Goal: Task Accomplishment & Management: Use online tool/utility

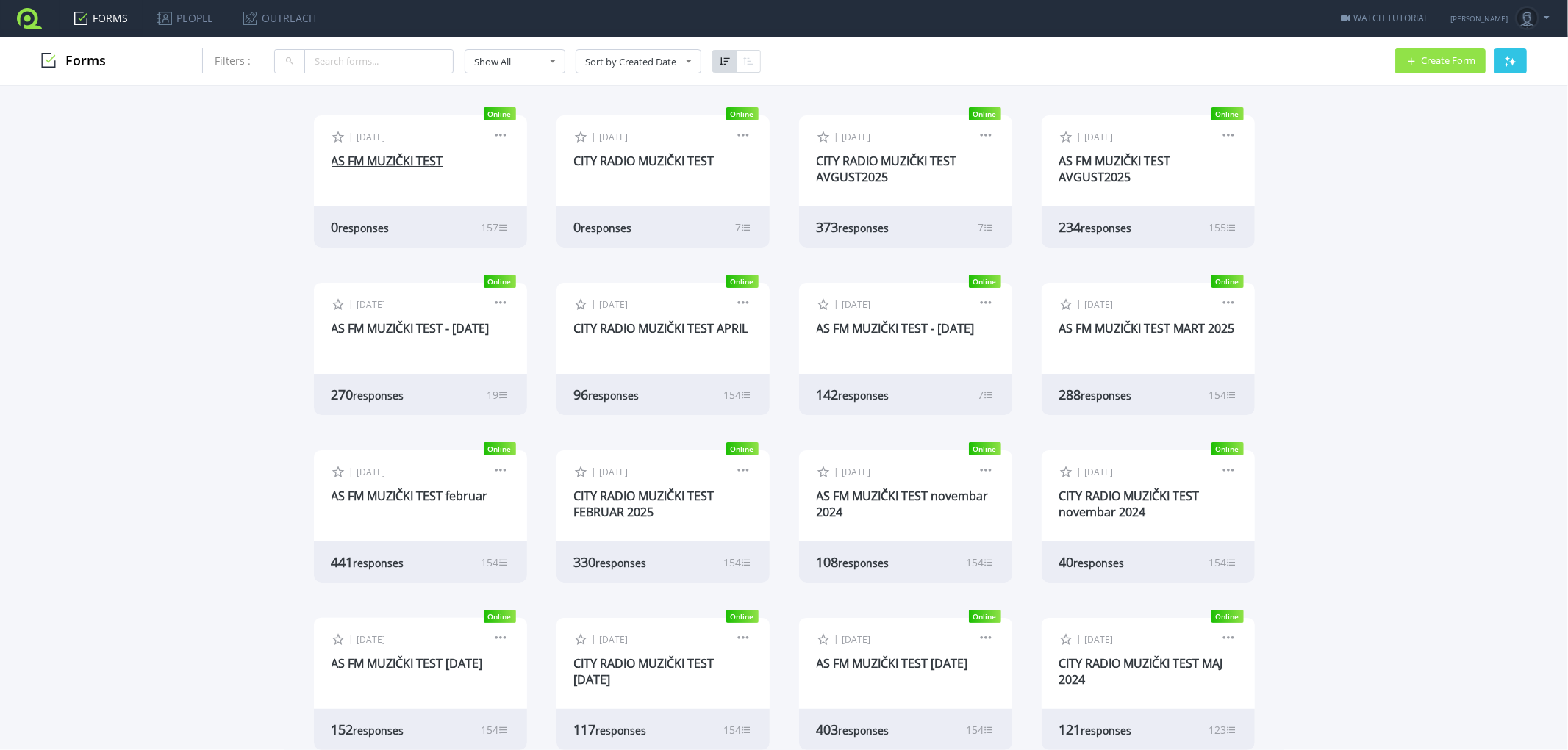
click at [405, 155] on link "AS FM MUZIČKI TEST" at bounding box center [387, 161] width 112 height 16
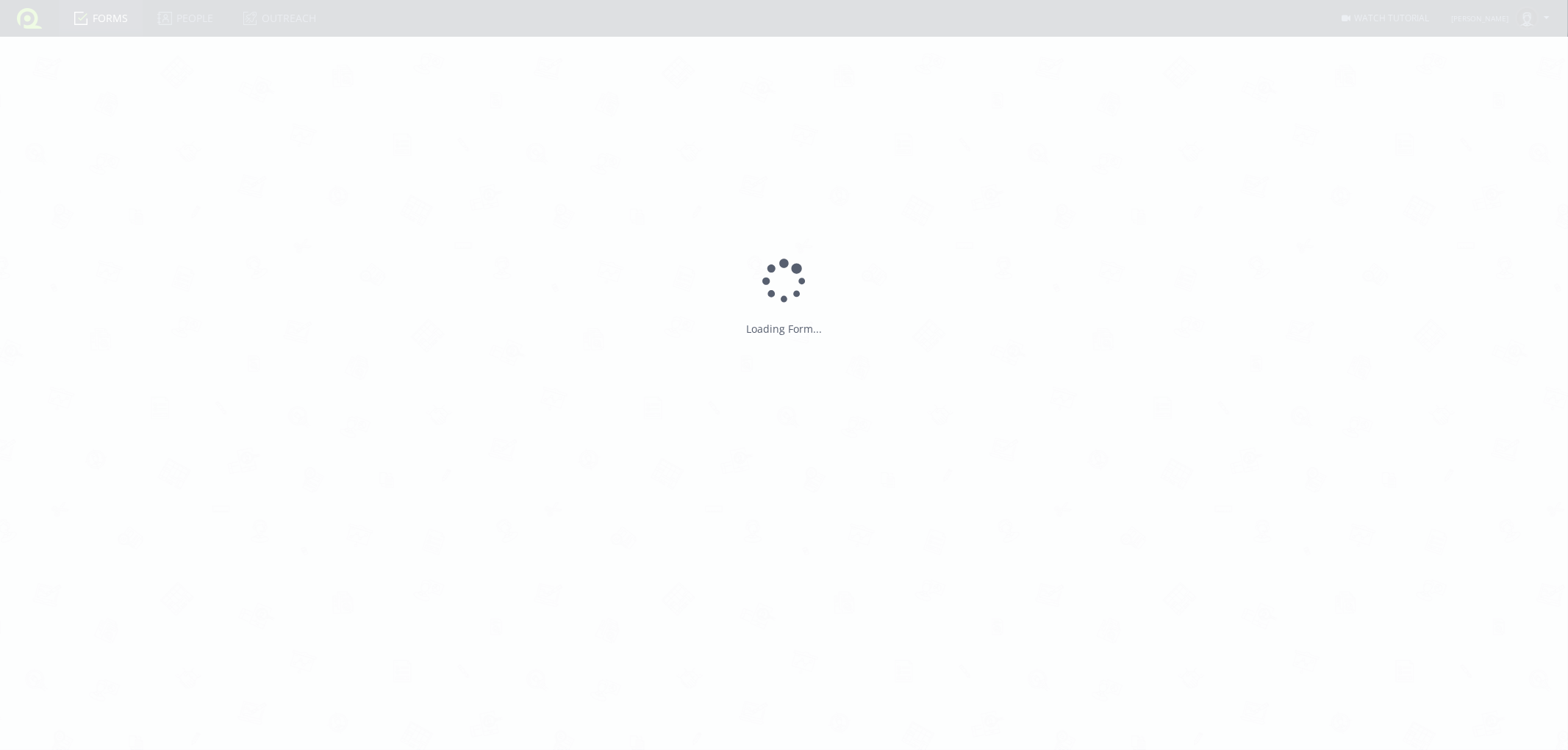
type input "AS FM MUZIČKI TEST"
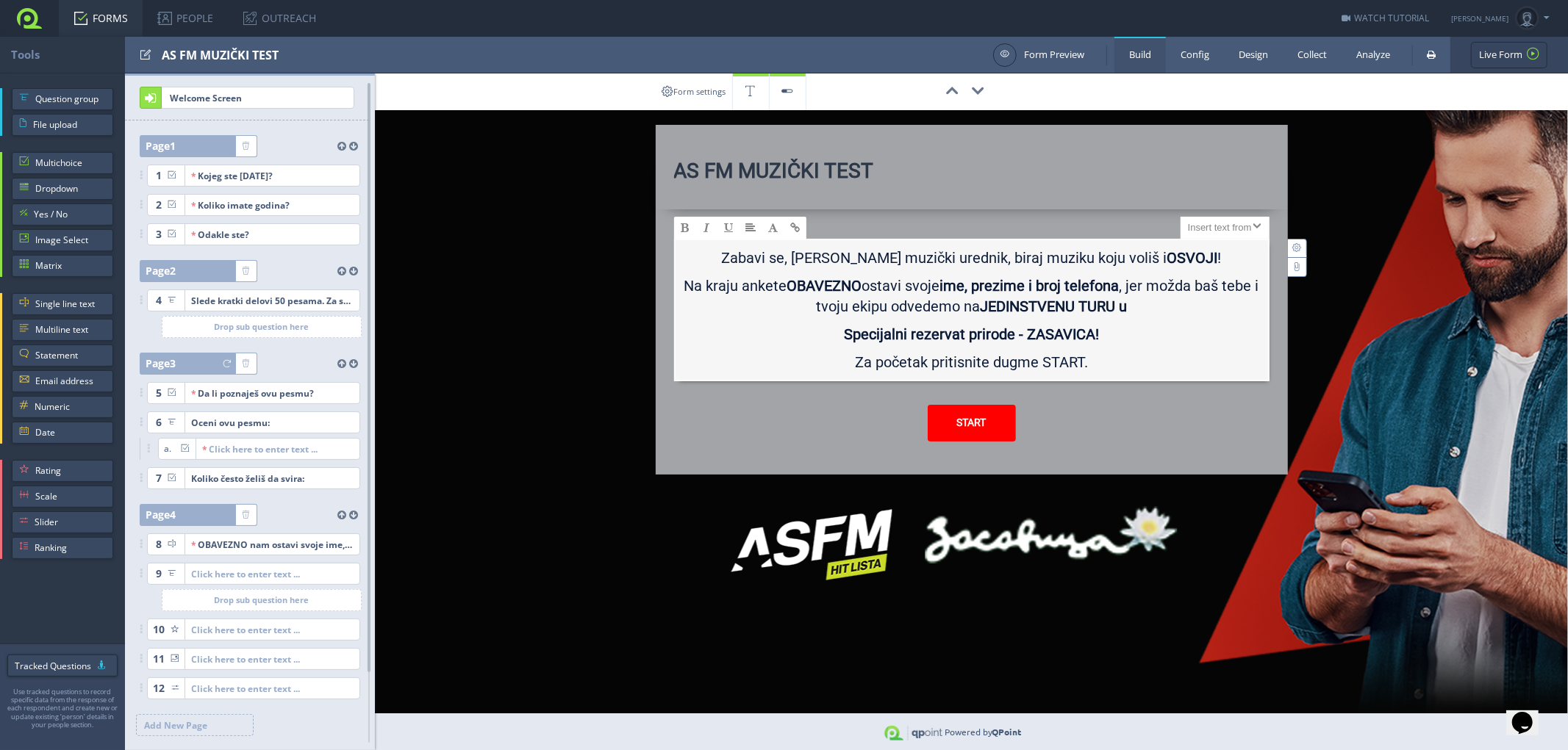
click at [923, 288] on p "Na kraju ankete OBAVEZNO ostavi svoje ime, prezime i broj telefona , jer možda …" at bounding box center [971, 300] width 578 height 49
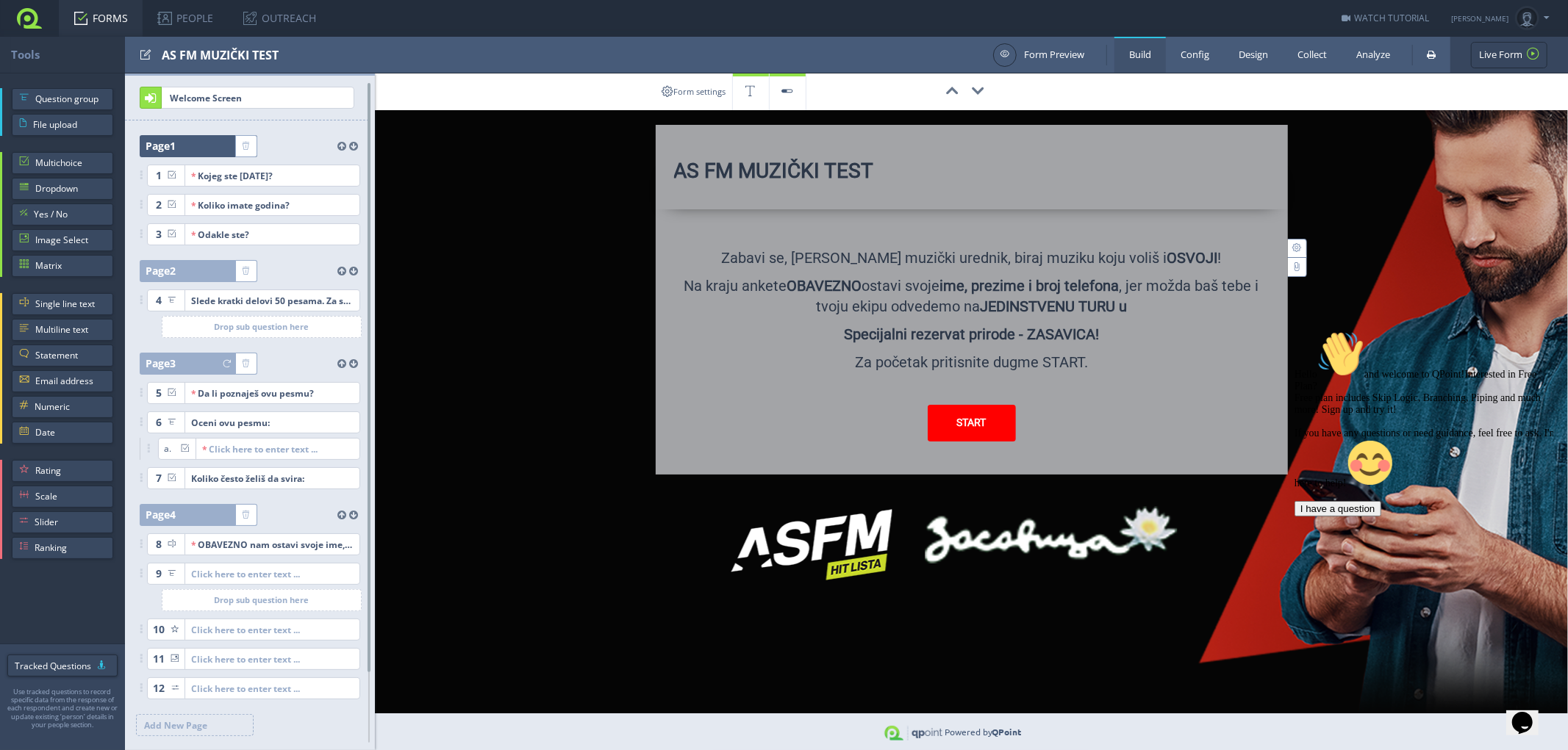
click at [168, 139] on span "Page 1" at bounding box center [160, 145] width 30 height 22
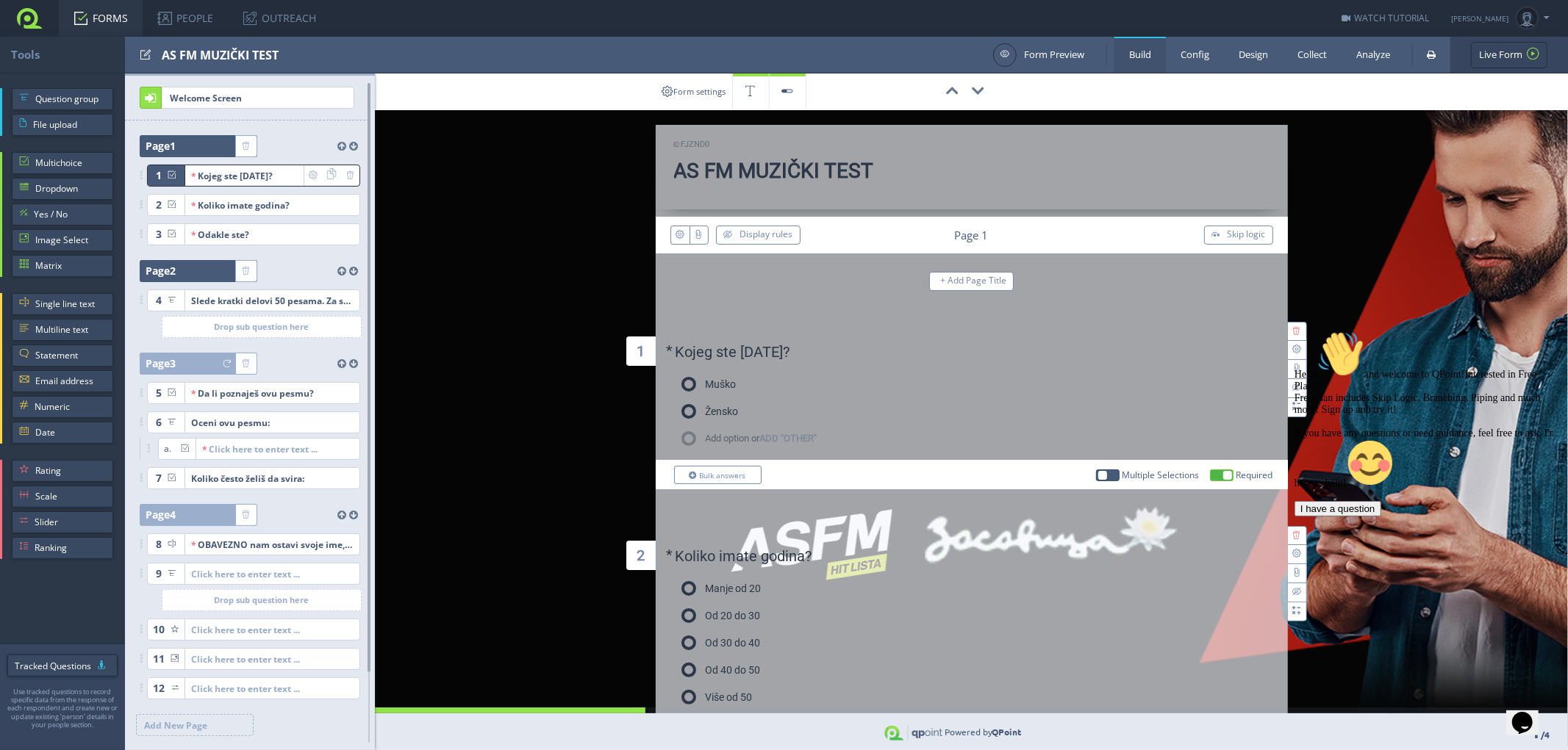
click at [184, 272] on div at bounding box center [205, 270] width 59 height 22
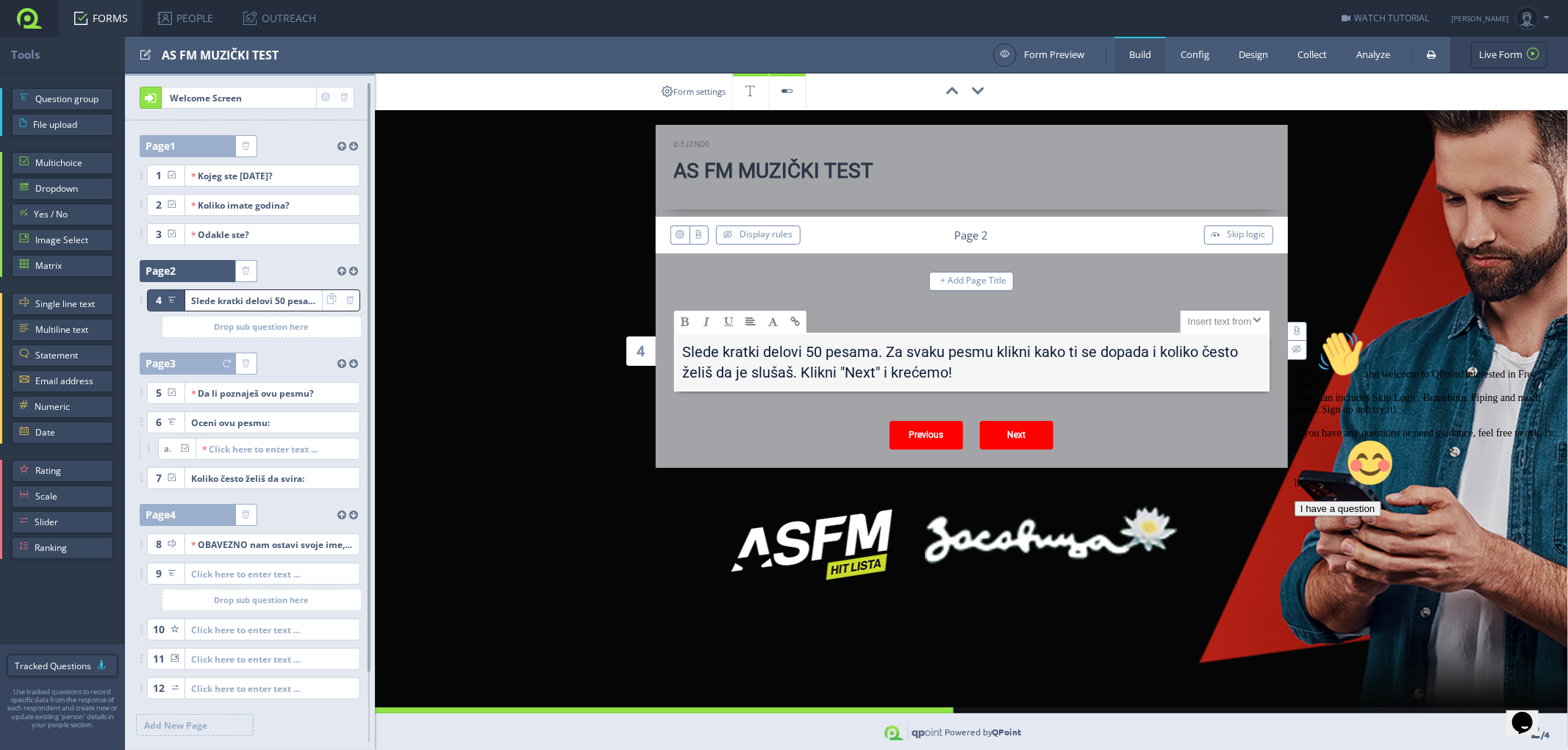
click at [249, 94] on span "Welcome Screen" at bounding box center [239, 97] width 154 height 20
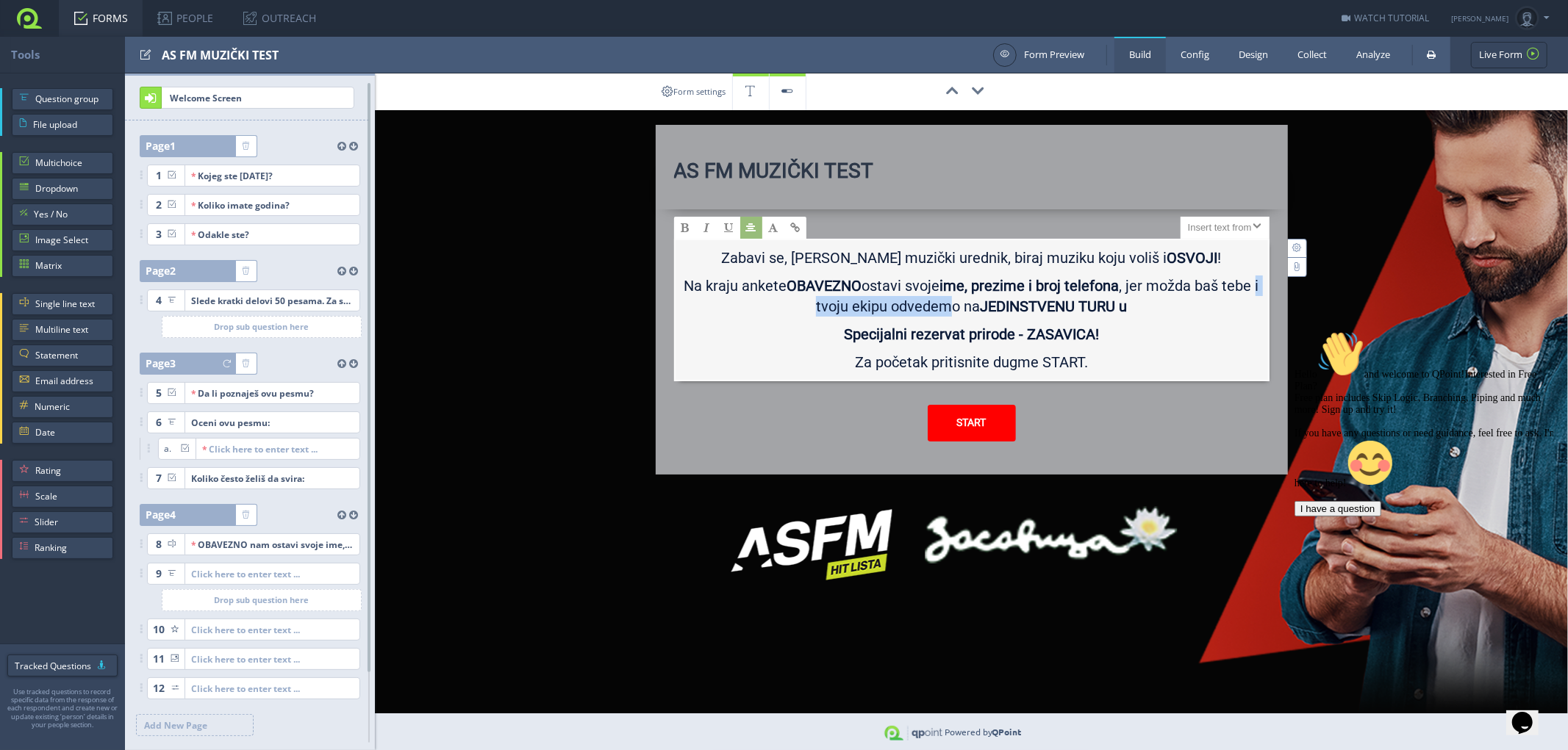
drag, startPoint x: 807, startPoint y: 303, endPoint x: 950, endPoint y: 300, distance: 143.0
click at [950, 300] on p "Na kraju ankete OBAVEZNO ostavi svoje ime, prezime i broj telefona , jer možda …" at bounding box center [971, 300] width 578 height 49
click at [868, 303] on b "JROMANTIČNI VIKENDEDINSTVENU TURU u" at bounding box center [1006, 306] width 289 height 18
click at [1012, 303] on b "ROMANTIČNI VIKENDEDINSTVENU TURU u" at bounding box center [1005, 306] width 281 height 18
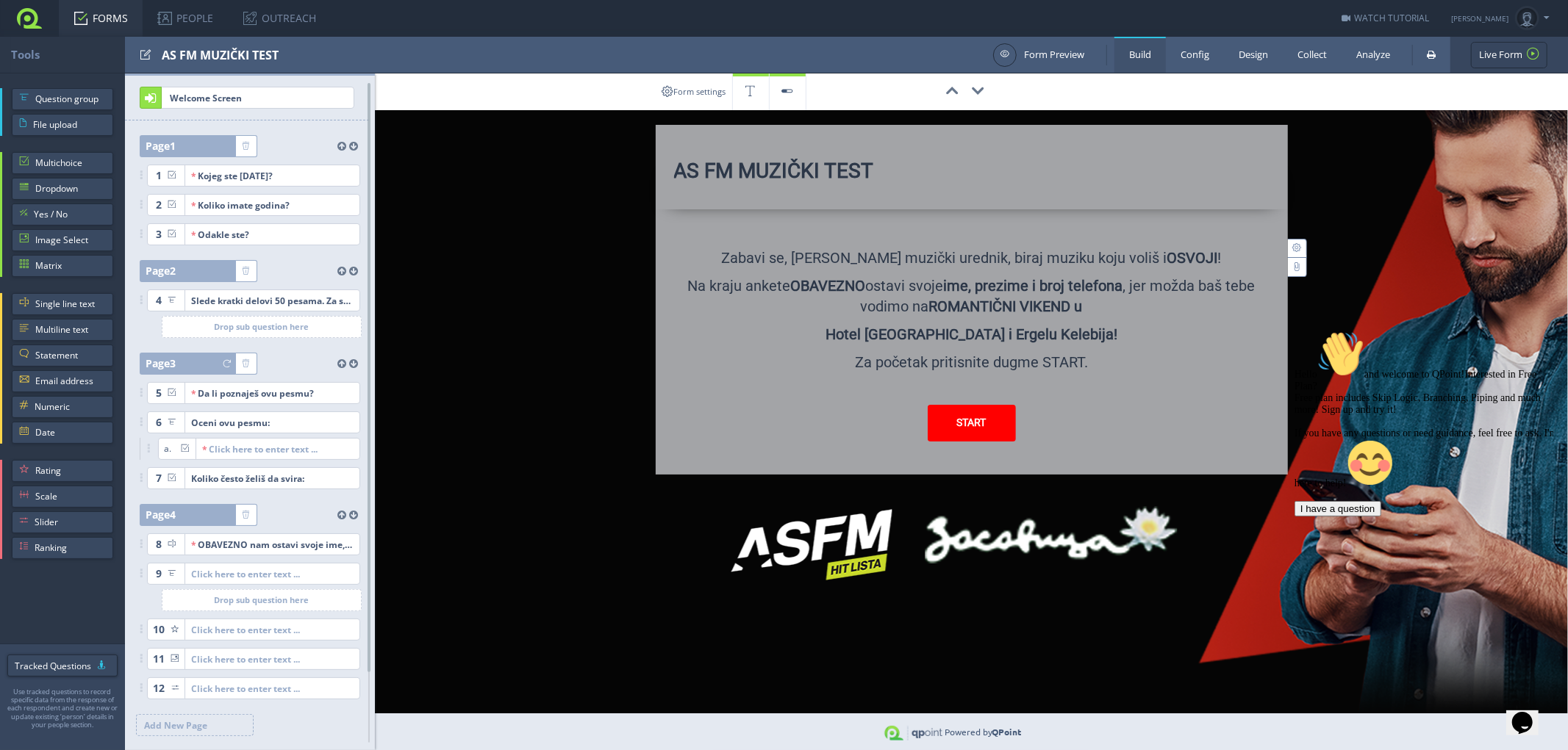
click at [585, 380] on div "00:00:00 AS FM MUZIČKI TEST X Large Size Large Size Normal Size Small Size X Sm…" at bounding box center [971, 274] width 1193 height 402
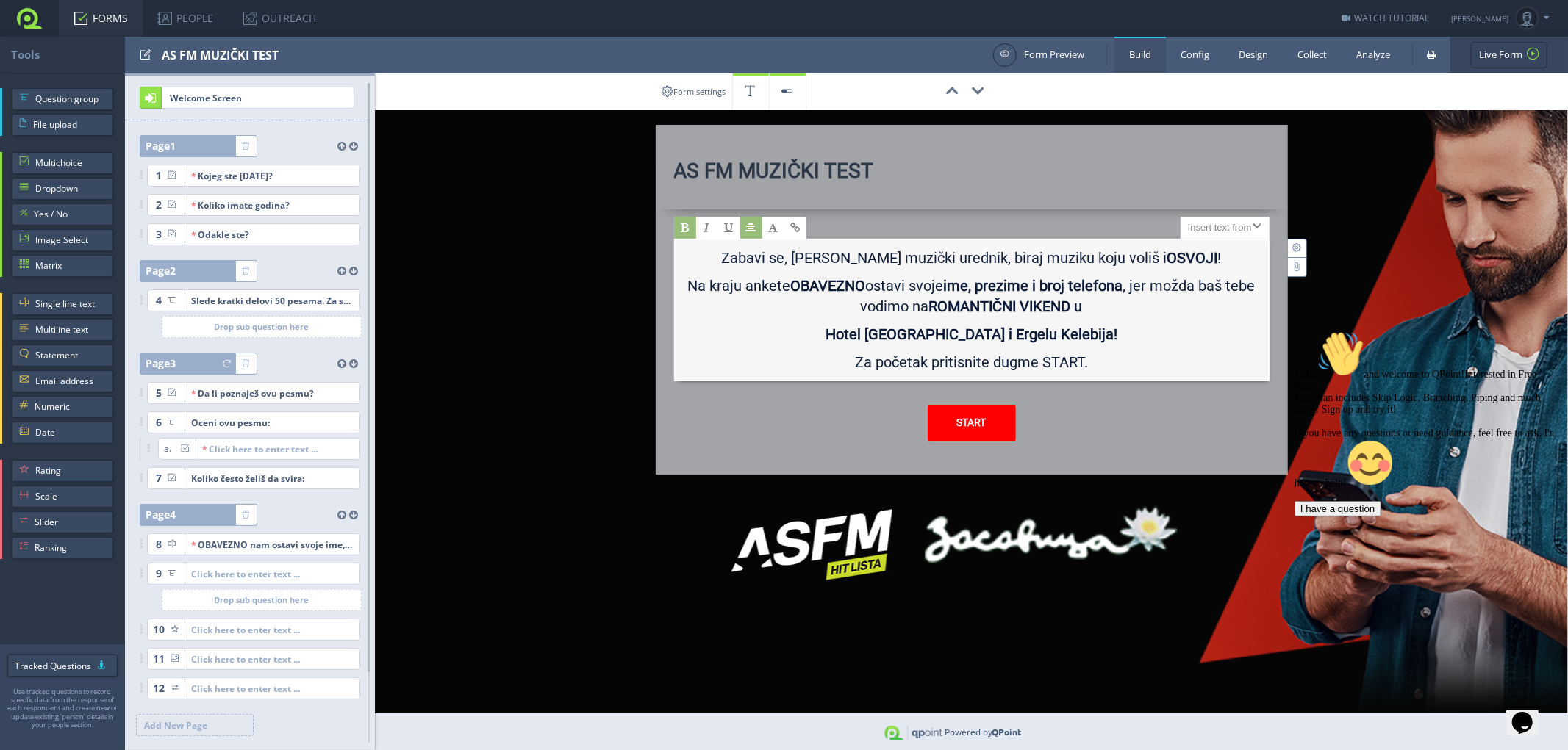
click at [959, 297] on b "ROMANTIČNI VIKEND u" at bounding box center [1006, 306] width 154 height 18
click at [1063, 303] on b "ROMANTIČNI VIKEND u" at bounding box center [1006, 306] width 154 height 18
drag, startPoint x: 1073, startPoint y: 303, endPoint x: 1088, endPoint y: 333, distance: 33.5
click at [1074, 304] on b "ROMANTIČNI VIKEND u" at bounding box center [1006, 306] width 154 height 18
click at [1148, 304] on p "Na kraju ankete OBAVEZNO ostavi svoje ime, prezime i broj telefona , jer možda …" at bounding box center [971, 300] width 578 height 49
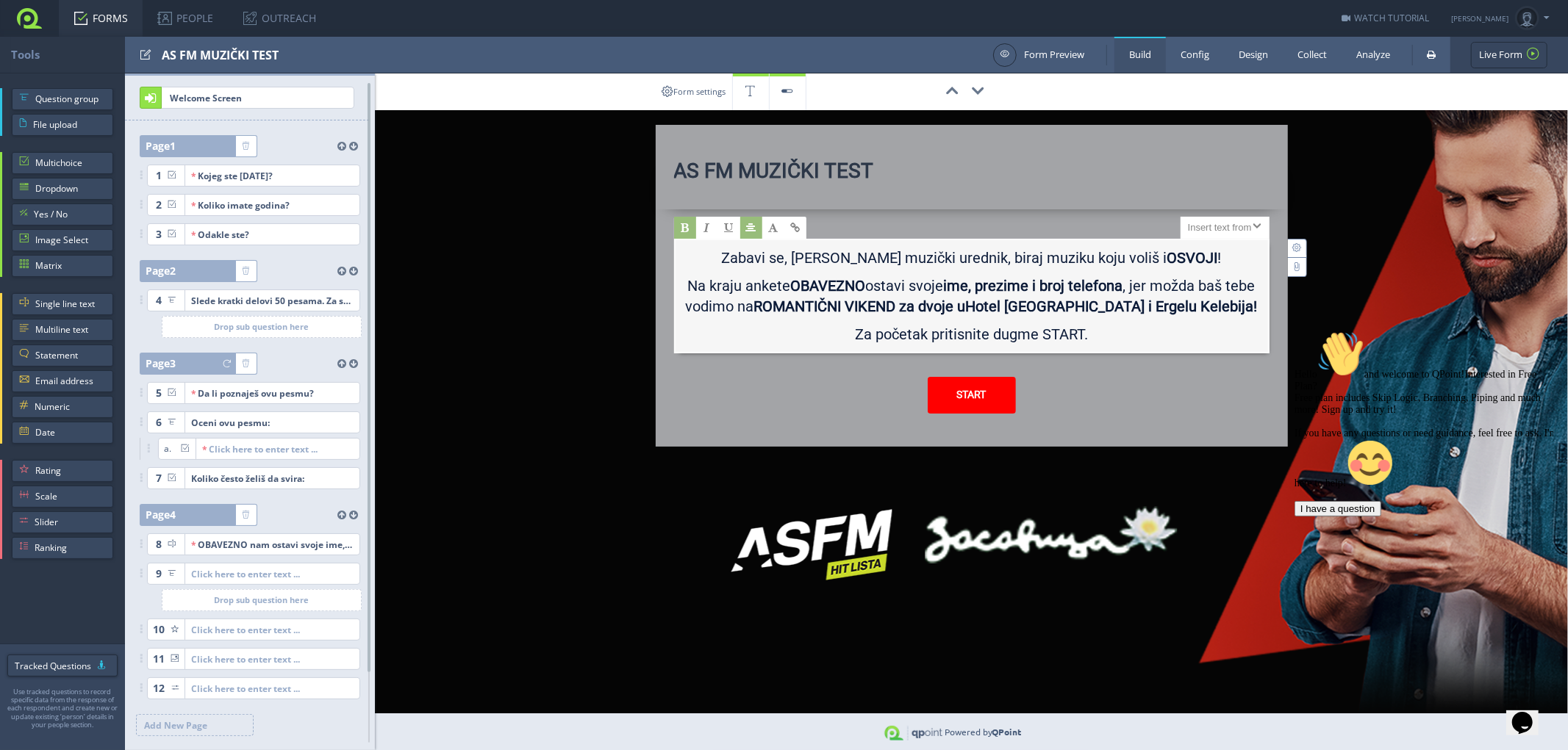
click at [966, 304] on b "ROMANTIČNI VIKEND za dvoje u" at bounding box center [860, 306] width 211 height 18
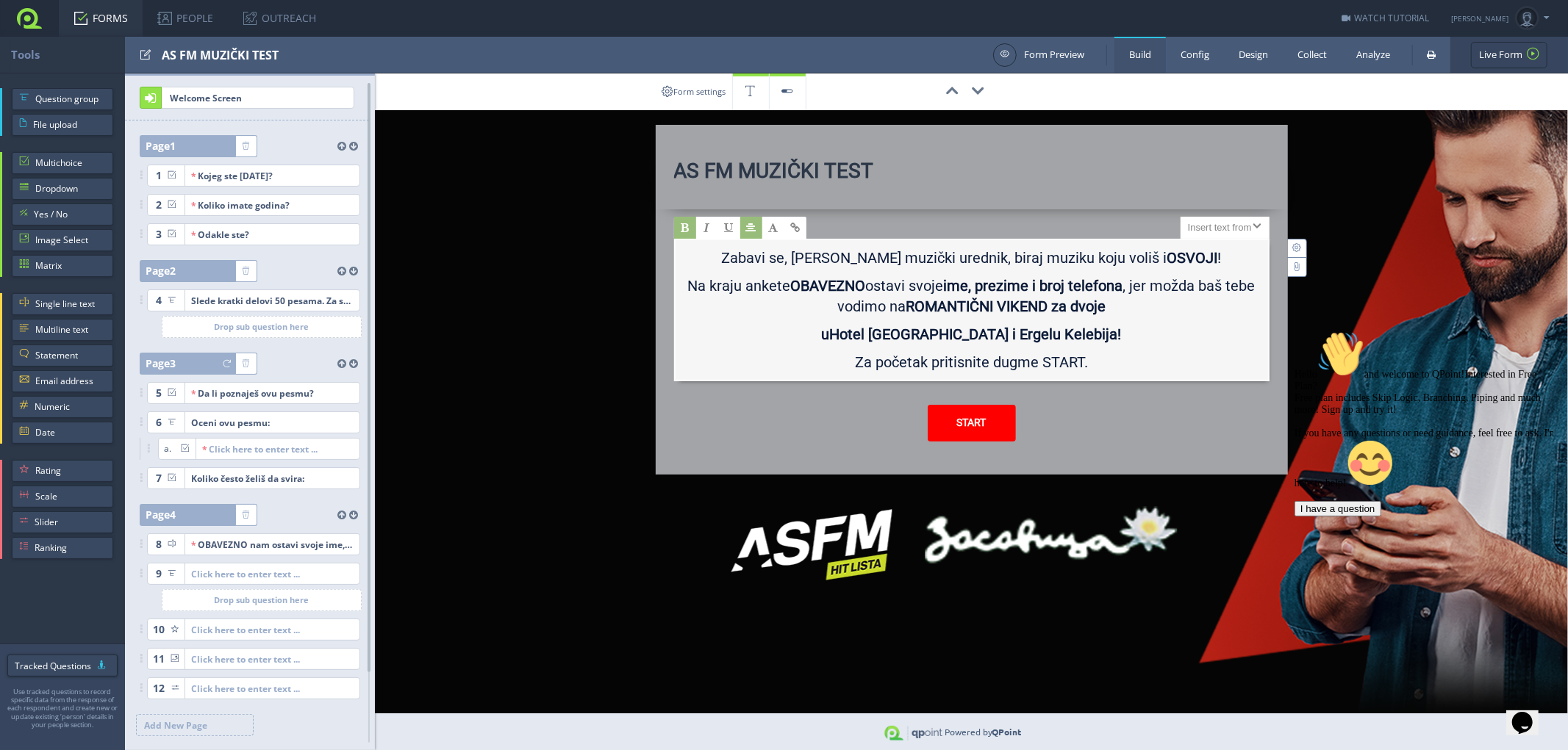
click at [927, 332] on b "Hotel Vila Majur i Ergelu Kelebija!" at bounding box center [975, 335] width 292 height 18
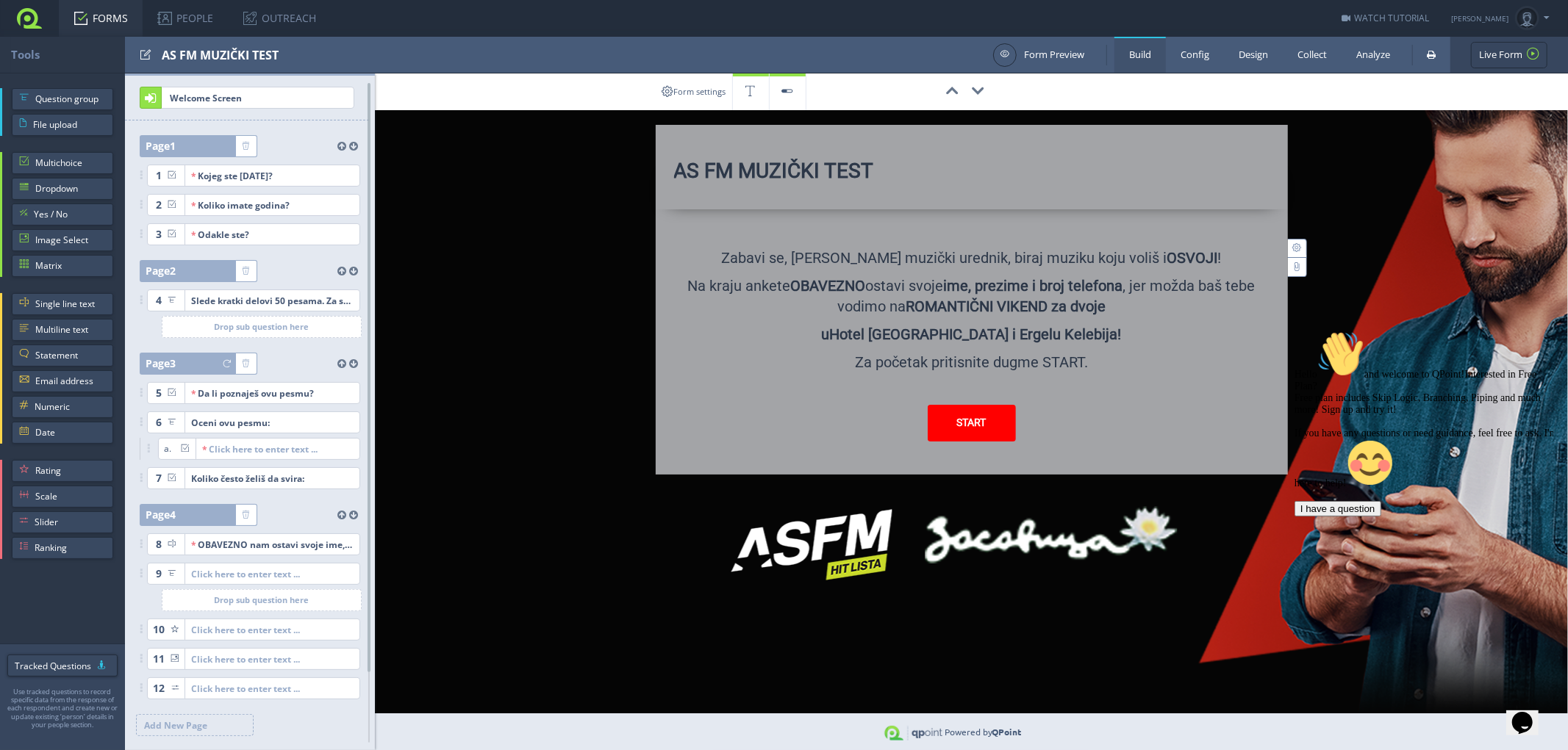
click at [611, 576] on div "Form settings 00:00:00 AS FM MUZIČKI TEST X Large Size Large Size Normal Size S…" at bounding box center [953, 411] width 1230 height 677
click at [93, 17] on link "FORMS" at bounding box center [100, 18] width 84 height 37
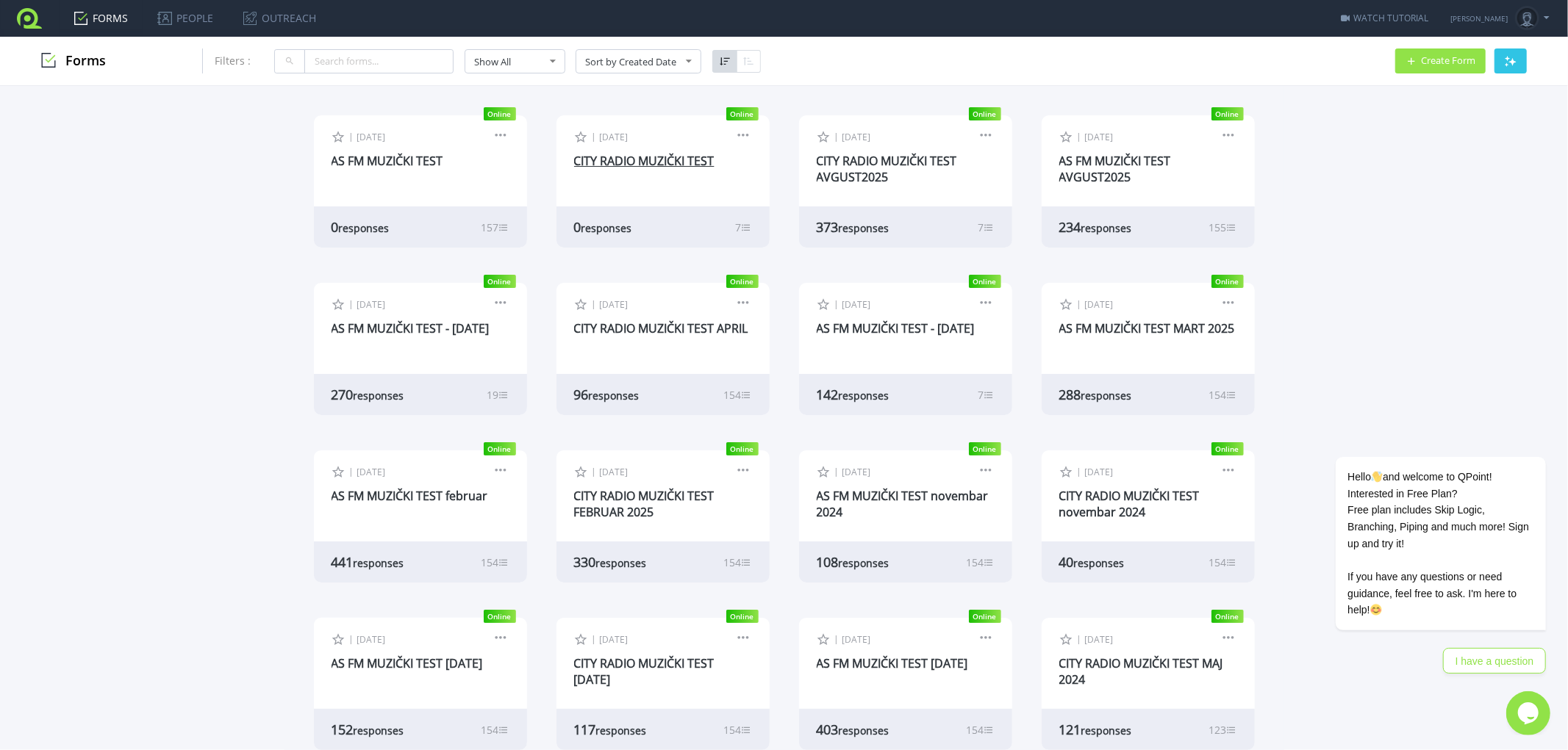
click at [645, 159] on link "CITY RADIO MUZIČKI TEST" at bounding box center [644, 161] width 140 height 16
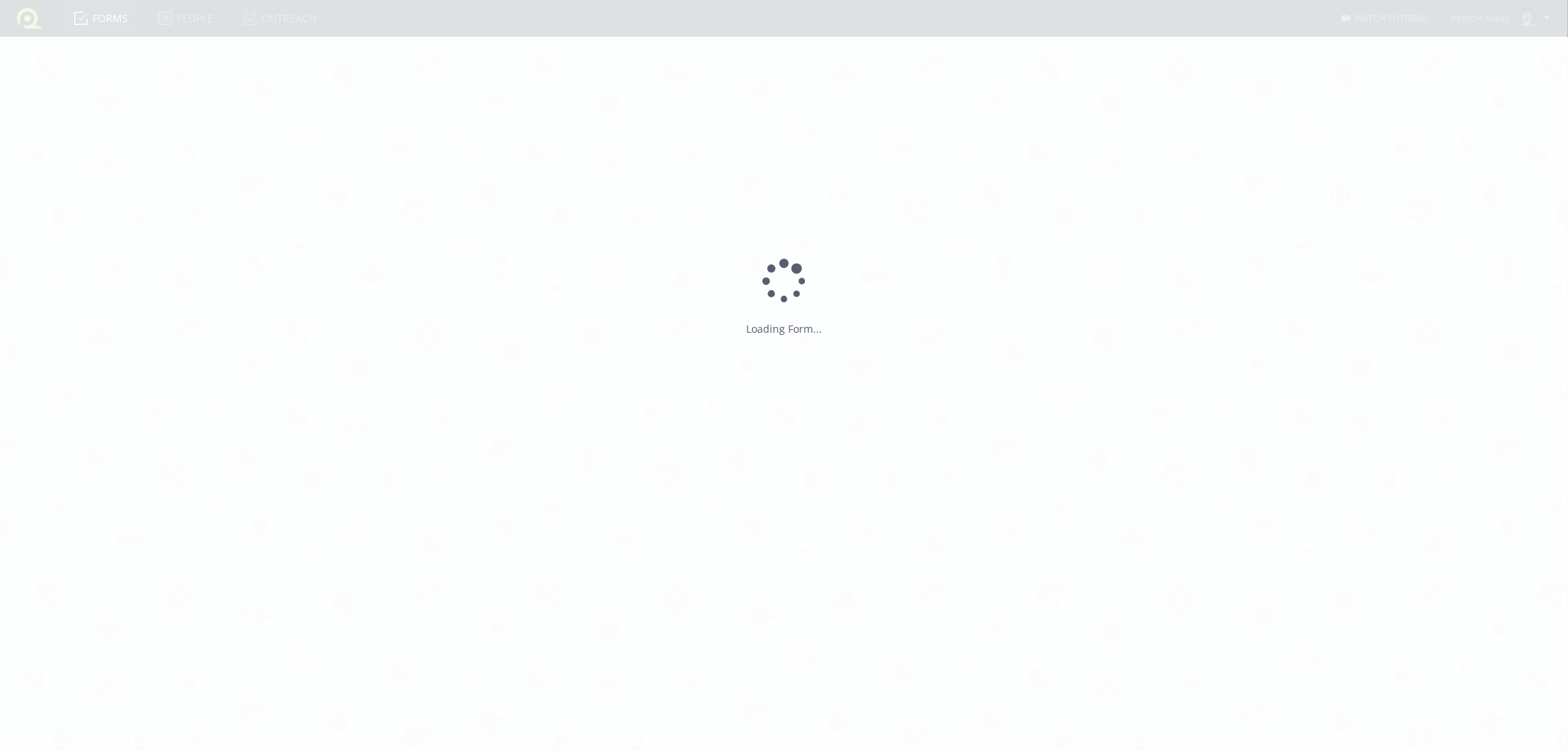
type input "CITY RADIO MUZIČKI TEST"
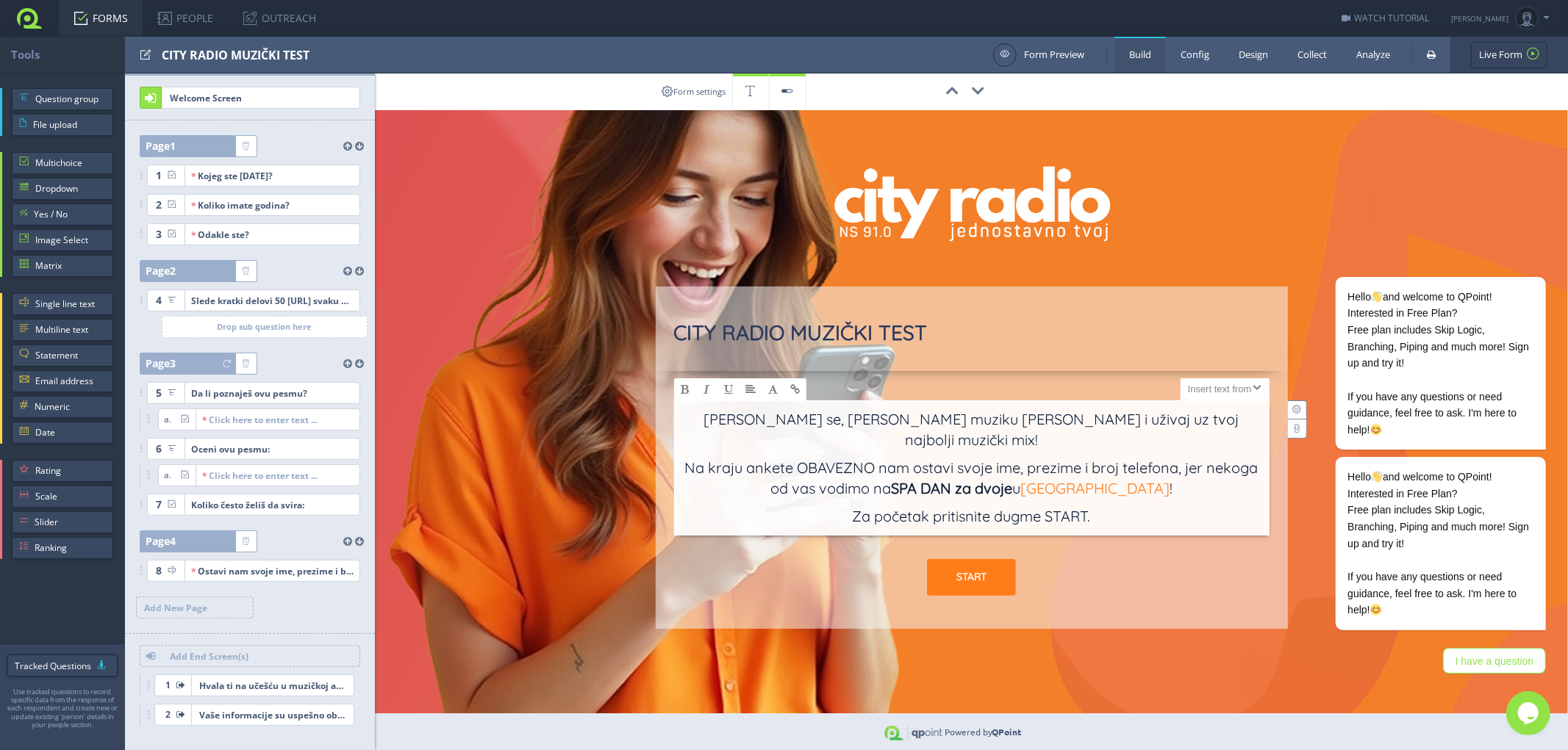
click at [1045, 469] on p "Na kraju ankete OBAVEZNO nam ostavi svoje ime, prezime i broj telefona, jer nek…" at bounding box center [971, 482] width 578 height 49
type input "Fruške terme"
type input "https://www.frusketerme.com/"
click at [1078, 479] on link "Fruške terme" at bounding box center [1094, 488] width 149 height 19
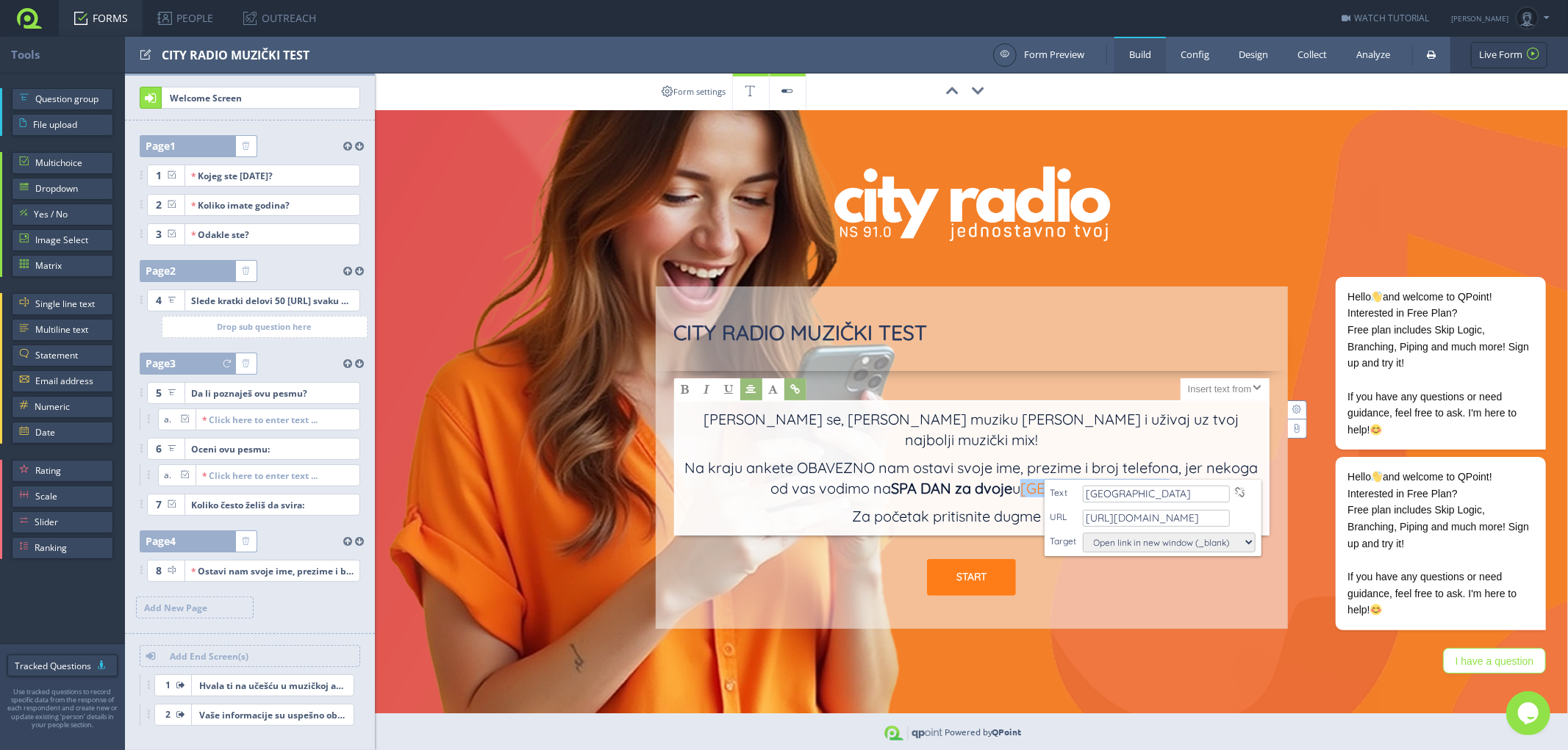
click at [104, 17] on link "FORMS" at bounding box center [100, 18] width 84 height 37
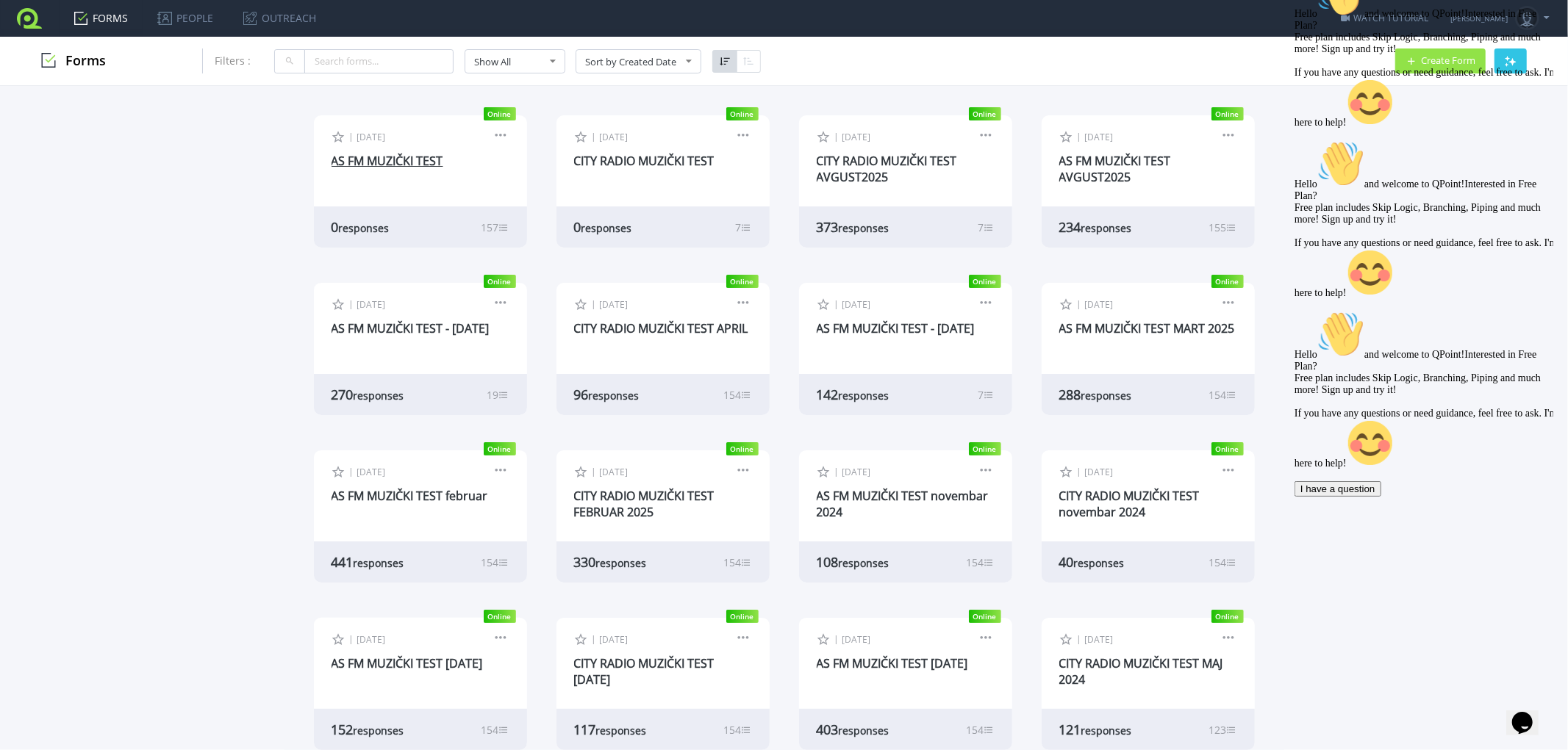
click at [364, 156] on link "AS FM MUZIČKI TEST" at bounding box center [387, 161] width 112 height 16
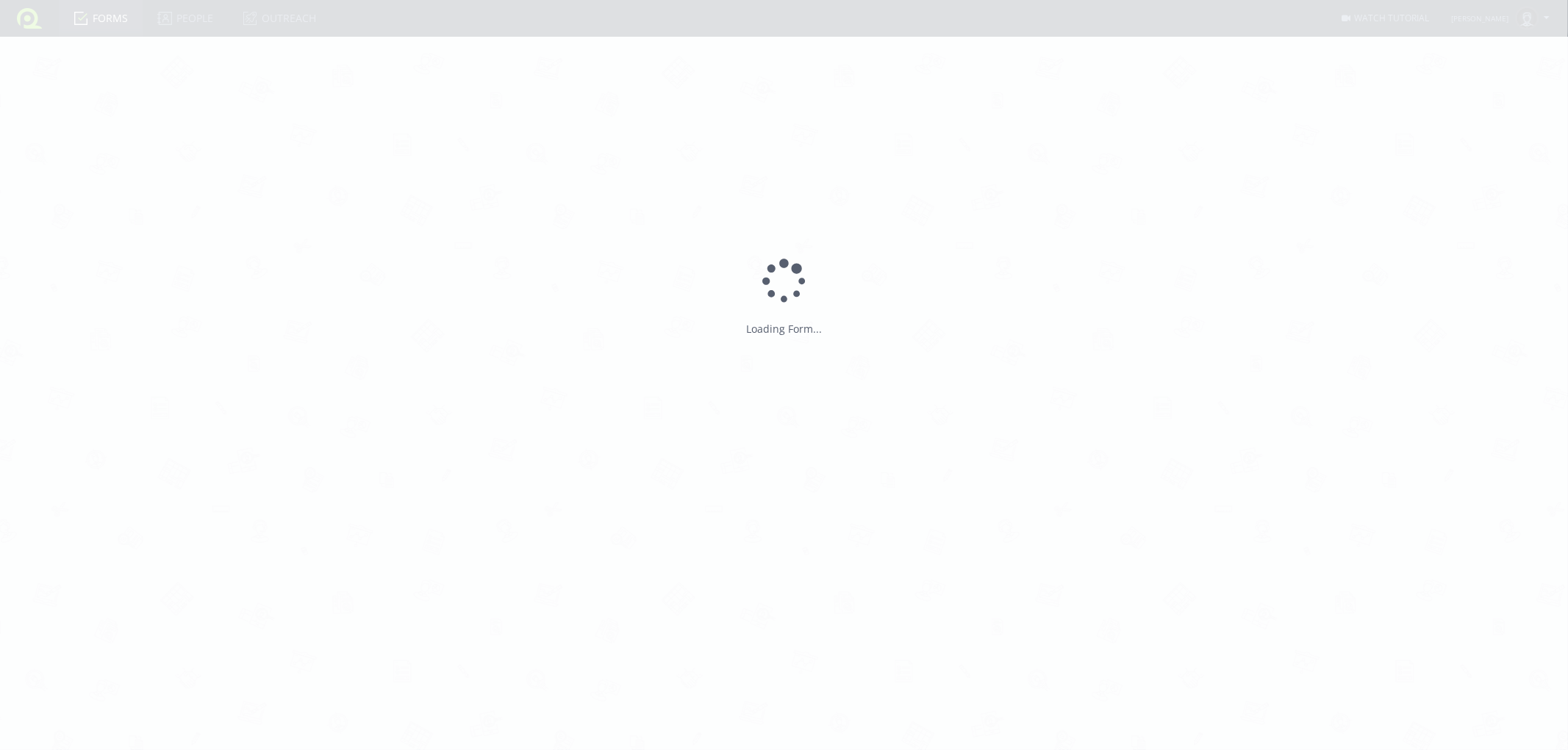
type input "AS FM MUZIČKI TEST"
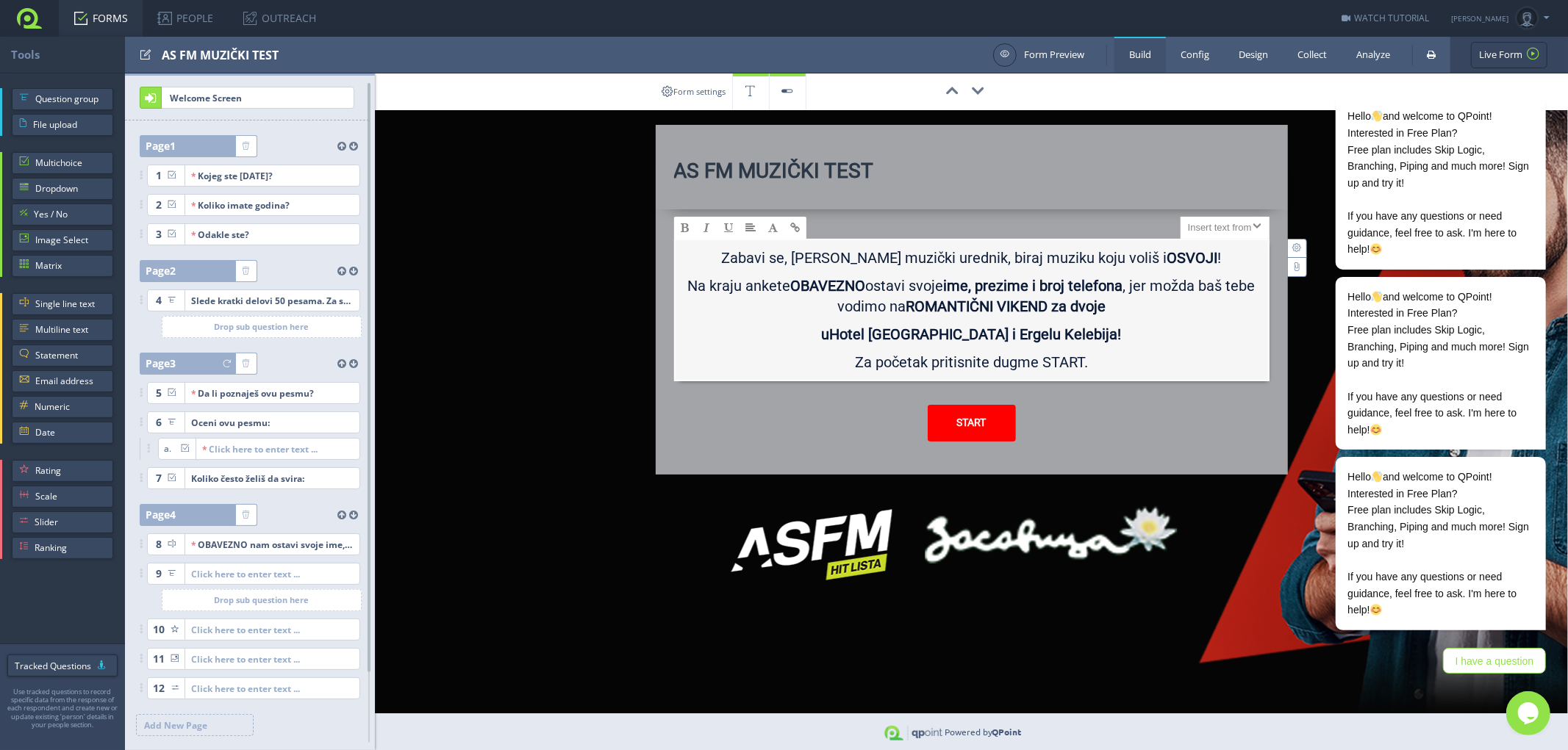
click at [946, 333] on b "Hotel Vila Majur i Ergelu Kelebija!" at bounding box center [975, 335] width 292 height 18
click at [944, 333] on b "Hotel Vila Majur i Ergelu Kelebija!" at bounding box center [975, 335] width 292 height 18
drag, startPoint x: 881, startPoint y: 329, endPoint x: 973, endPoint y: 327, distance: 92.0
click at [973, 327] on b "Hotel Vila Majur i Ergelu Kelebija!" at bounding box center [975, 335] width 292 height 18
type input "Hotel Vila Majur"
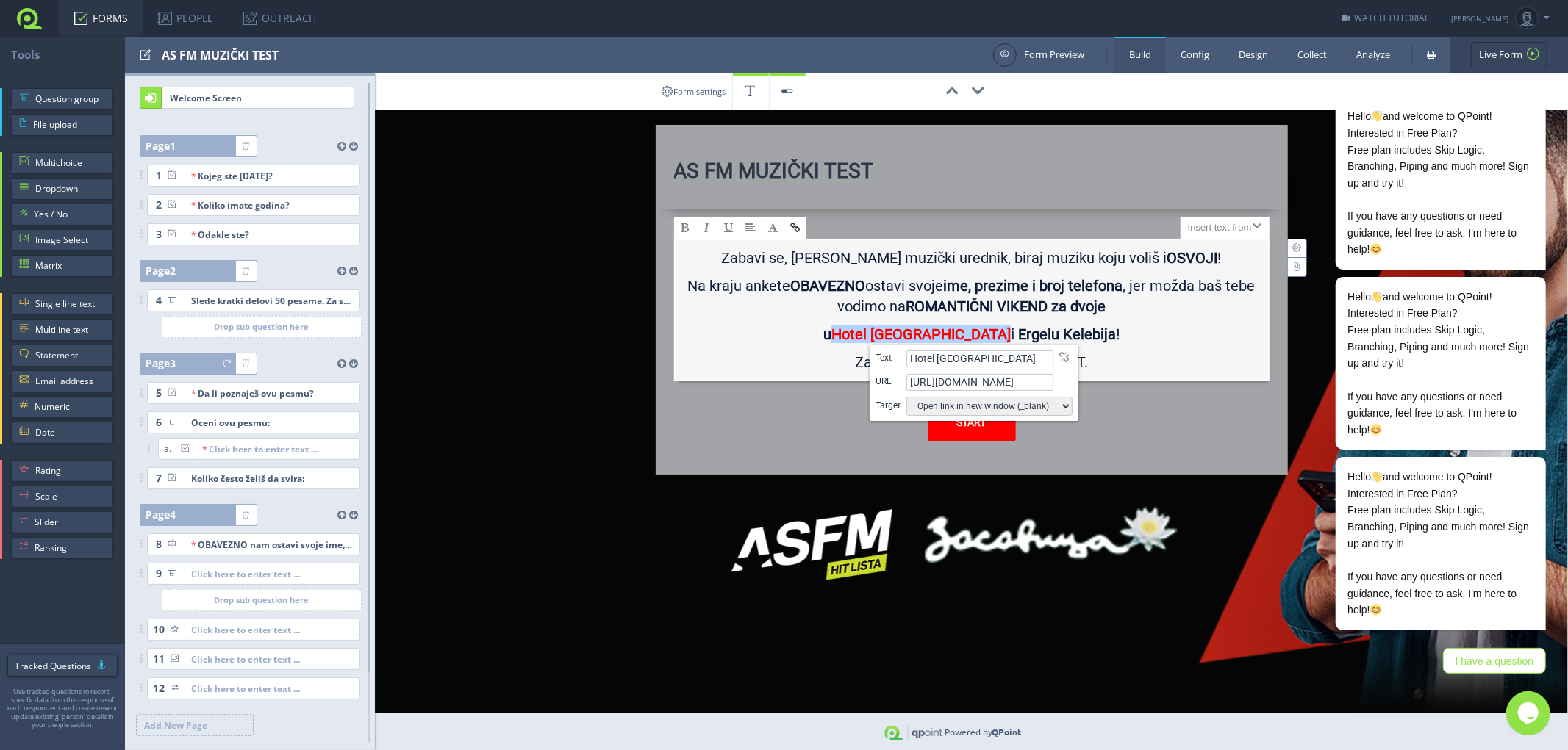
click at [796, 232] on span at bounding box center [794, 228] width 10 height 10
drag, startPoint x: 1032, startPoint y: 377, endPoint x: 911, endPoint y: 385, distance: 121.3
click at [911, 385] on input "http://www.example.com" at bounding box center [980, 382] width 147 height 17
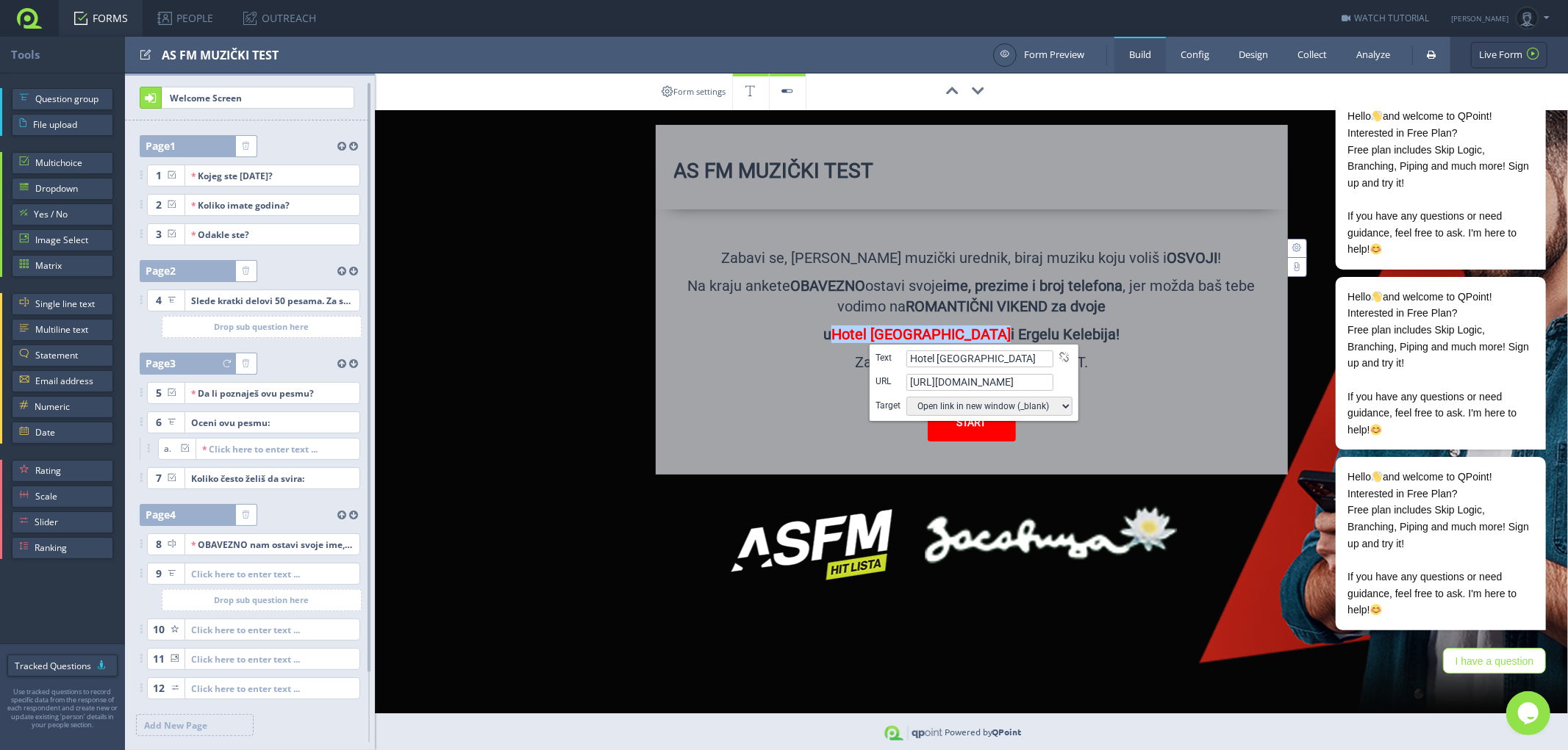
paste input "s://vilamajur.com/"
click at [797, 406] on div "START" at bounding box center [971, 423] width 595 height 37
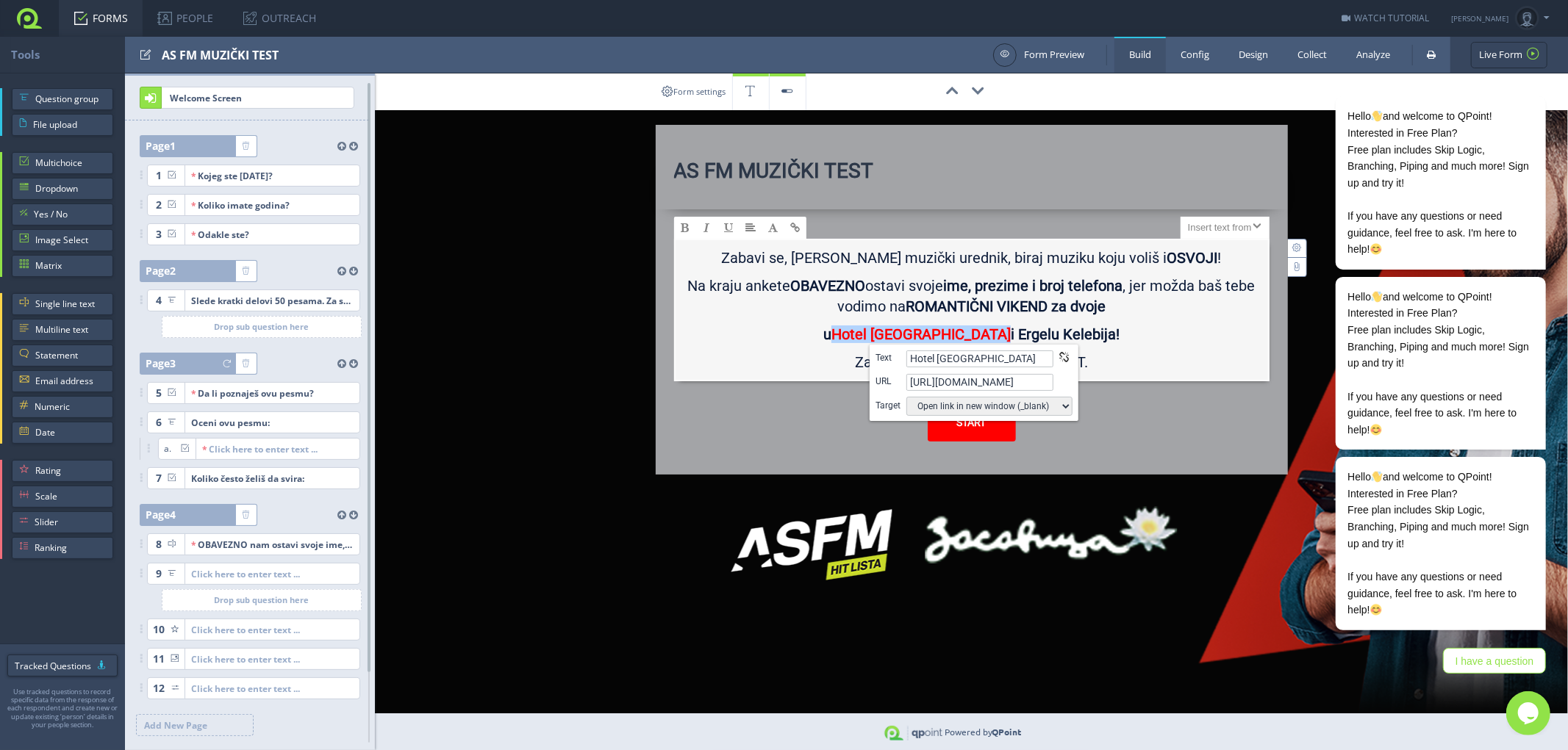
click at [1066, 353] on span at bounding box center [1064, 357] width 10 height 10
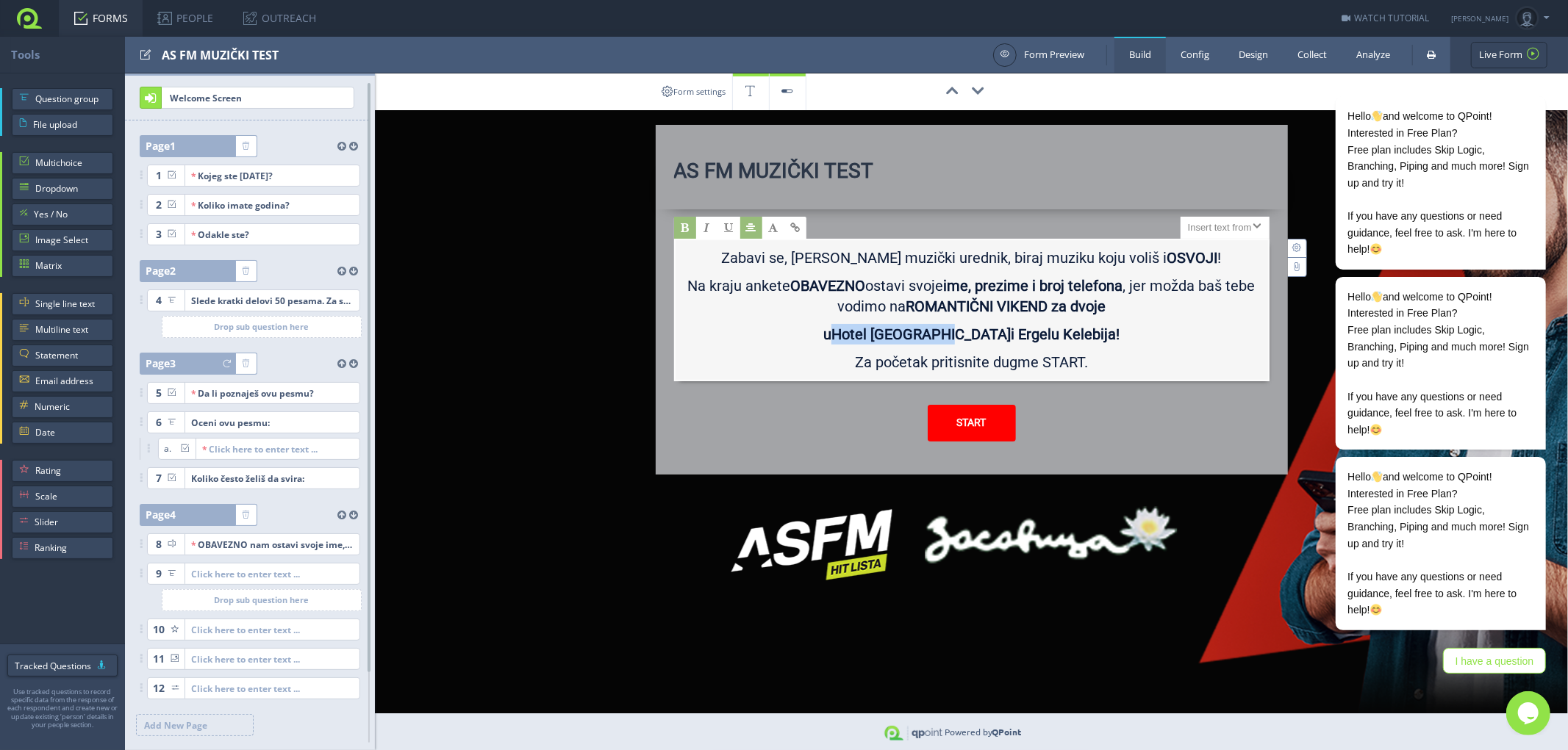
drag, startPoint x: 974, startPoint y: 333, endPoint x: 872, endPoint y: 332, distance: 102.0
click at [872, 332] on b "Hotel Vila Majur i Ergelu Kelebija!" at bounding box center [975, 335] width 288 height 18
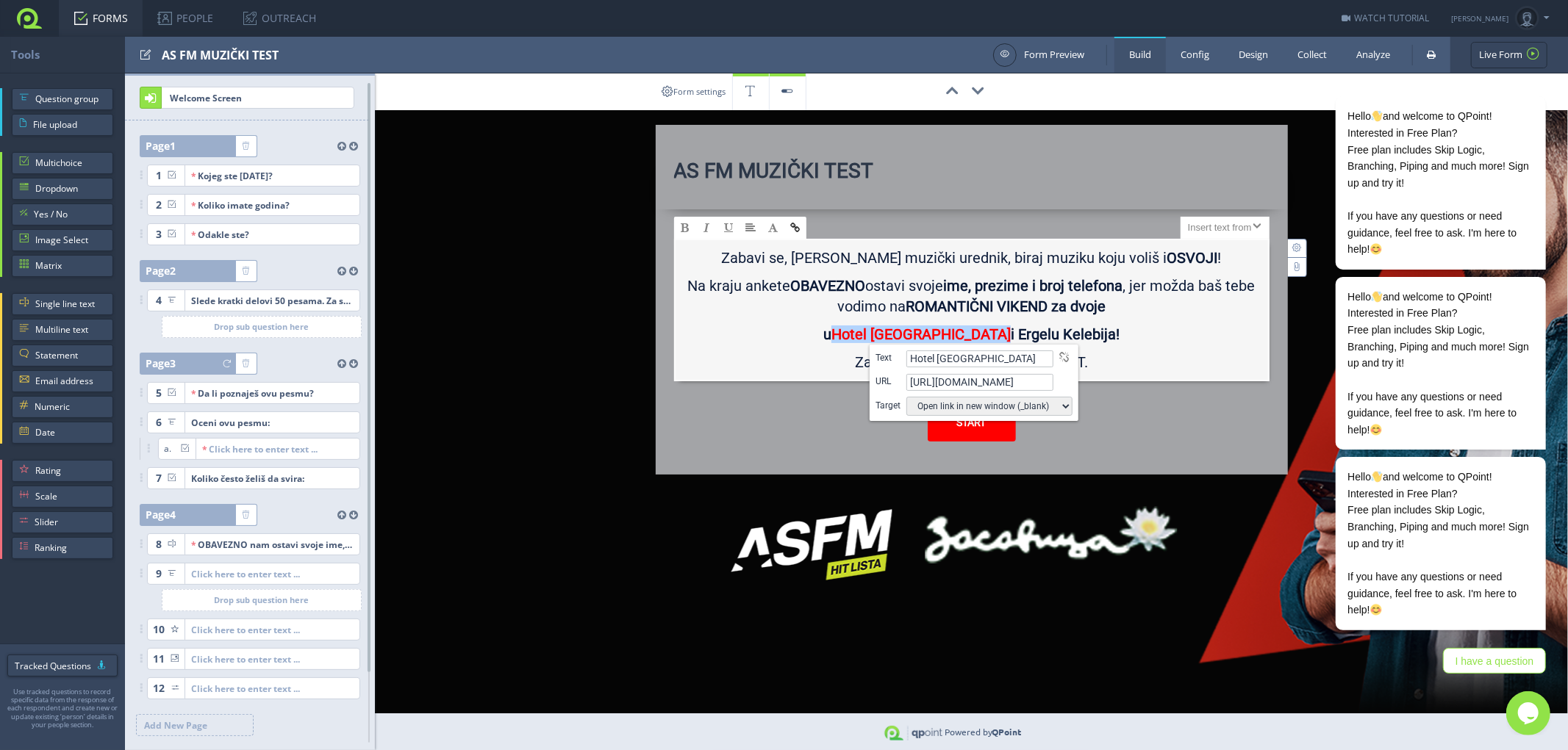
click at [792, 223] on span at bounding box center [794, 228] width 10 height 10
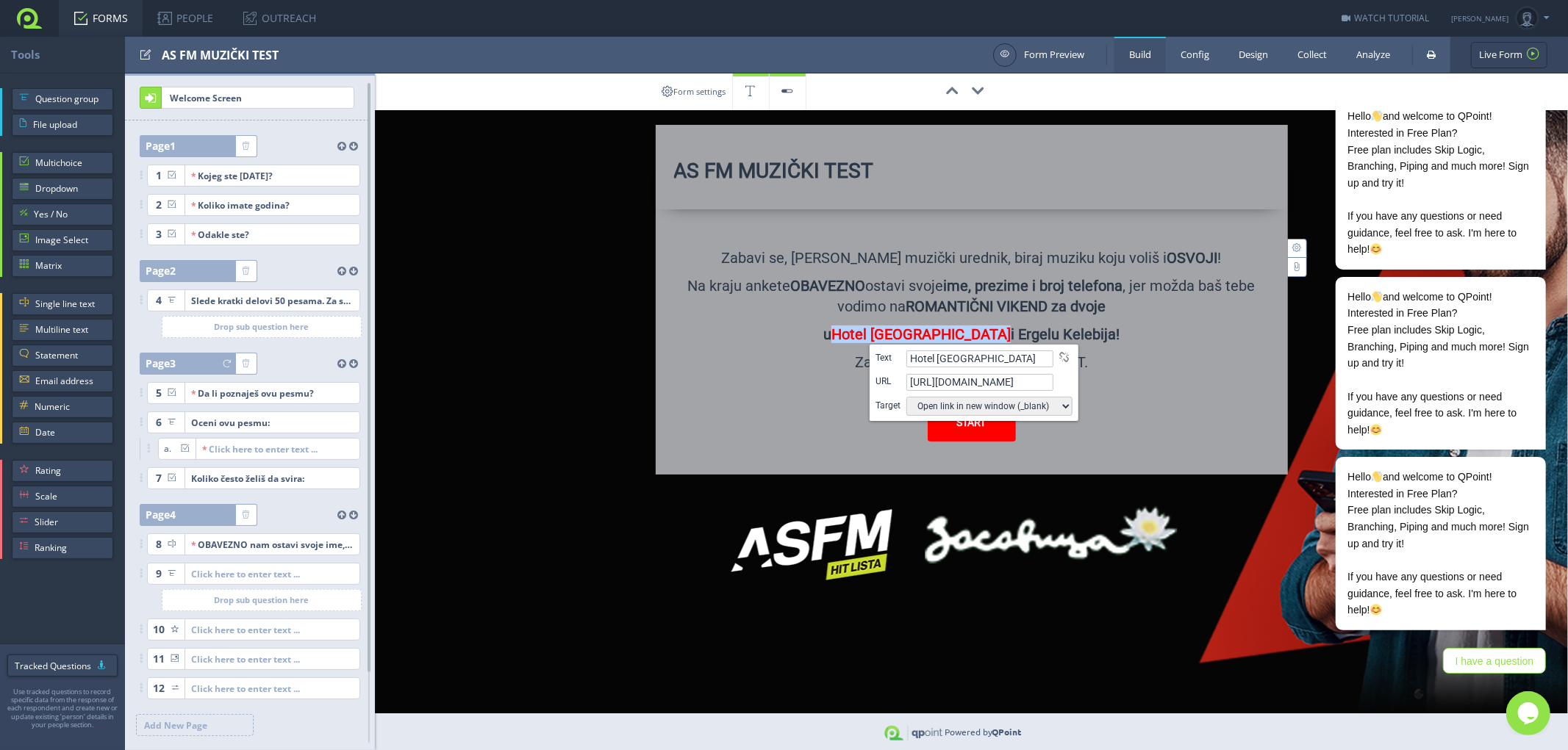
drag, startPoint x: 1030, startPoint y: 383, endPoint x: 895, endPoint y: 423, distance: 140.8
click at [899, 384] on div "URL http://www.example.com" at bounding box center [974, 381] width 197 height 19
paste input "s://vilamajur.com/"
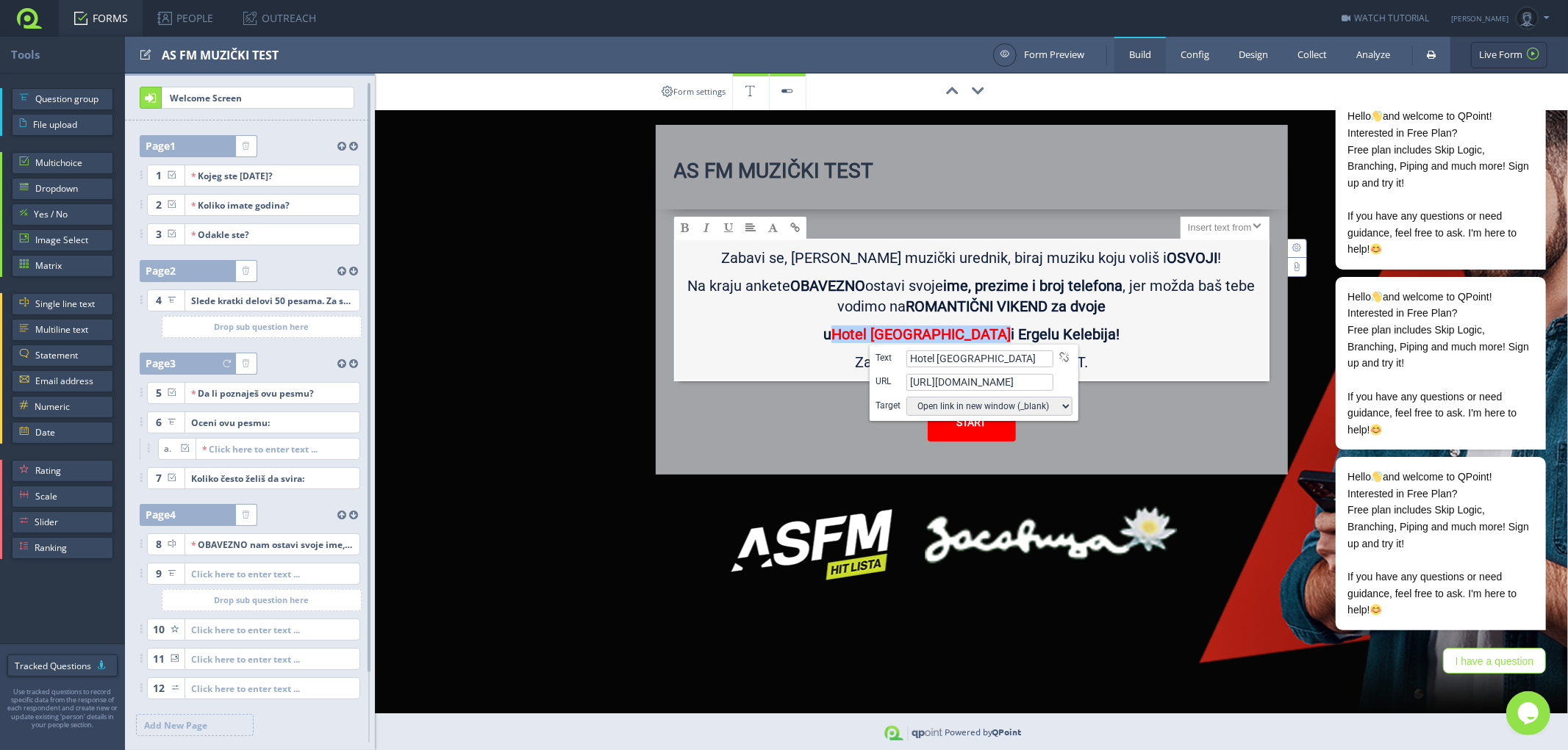
type input "https://vilamajur.com/"
click at [1062, 405] on select "Open link in new window (_blank) Open link in current window (_self)" at bounding box center [989, 407] width 166 height 19
click at [906, 397] on select "Open link in new window (_blank) Open link in current window (_self)" at bounding box center [989, 407] width 166 height 19
click at [986, 333] on b "Hotel Vila Majur i Ergelu Kelebija!" at bounding box center [975, 335] width 288 height 18
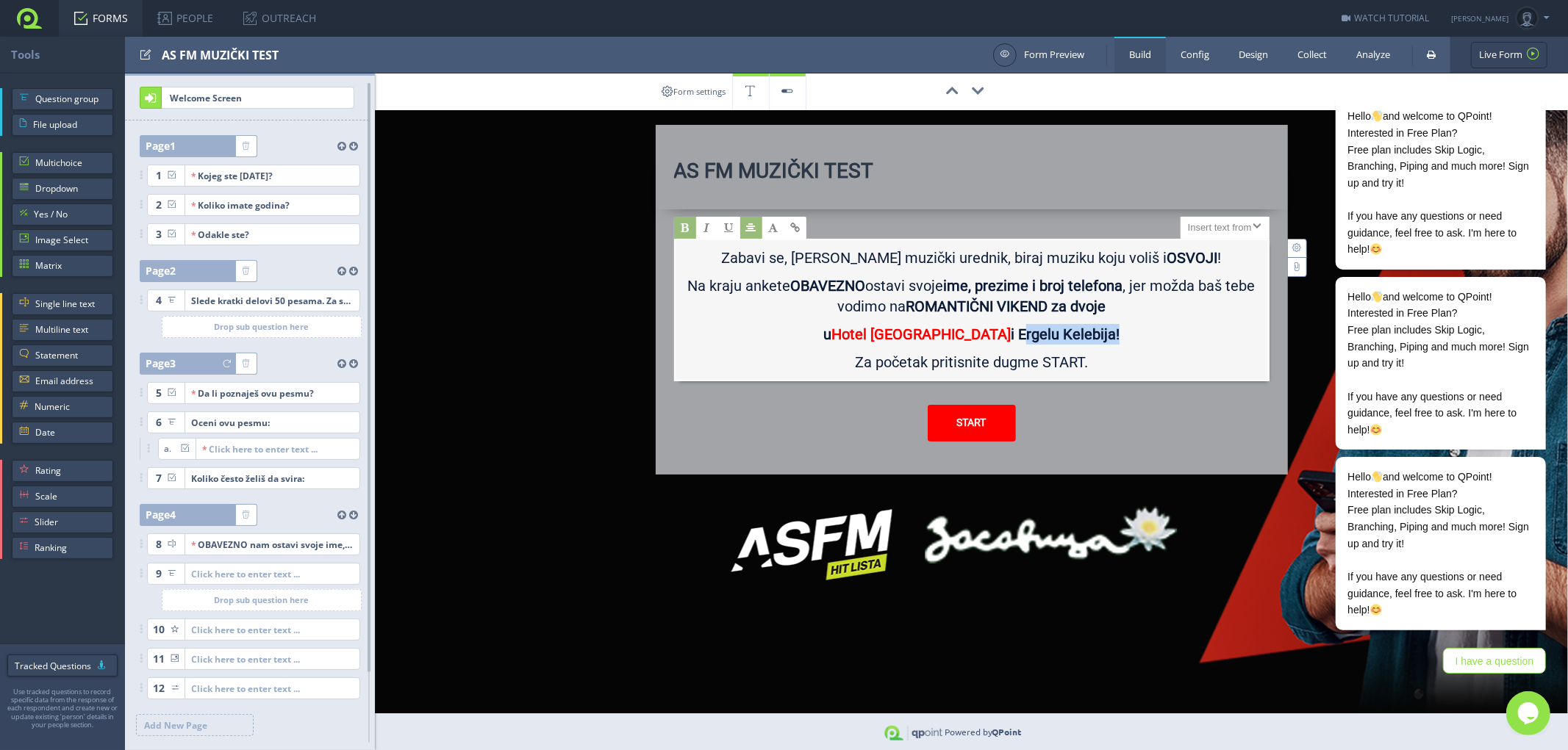
drag, startPoint x: 986, startPoint y: 330, endPoint x: 1079, endPoint y: 330, distance: 93.0
click at [1079, 330] on b "Hotel Vila Majur i Ergelu Kelebija!" at bounding box center [975, 335] width 288 height 18
type input "Ergelu Kelebija"
click at [795, 230] on span at bounding box center [794, 228] width 10 height 10
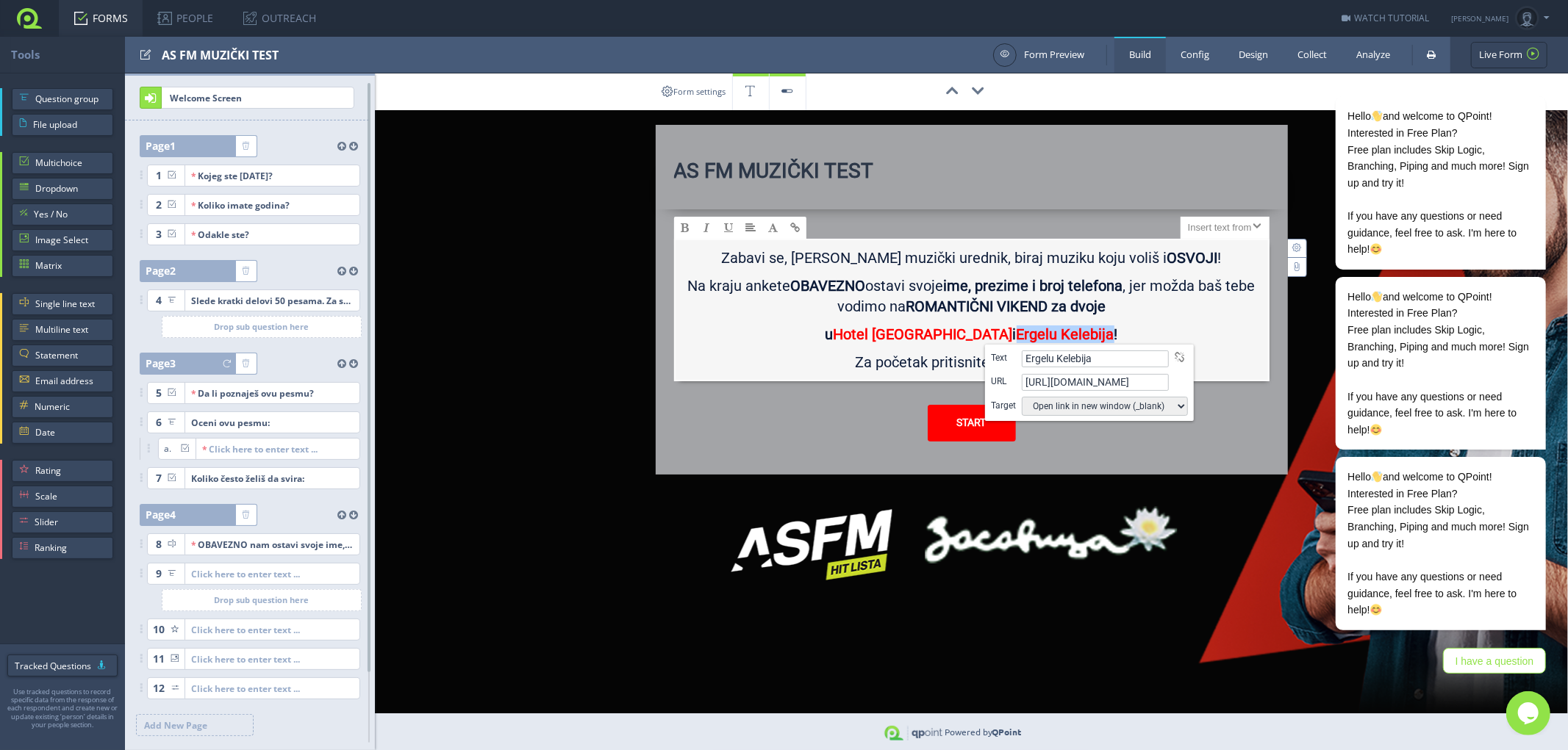
drag, startPoint x: 1148, startPoint y: 384, endPoint x: 1022, endPoint y: 385, distance: 126.0
click at [1022, 385] on input "http://www.example.com" at bounding box center [1095, 382] width 147 height 17
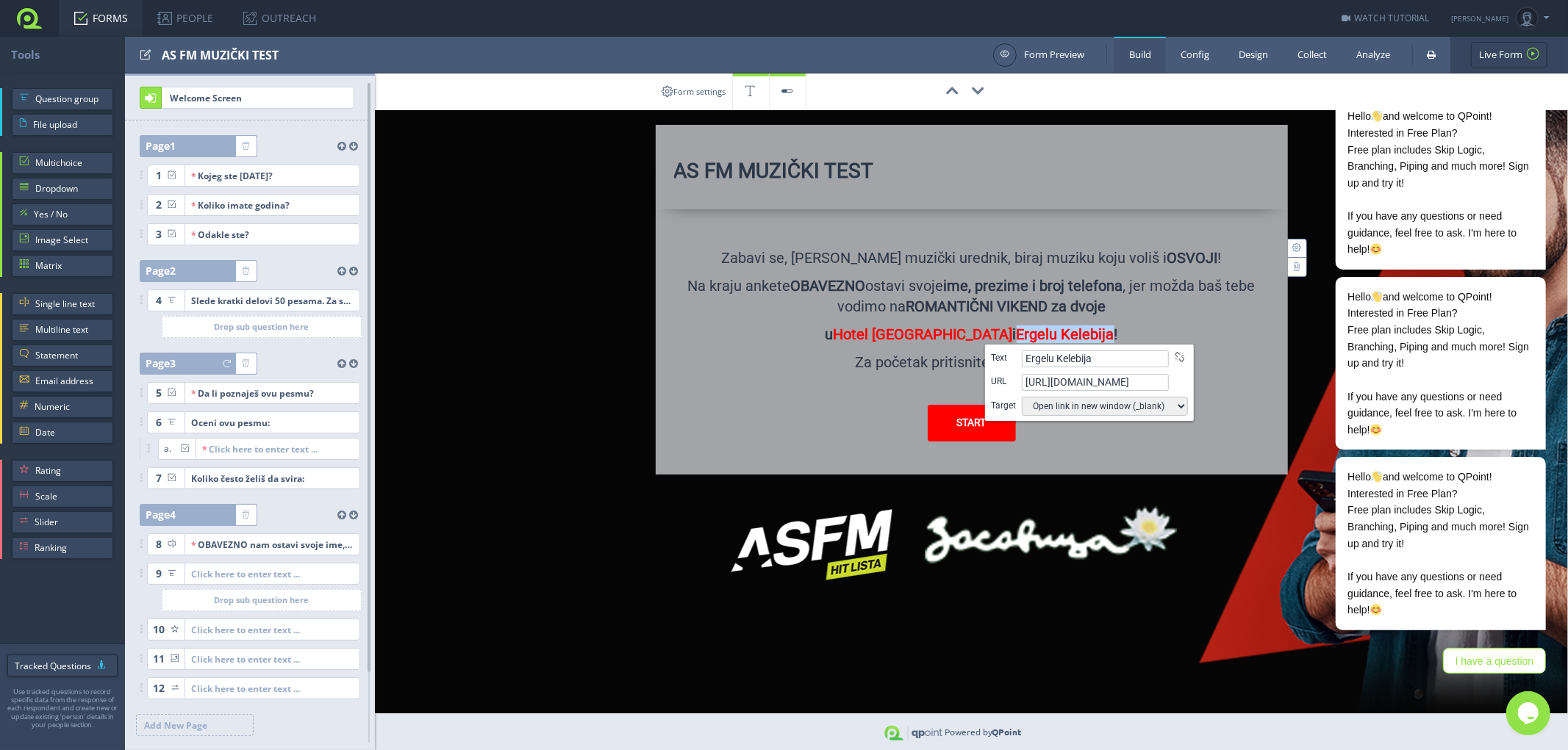
paste input "s://vilamajur.com/ergela-kelebija/"
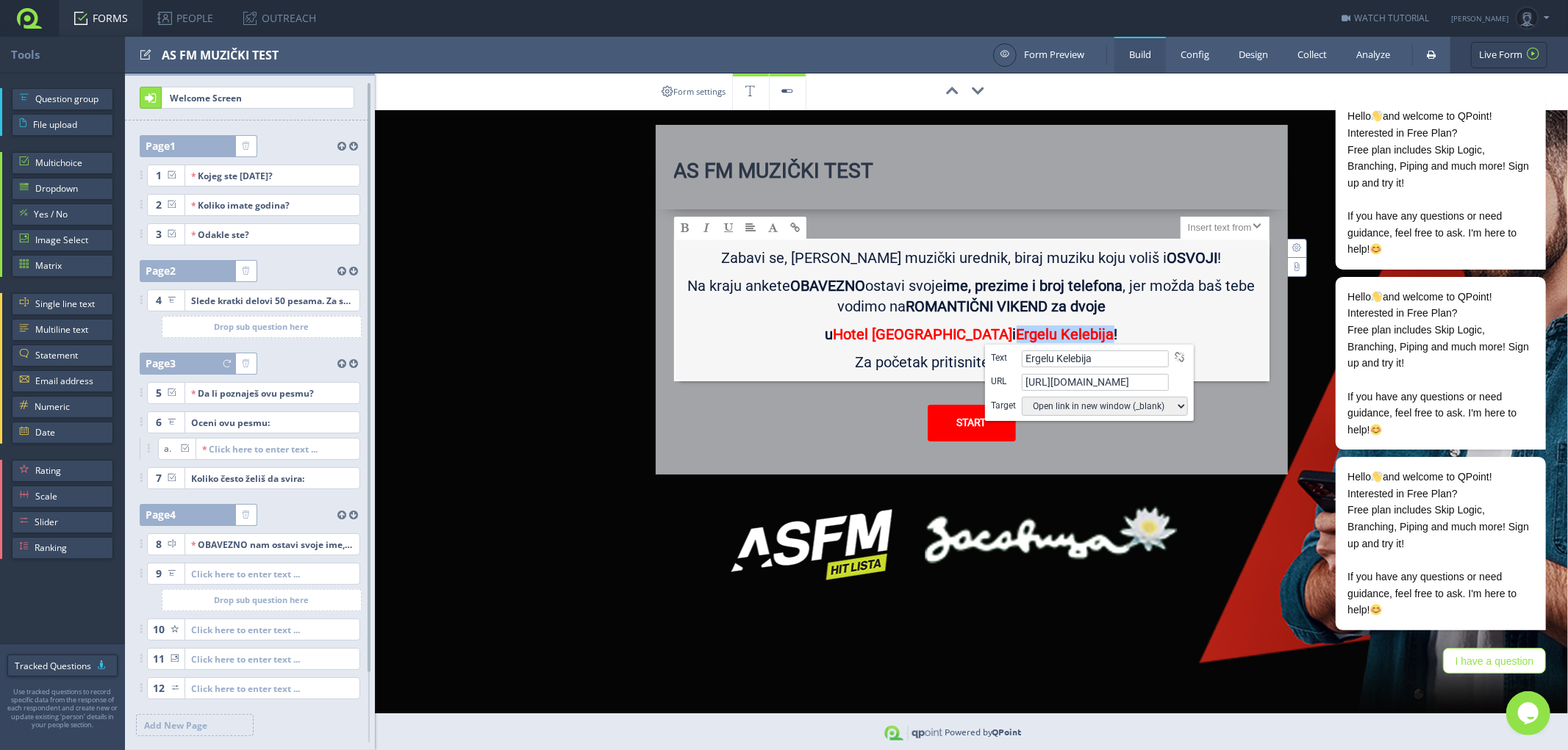
type input "https://vilamajur.com/ergela-kelebija/"
click at [1173, 405] on select "Open link in new window (_blank) Open link in current window (_self)" at bounding box center [1105, 407] width 166 height 19
click at [1022, 397] on select "Open link in new window (_blank) Open link in current window (_self)" at bounding box center [1105, 407] width 166 height 19
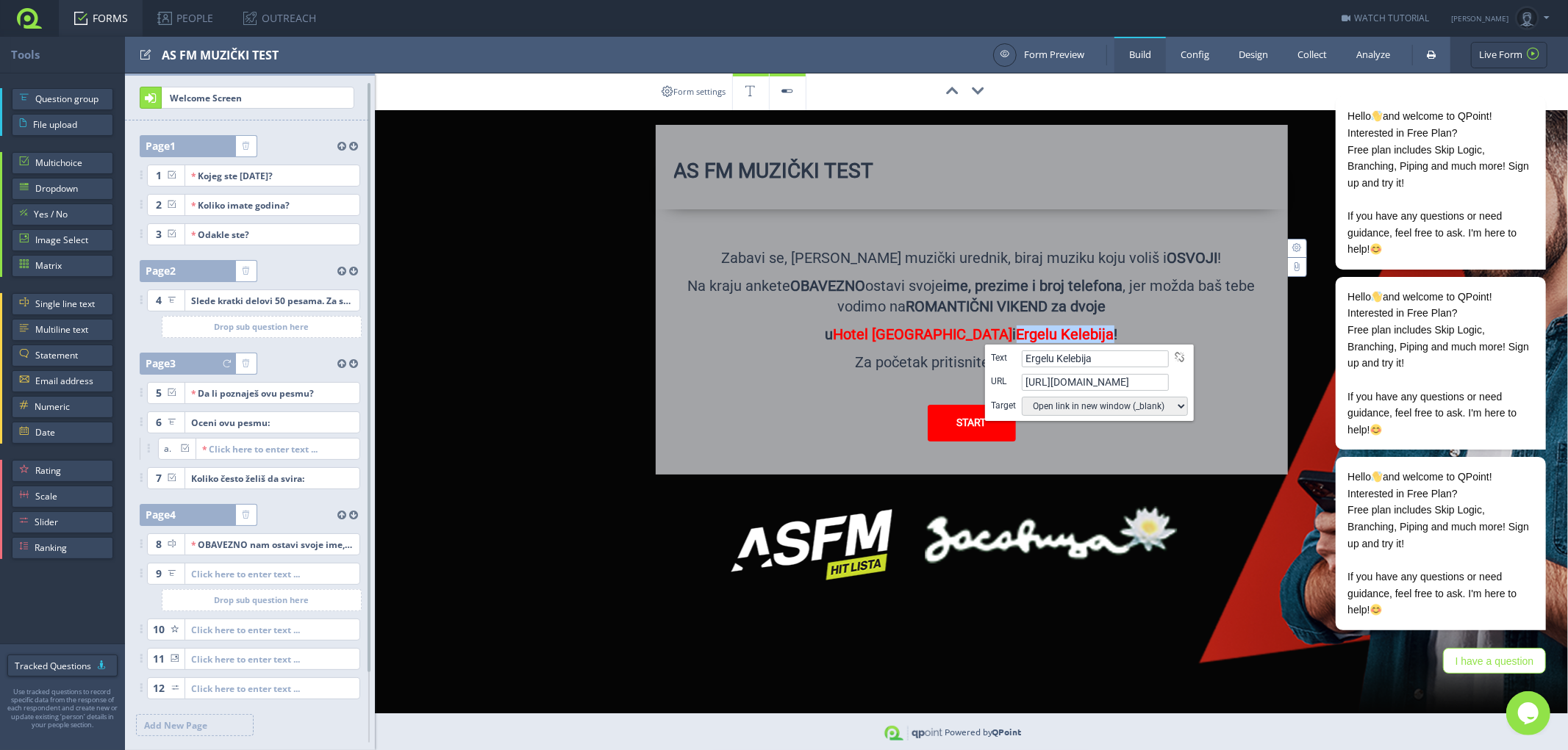
click at [824, 427] on div "START" at bounding box center [971, 423] width 595 height 37
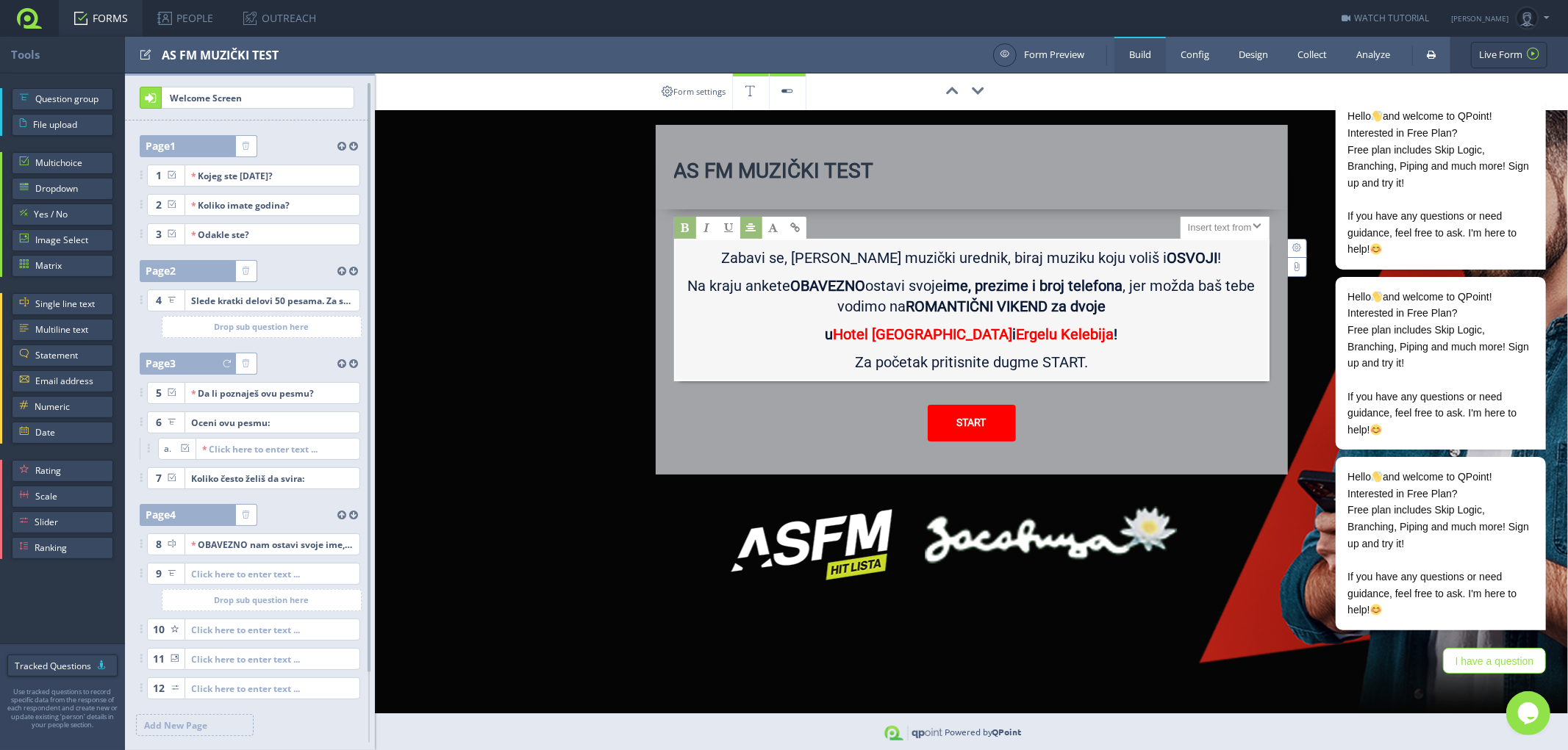
click at [753, 336] on p "u Hotel Vila Majur i Ergelu Kelebija !" at bounding box center [971, 338] width 578 height 28
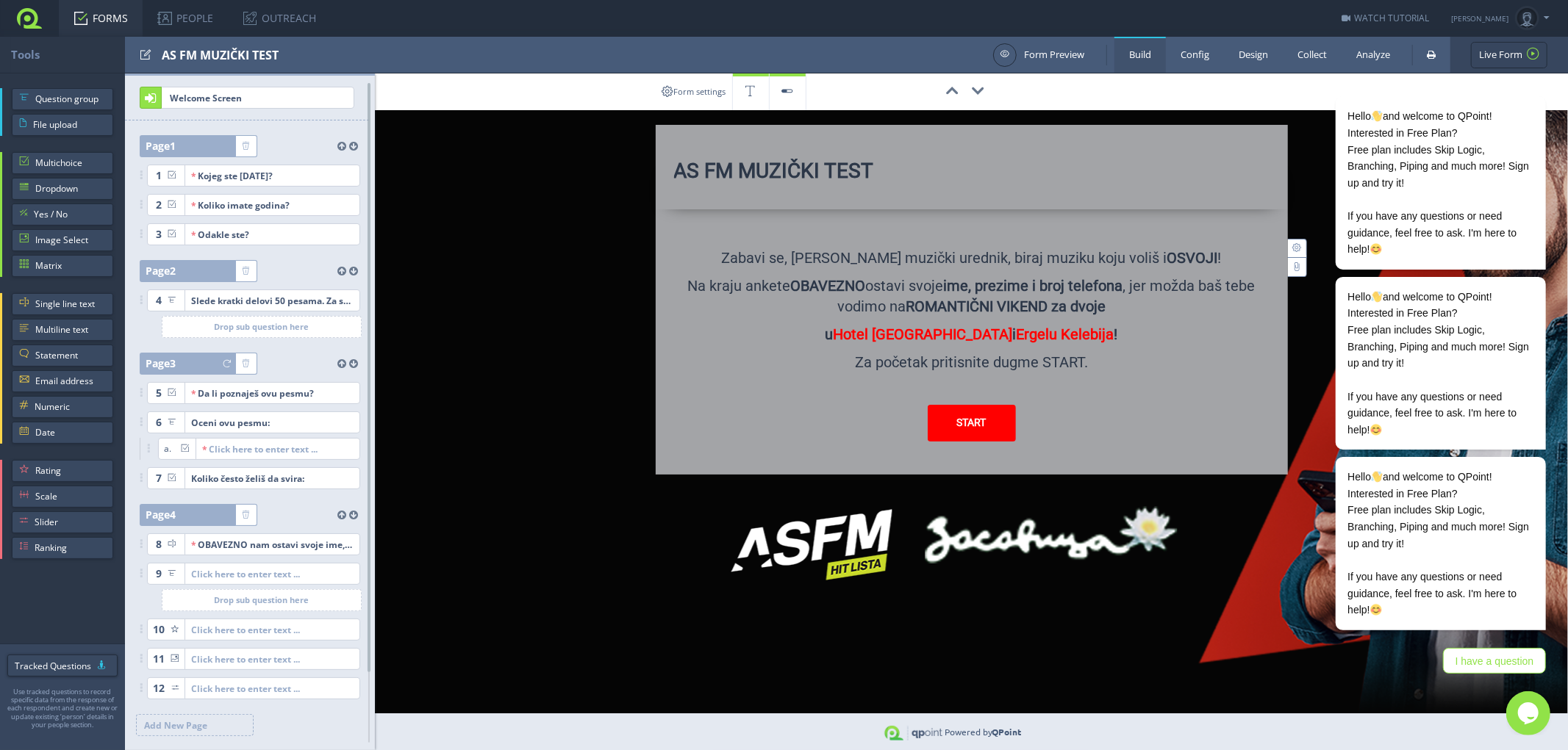
click at [97, 17] on link "FORMS" at bounding box center [100, 18] width 84 height 37
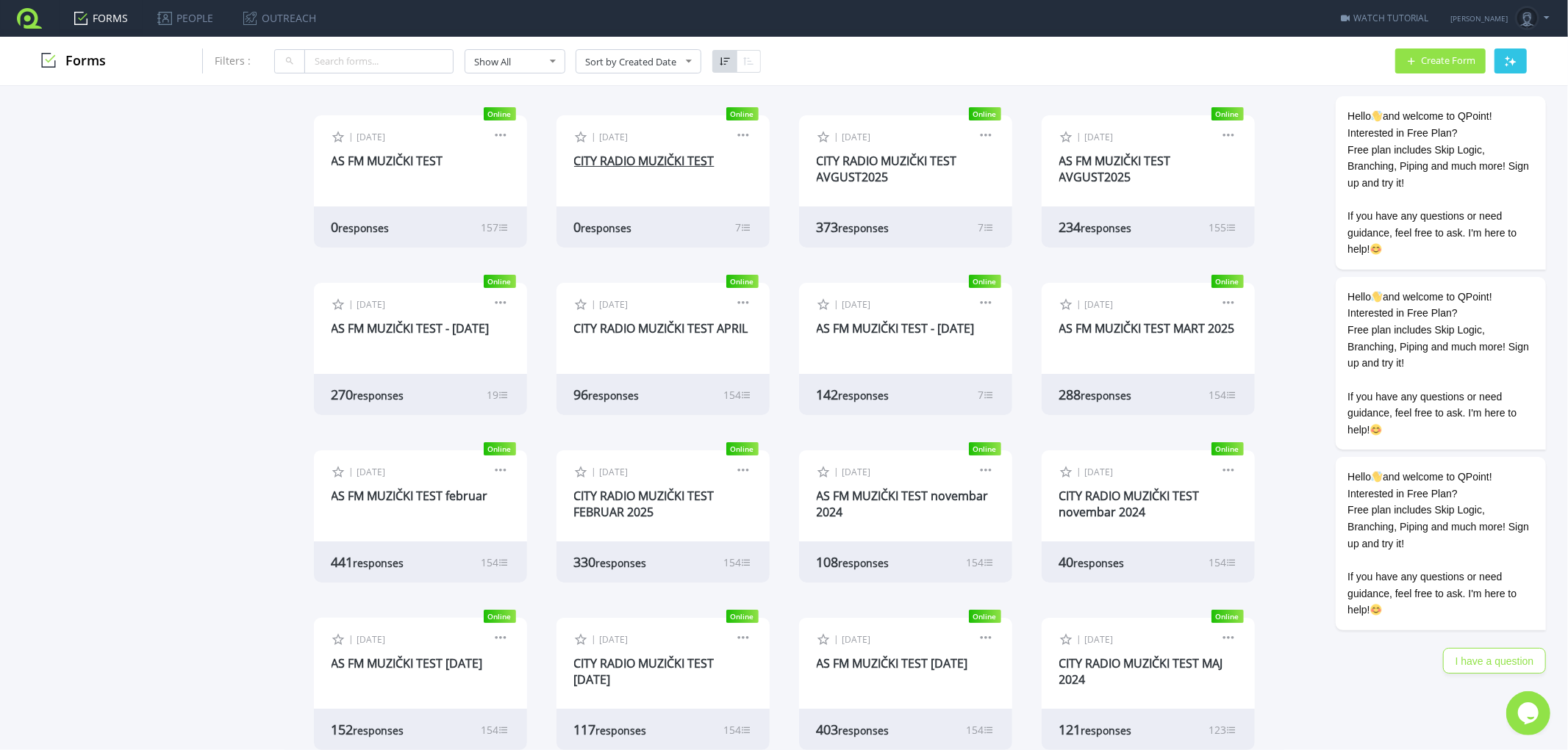
click at [666, 157] on link "CITY RADIO MUZIČKI TEST" at bounding box center [644, 161] width 140 height 16
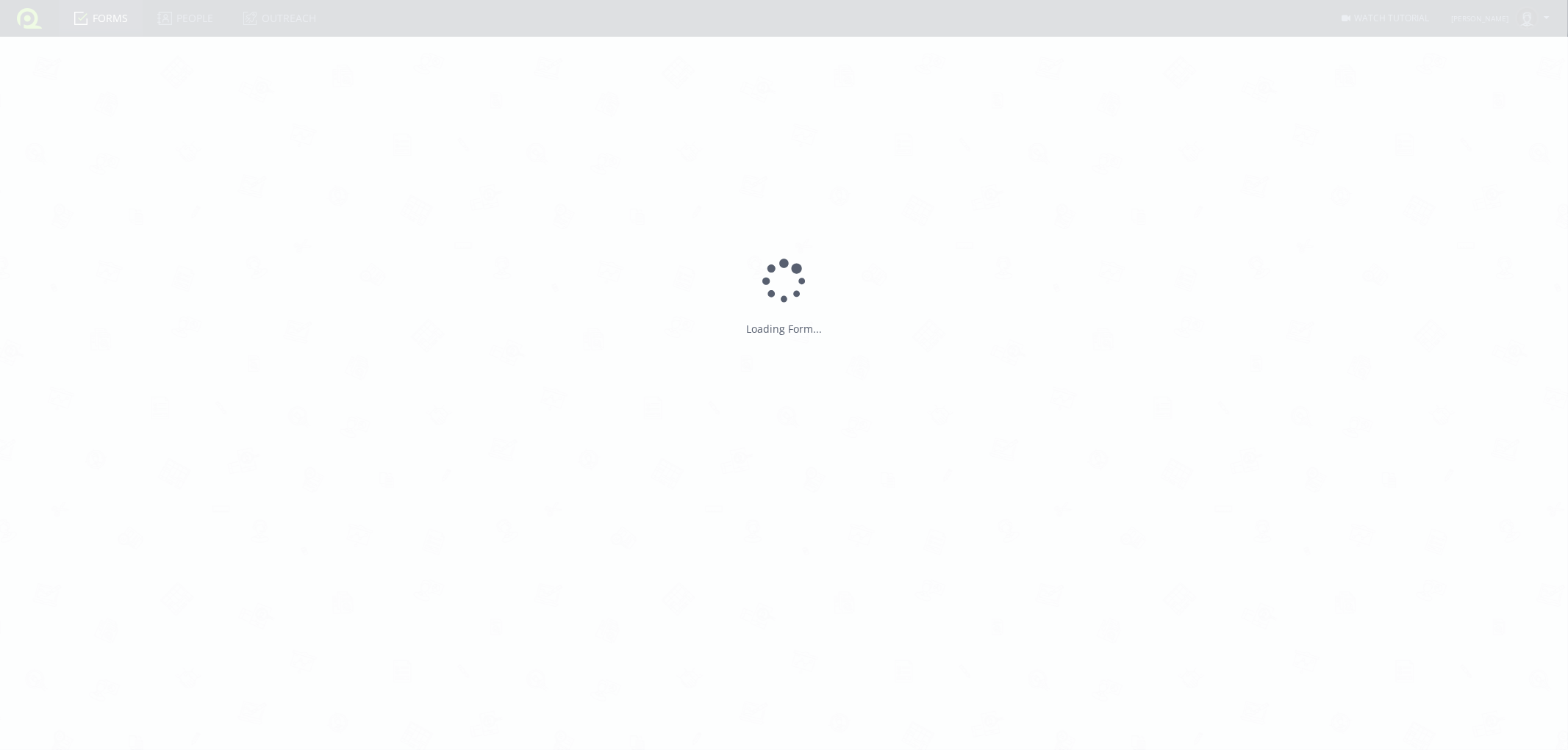
type input "CITY RADIO MUZIČKI TEST"
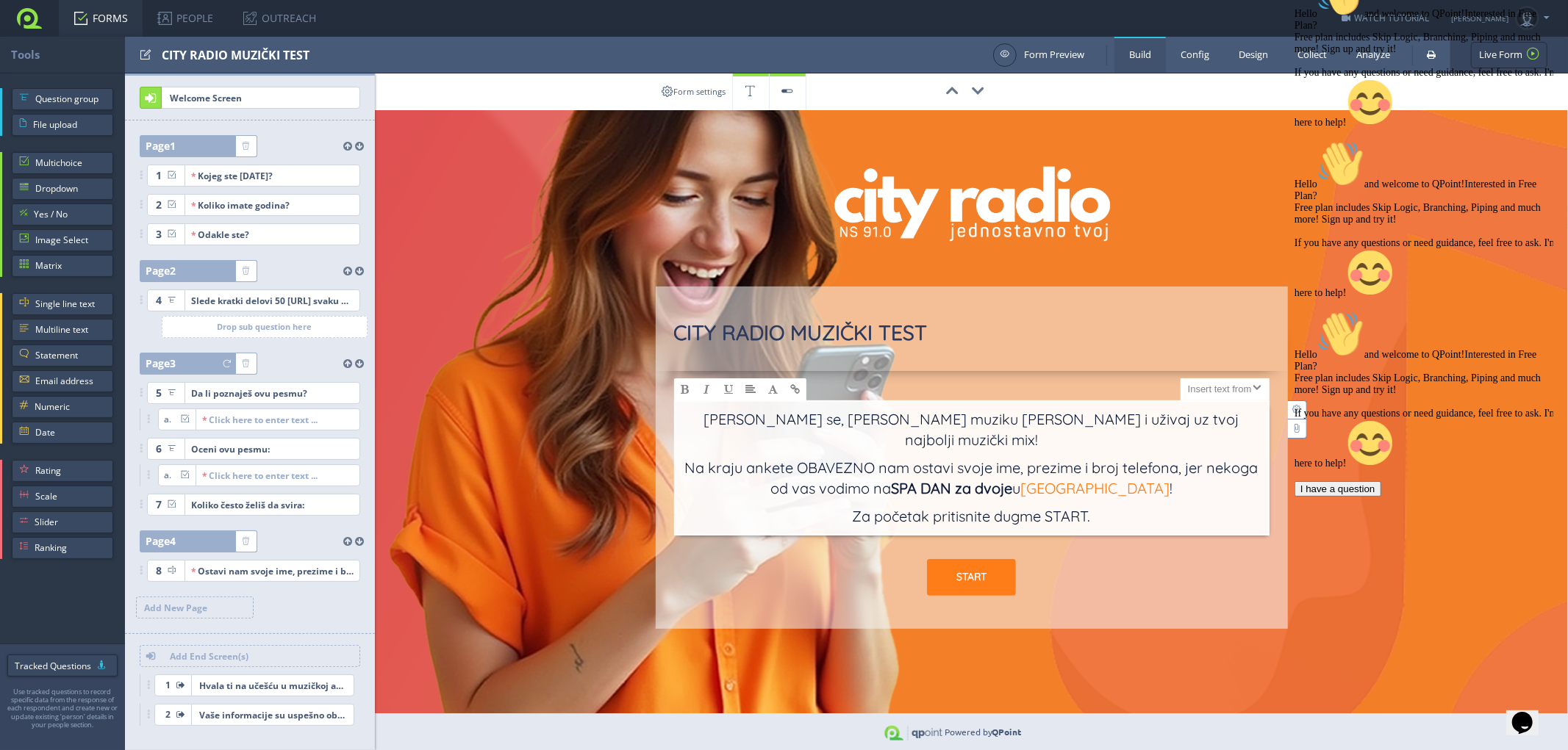
click at [935, 478] on p "Na kraju ankete OBAVEZNO nam ostavi svoje ime, prezime i broj telefona, jer nek…" at bounding box center [971, 482] width 578 height 49
click at [1056, 479] on link "[GEOGRAPHIC_DATA]" at bounding box center [1094, 488] width 149 height 19
drag, startPoint x: 1047, startPoint y: 468, endPoint x: 1154, endPoint y: 466, distance: 107.0
click at [1154, 466] on p "Na kraju ankete OBAVEZNO nam ostavi svoje ime, prezime i broj telefona, jer nek…" at bounding box center [971, 482] width 578 height 49
type input "FitSpa [GEOGRAPHIC_DATA]"
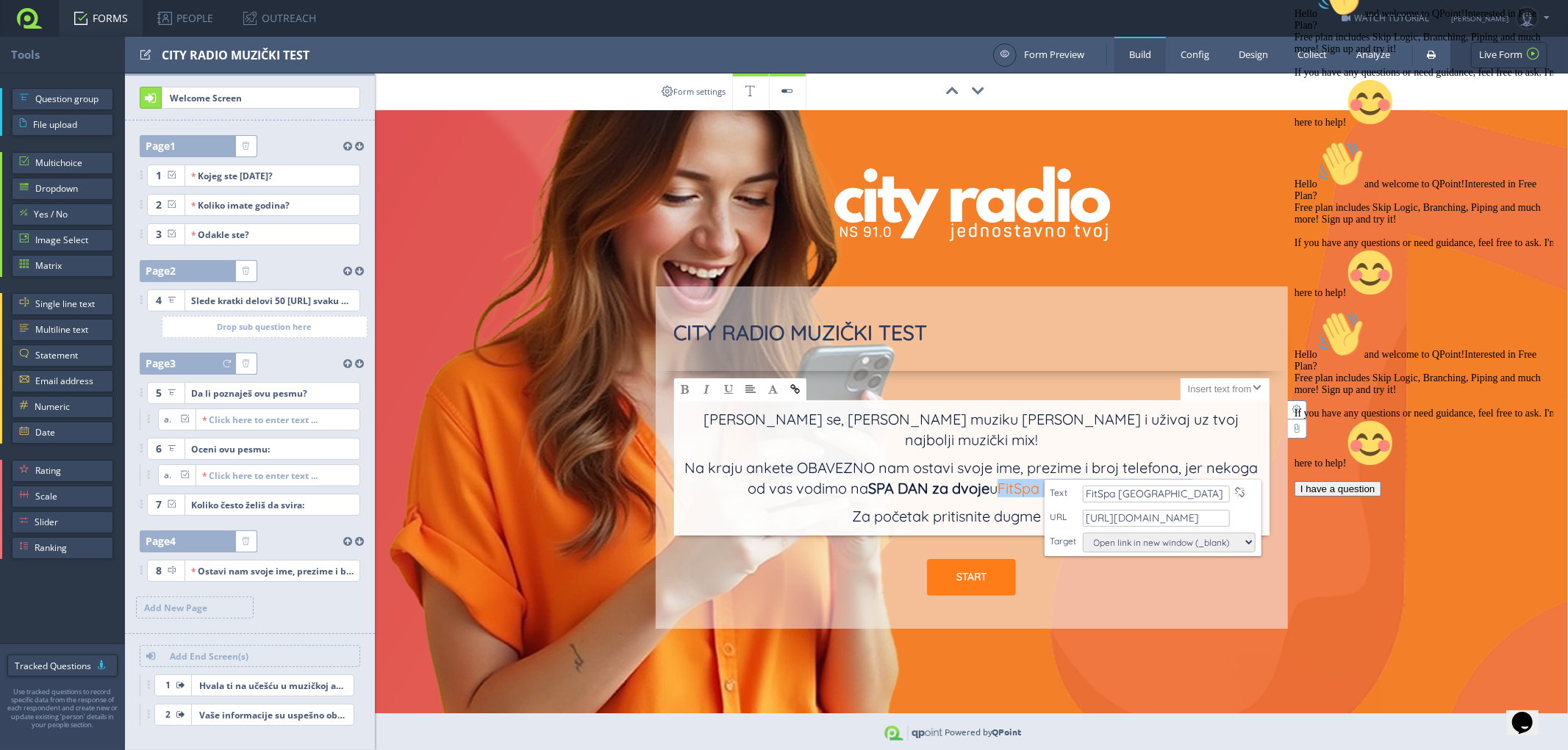
click at [797, 391] on span at bounding box center [794, 390] width 10 height 10
drag, startPoint x: 1204, startPoint y: 519, endPoint x: 1074, endPoint y: 523, distance: 130.1
click at [1074, 523] on div "URL [URL][DOMAIN_NAME]" at bounding box center [1154, 517] width 205 height 19
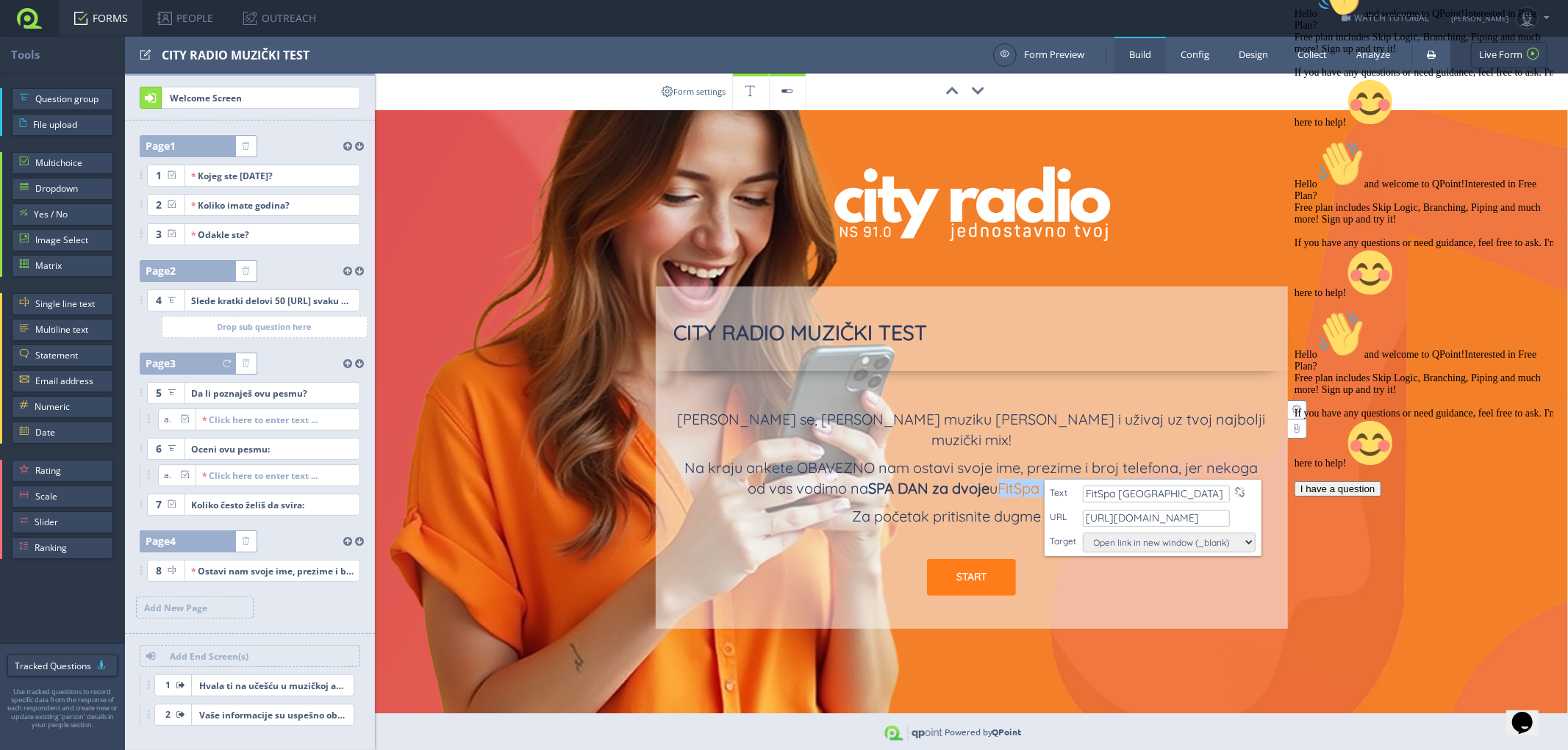
paste input "s://[DOMAIN_NAME][URL]"
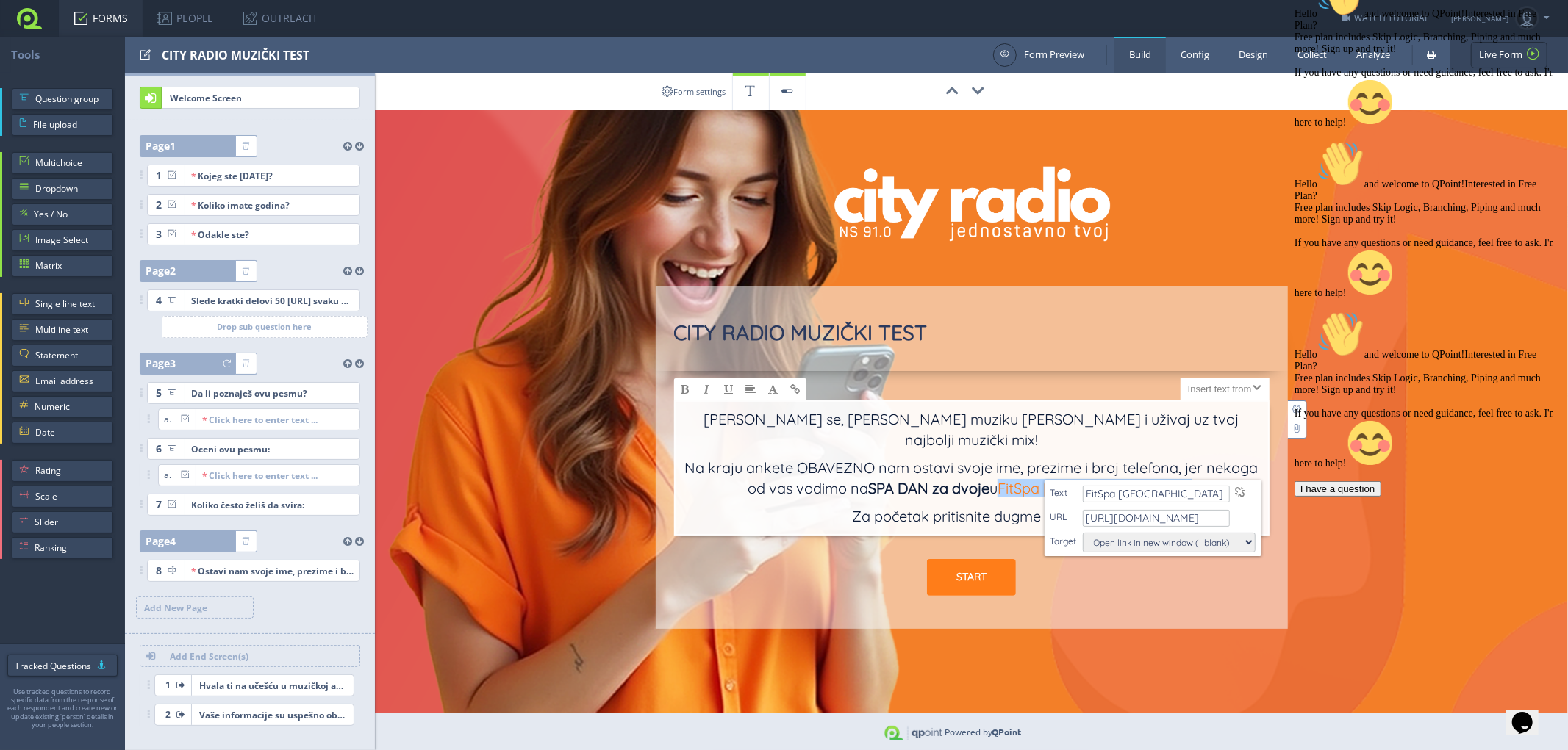
type input "[URL][DOMAIN_NAME]"
click at [1243, 541] on select "Open link in new window (_blank) Open link in current window (_self)" at bounding box center [1169, 542] width 172 height 19
click at [1083, 533] on select "Open link in new window (_blank) Open link in current window (_self)" at bounding box center [1169, 542] width 172 height 19
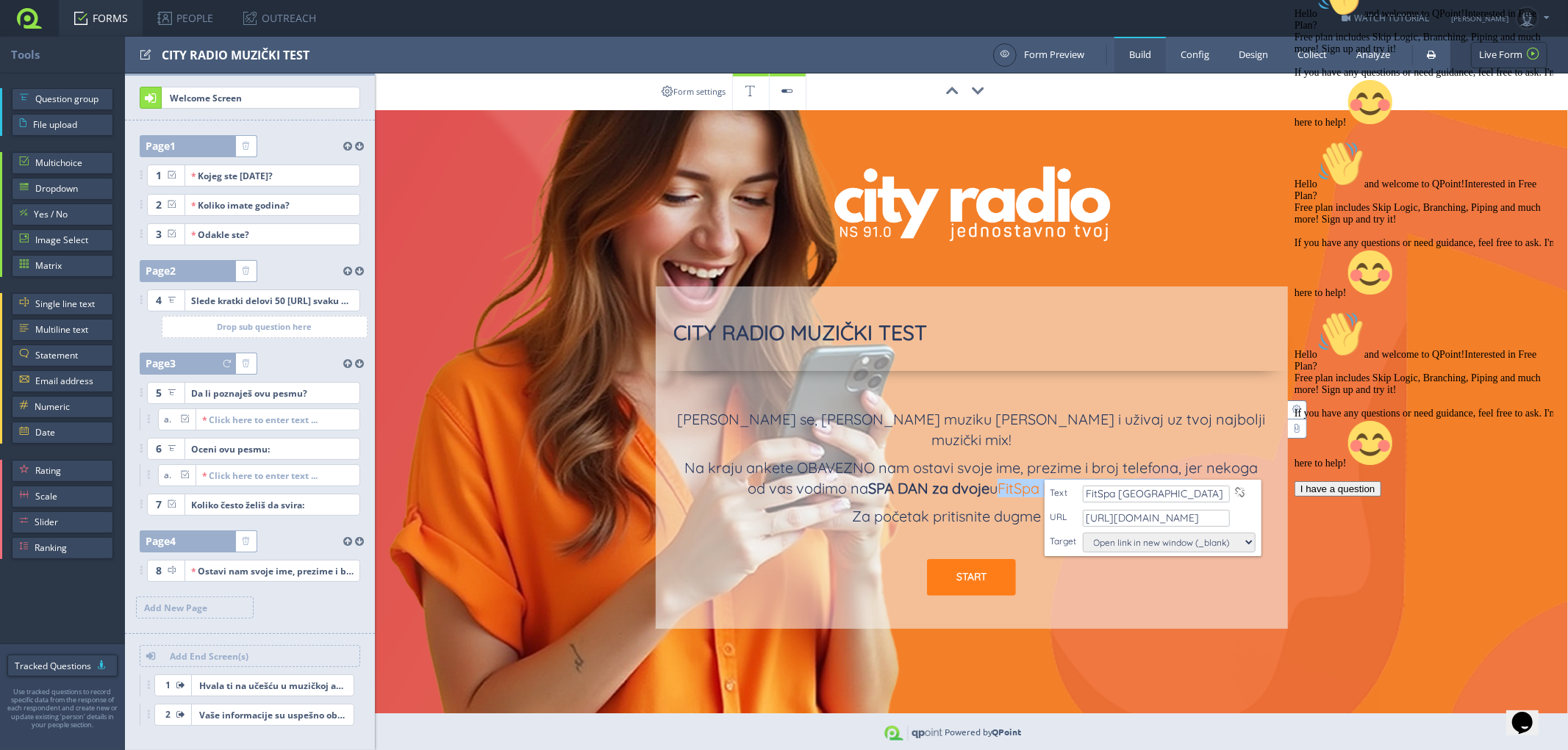
click at [815, 562] on div "START" at bounding box center [971, 577] width 595 height 37
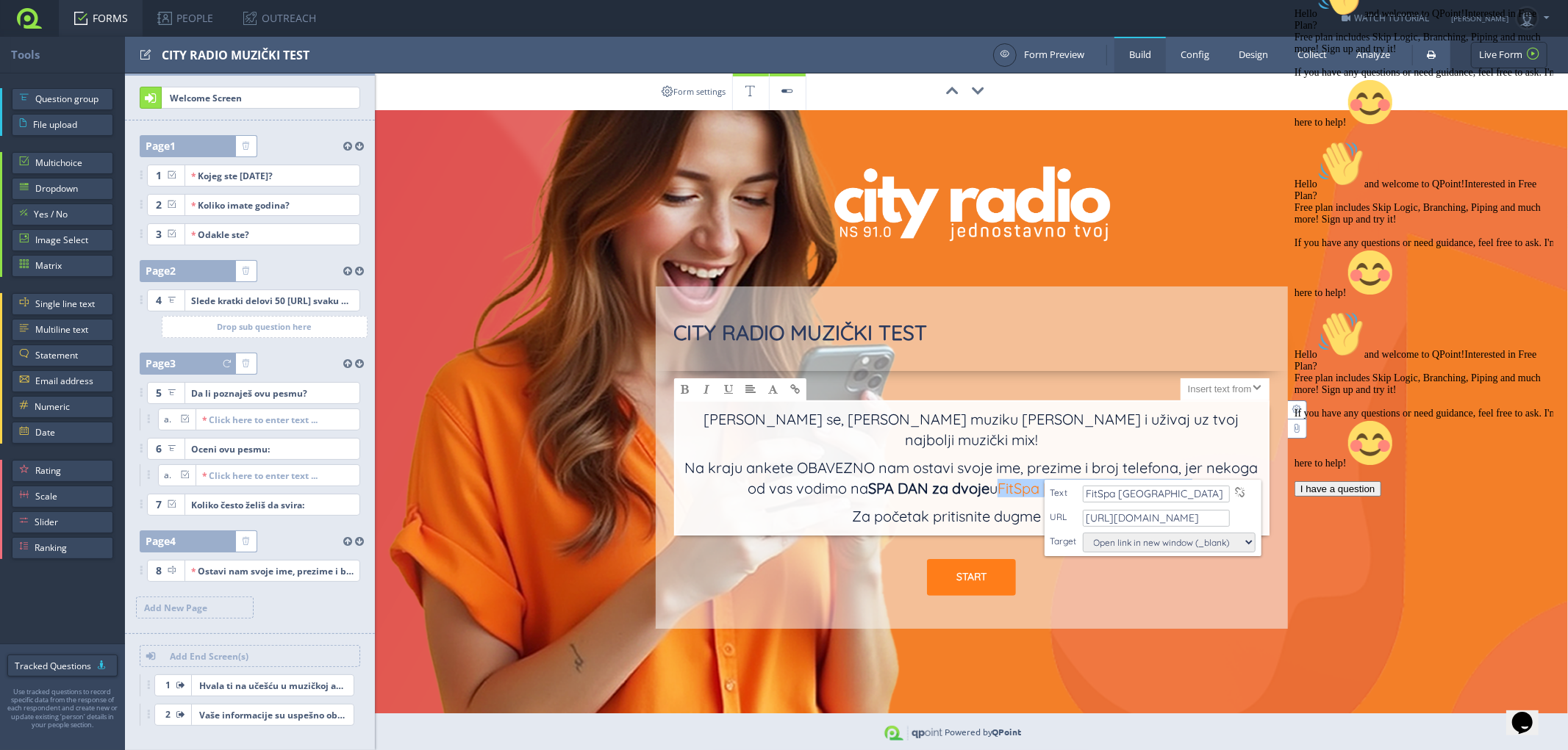
click at [972, 479] on b "SPA DAN za dvoje" at bounding box center [929, 488] width 121 height 19
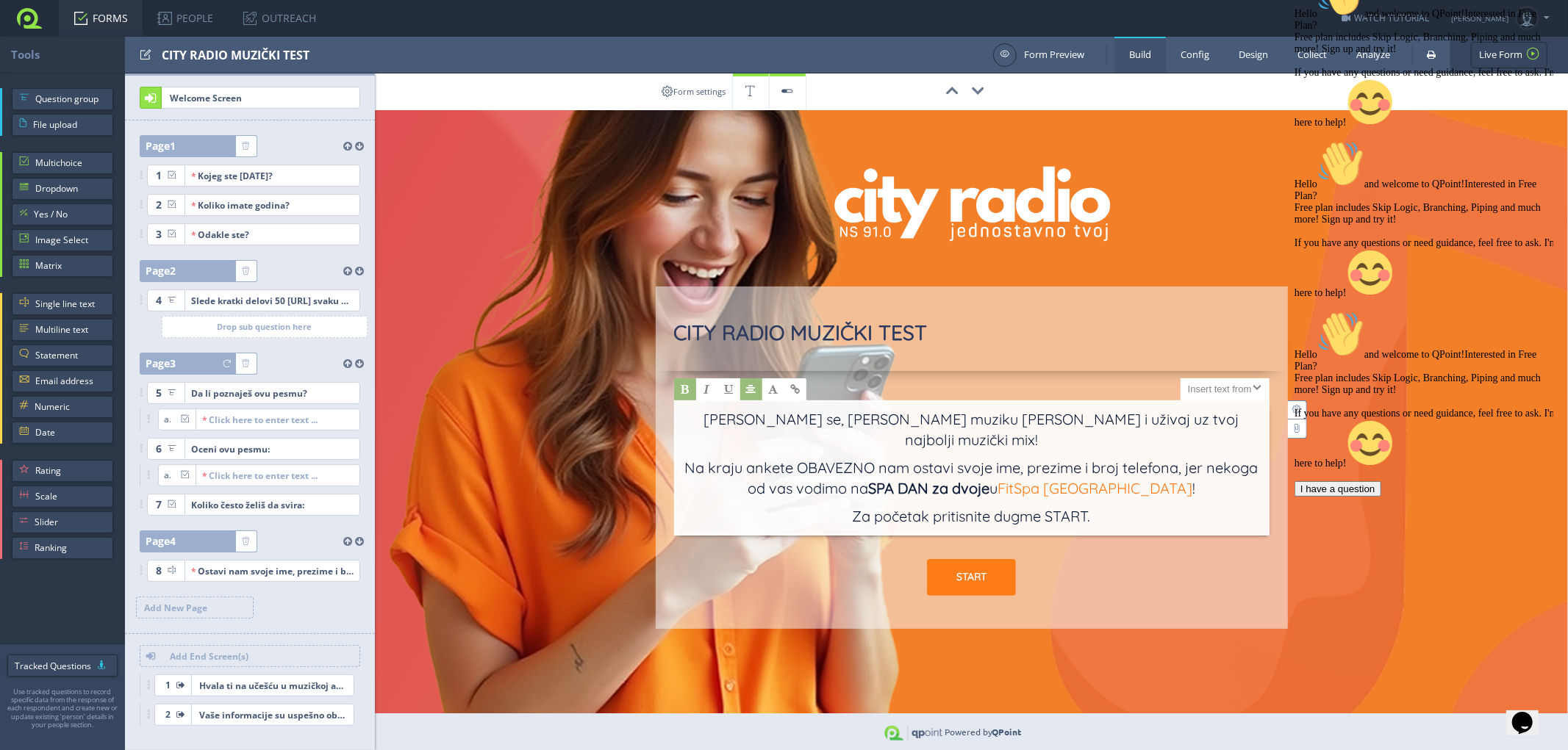
click at [552, 548] on div "00:00:00 CITY RADIO MUZIČKI TEST X Large Size Large Size Normal Size Small Size…" at bounding box center [971, 351] width 1193 height 556
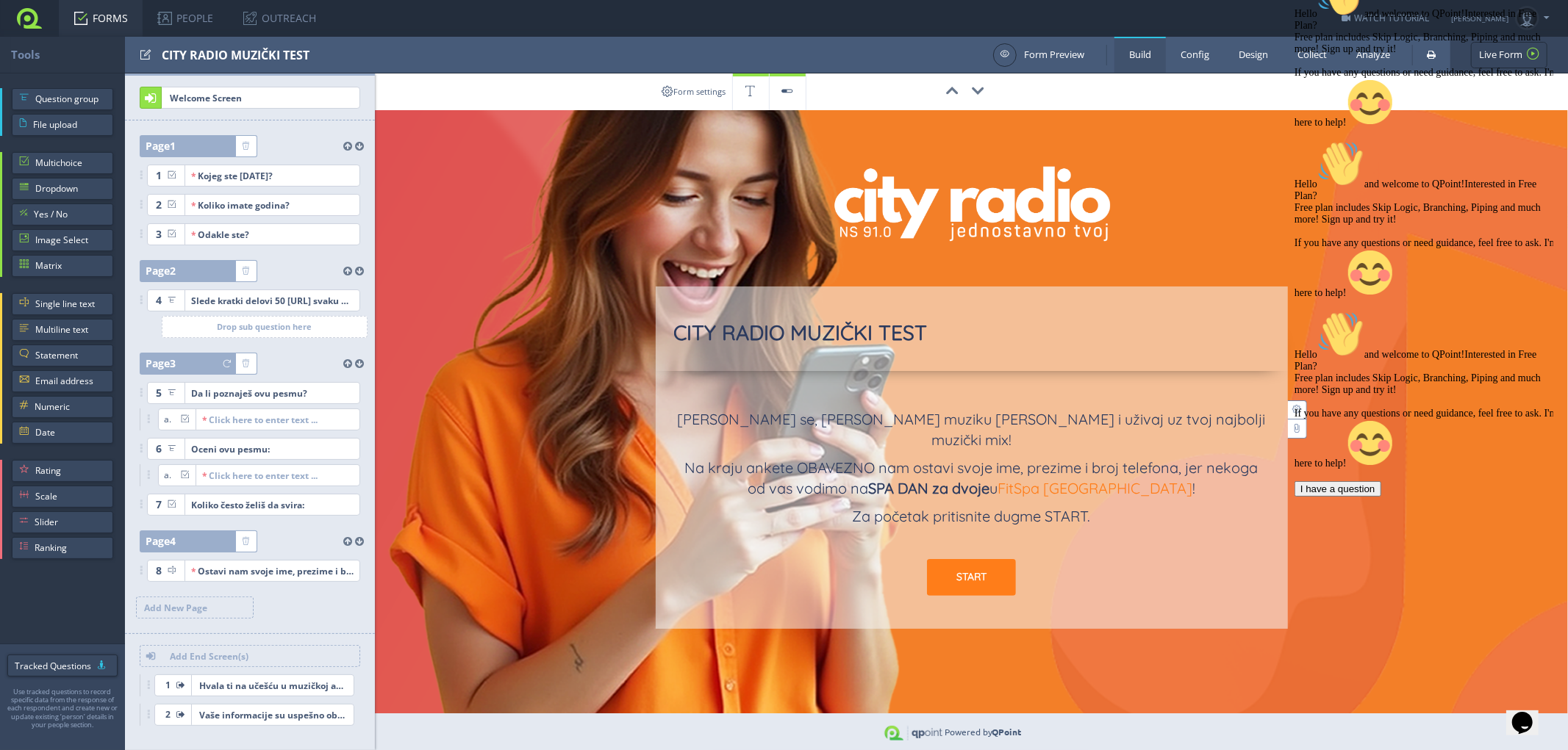
click at [105, 17] on link "FORMS" at bounding box center [100, 18] width 84 height 37
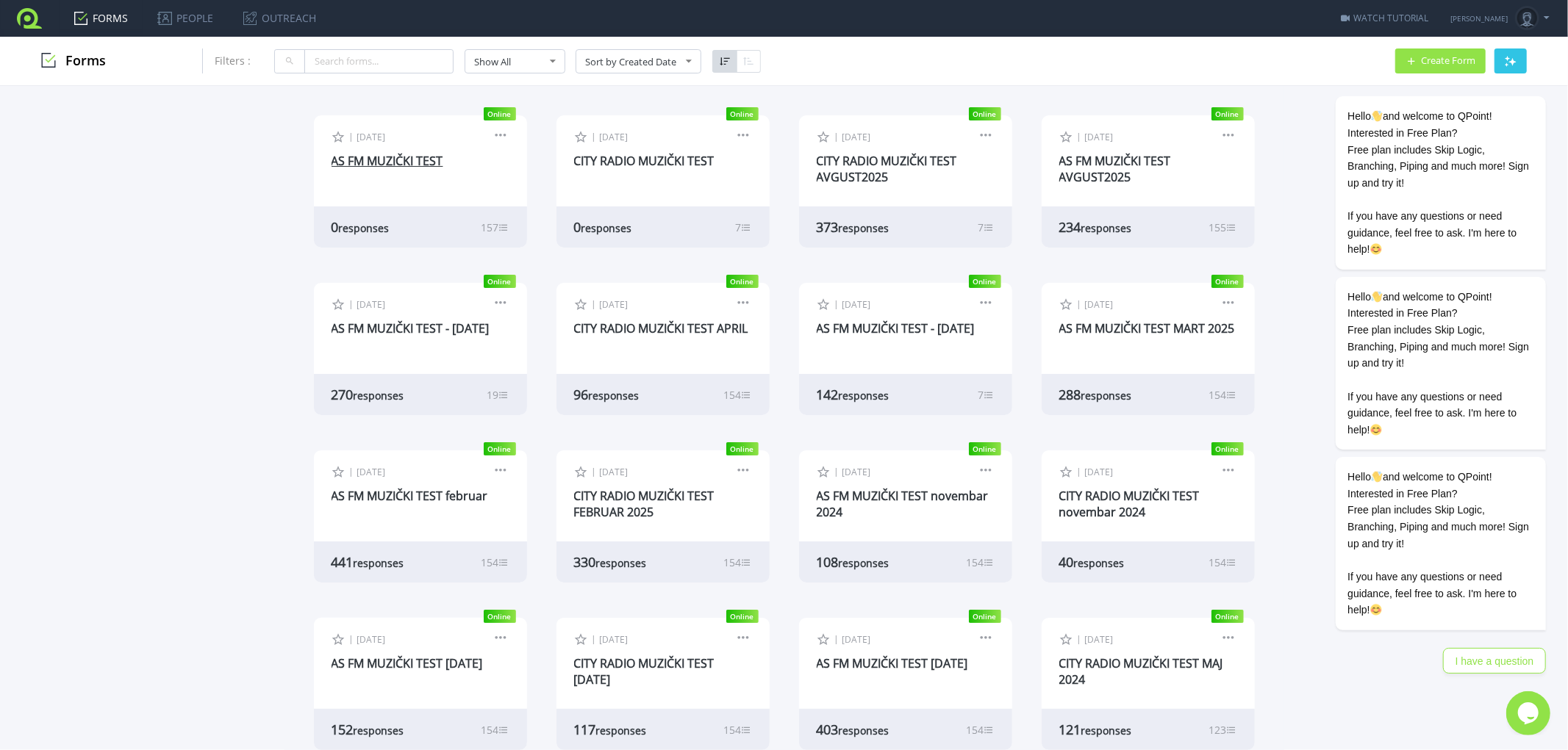
click at [406, 159] on link "AS FM MUZIČKI TEST" at bounding box center [387, 161] width 112 height 16
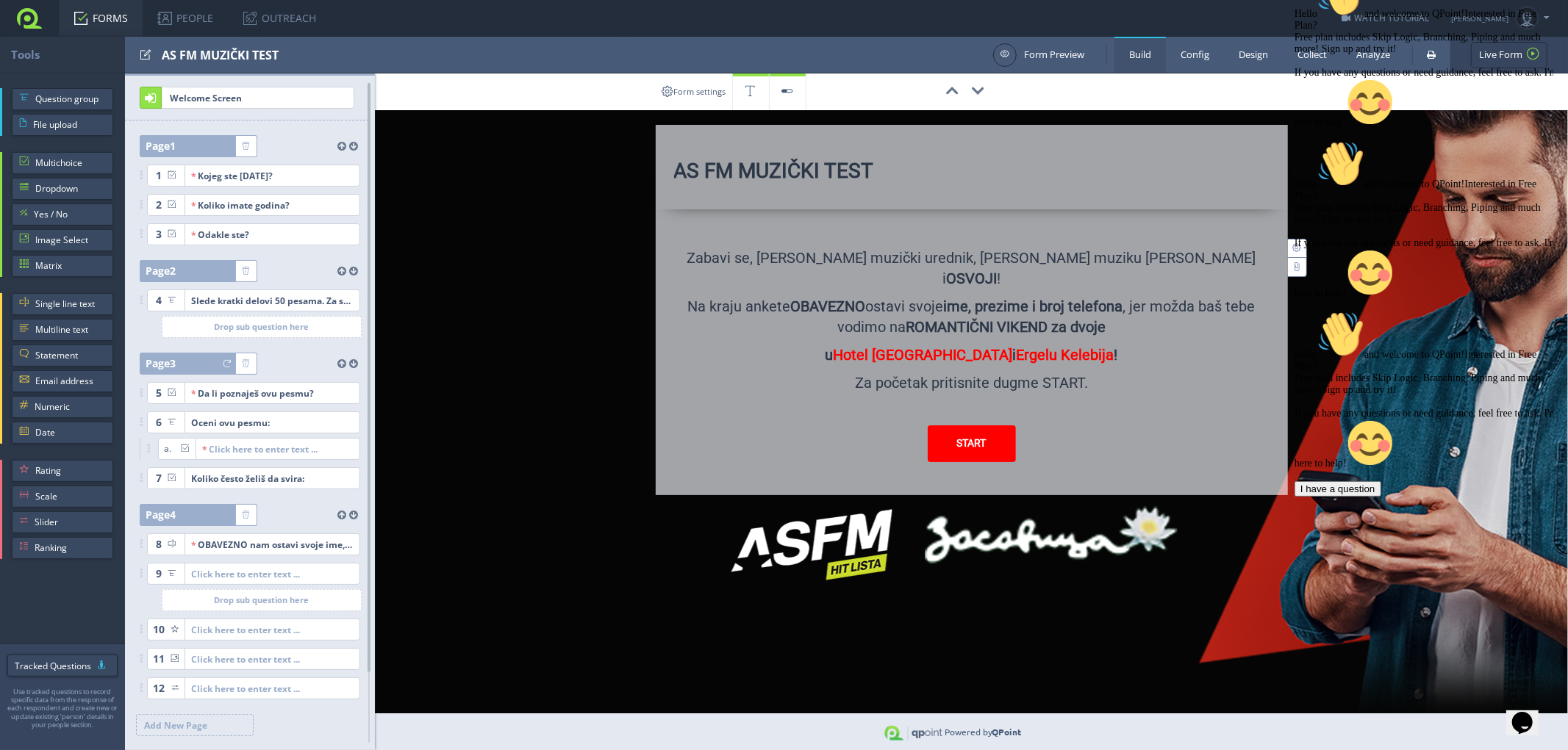
click at [813, 548] on div "Form settings 00:00:00 AS FM MUZIČKI TEST X Large Size Large Size Normal Size S…" at bounding box center [953, 411] width 1230 height 677
click at [1052, 540] on div "Form settings 00:00:00 AS FM MUZIČKI TEST X Large Size Large Size Normal Size S…" at bounding box center [953, 411] width 1230 height 677
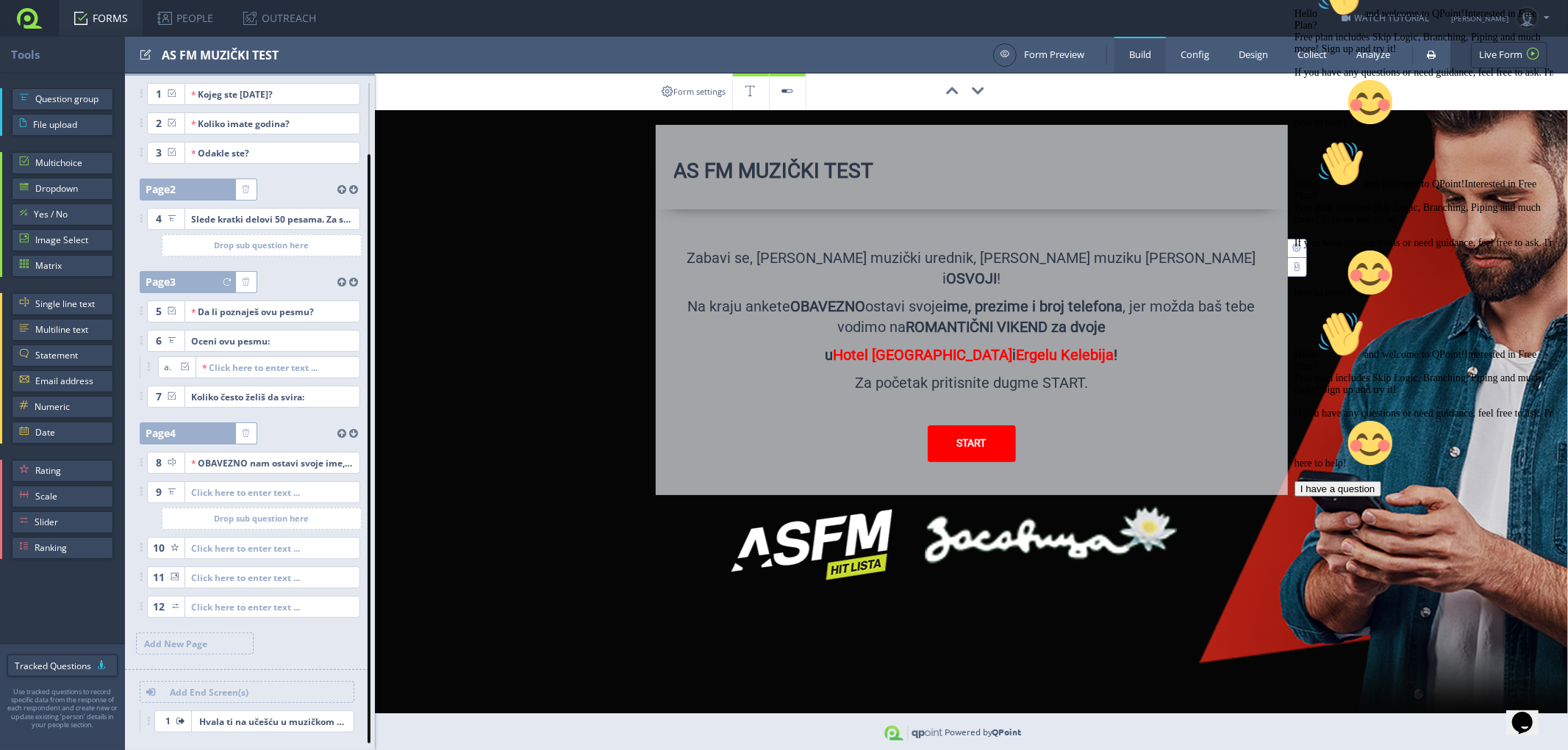
click at [372, 566] on div at bounding box center [370, 449] width 12 height 590
click at [256, 723] on span "Hvala ti na učešću u muzičkom testu! A sad uživaj u hitovima non stop!Tvoj AS F…" at bounding box center [244, 721] width 106 height 20
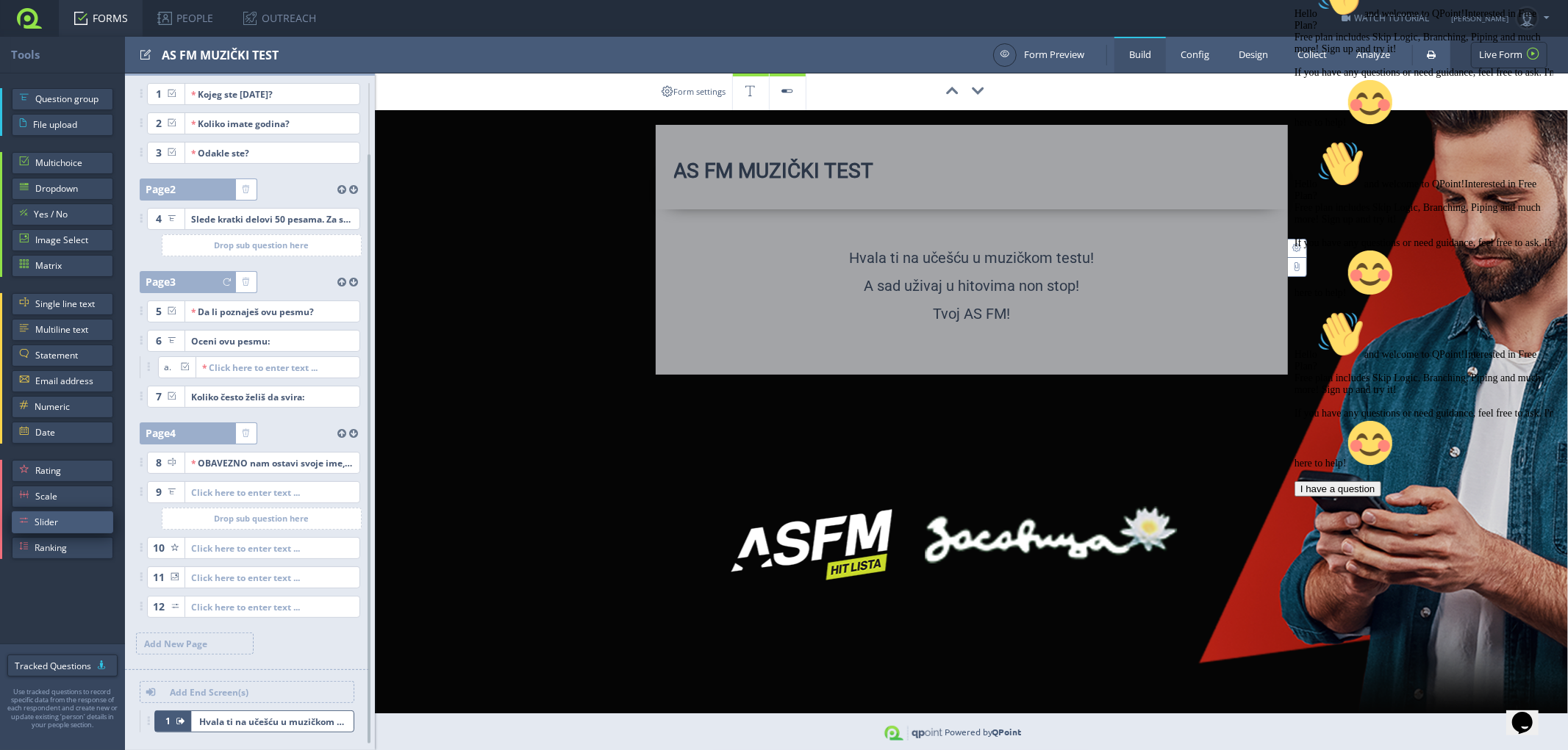
click at [46, 519] on span "Slider" at bounding box center [70, 522] width 71 height 22
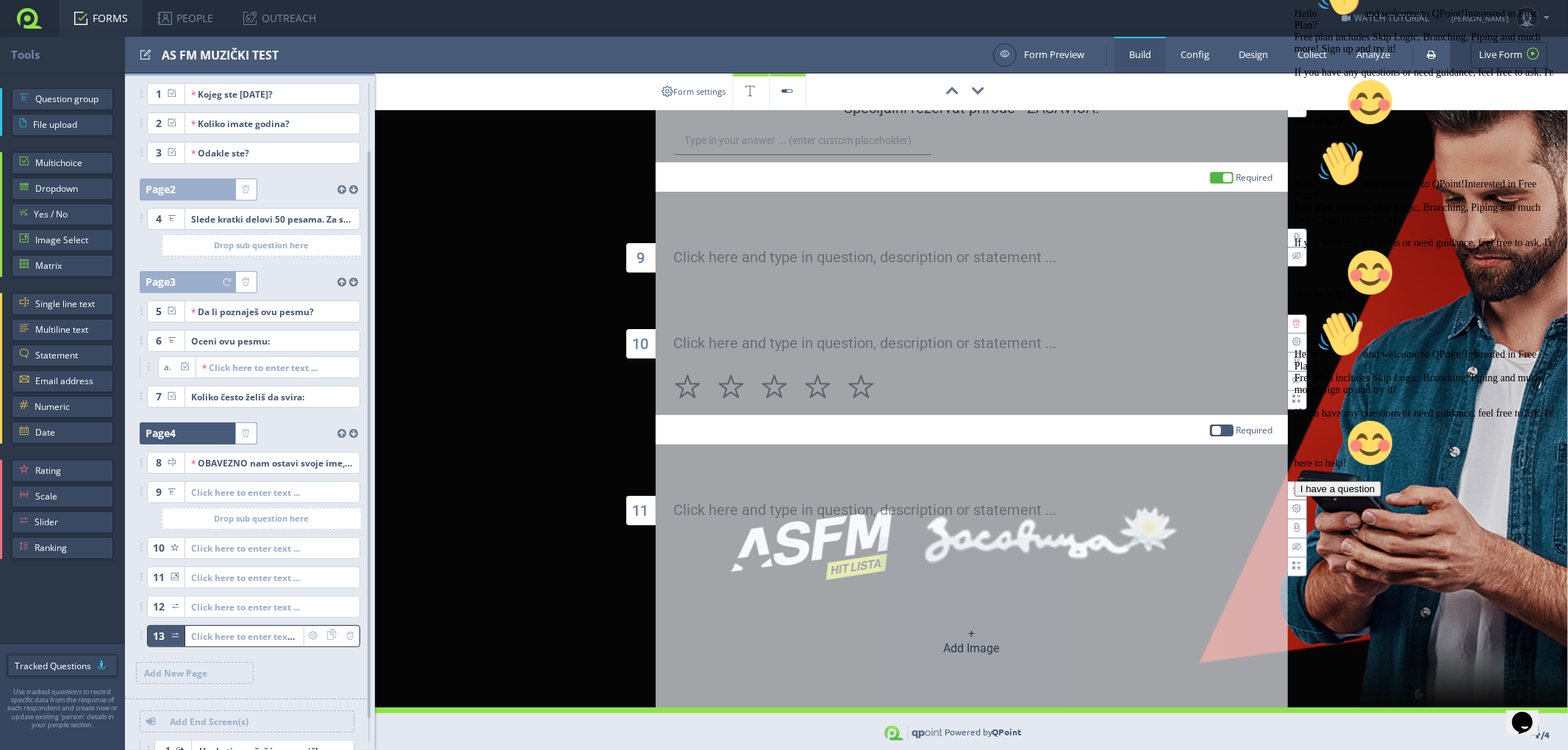
scroll to position [787, 0]
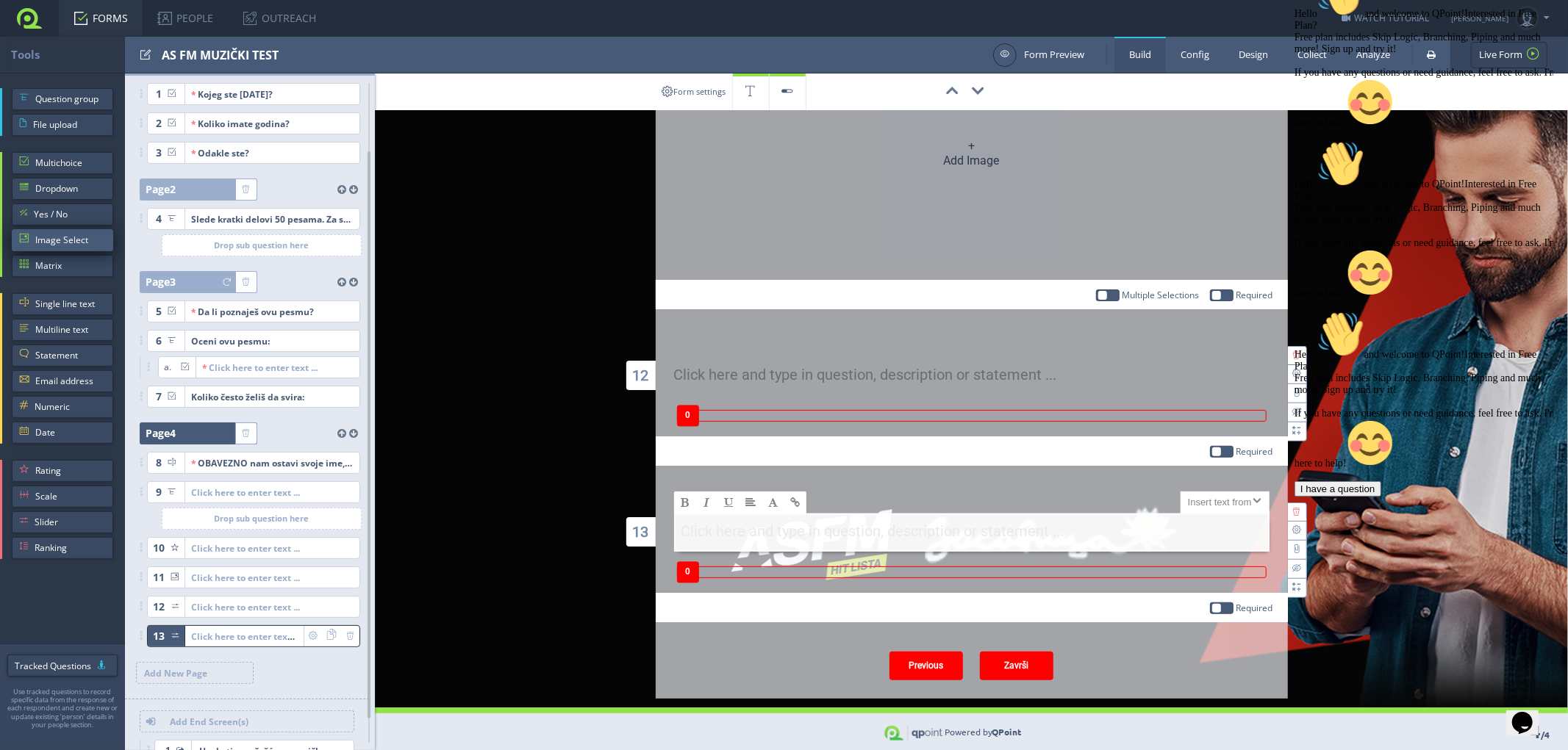
click at [46, 243] on span "Image Select" at bounding box center [70, 240] width 70 height 22
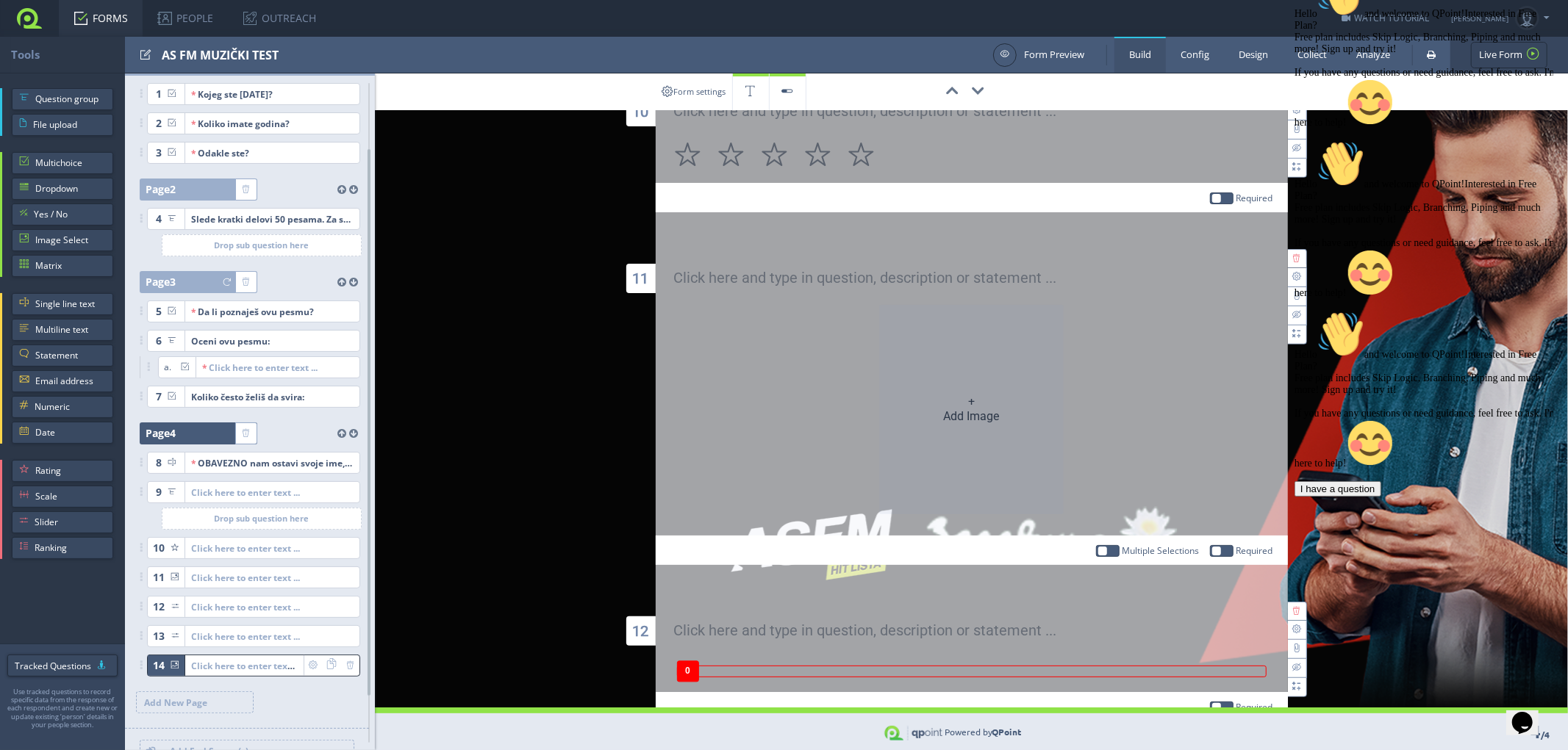
scroll to position [1140, 0]
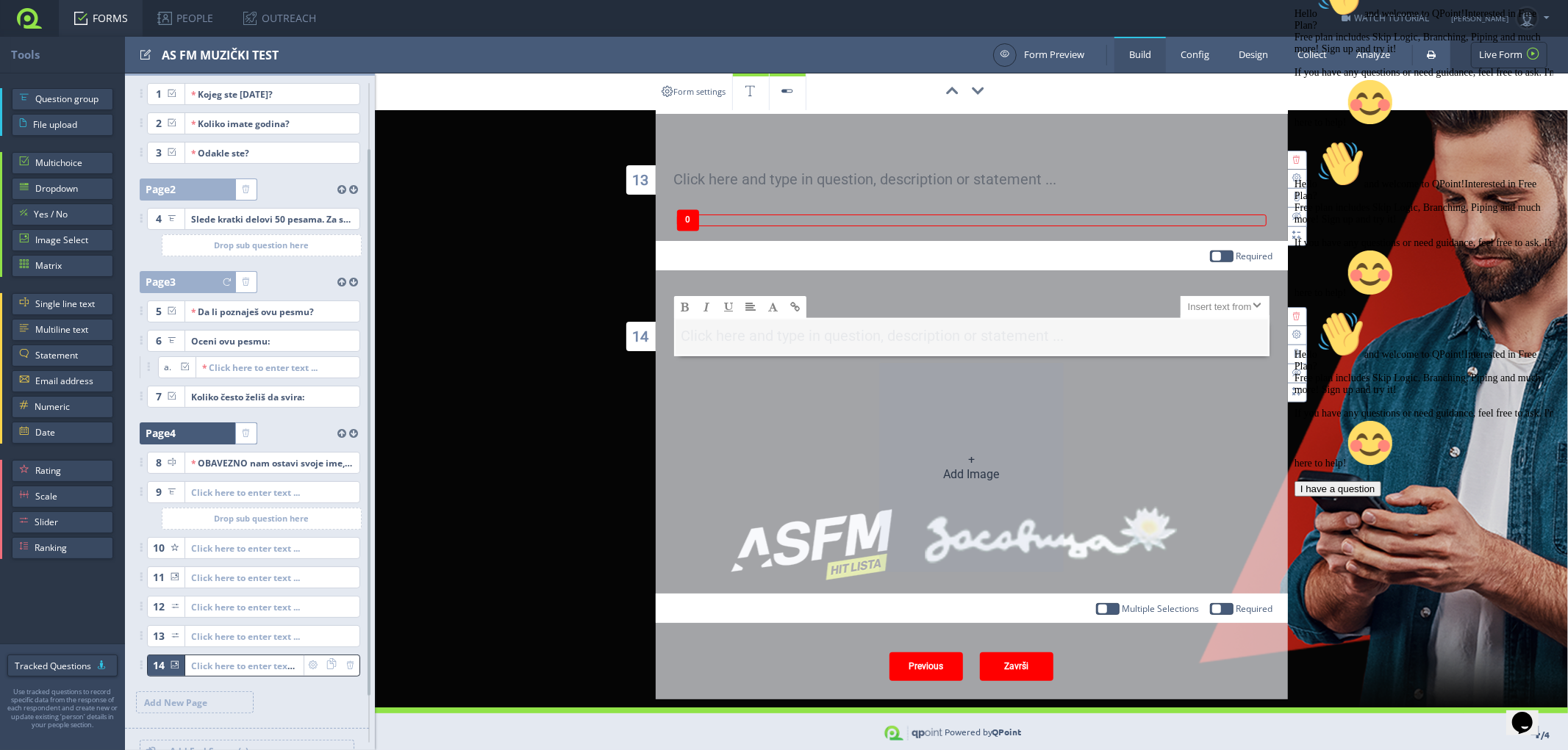
click at [848, 538] on div "+ Add Image" at bounding box center [971, 471] width 595 height 230
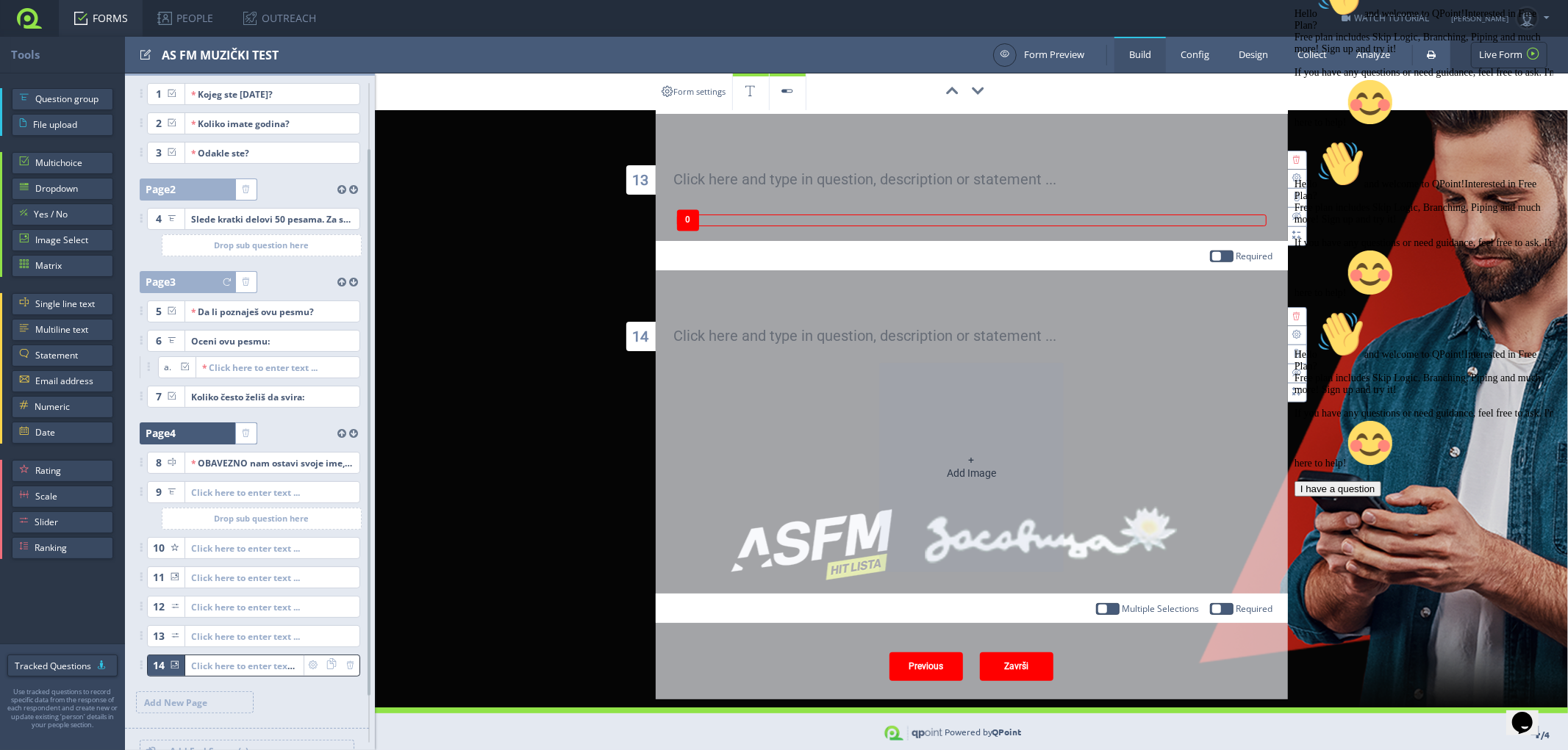
click at [964, 459] on div "+ Add Image" at bounding box center [971, 468] width 49 height 25
click at [1246, 57] on link "Design" at bounding box center [1253, 55] width 58 height 36
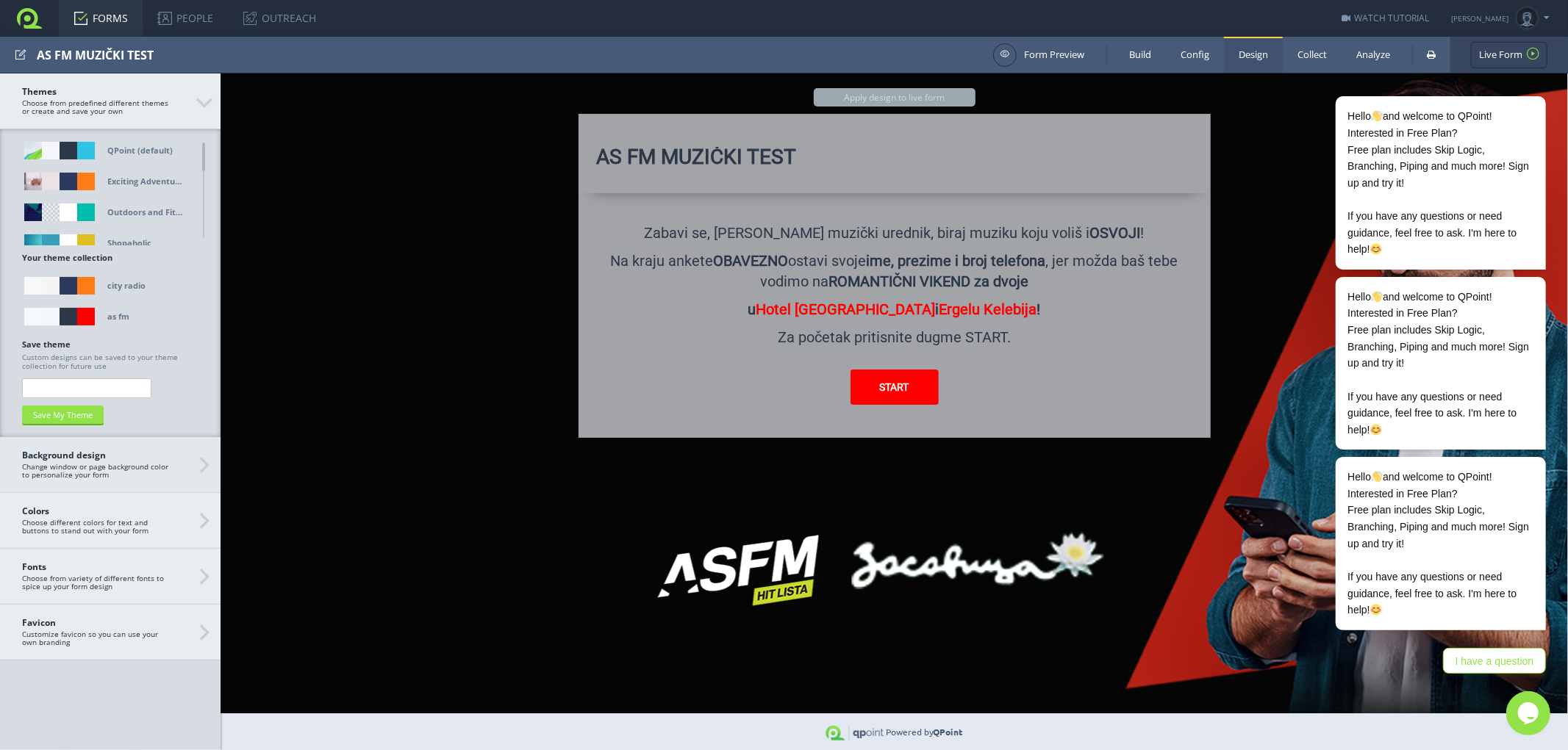
click at [169, 471] on span "Background design Change window or page background color to personalize your fo…" at bounding box center [109, 465] width 176 height 28
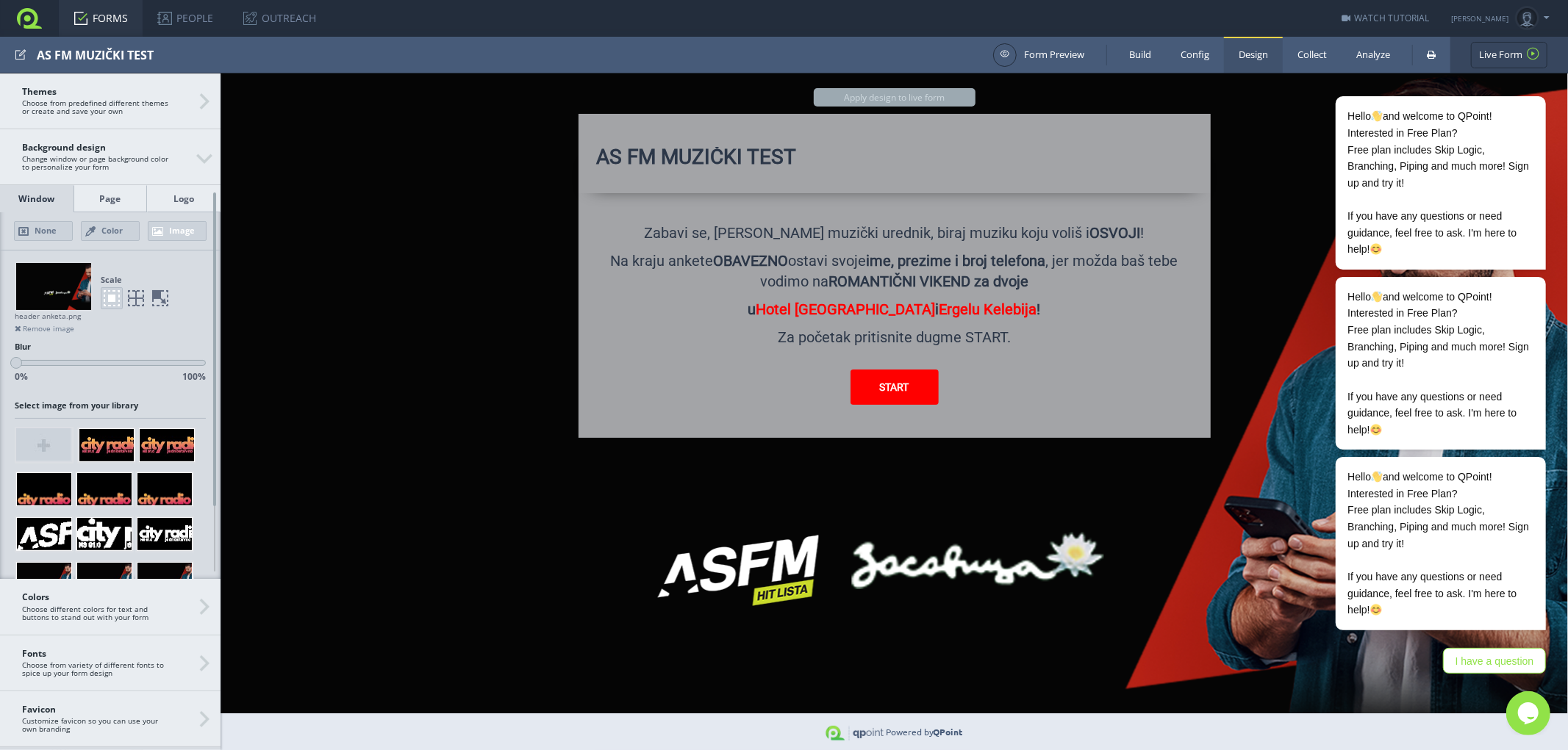
click at [57, 291] on div at bounding box center [54, 286] width 75 height 47
click at [188, 193] on div "Logo" at bounding box center [184, 199] width 73 height 27
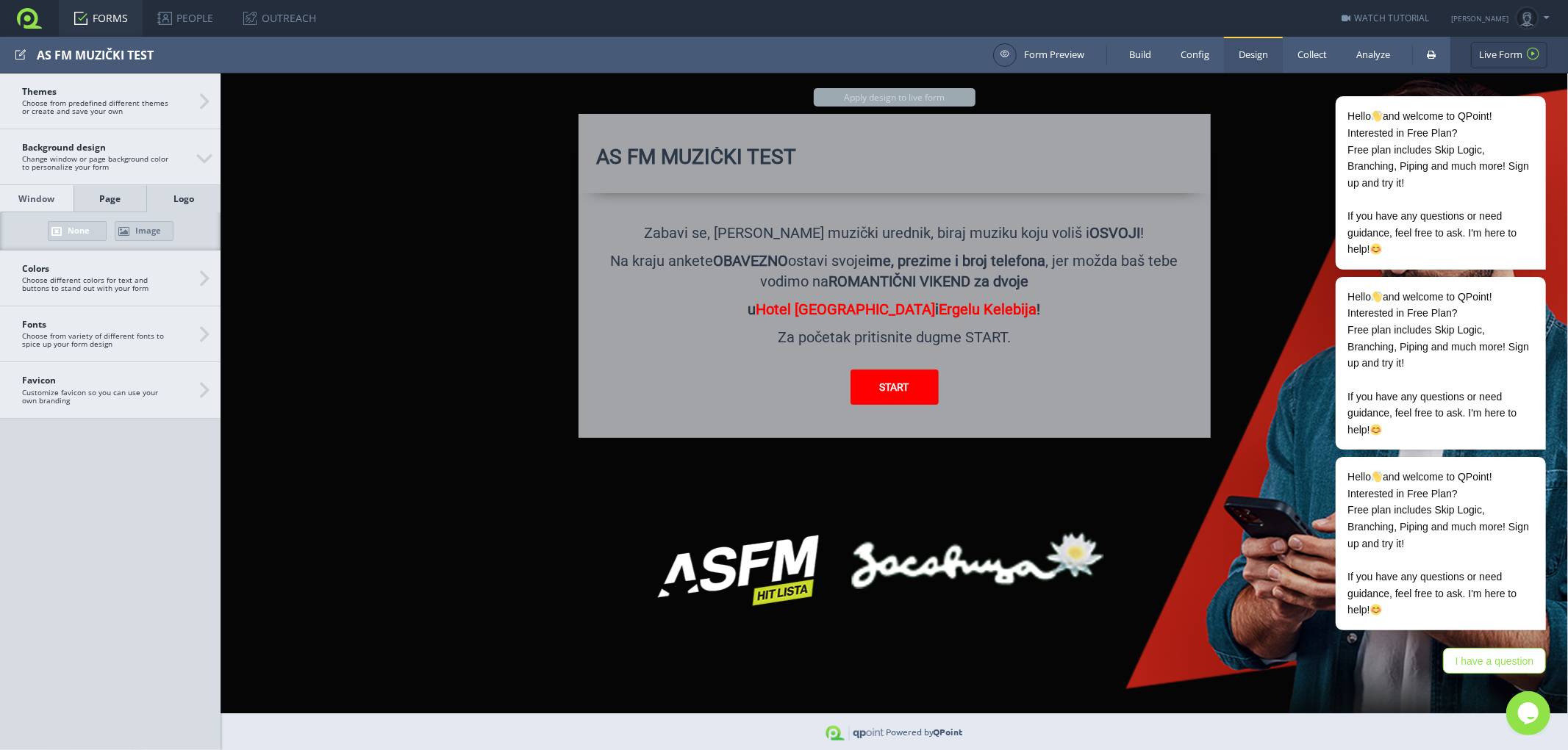
click at [103, 199] on div "Page" at bounding box center [110, 199] width 73 height 27
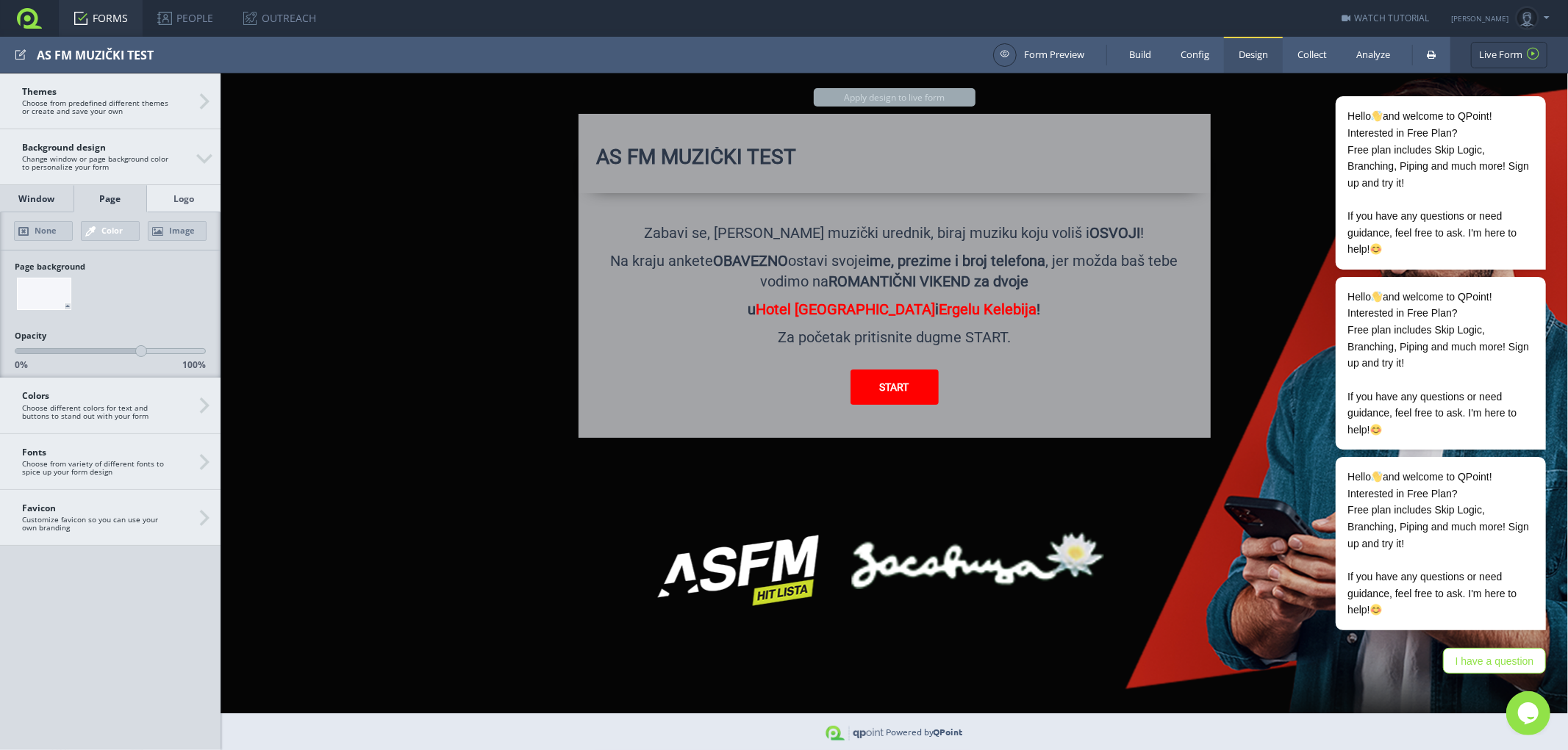
click at [22, 207] on div "Window" at bounding box center [37, 199] width 73 height 27
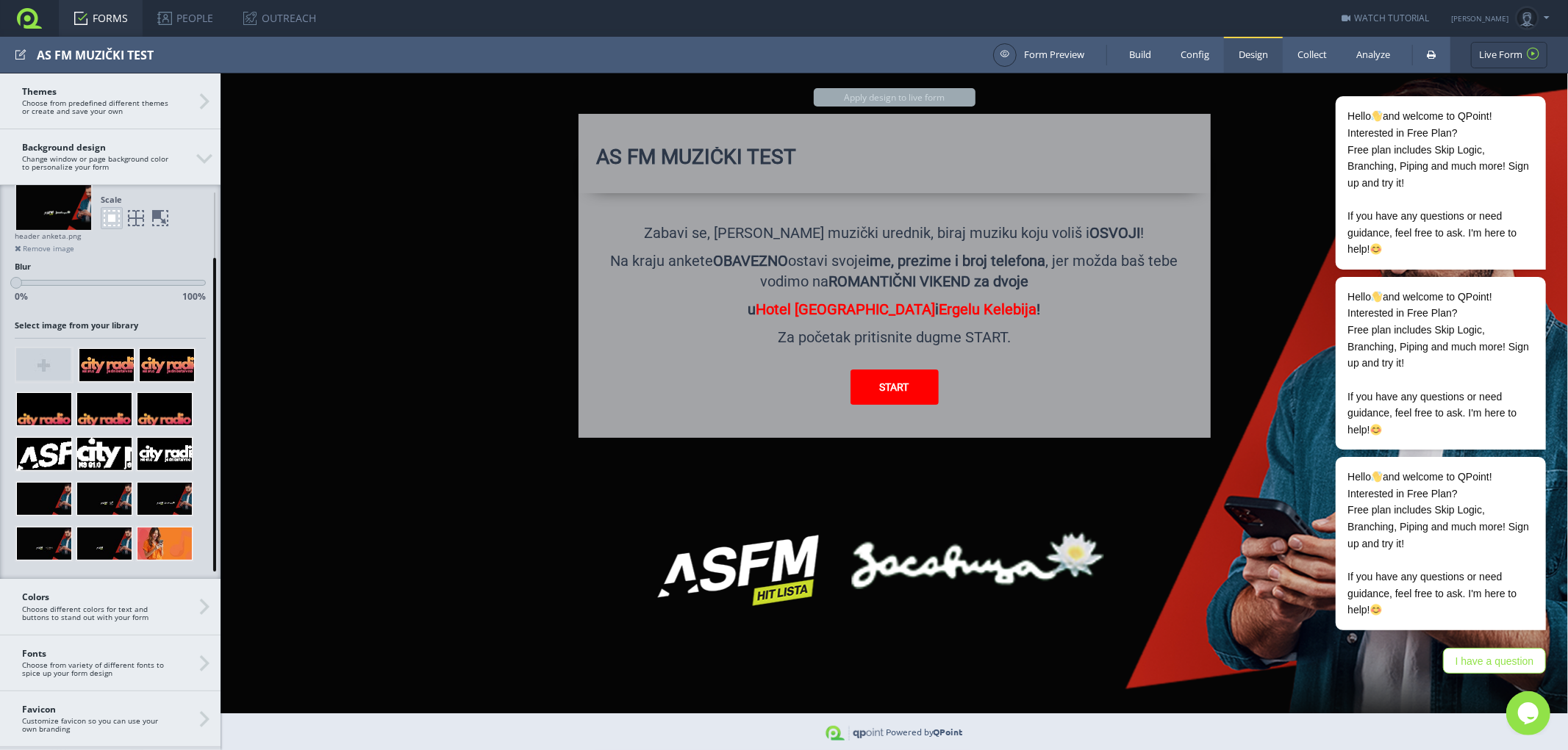
click at [214, 517] on div at bounding box center [214, 414] width 3 height 314
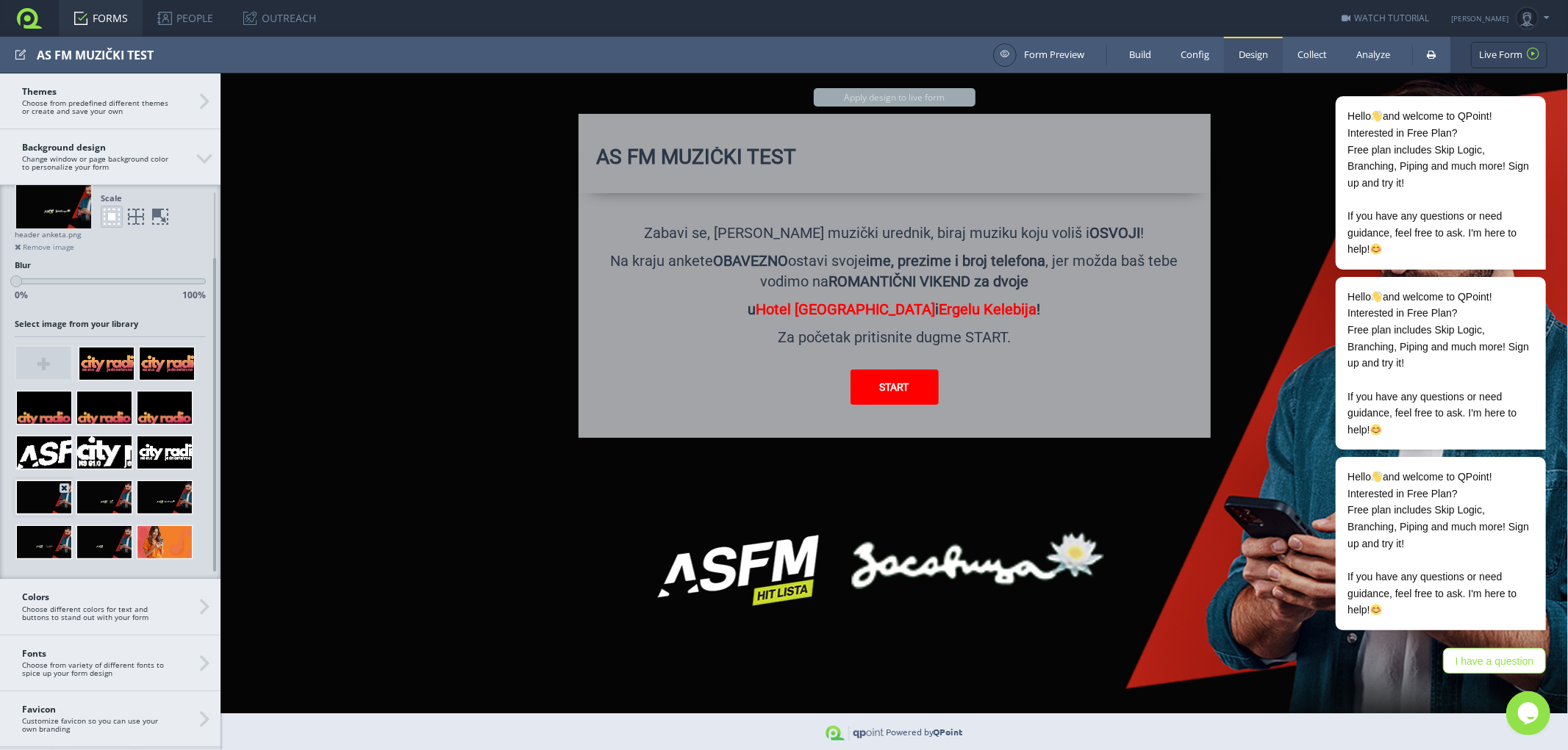
click at [39, 505] on div at bounding box center [44, 497] width 56 height 34
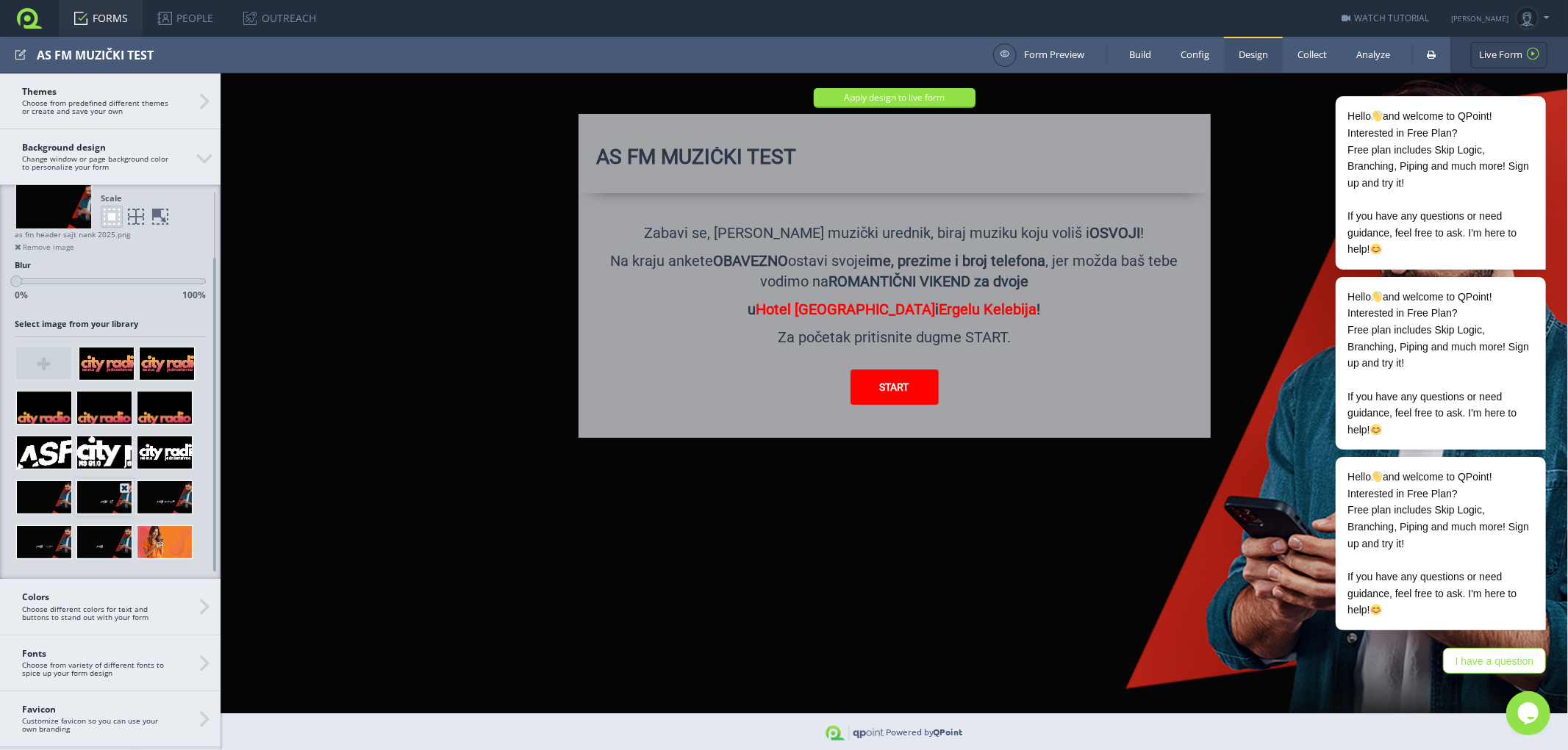
click at [110, 500] on div at bounding box center [104, 497] width 56 height 34
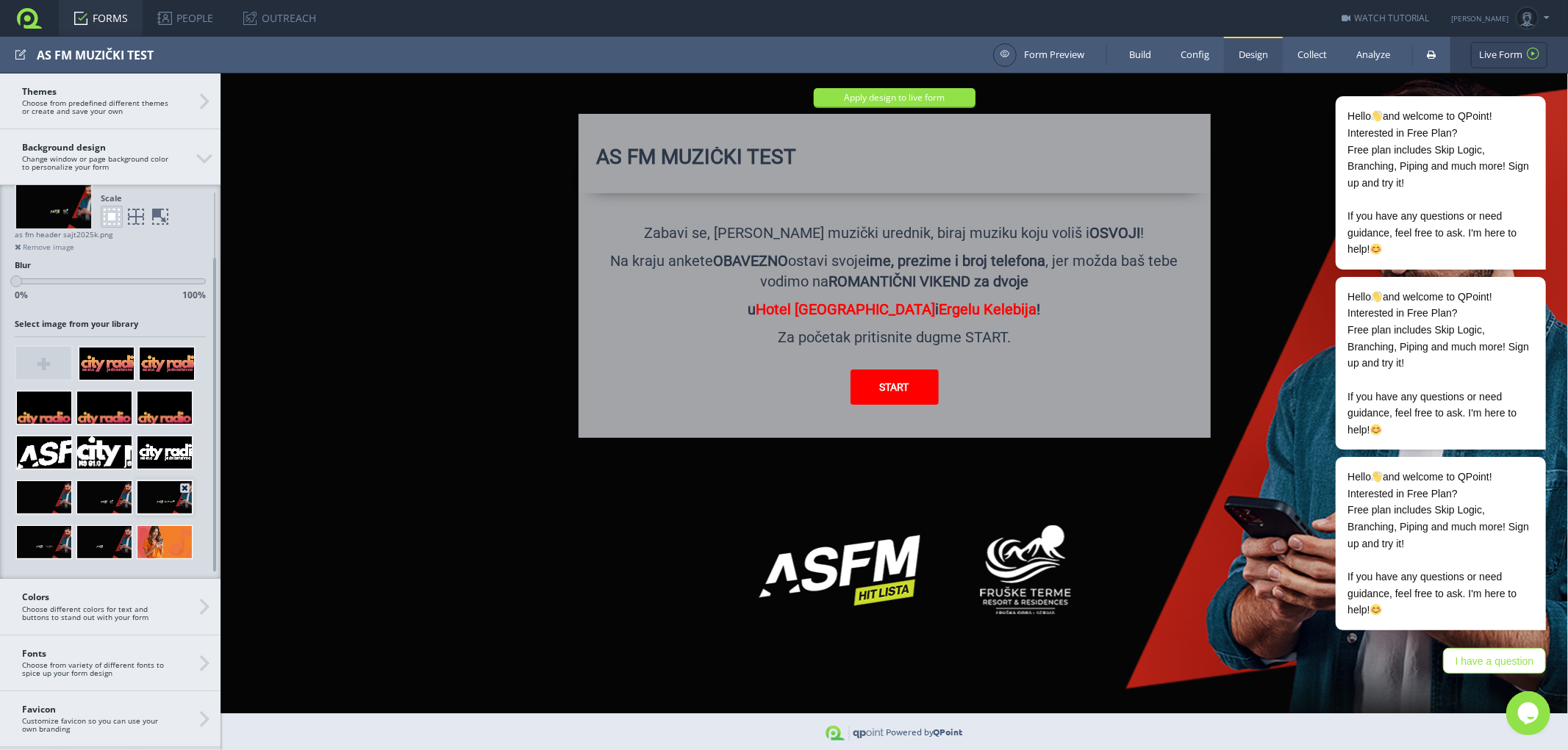
click at [167, 503] on div at bounding box center [164, 497] width 56 height 34
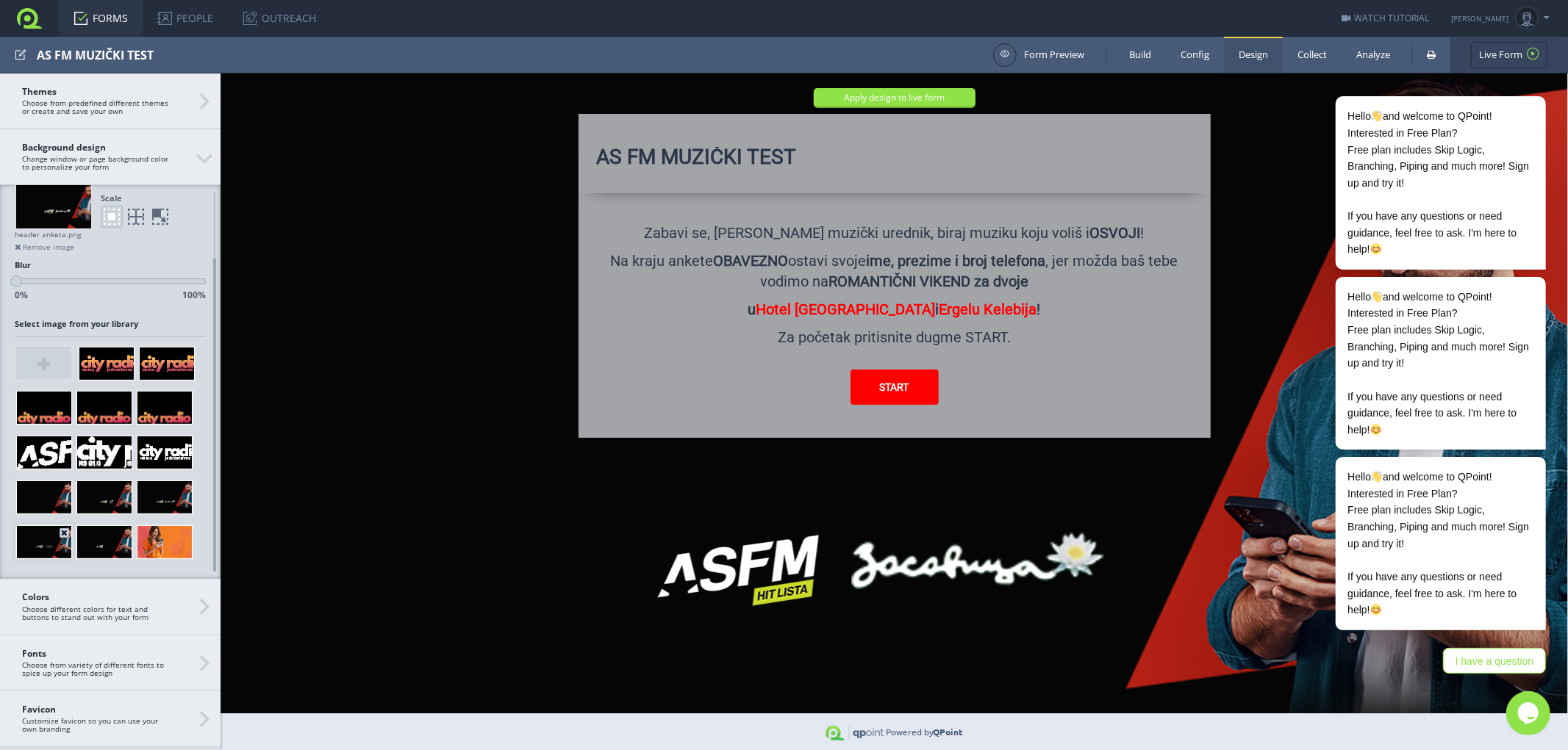
click at [34, 545] on div at bounding box center [44, 542] width 56 height 34
click at [111, 541] on div at bounding box center [104, 542] width 56 height 34
click at [107, 505] on div at bounding box center [104, 497] width 56 height 34
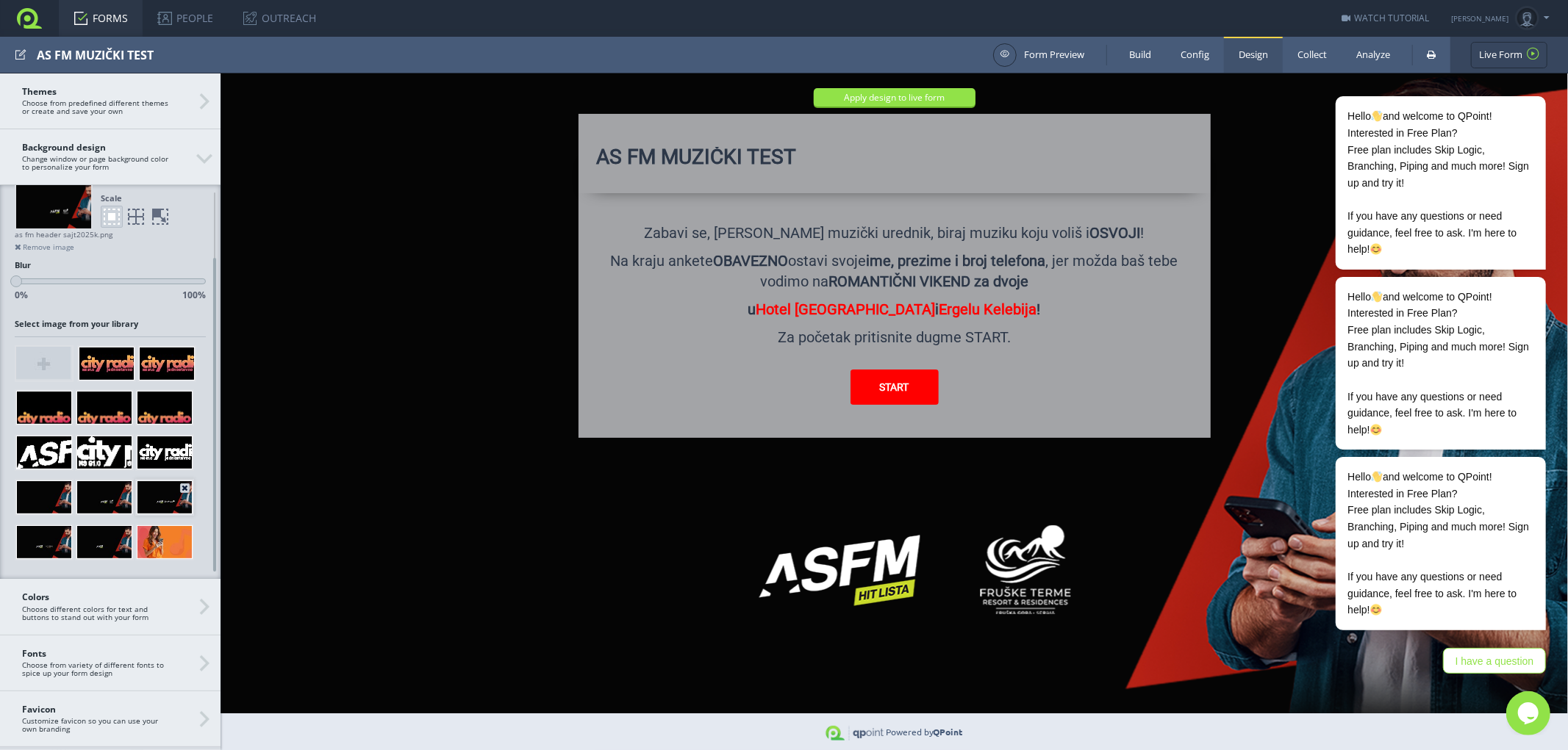
click at [166, 498] on div at bounding box center [164, 497] width 56 height 34
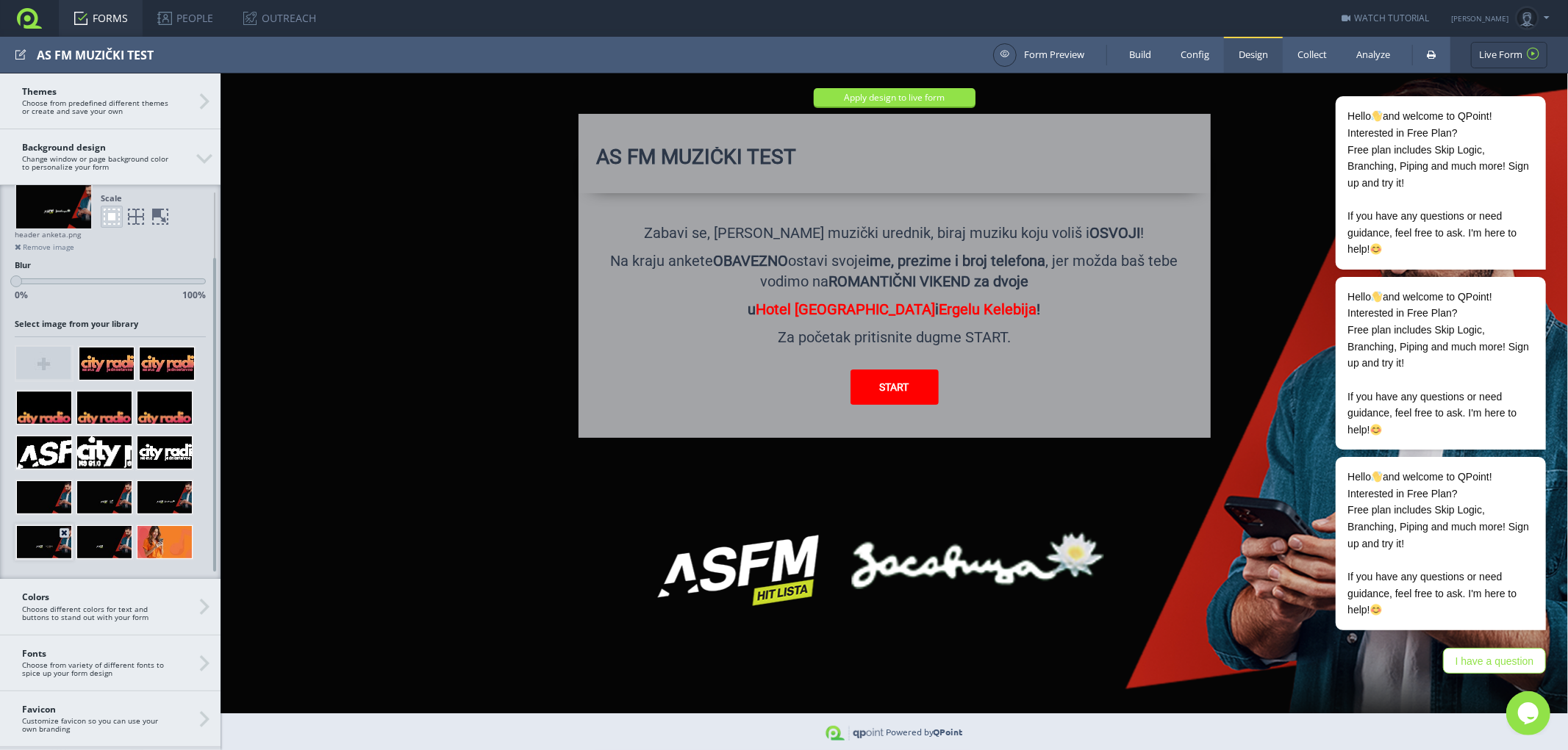
click at [46, 542] on div at bounding box center [44, 542] width 56 height 34
click at [90, 545] on div at bounding box center [104, 542] width 56 height 34
click at [44, 491] on div at bounding box center [44, 497] width 56 height 34
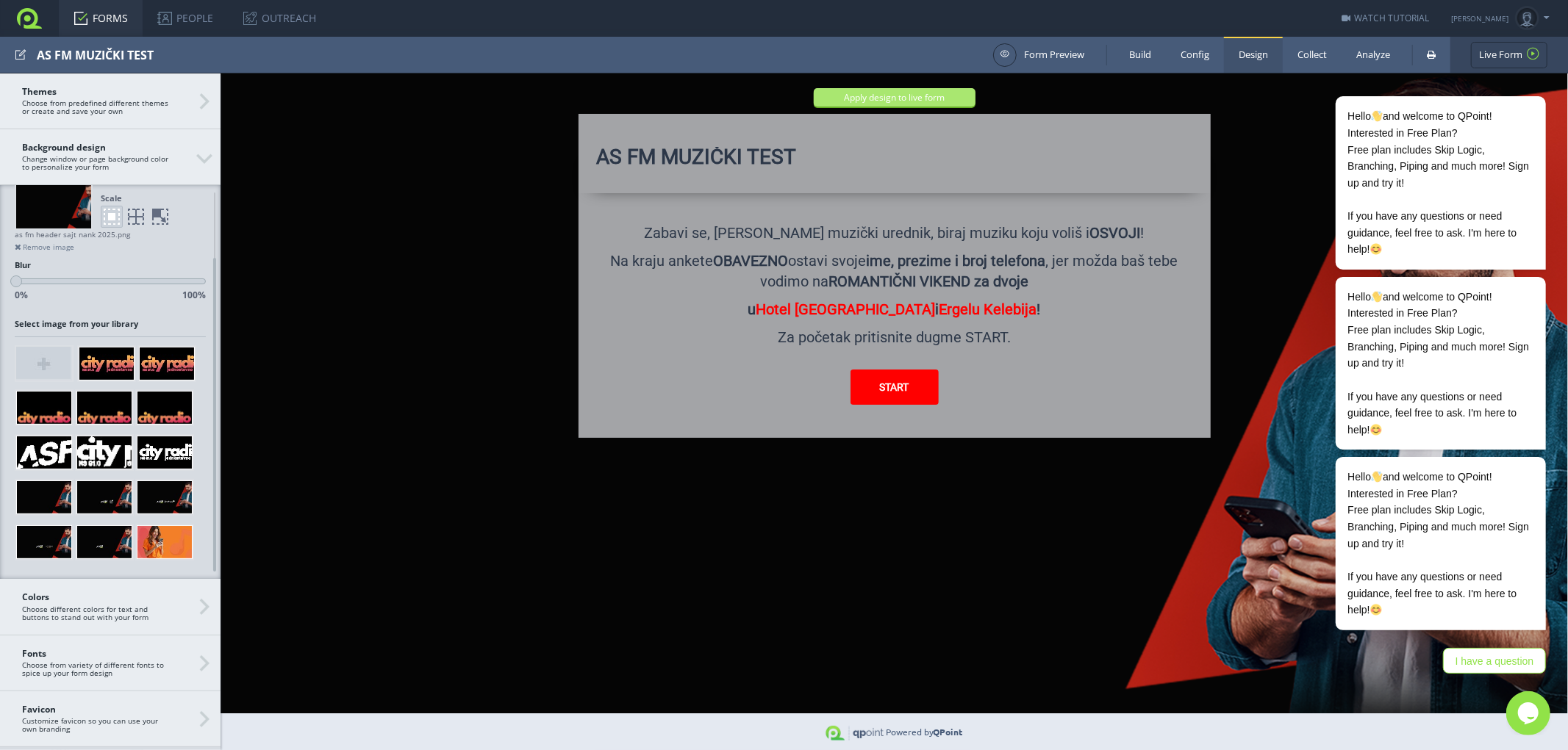
click at [876, 97] on button "Apply design to live form" at bounding box center [894, 97] width 162 height 19
click at [100, 16] on link "FORMS" at bounding box center [100, 18] width 84 height 37
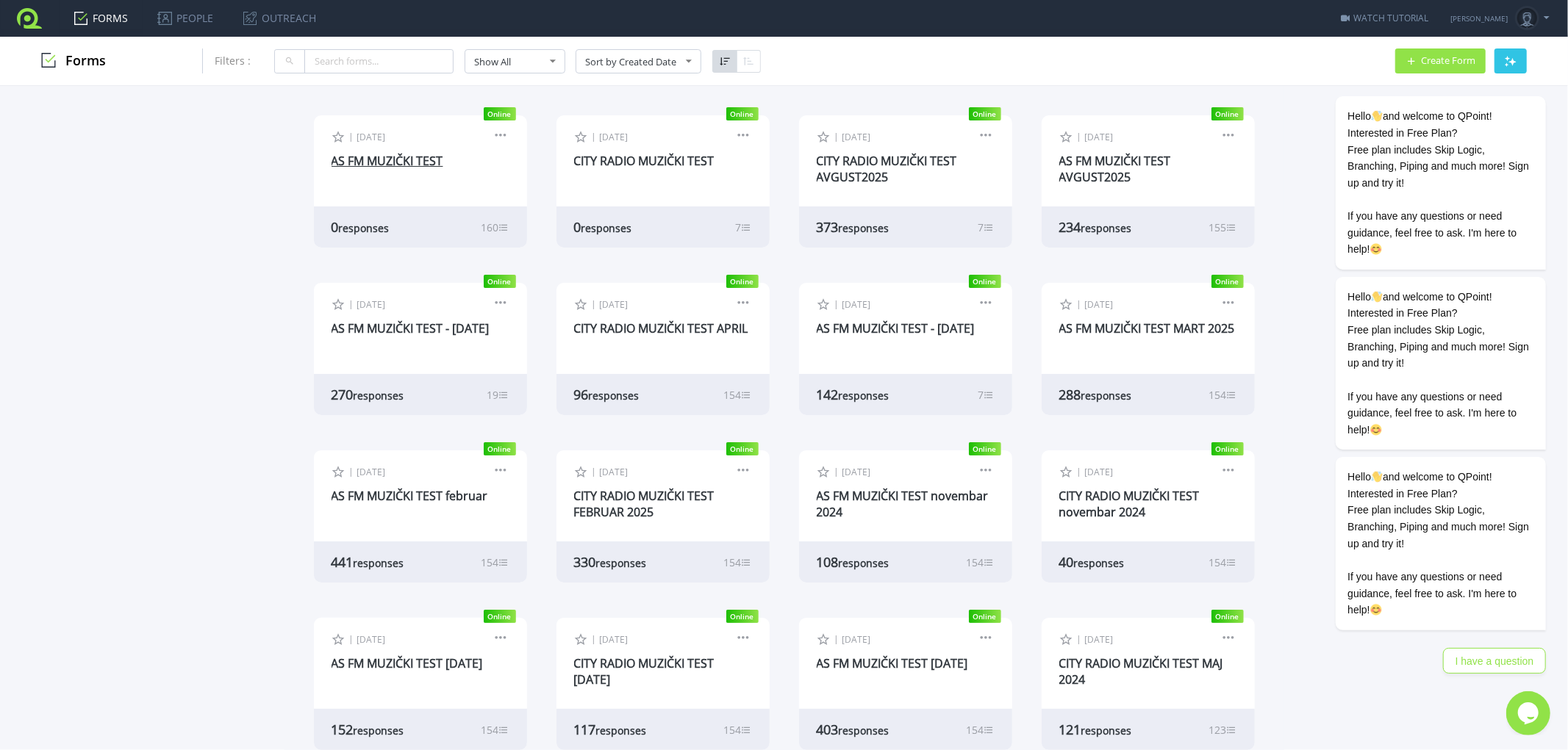
click at [388, 157] on link "AS FM MUZIČKI TEST" at bounding box center [387, 161] width 112 height 16
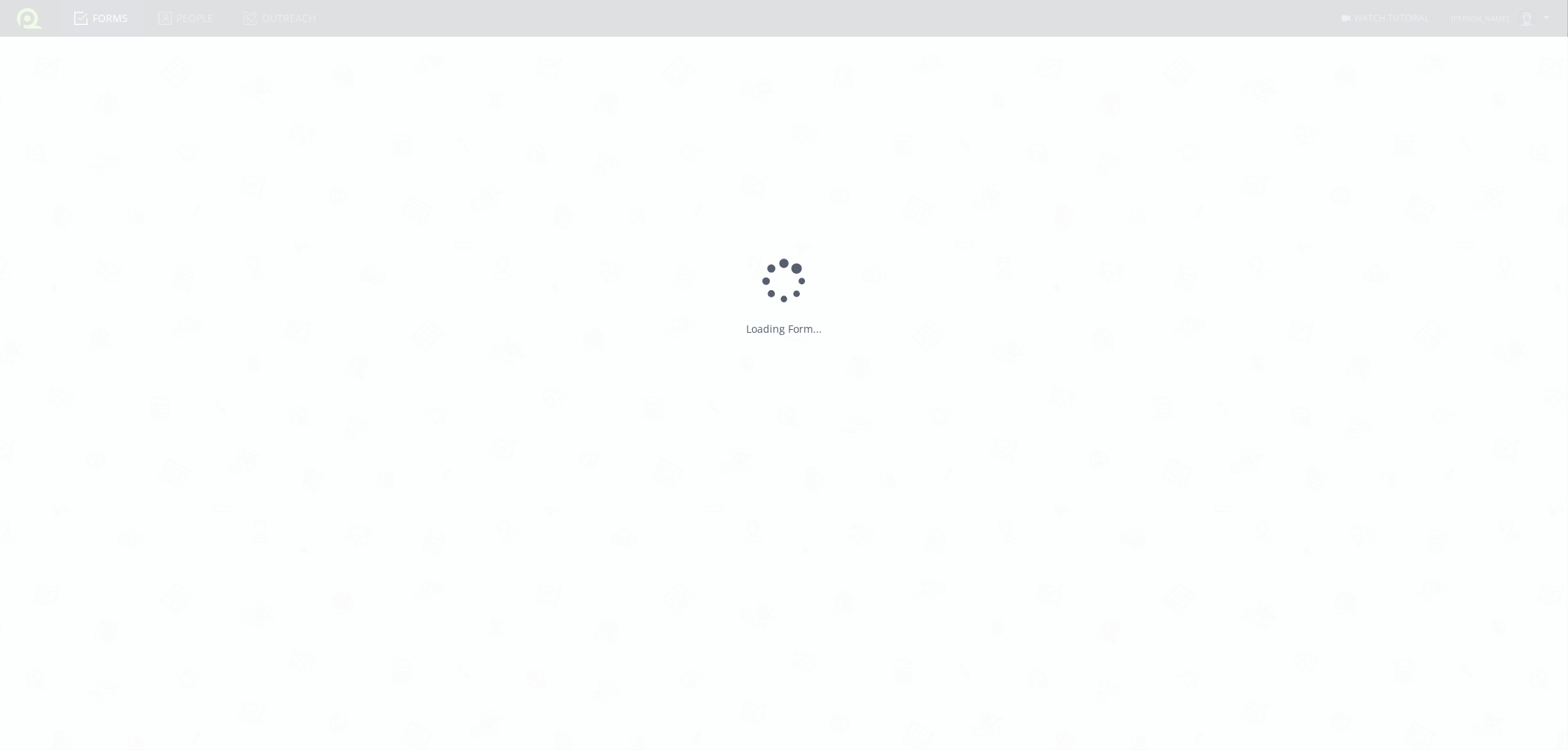
type input "AS FM MUZIČKI TEST"
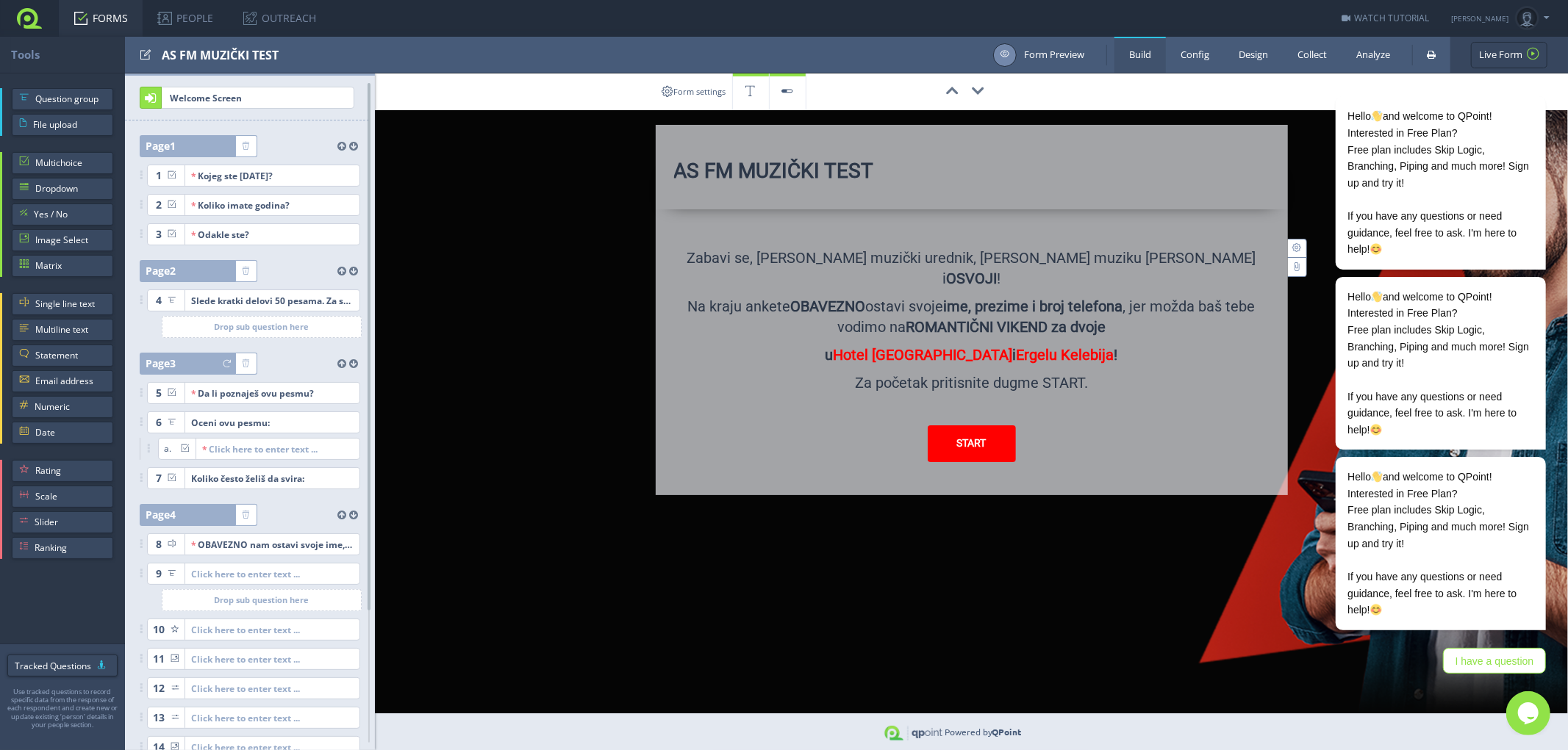
click at [1041, 54] on link "Form Preview" at bounding box center [1039, 55] width 91 height 23
click at [56, 241] on span "Image Select" at bounding box center [70, 240] width 70 height 22
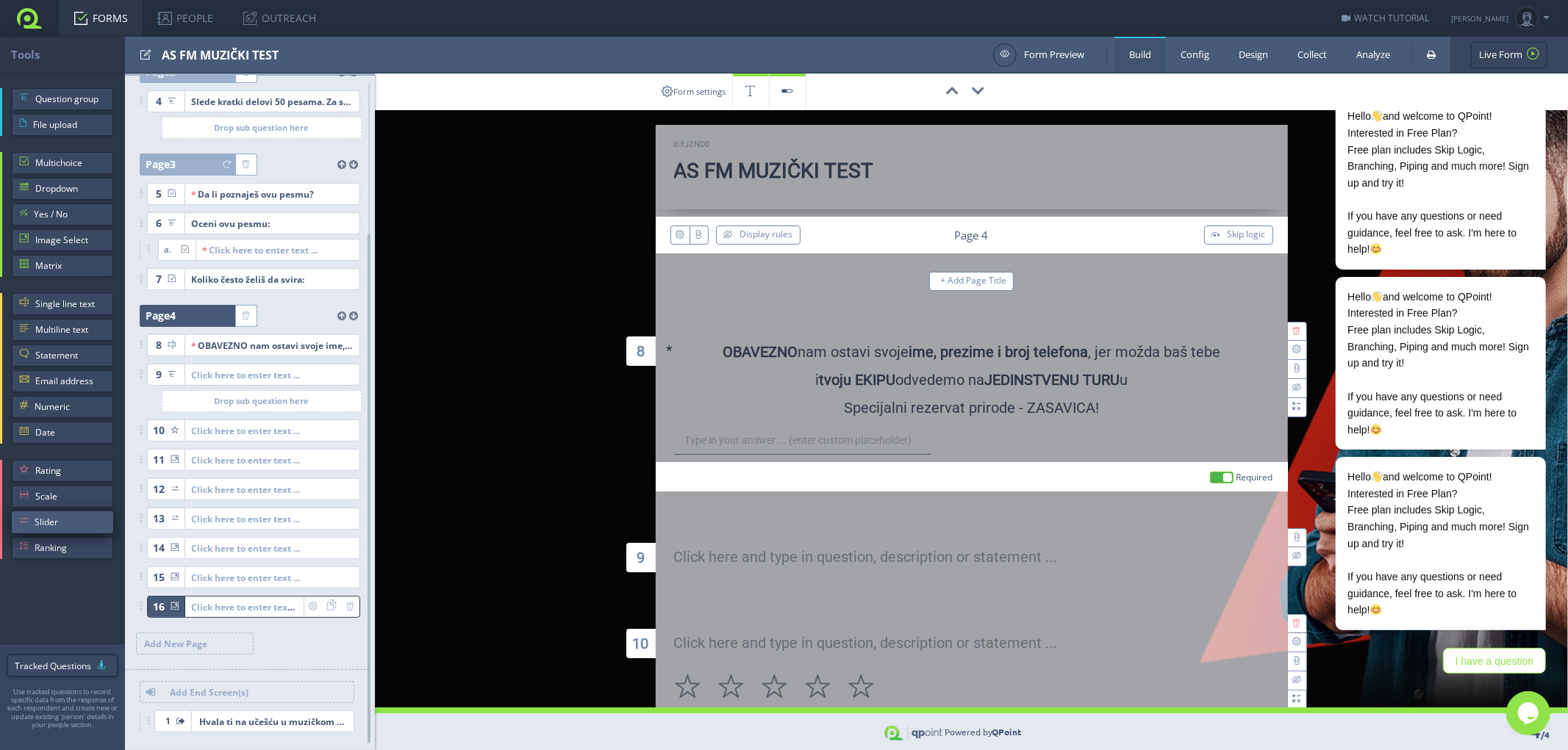
click at [43, 521] on span "Slider" at bounding box center [70, 522] width 71 height 22
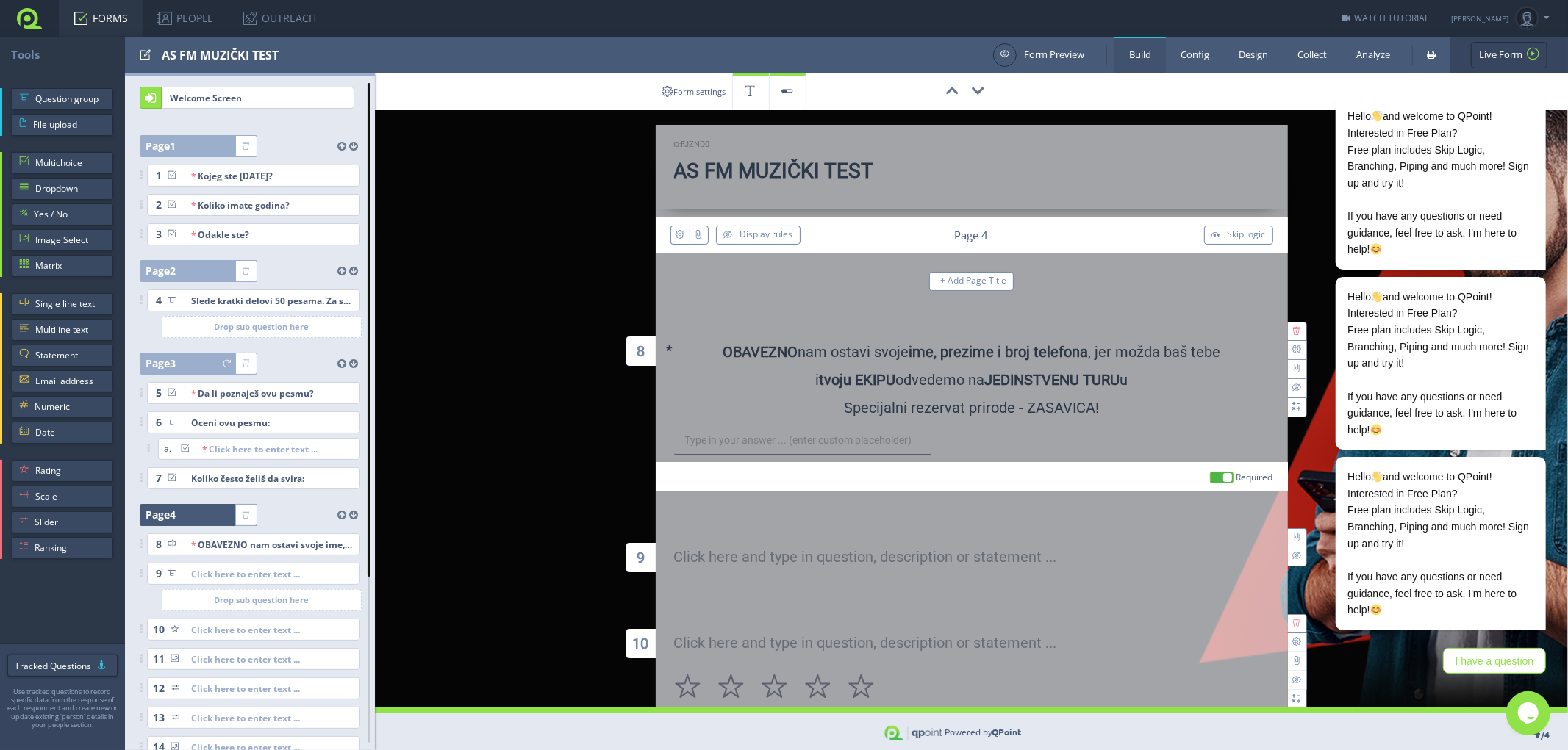
click at [377, 73] on div "Tools AS FM MUZIČKI TEST Form Preview Build Config Design Collect Analyze Live …" at bounding box center [784, 55] width 1568 height 37
click at [233, 92] on span "Welcome Screen" at bounding box center [239, 97] width 154 height 20
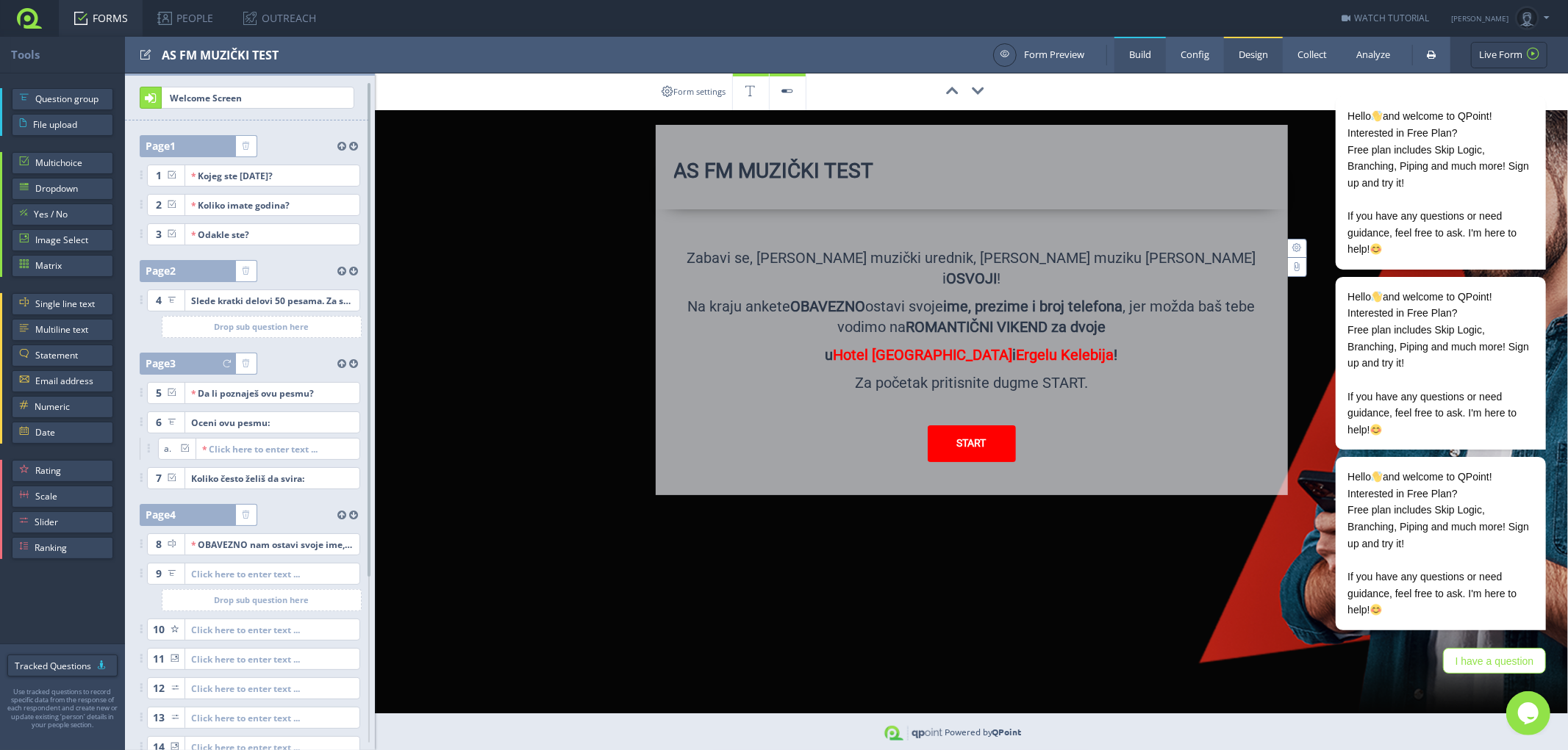
click at [1247, 53] on link "Design" at bounding box center [1253, 55] width 58 height 36
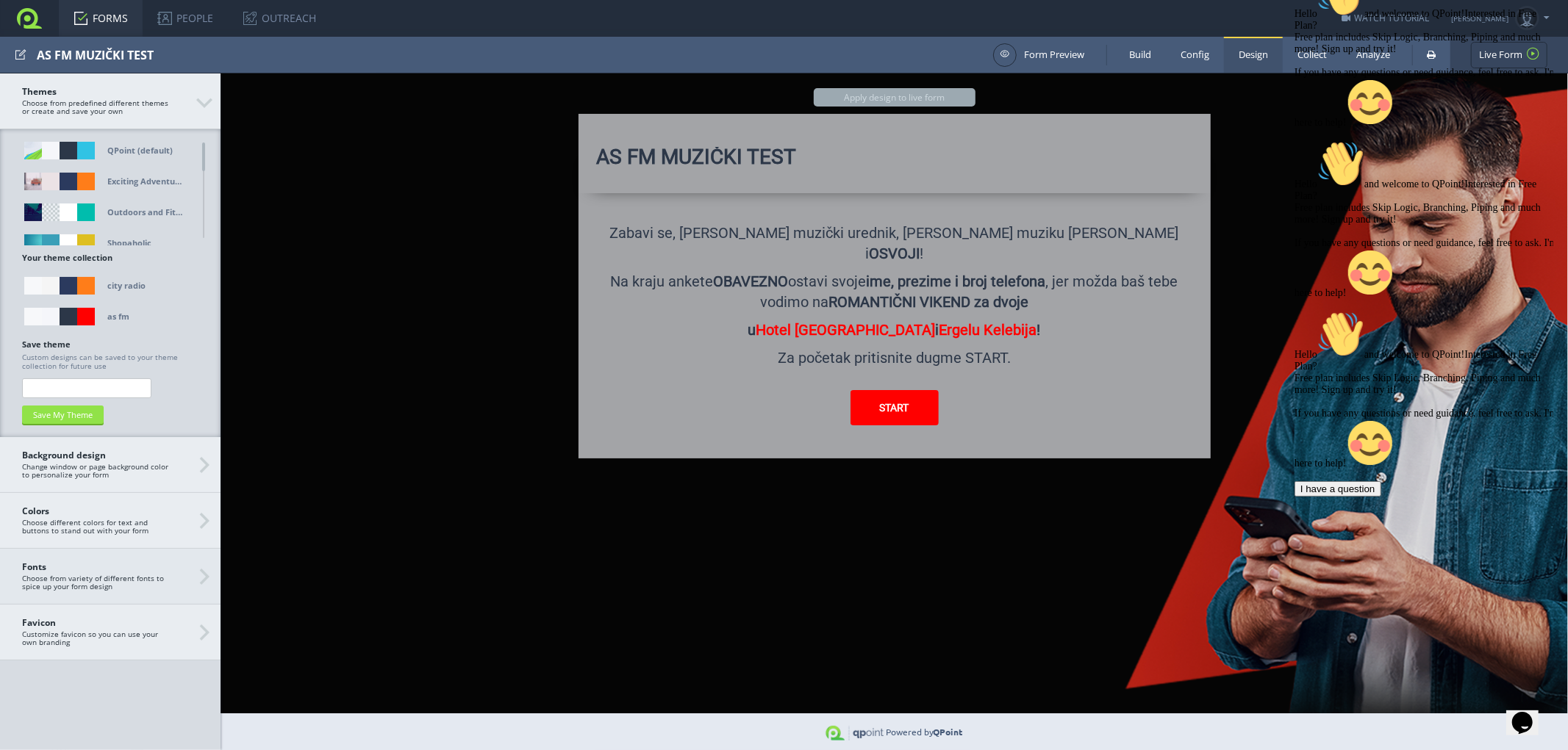
click at [68, 570] on strong "Fonts" at bounding box center [95, 566] width 147 height 10
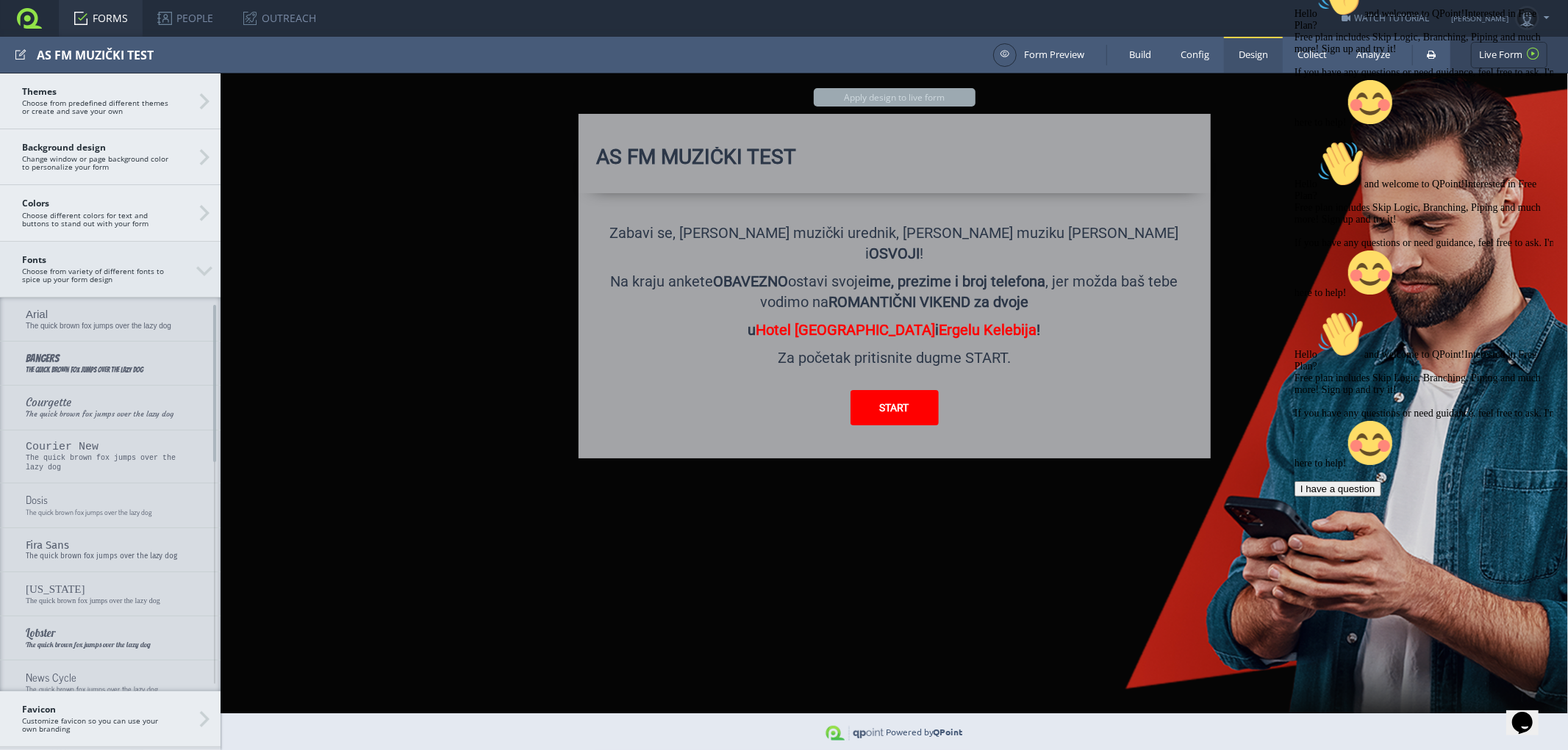
click at [207, 267] on h3 "Fonts Choose from variety of different fonts to spice up your form design" at bounding box center [110, 270] width 220 height 56
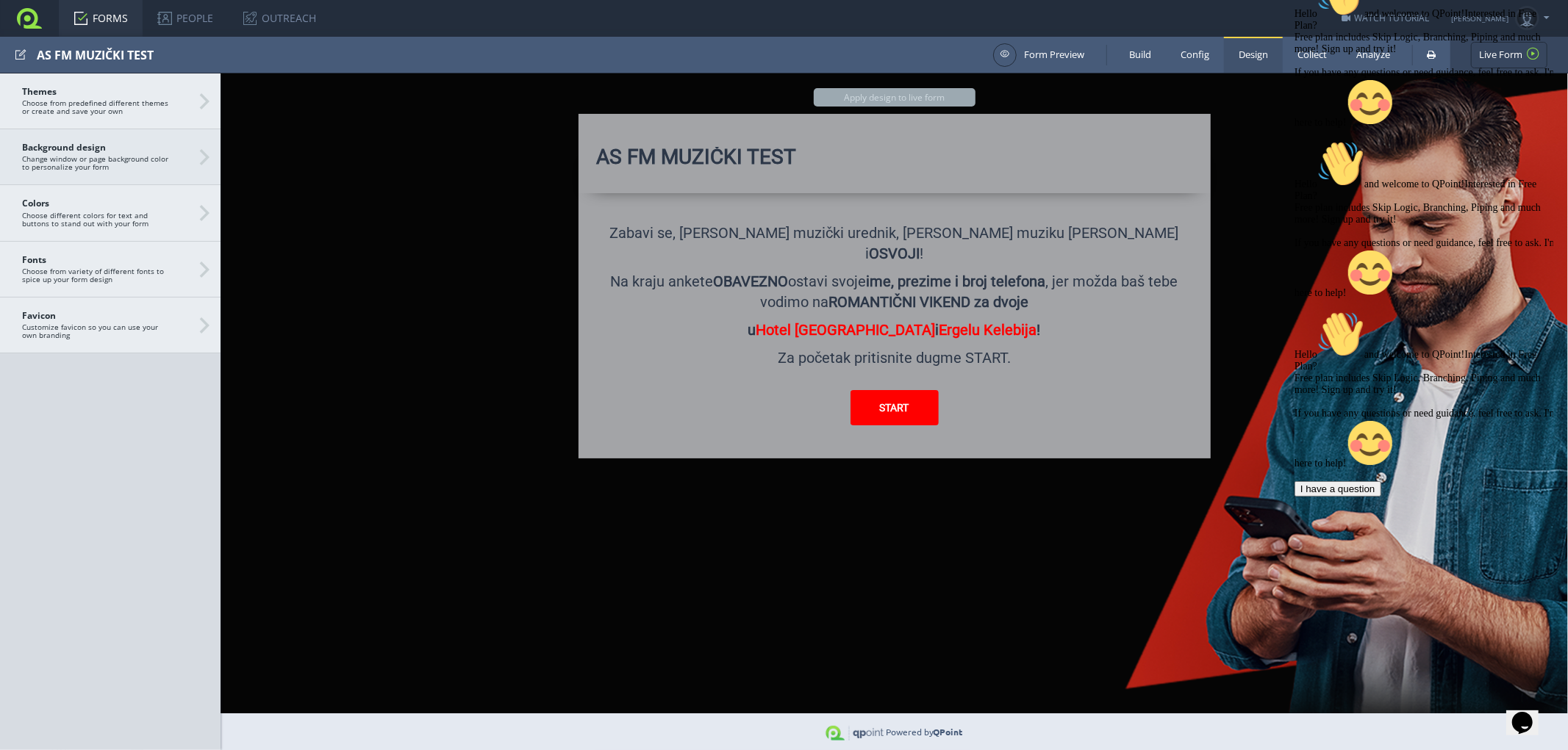
click at [196, 153] on span "Background design Change window or page background color to personalize your fo…" at bounding box center [109, 157] width 176 height 28
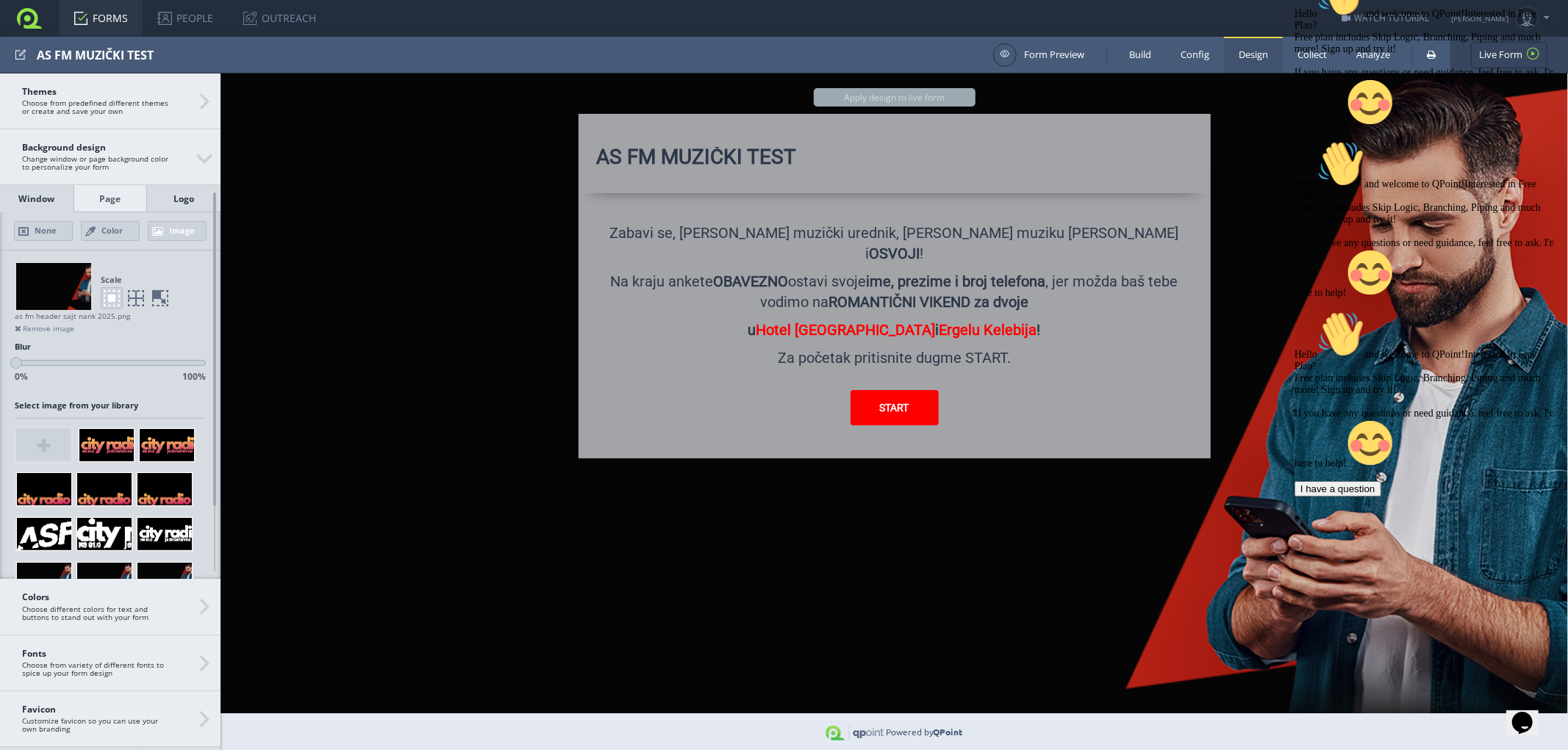
click at [181, 196] on div "Logo" at bounding box center [184, 199] width 73 height 27
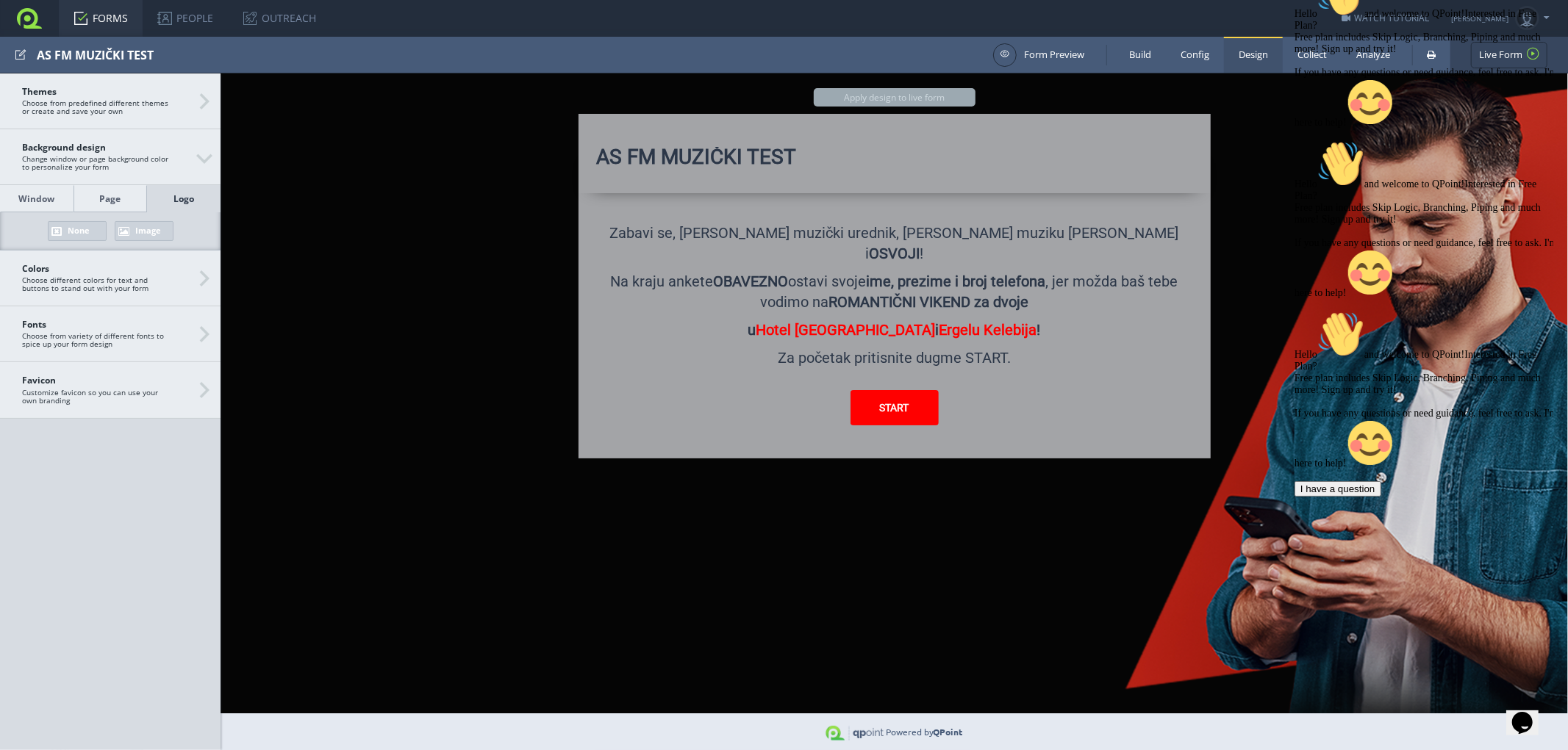
click at [153, 233] on link "Image" at bounding box center [144, 231] width 58 height 19
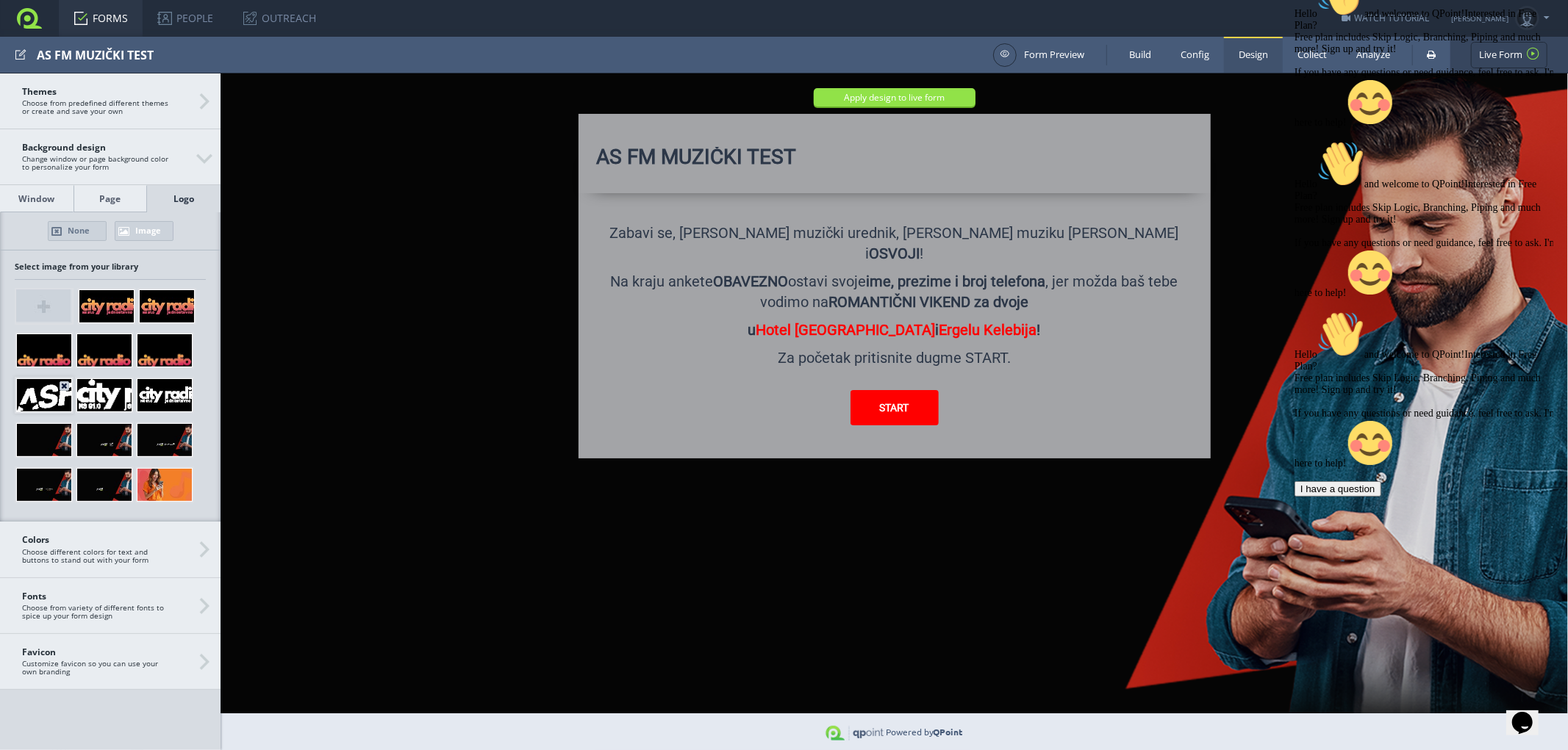
click at [49, 393] on div at bounding box center [44, 395] width 56 height 34
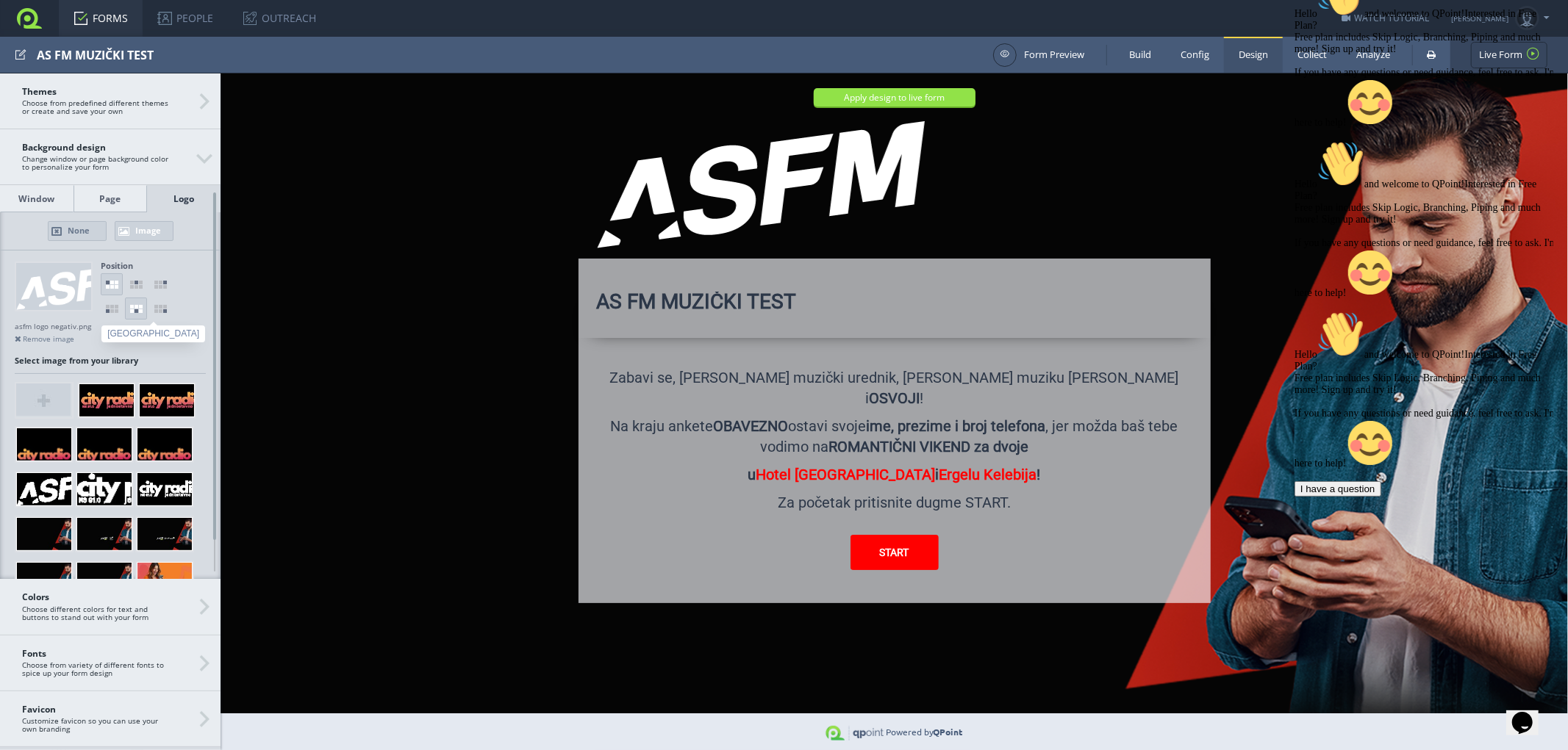
click at [134, 309] on link at bounding box center [136, 308] width 22 height 22
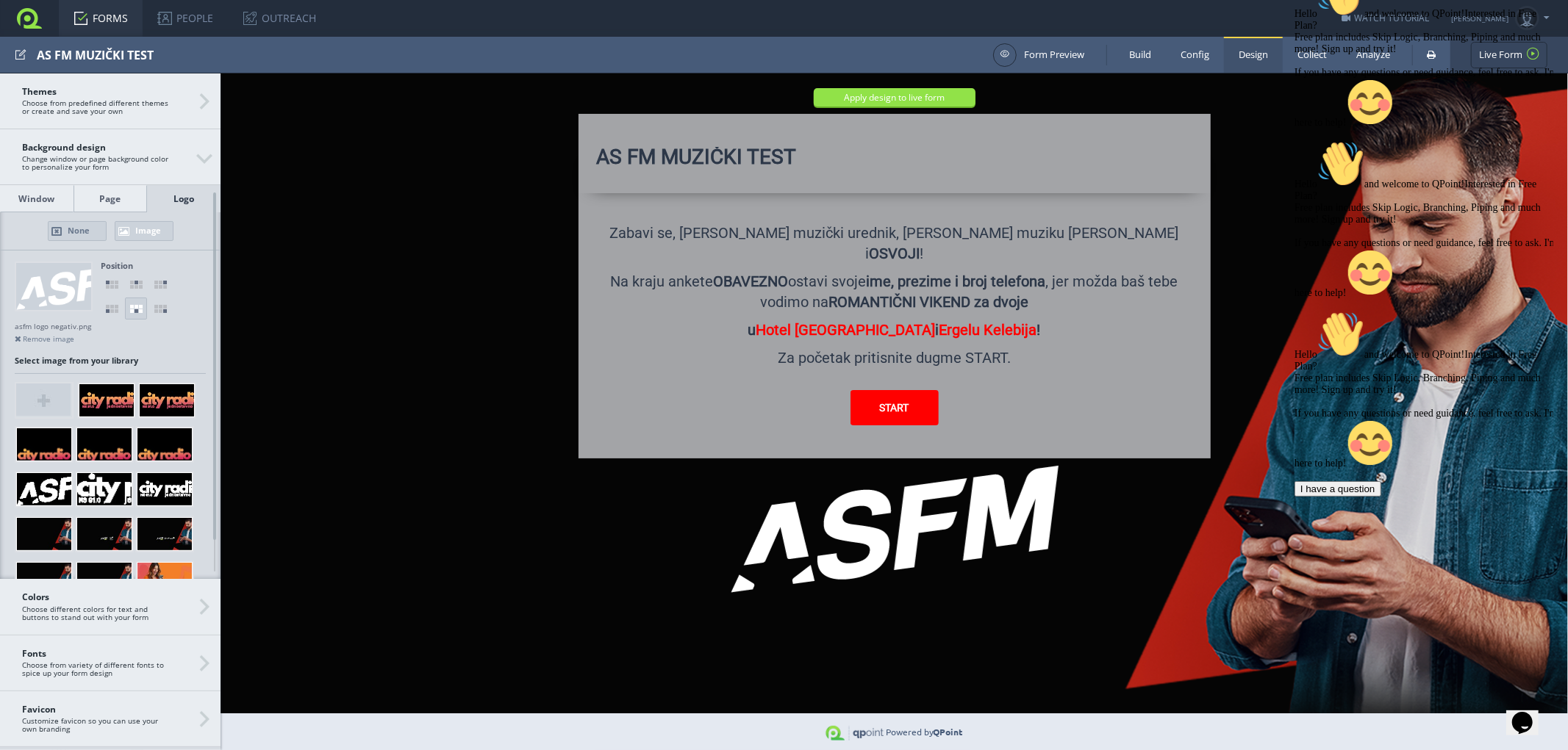
click at [889, 517] on img at bounding box center [893, 529] width 328 height 127
click at [893, 516] on img at bounding box center [893, 529] width 328 height 127
click at [71, 232] on link "None" at bounding box center [77, 231] width 58 height 19
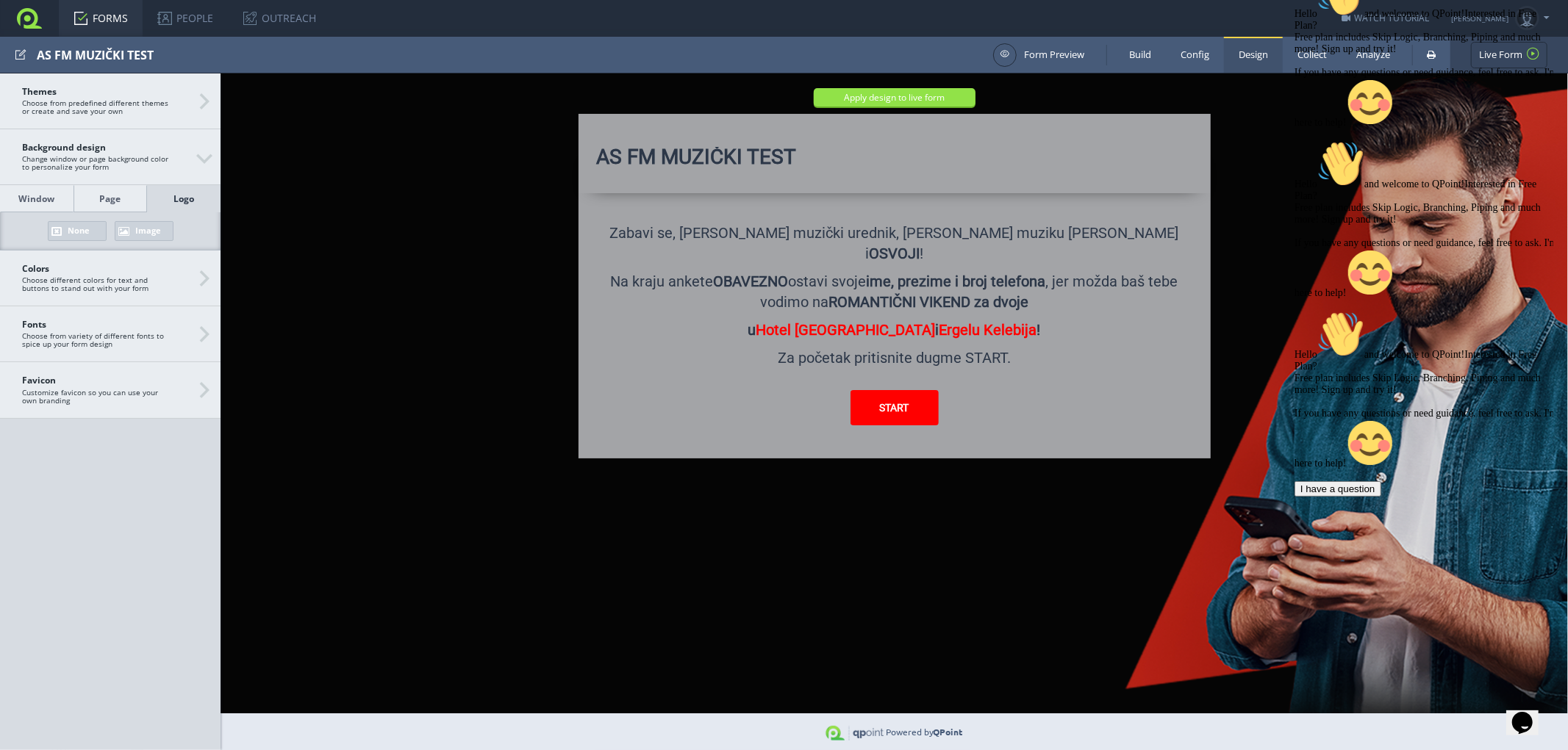
click at [144, 231] on link "Image" at bounding box center [144, 231] width 58 height 19
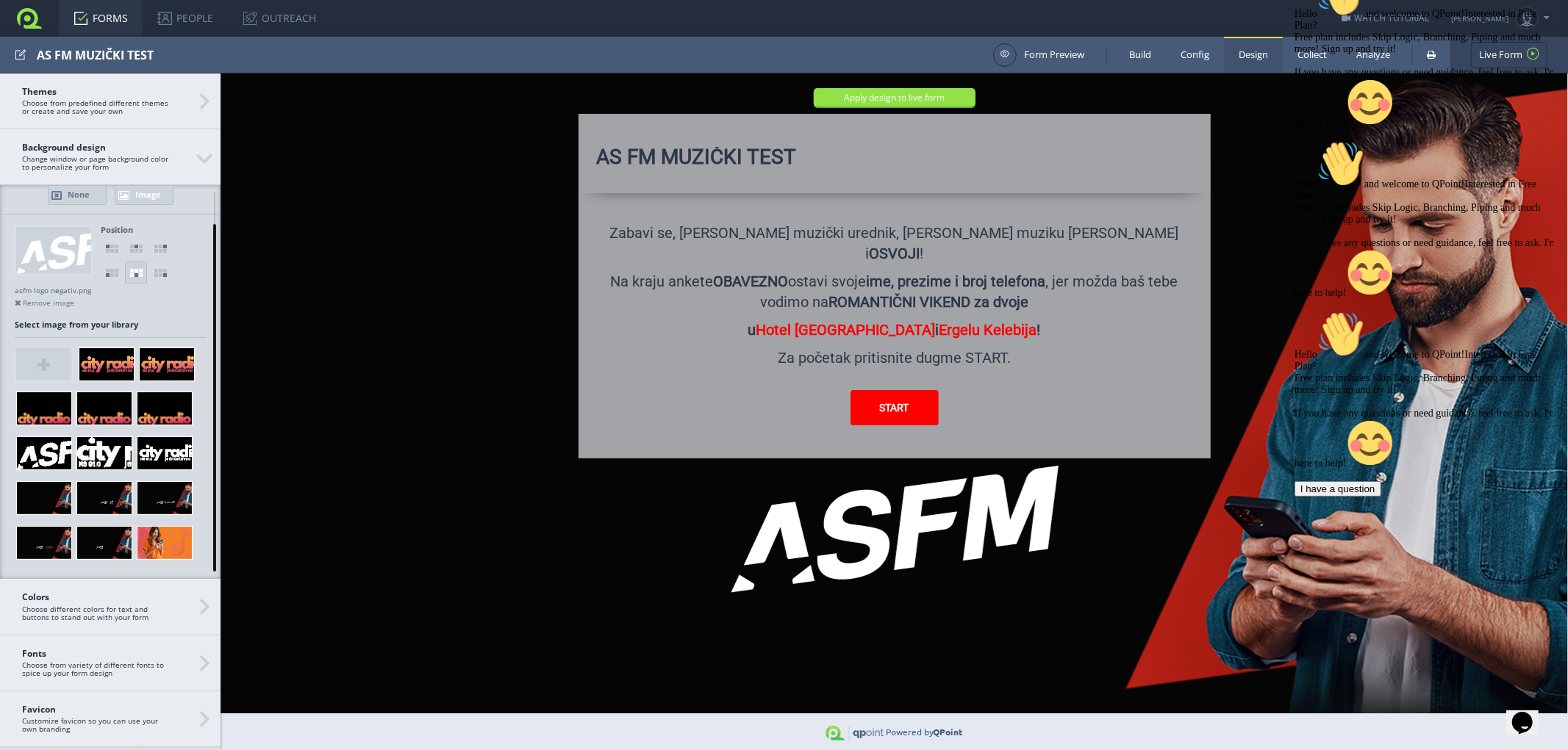
click at [216, 541] on div at bounding box center [215, 398] width 12 height 348
click at [40, 363] on img at bounding box center [43, 363] width 55 height 32
type input "C:\fakepath\Ergela Kelebija primarni logo 1.png"
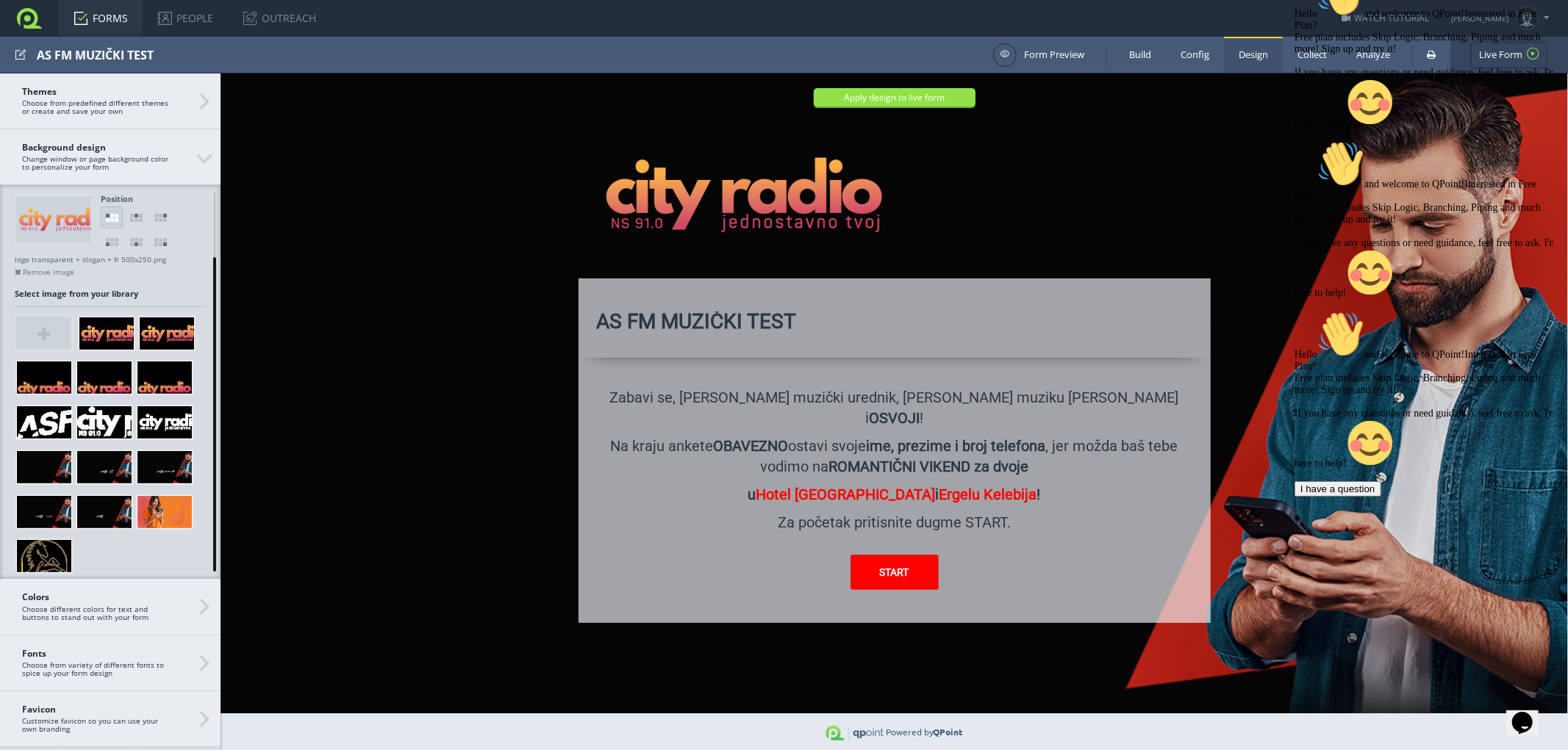
click at [214, 451] on div at bounding box center [214, 414] width 3 height 315
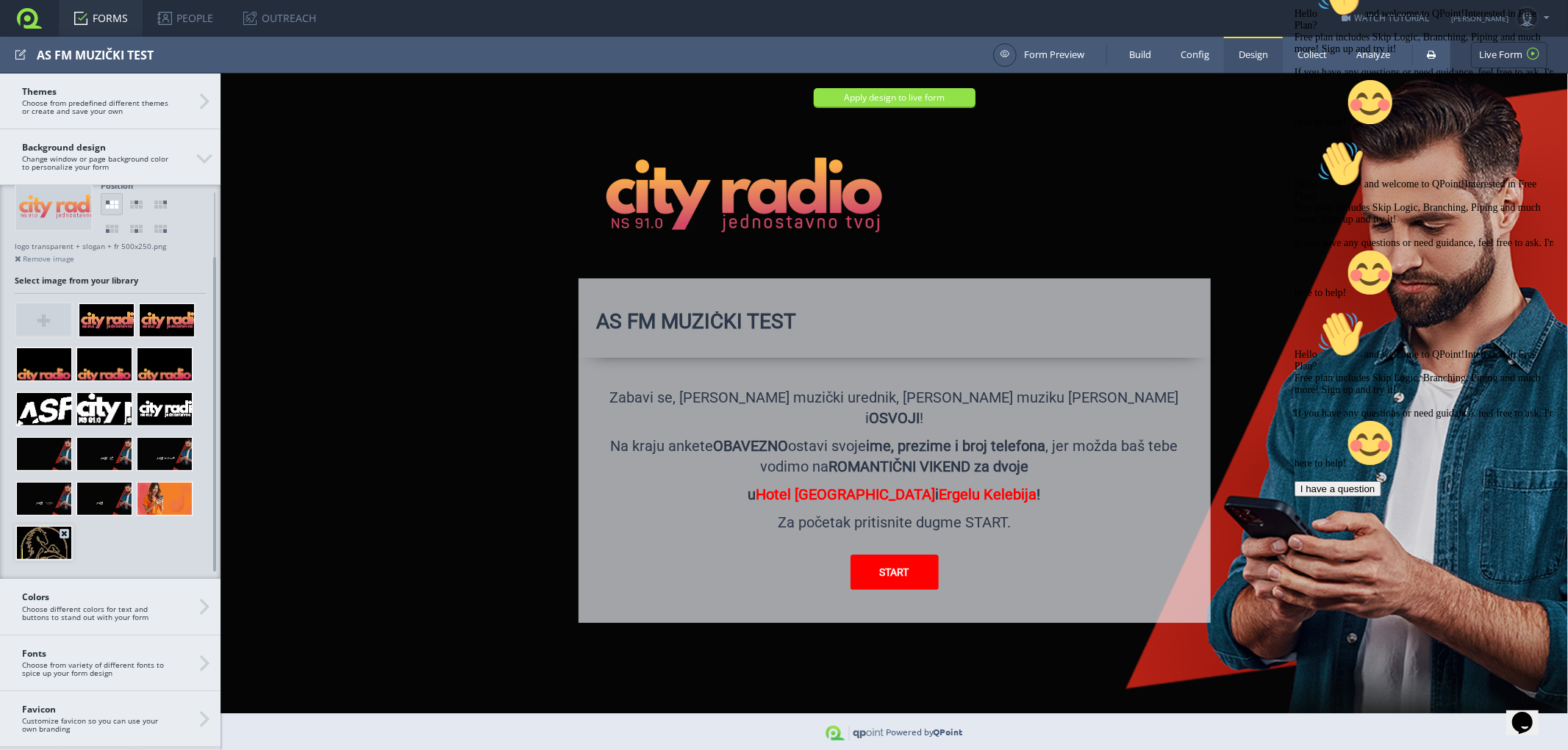
click at [37, 537] on div at bounding box center [44, 542] width 56 height 34
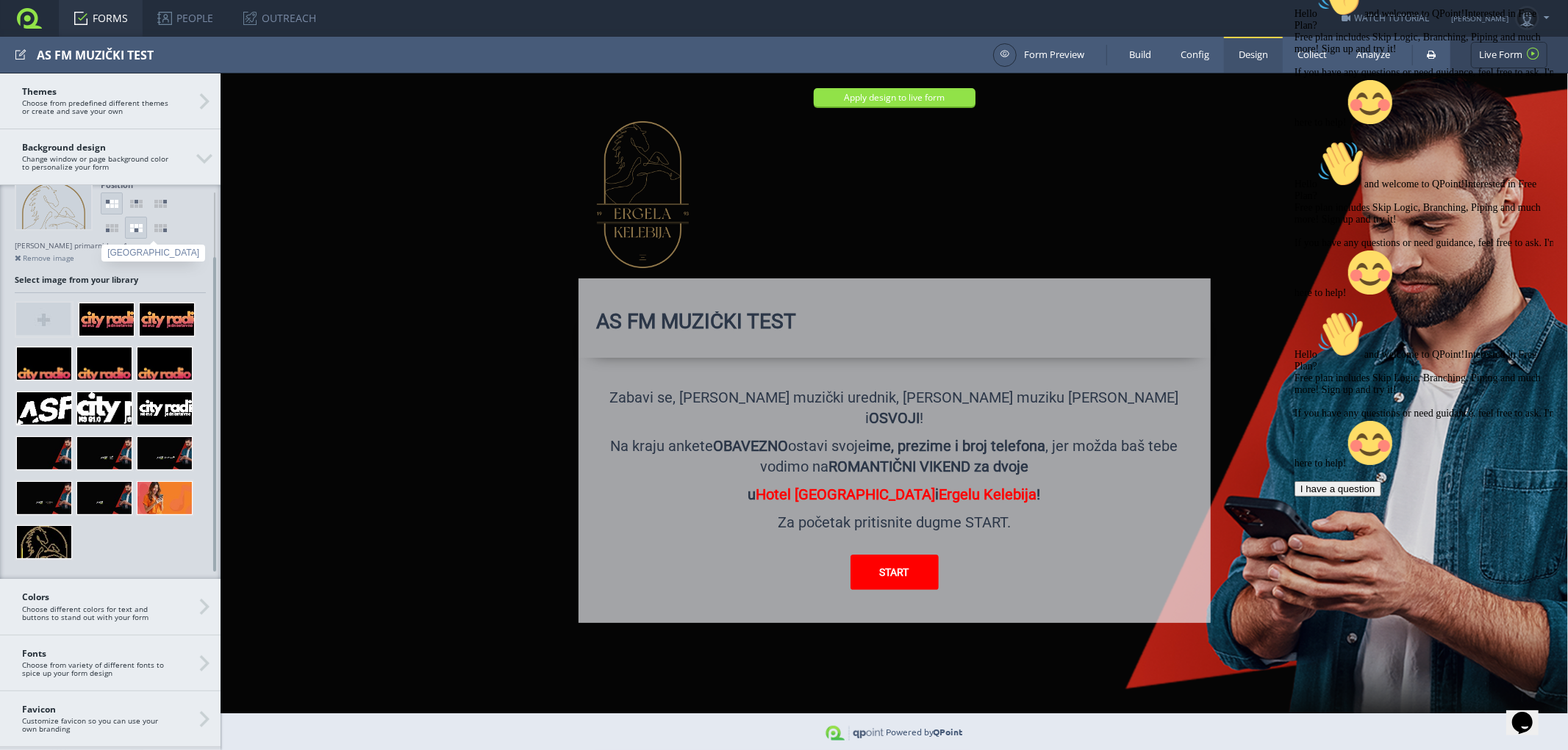
click at [135, 225] on link at bounding box center [136, 227] width 22 height 22
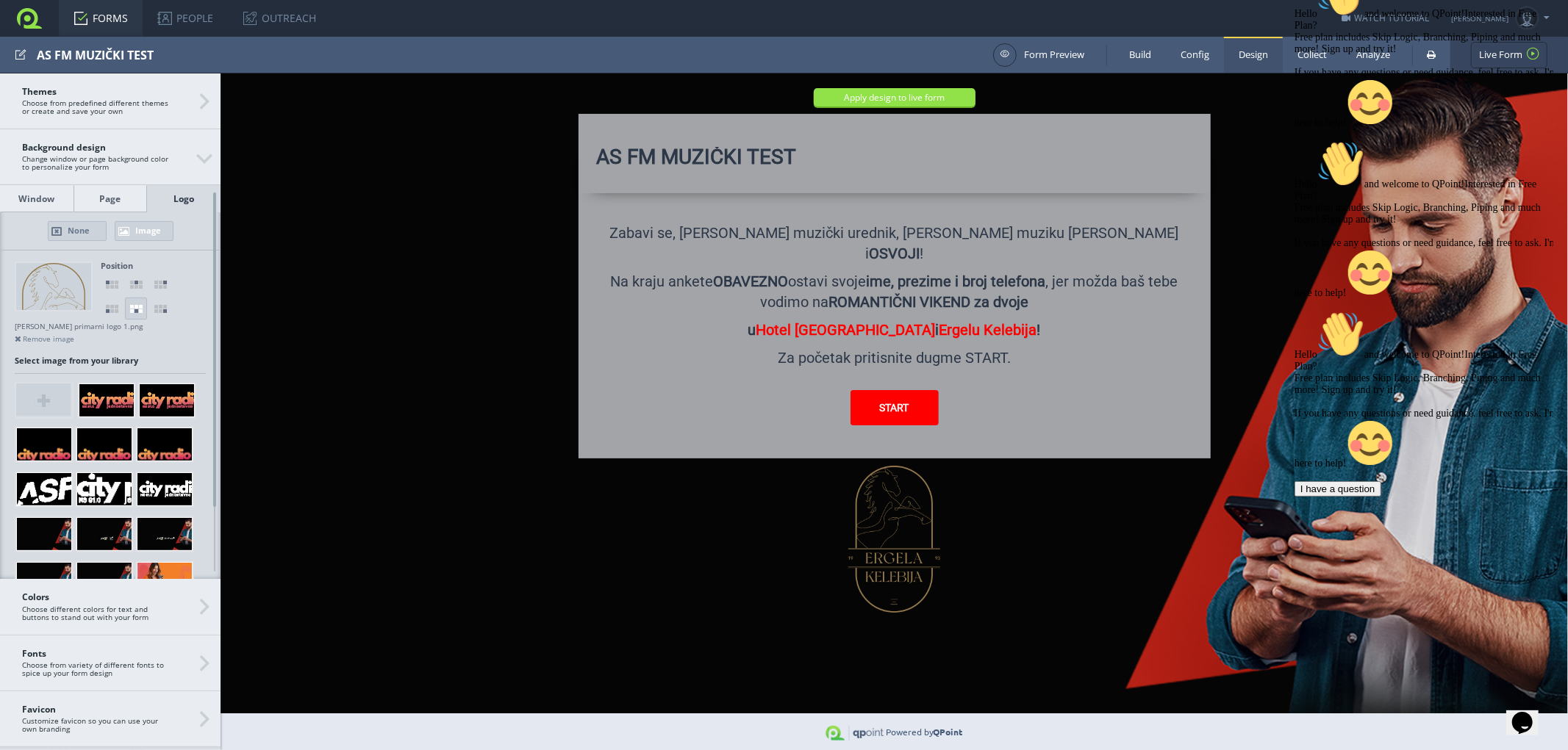
click at [134, 230] on link "Image" at bounding box center [144, 231] width 58 height 19
click at [145, 233] on link "Image" at bounding box center [144, 231] width 58 height 19
click at [43, 394] on img at bounding box center [43, 399] width 55 height 32
type input "C:\fakepath\Vila Majur primarni logo 1.png"
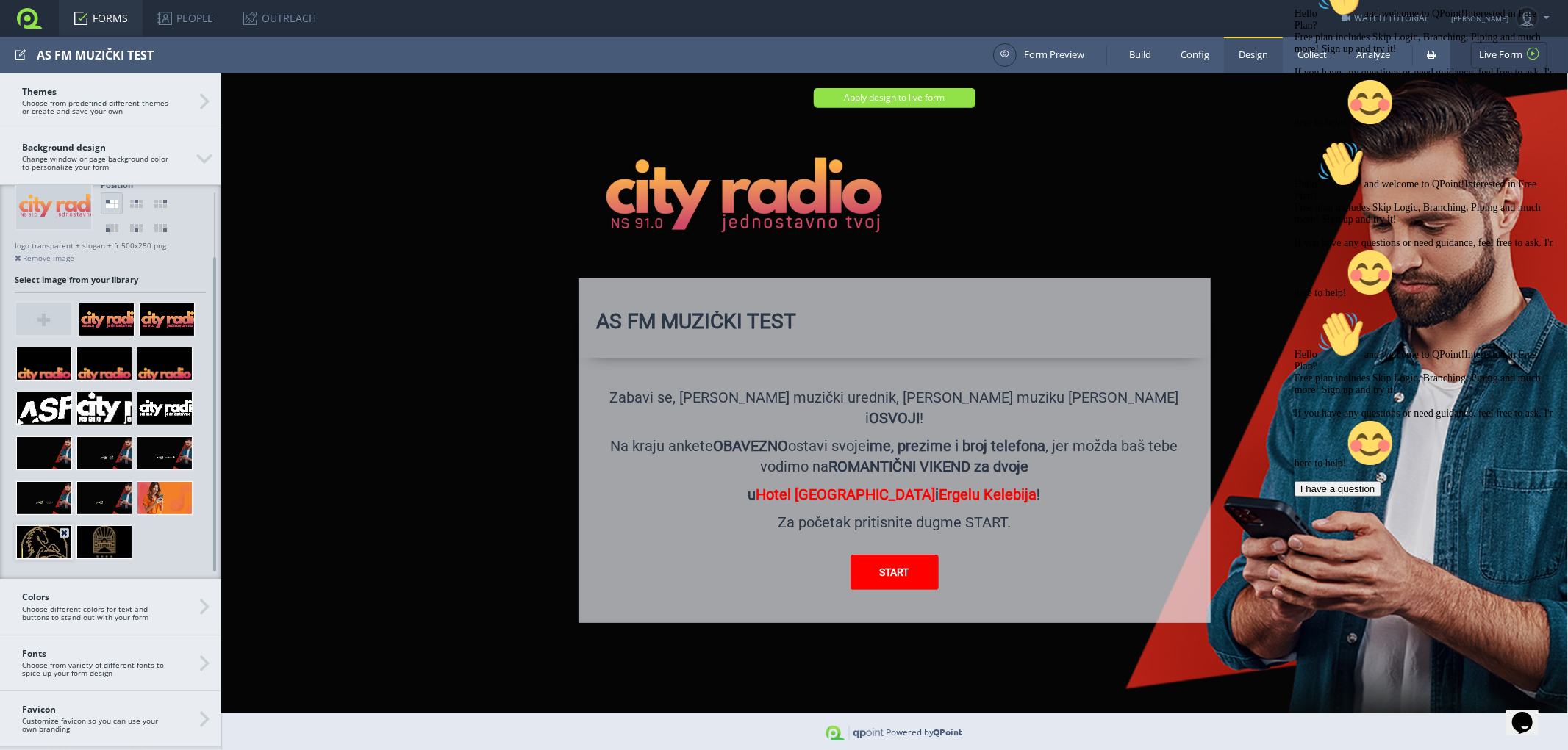
click at [41, 545] on div at bounding box center [44, 542] width 56 height 34
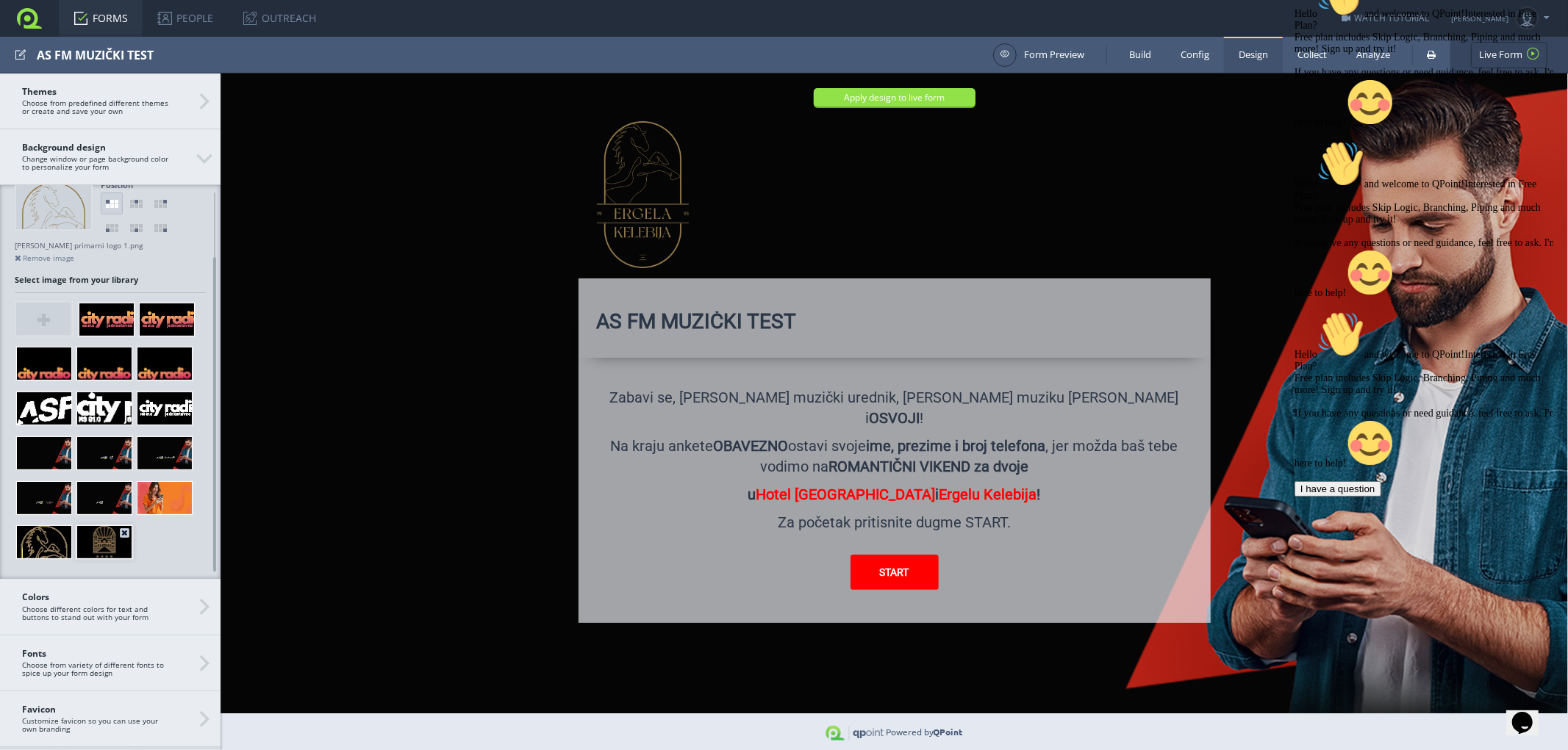
click at [106, 542] on div at bounding box center [104, 542] width 56 height 34
click at [137, 226] on link at bounding box center [136, 227] width 22 height 22
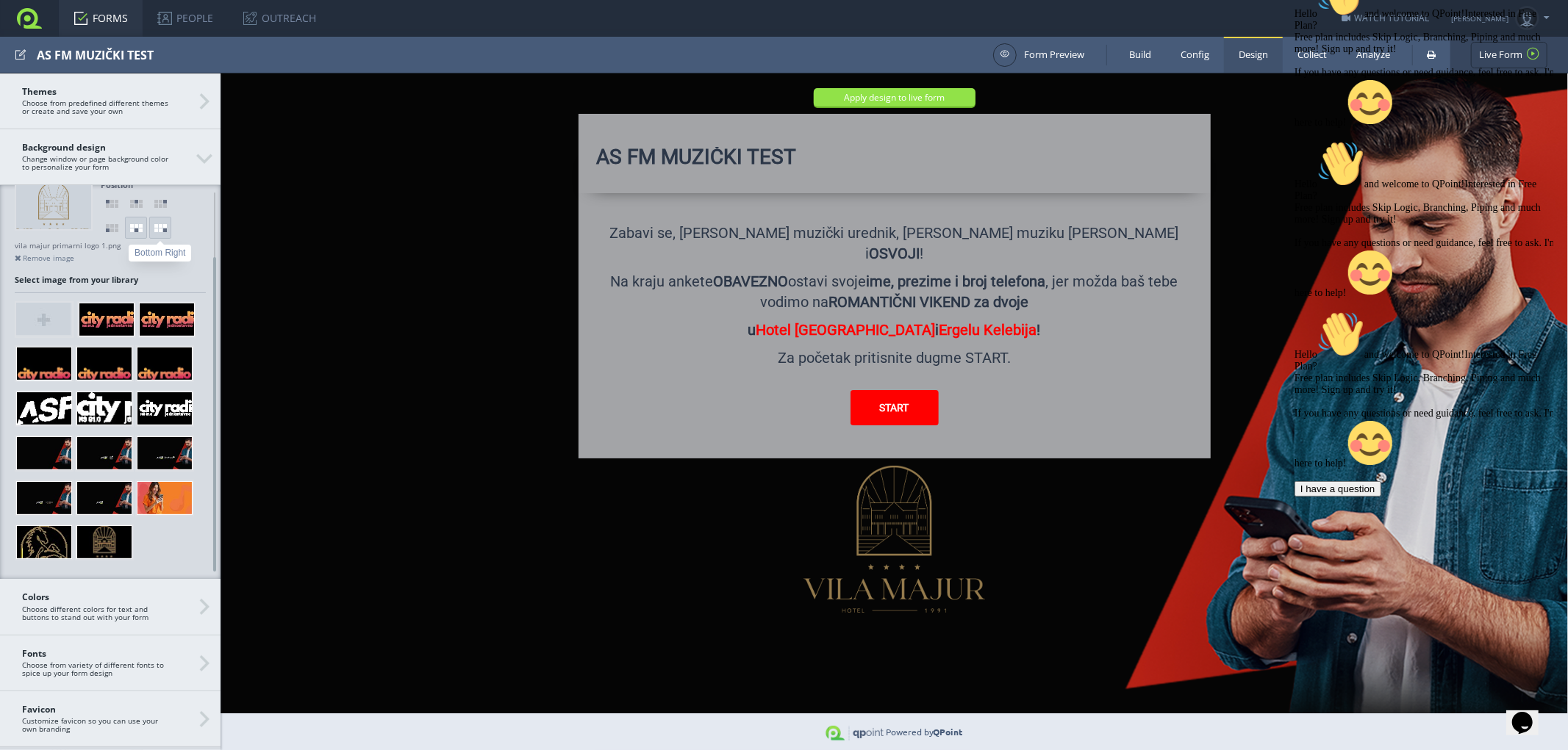
click at [158, 229] on link at bounding box center [160, 227] width 22 height 22
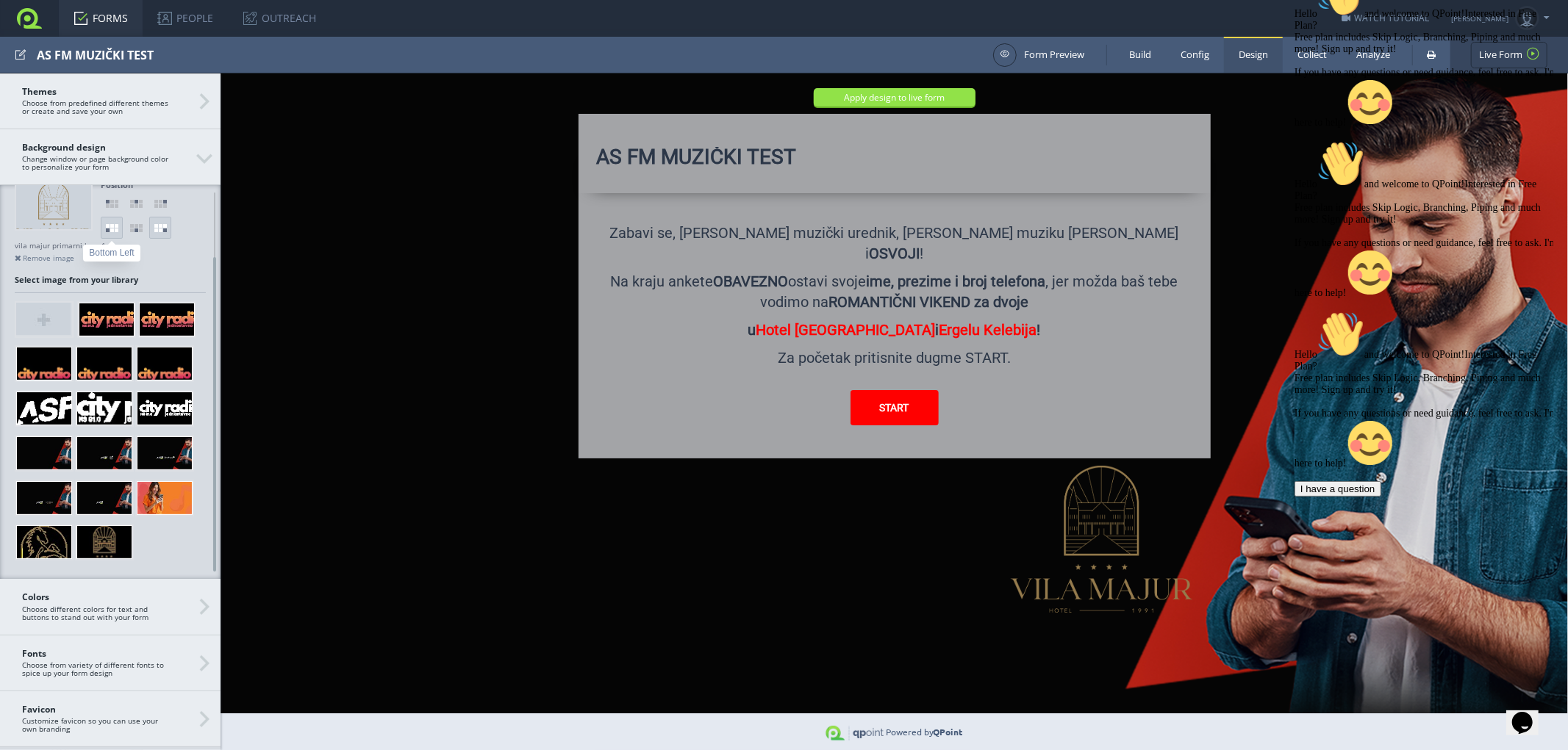
click at [110, 229] on link at bounding box center [111, 227] width 22 height 22
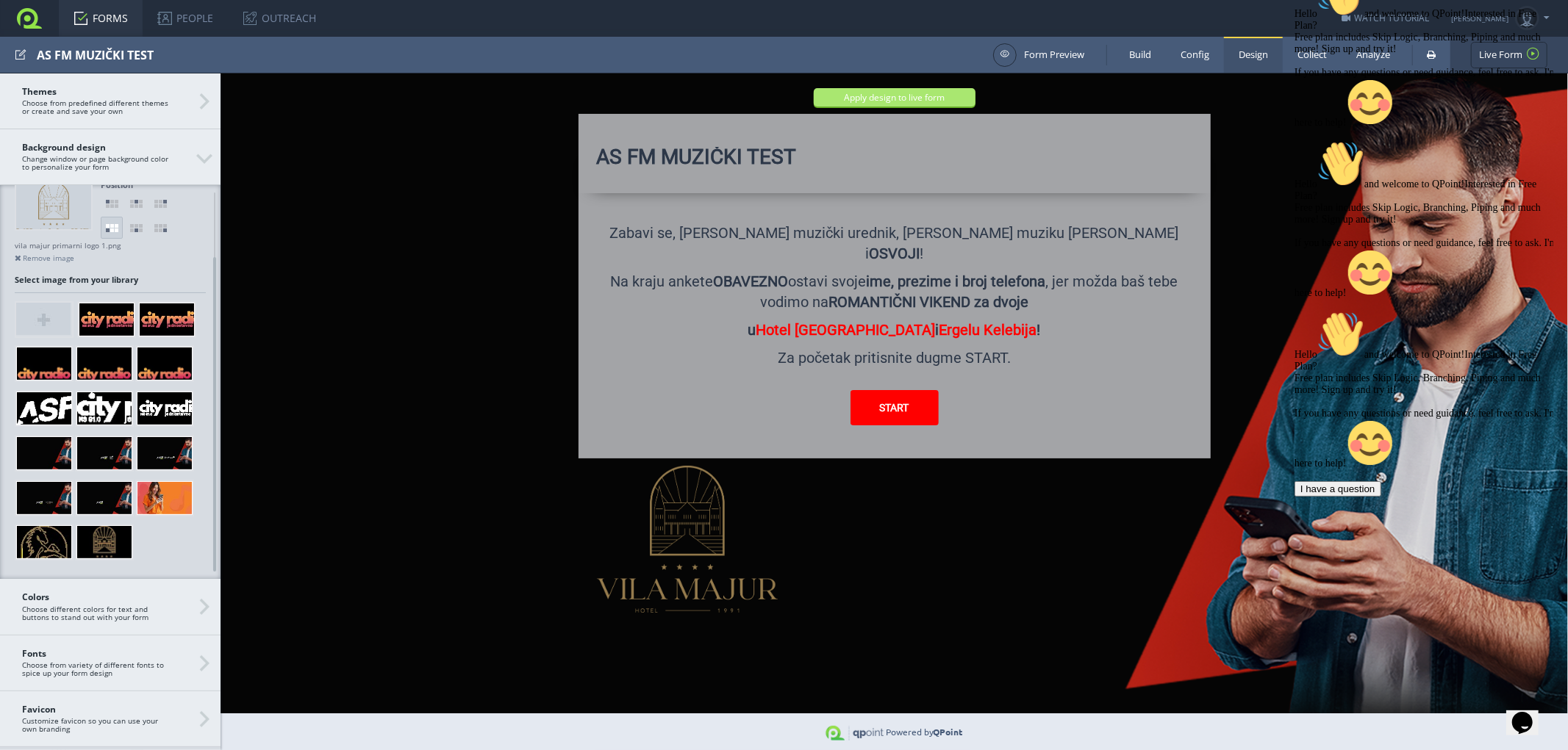
click at [908, 97] on button "Apply design to live form" at bounding box center [894, 97] width 162 height 19
click at [46, 540] on div at bounding box center [44, 542] width 56 height 34
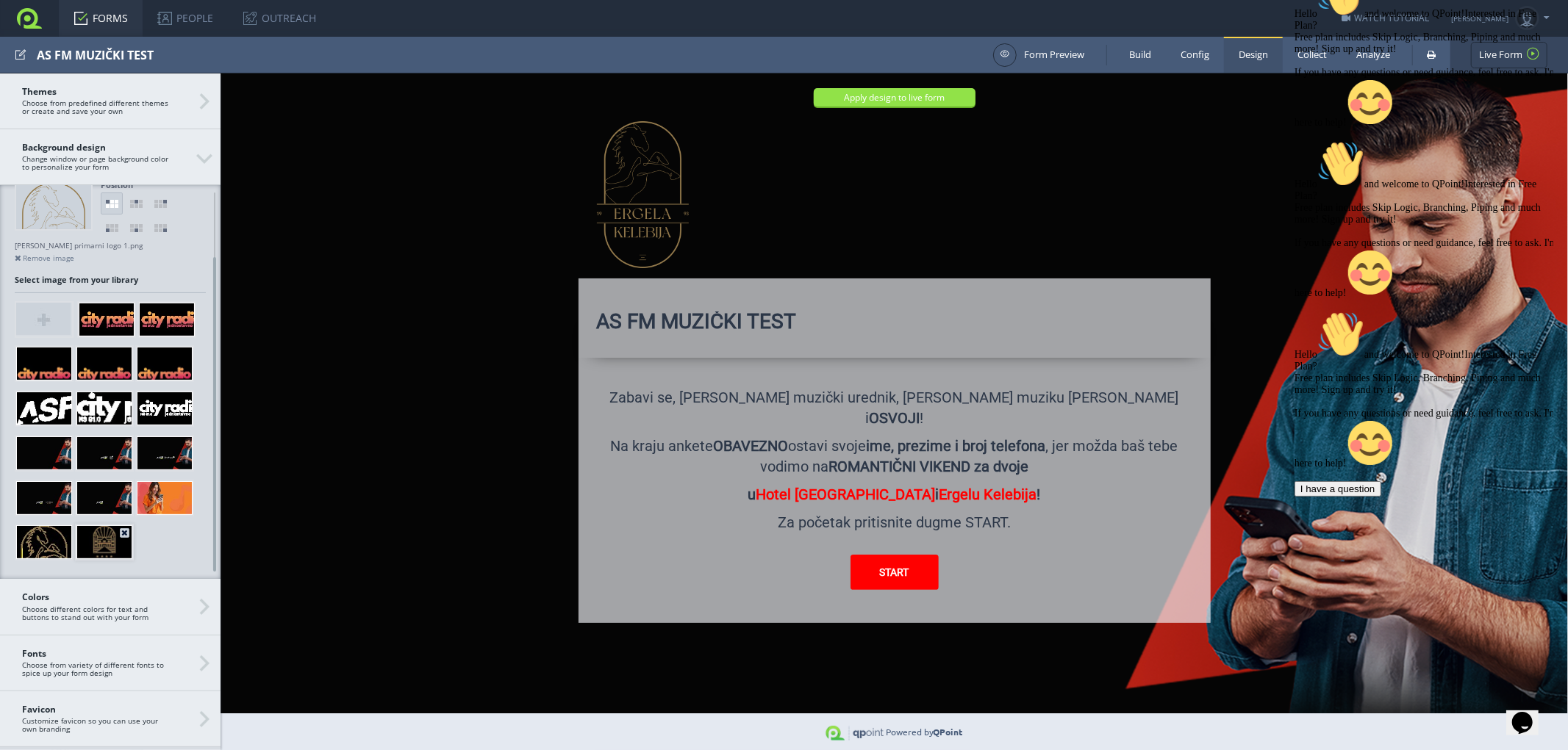
click at [105, 539] on div at bounding box center [104, 542] width 56 height 34
click at [134, 226] on link at bounding box center [136, 227] width 22 height 22
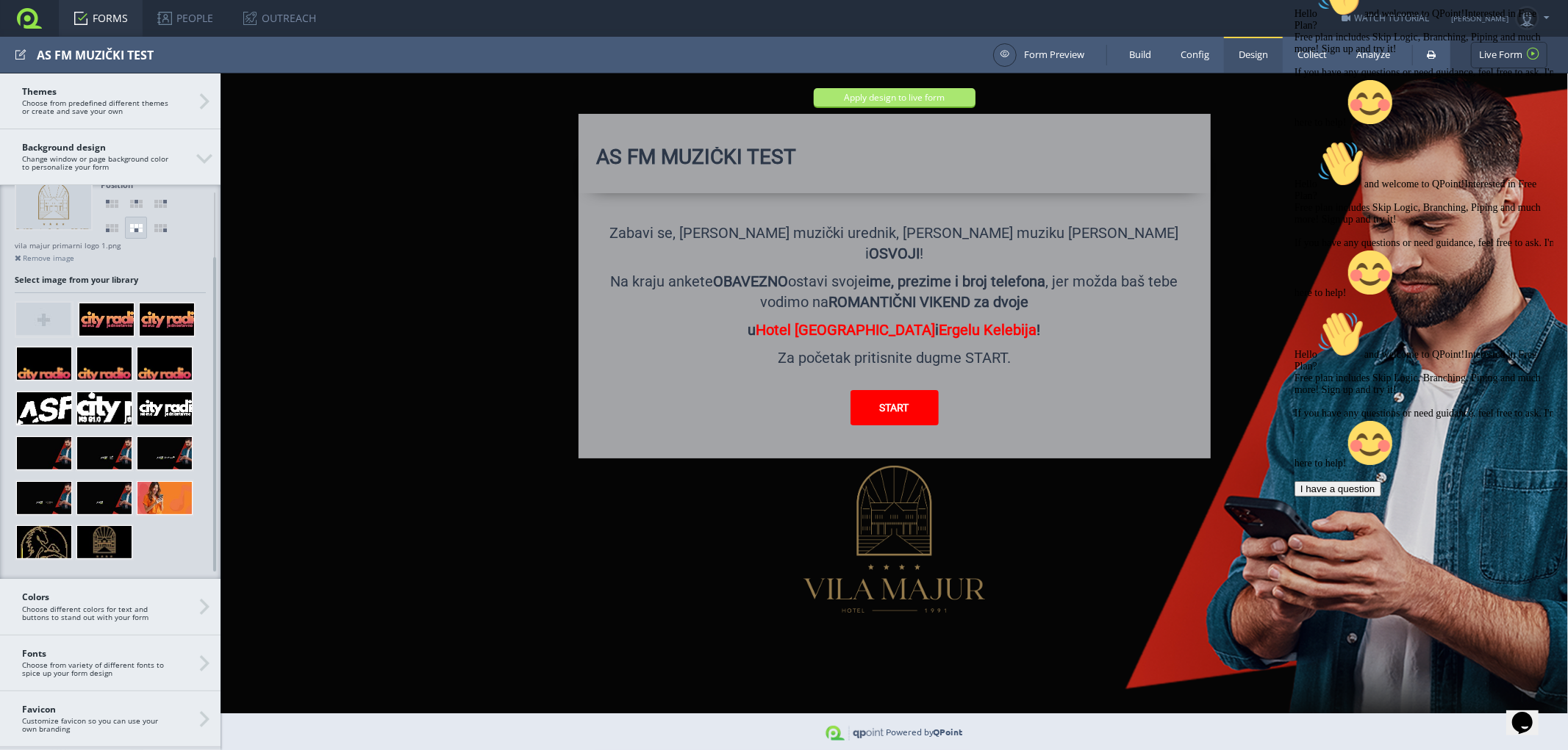
click at [891, 96] on button "Apply design to live form" at bounding box center [894, 97] width 162 height 19
click at [101, 17] on link "FORMS" at bounding box center [100, 18] width 84 height 37
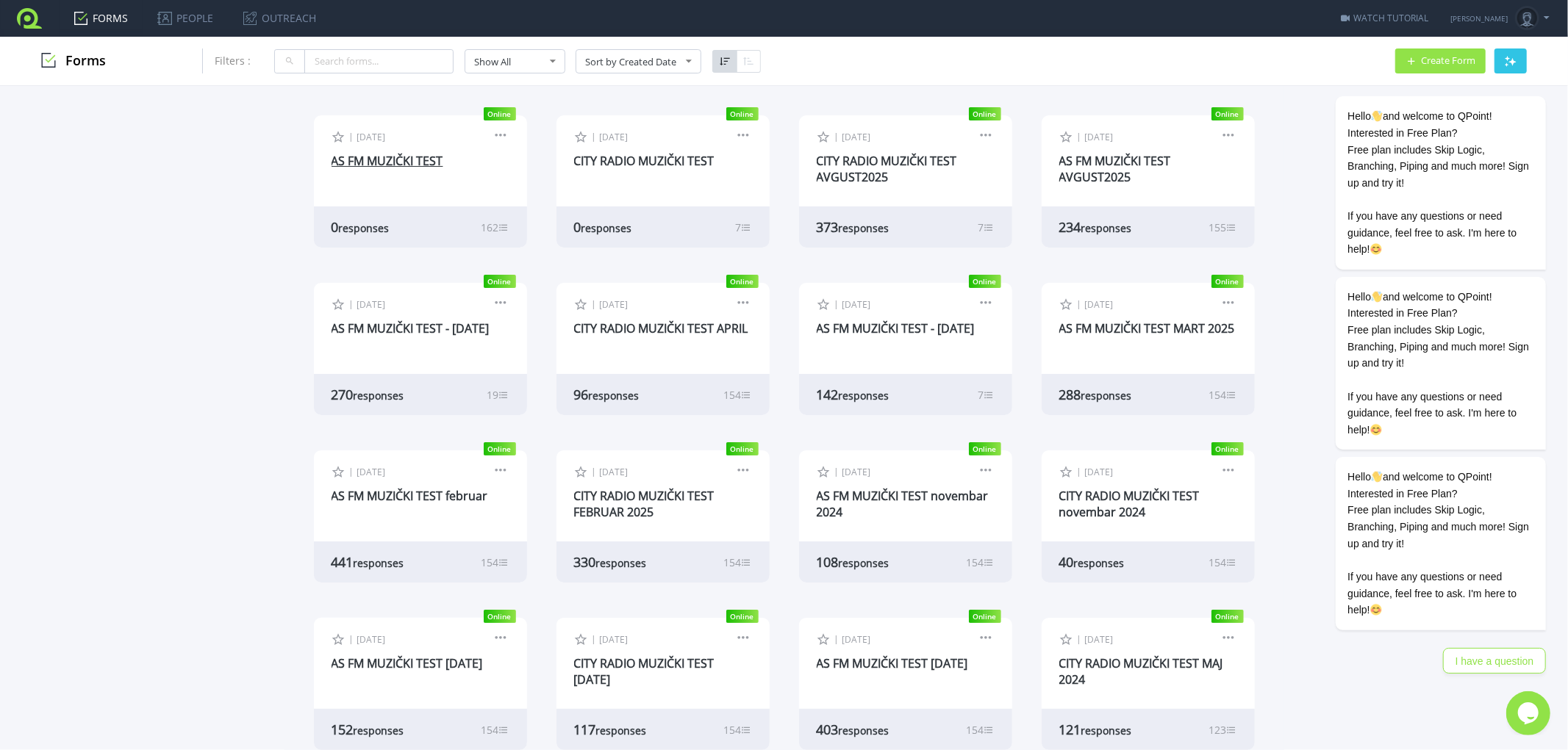
click at [392, 153] on link "AS FM MUZIČKI TEST" at bounding box center [387, 161] width 112 height 16
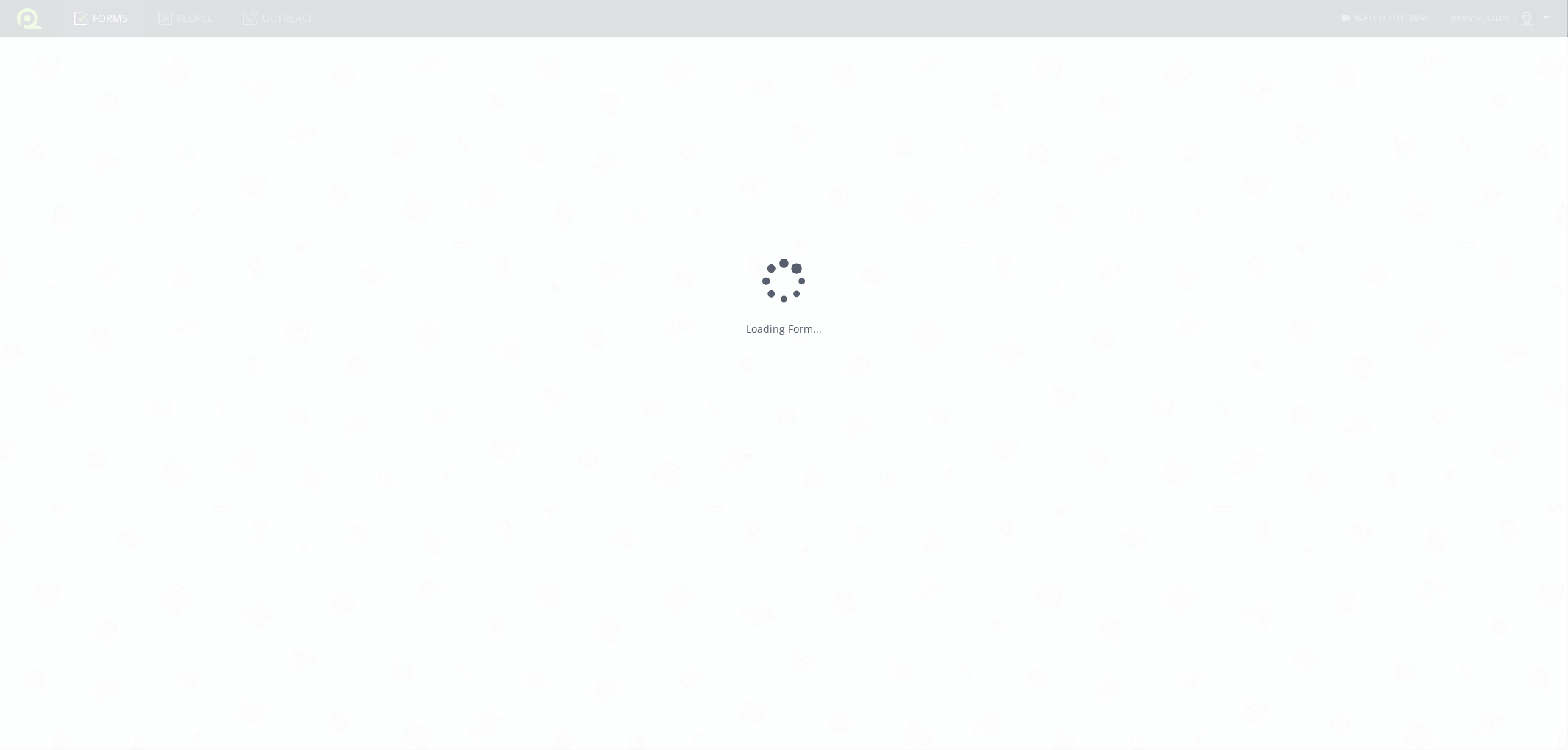
type input "AS FM MUZIČKI TEST"
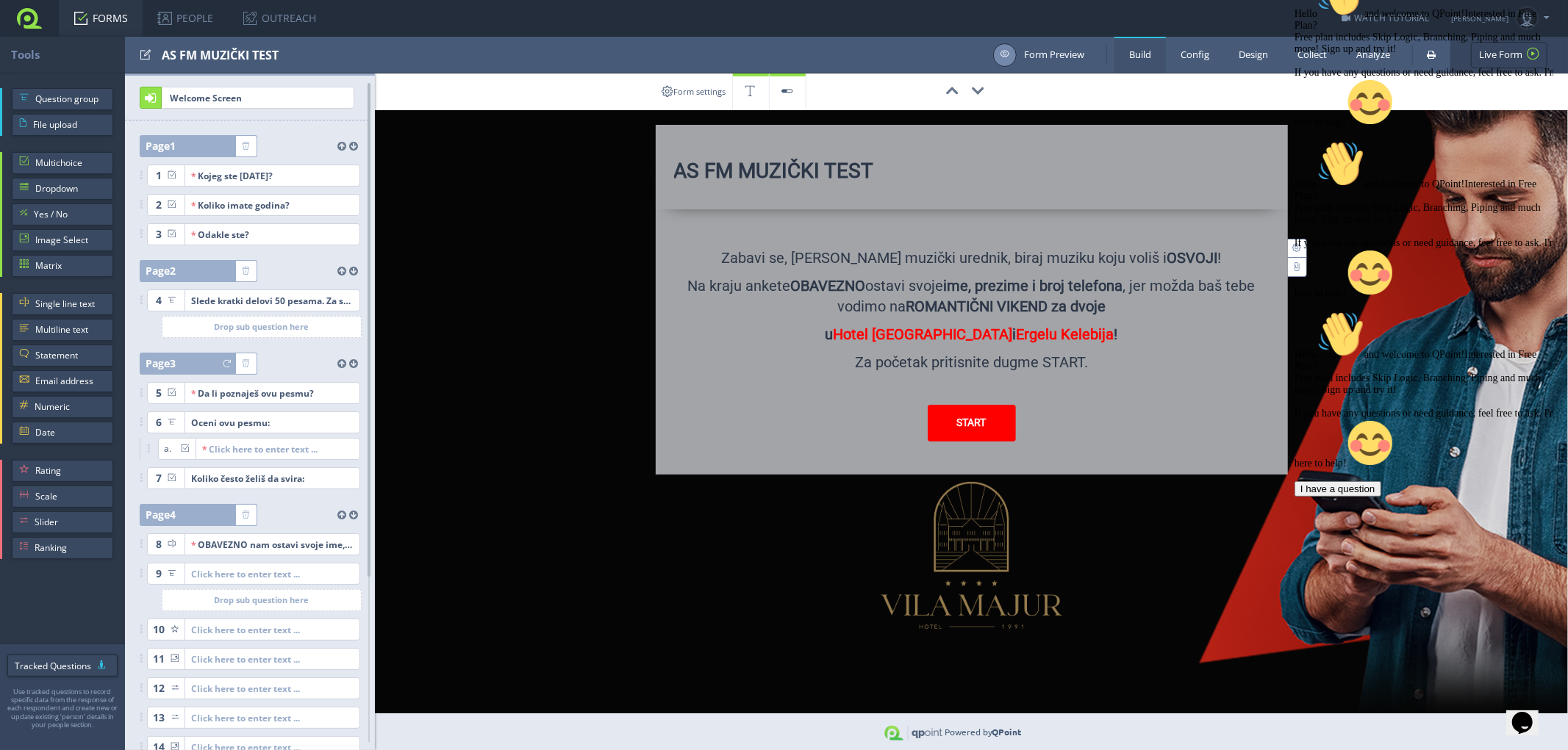
click at [1055, 54] on link "Form Preview" at bounding box center [1039, 55] width 91 height 23
click at [96, 13] on link "FORMS" at bounding box center [100, 18] width 84 height 37
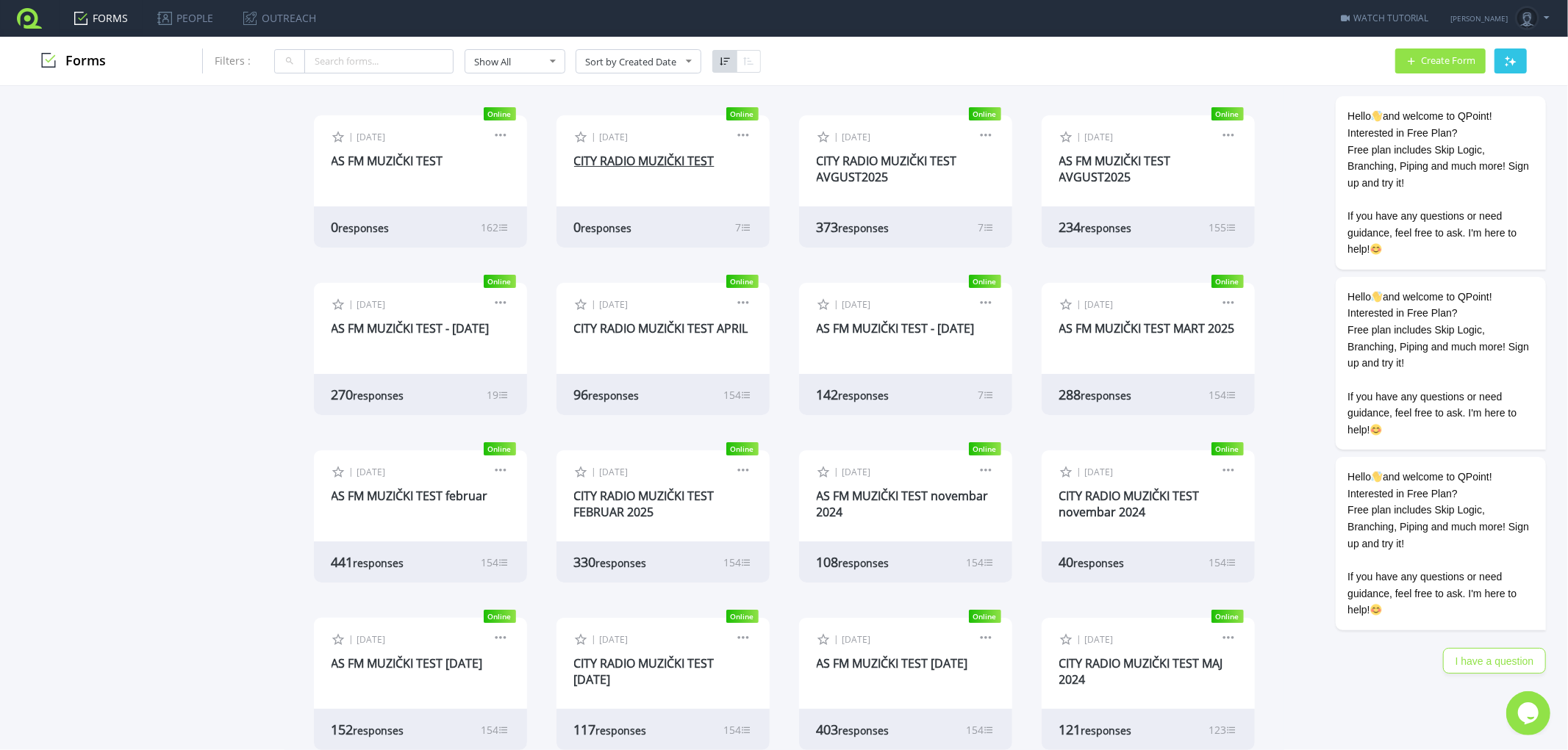
click at [639, 157] on link "CITY RADIO MUZIČKI TEST" at bounding box center [644, 161] width 140 height 16
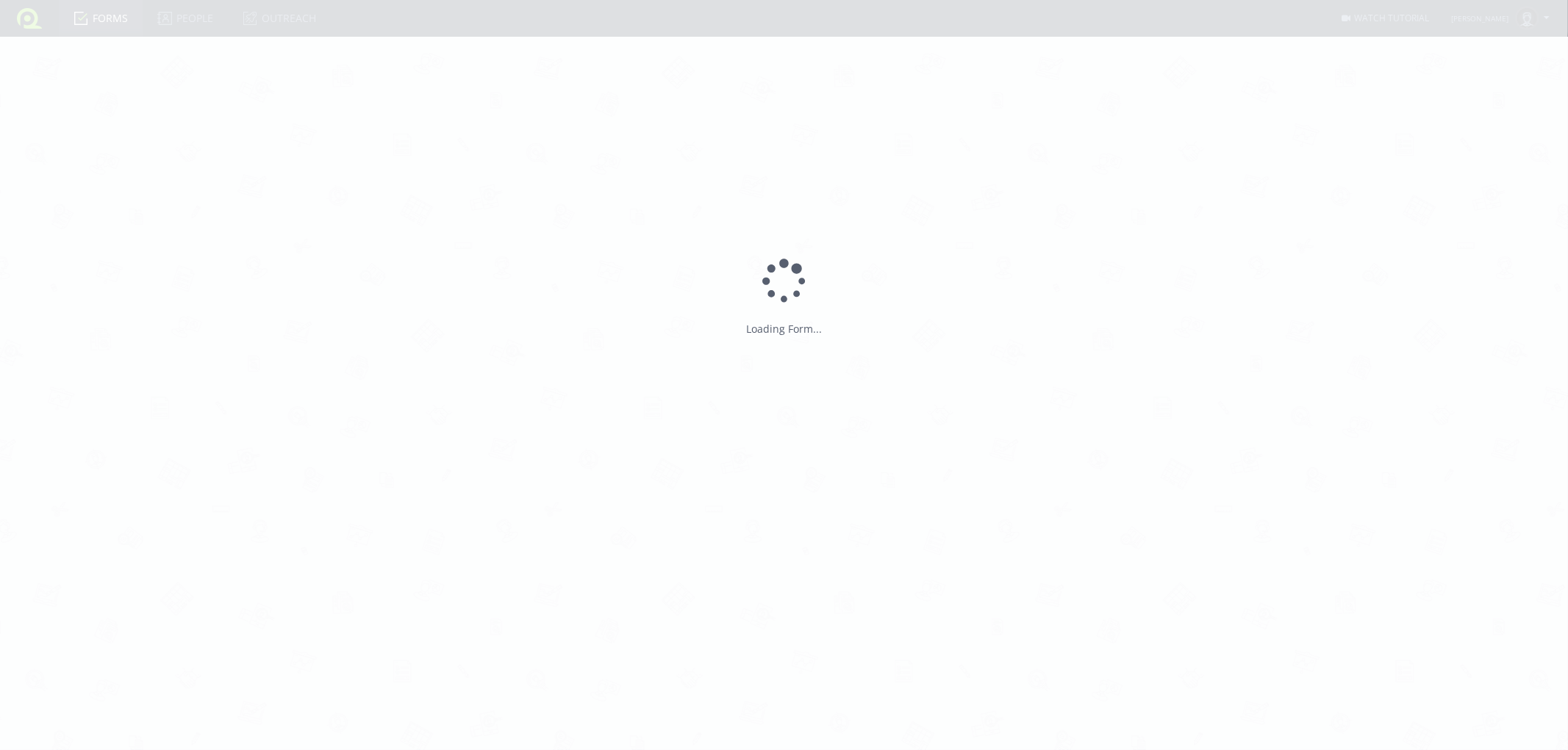
type input "CITY RADIO MUZIČKI TEST"
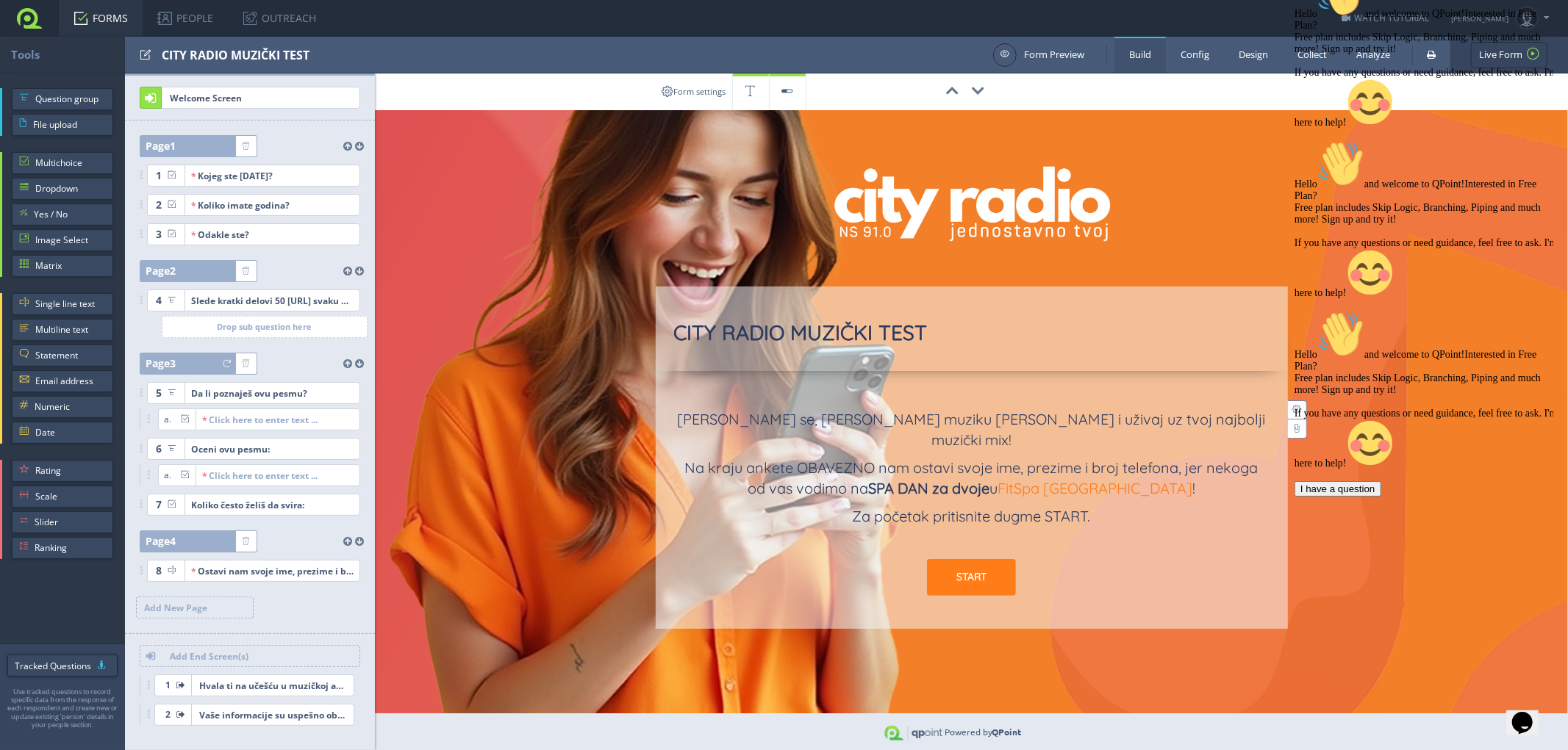
click at [103, 19] on link "FORMS" at bounding box center [100, 18] width 84 height 37
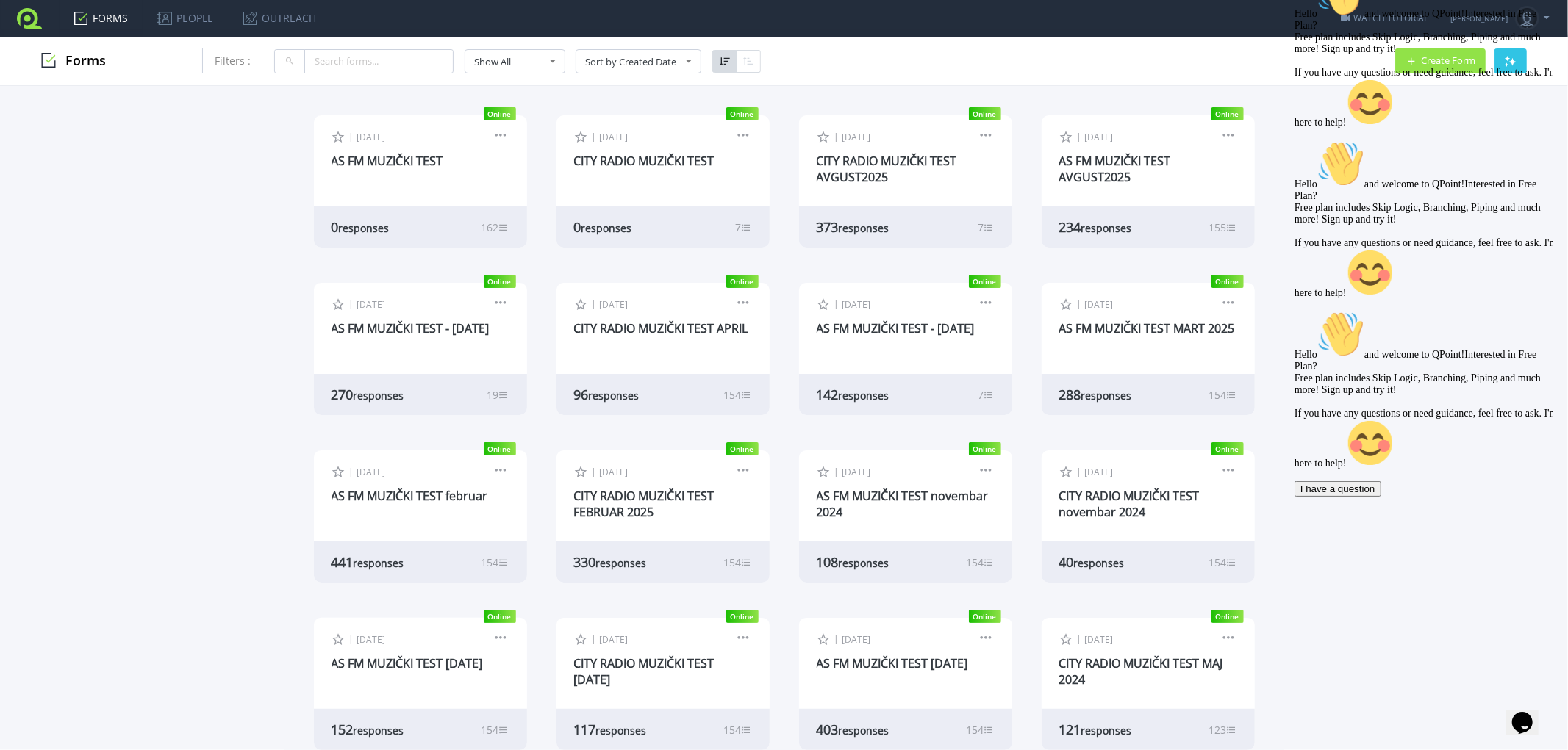
click at [618, 149] on div "| [DATE] Edit Form Design Collect Results Analyze Results Preview Copy Live Url…" at bounding box center [663, 160] width 213 height 88
click at [615, 160] on link "CITY RADIO MUZIČKI TEST" at bounding box center [644, 161] width 140 height 16
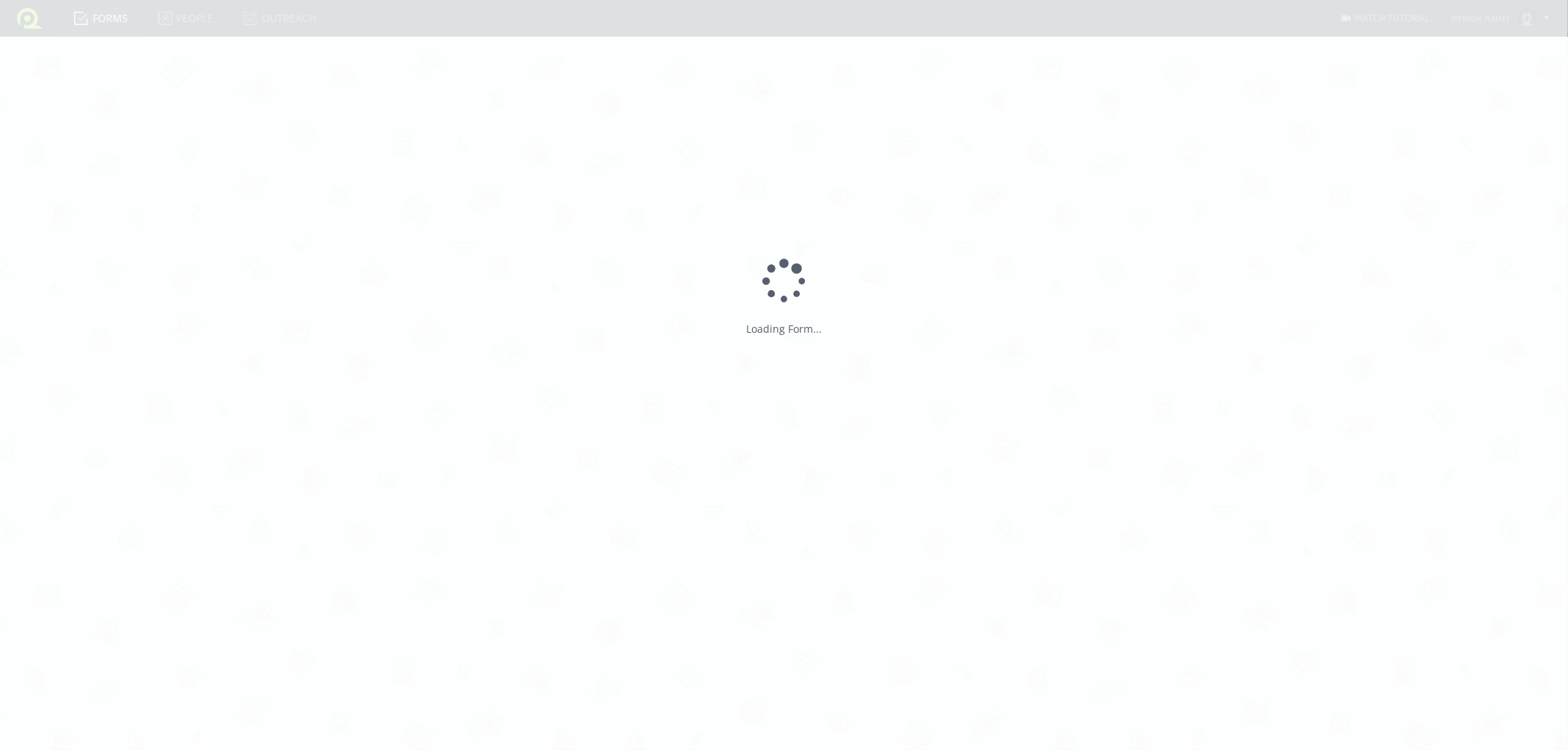
type input "CITY RADIO MUZIČKI TEST"
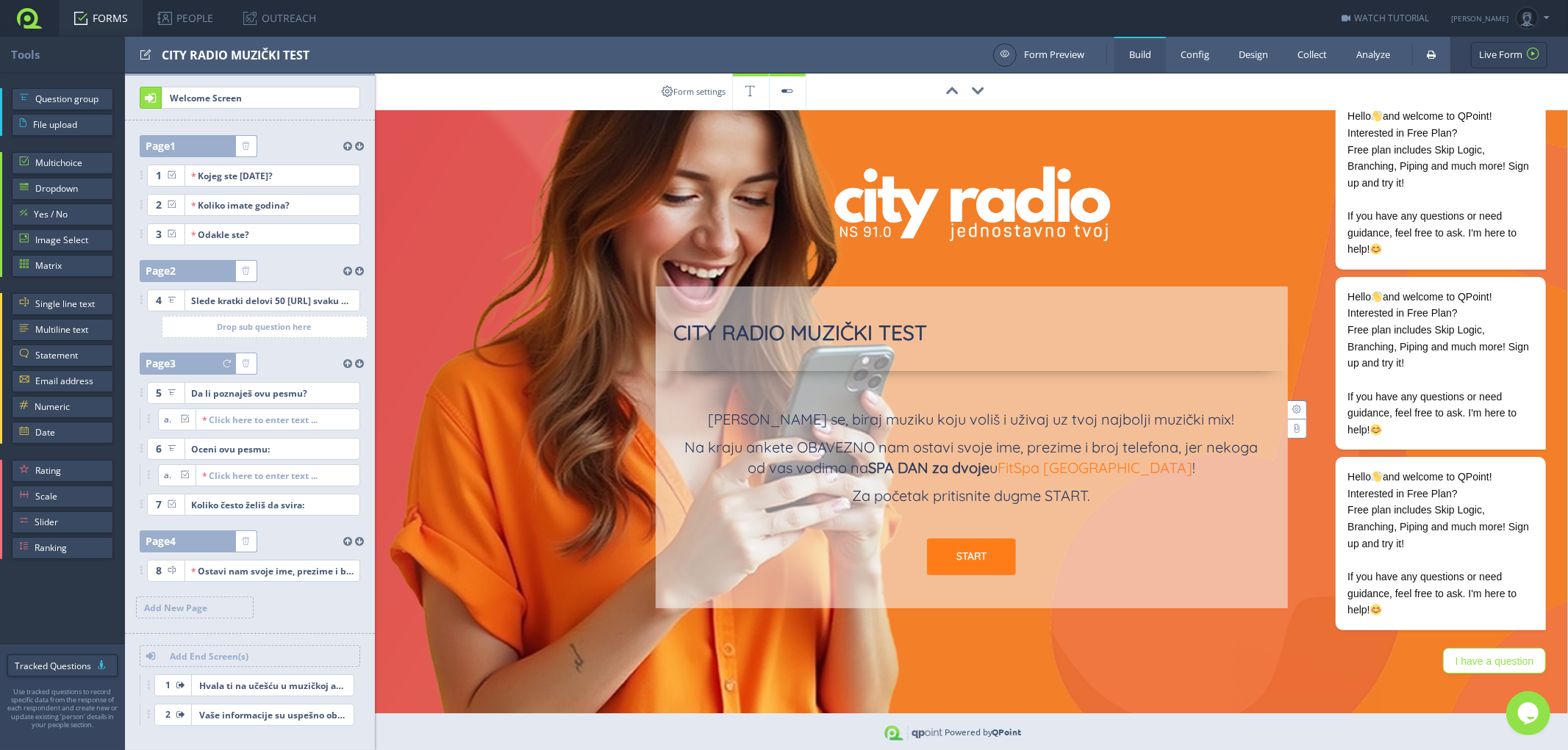
click at [114, 17] on link "FORMS" at bounding box center [100, 18] width 84 height 37
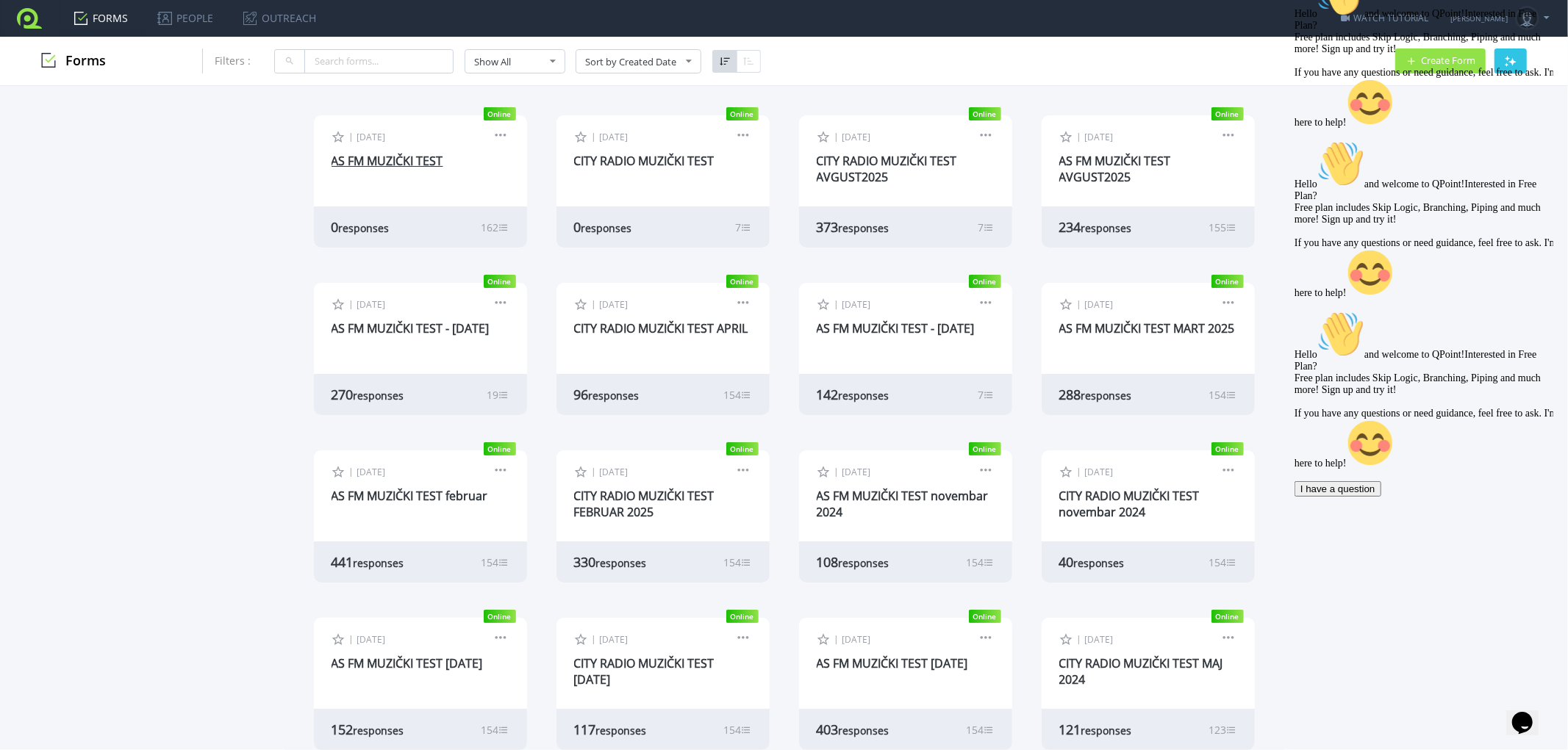
click at [385, 158] on link "AS FM MUZIČKI TEST" at bounding box center [387, 161] width 112 height 16
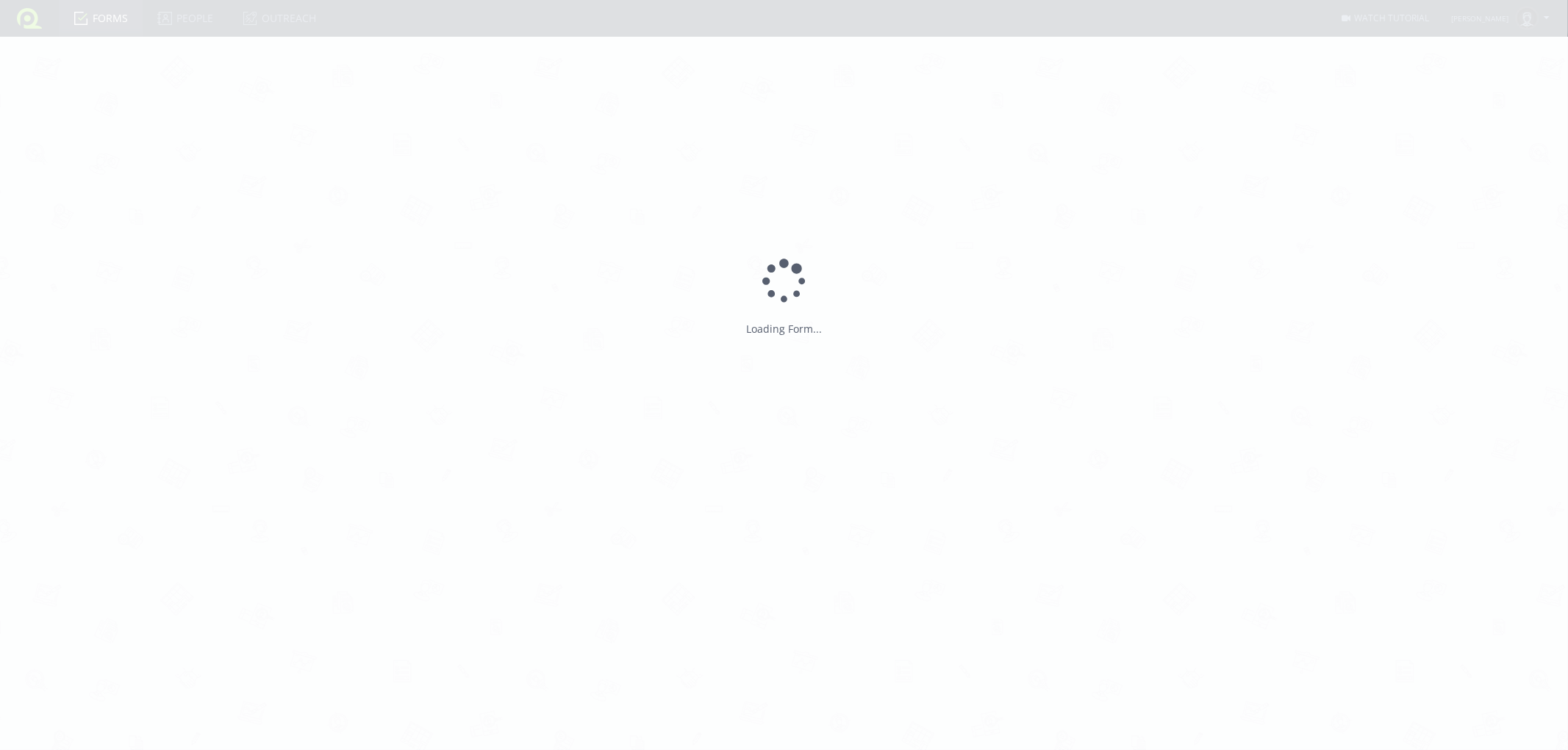
type input "AS FM MUZIČKI TEST"
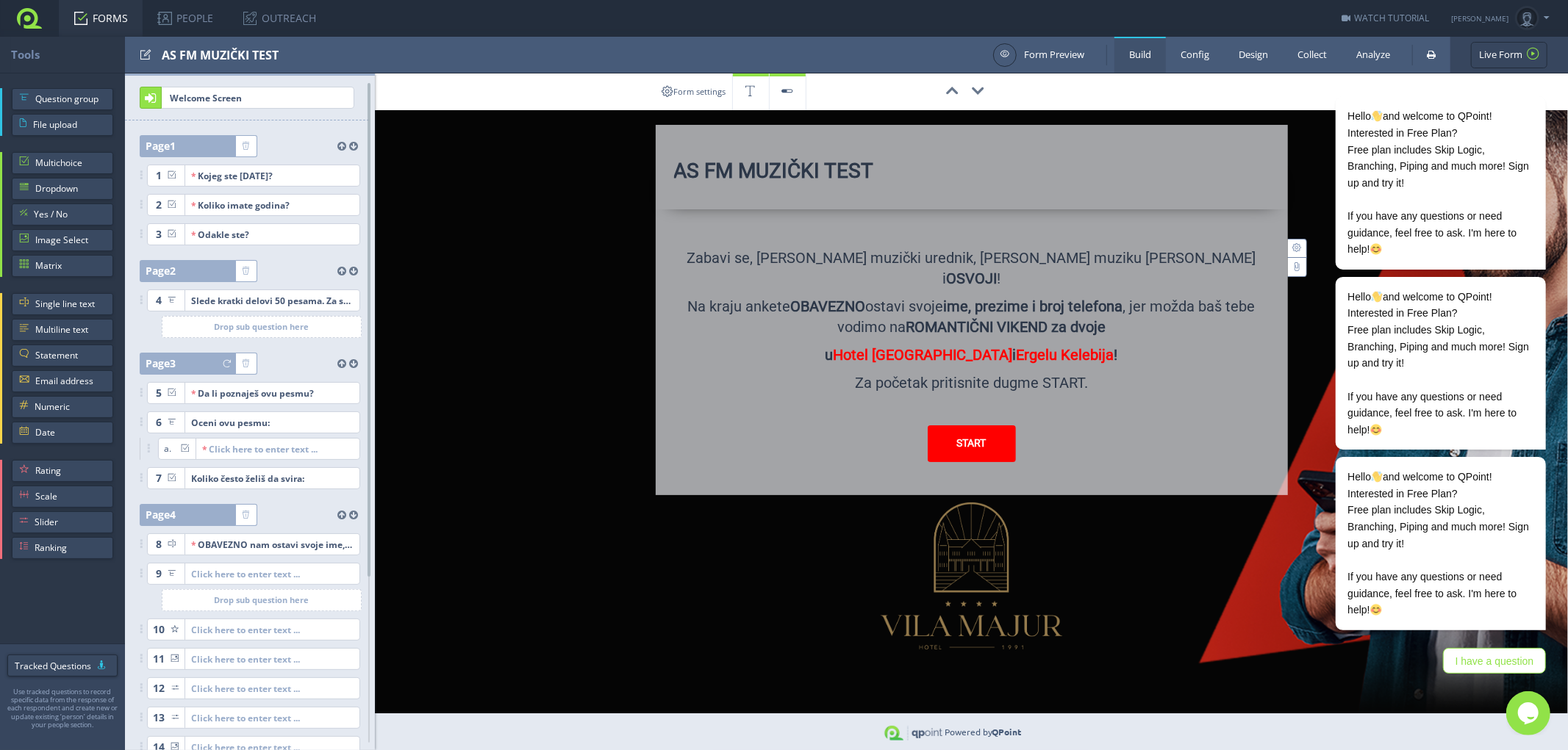
click at [109, 19] on link "FORMS" at bounding box center [100, 18] width 84 height 37
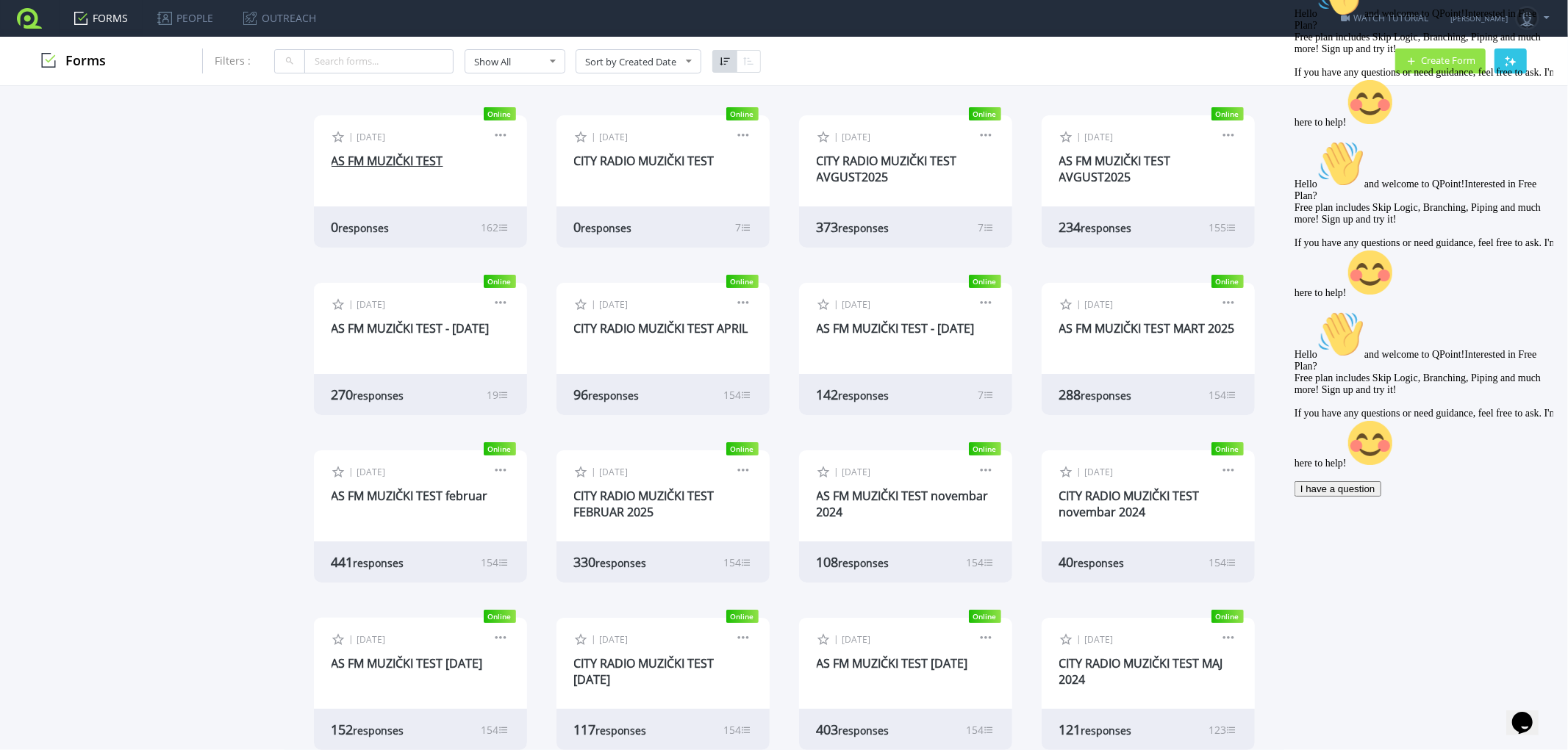
drag, startPoint x: 364, startPoint y: 158, endPoint x: 376, endPoint y: 156, distance: 12.2
click at [364, 159] on link "AS FM MUZIČKI TEST" at bounding box center [387, 161] width 112 height 16
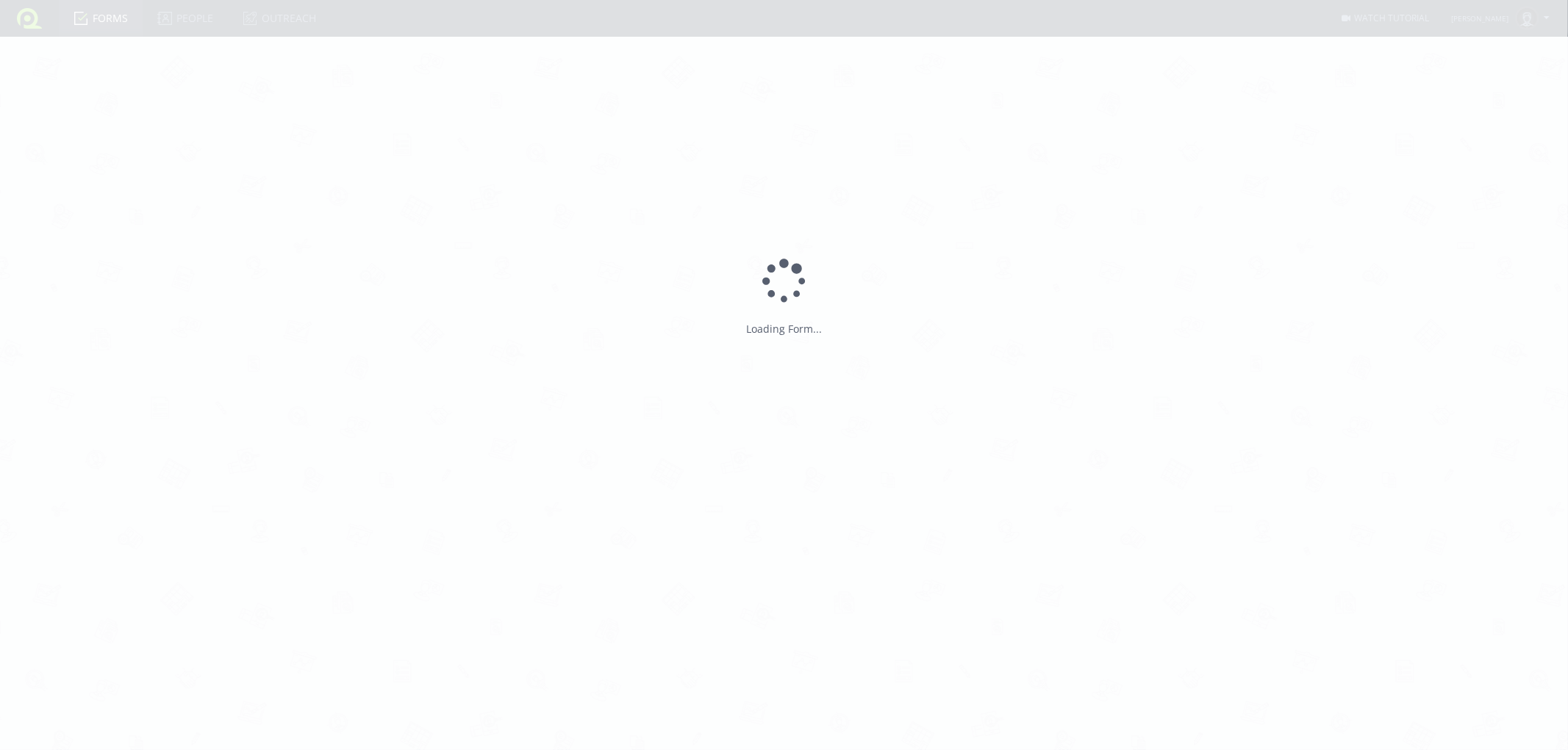
type input "AS FM MUZIČKI TEST"
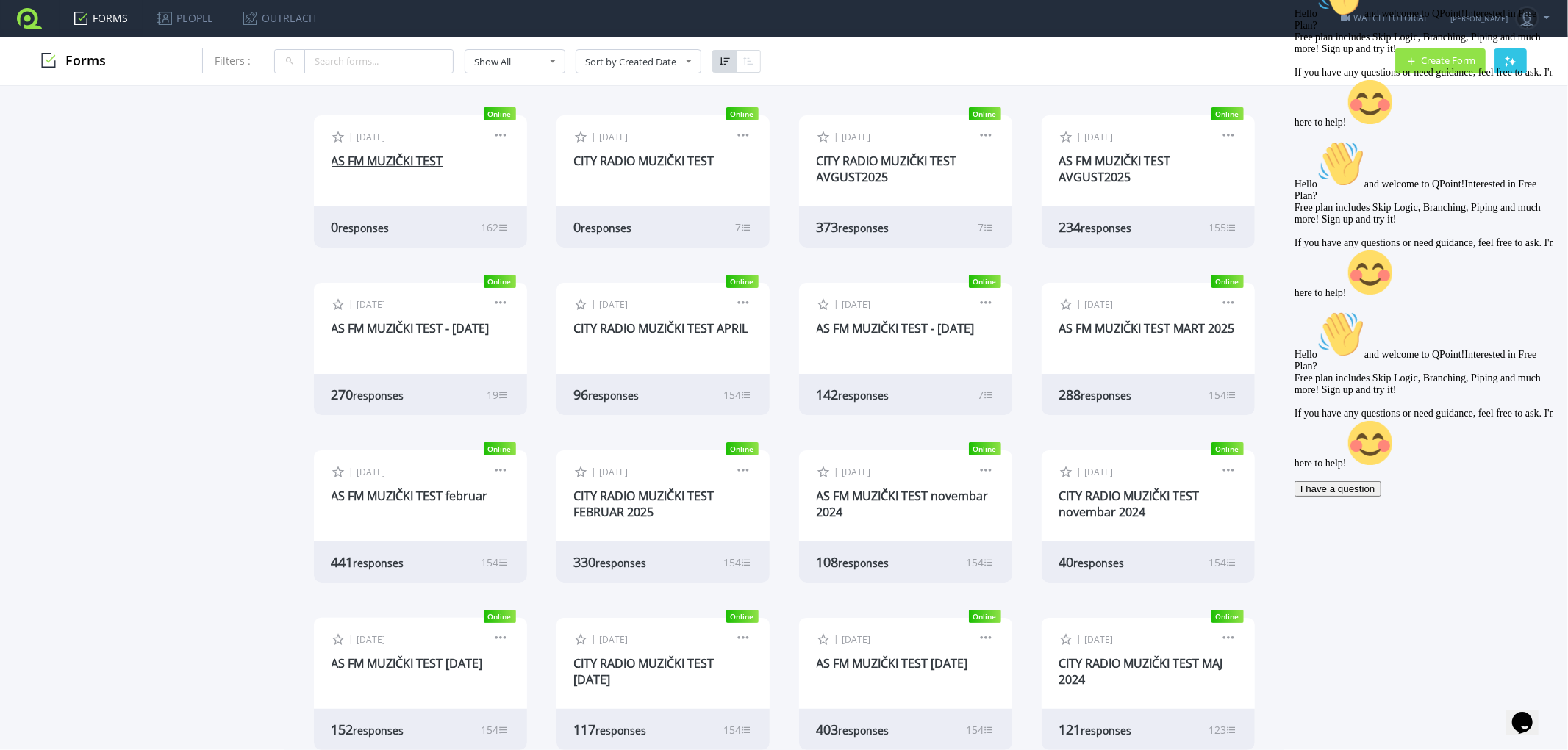
click at [388, 158] on link "AS FM MUZIČKI TEST" at bounding box center [387, 161] width 112 height 16
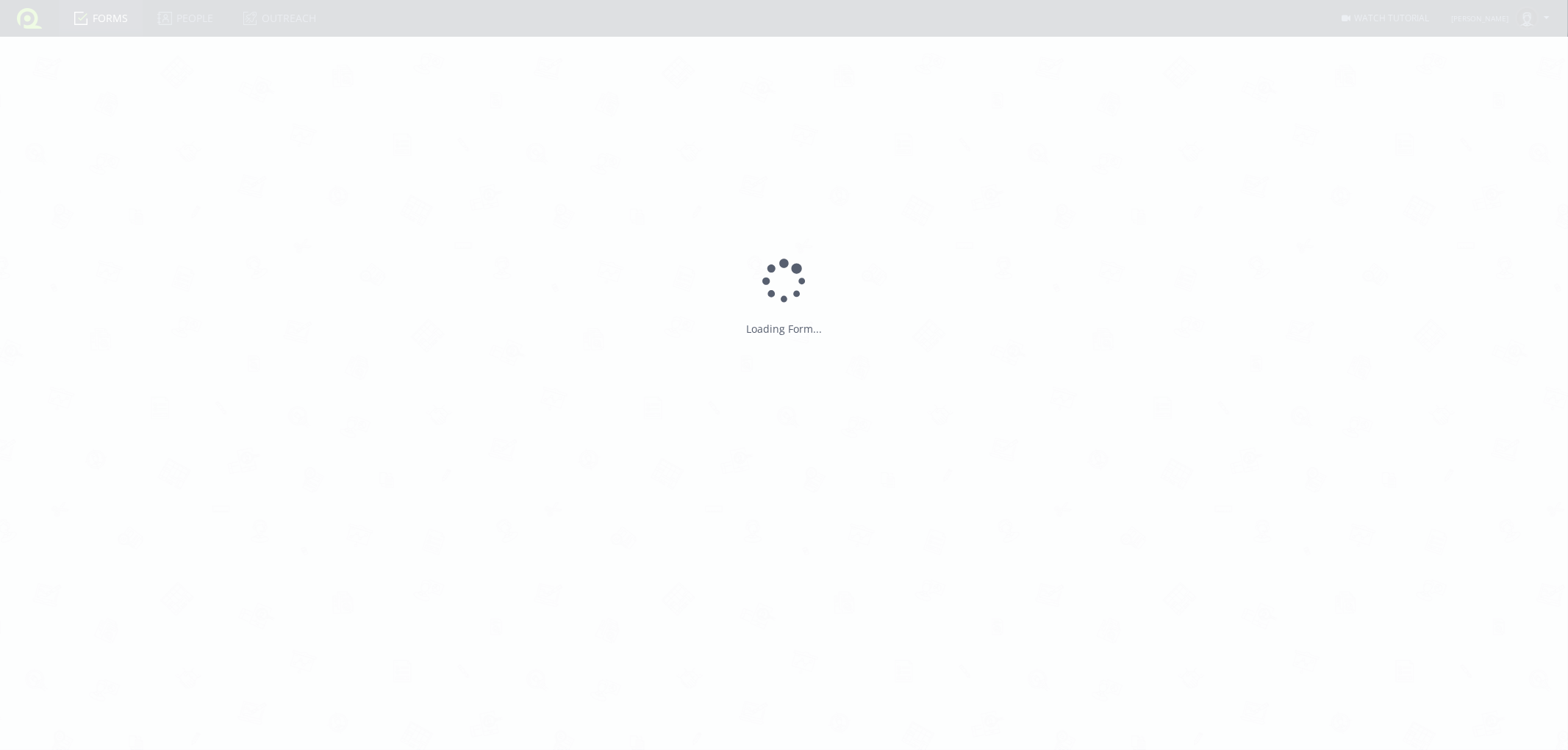
type input "AS FM MUZIČKI TEST"
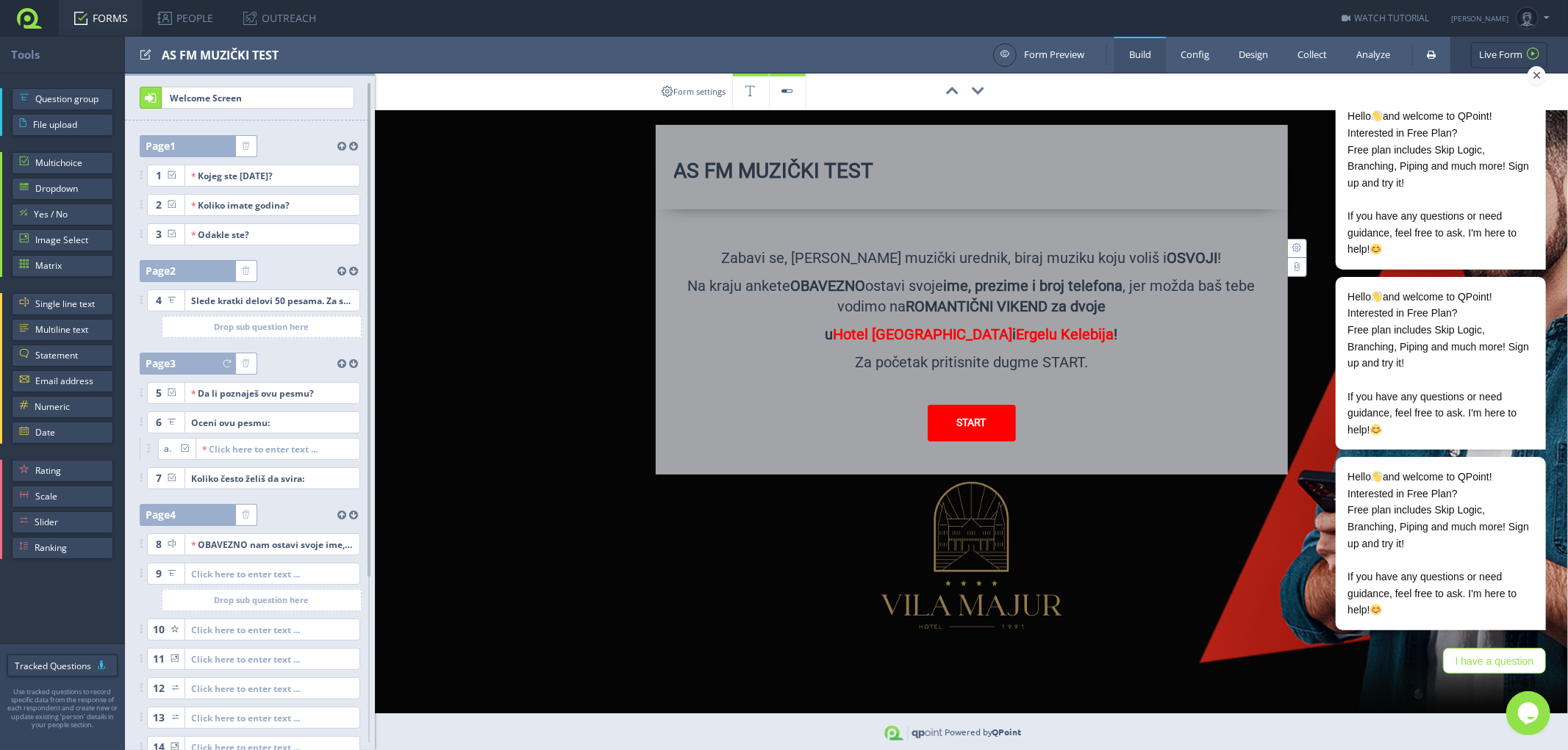
click at [1300, 55] on div "Hello and welcome to QPoint!​Interested in Free Plan? Free plan includes Skip L…" at bounding box center [1420, 321] width 265 height 720
click at [1309, 55] on div "Hello and welcome to QPoint!​Interested in Free Plan? Free plan includes Skip L…" at bounding box center [1420, 321] width 265 height 720
click at [1308, 53] on div "Hello and welcome to QPoint!​Interested in Free Plan? Free plan includes Skip L…" at bounding box center [1420, 321] width 265 height 720
click at [1253, 54] on link "Design" at bounding box center [1253, 55] width 58 height 36
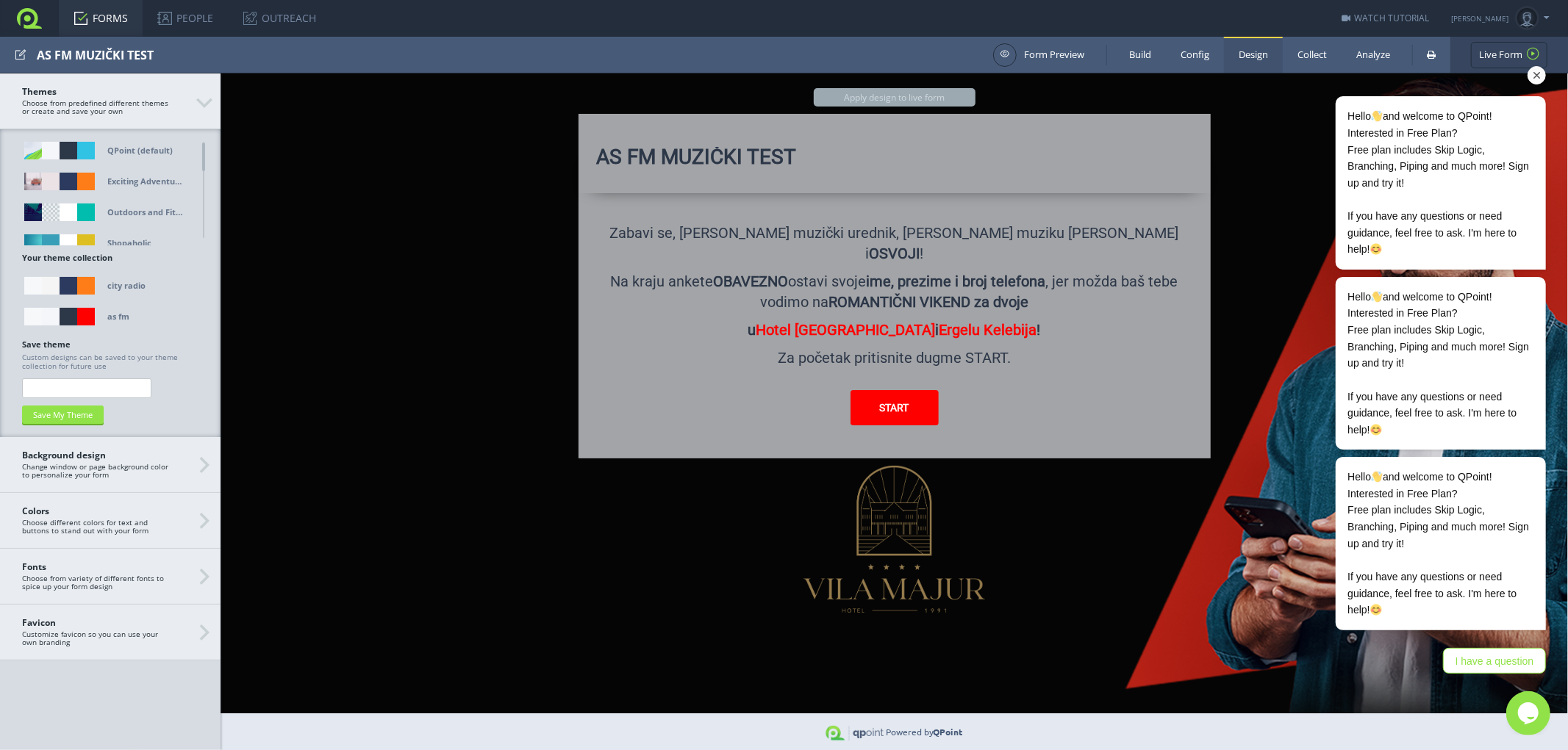
click at [1300, 55] on div "Hello and welcome to QPoint!​Interested in Free Plan? Free plan includes Skip L…" at bounding box center [1420, 321] width 265 height 720
click at [1306, 55] on div "Hello and welcome to QPoint!​Interested in Free Plan? Free plan includes Skip L…" at bounding box center [1420, 321] width 265 height 720
click at [1306, 53] on div "Hello and welcome to QPoint!​Interested in Free Plan? Free plan includes Skip L…" at bounding box center [1420, 321] width 265 height 720
click at [1307, 49] on div "Hello and welcome to QPoint!​Interested in Free Plan? Free plan includes Skip L…" at bounding box center [1420, 321] width 265 height 720
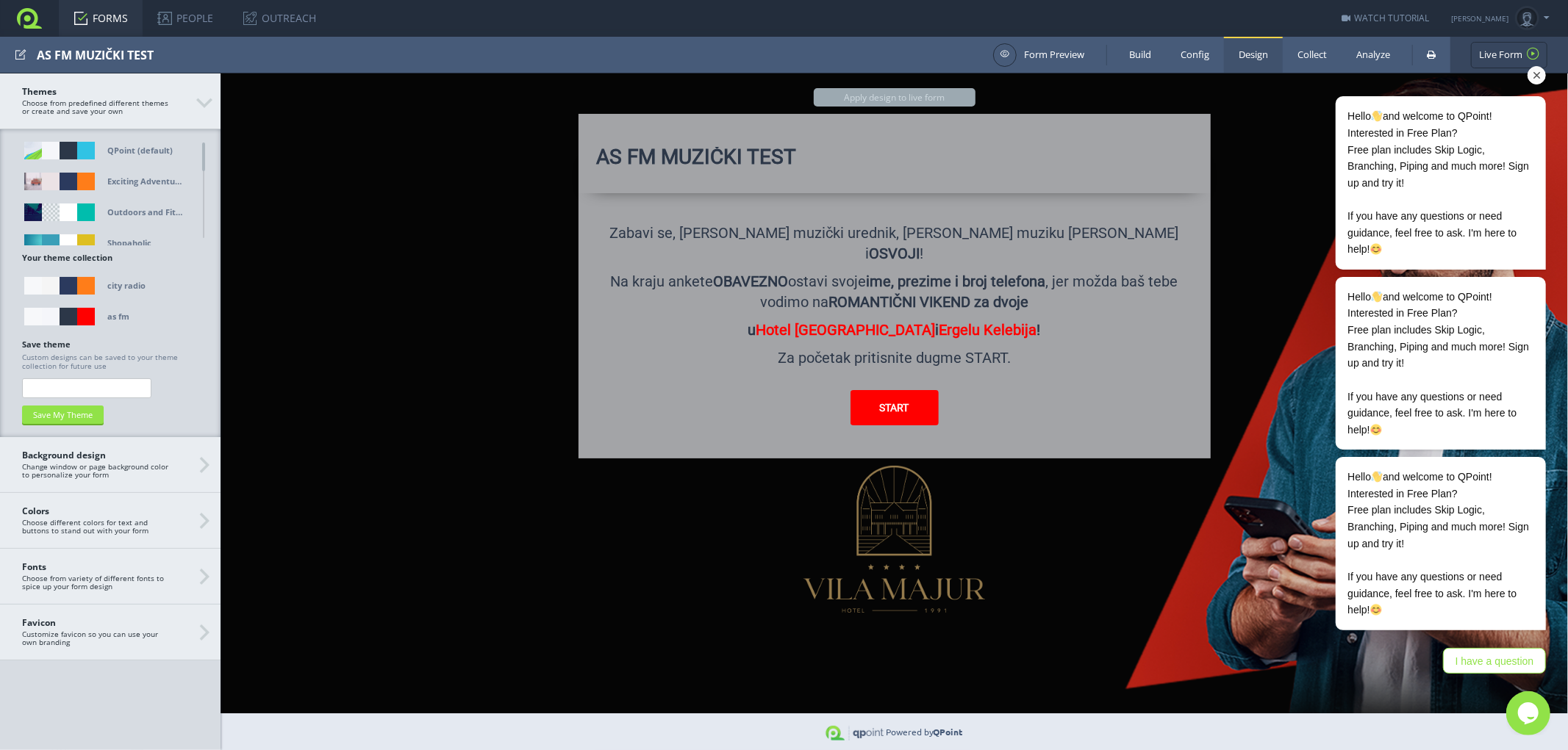
click at [1307, 49] on div "Hello and welcome to QPoint!​Interested in Free Plan? Free plan includes Skip L…" at bounding box center [1420, 321] width 265 height 720
click at [1307, 52] on div "Hello and welcome to QPoint!​Interested in Free Plan? Free plan includes Skip L…" at bounding box center [1420, 321] width 265 height 720
click at [1307, 51] on div "Hello and welcome to QPoint!​Interested in Free Plan? Free plan includes Skip L…" at bounding box center [1420, 321] width 265 height 720
click at [1307, 50] on div "Hello and welcome to QPoint!​Interested in Free Plan? Free plan includes Skip L…" at bounding box center [1420, 321] width 265 height 720
click at [1306, 53] on div "Hello and welcome to QPoint!​Interested in Free Plan? Free plan includes Skip L…" at bounding box center [1420, 321] width 265 height 720
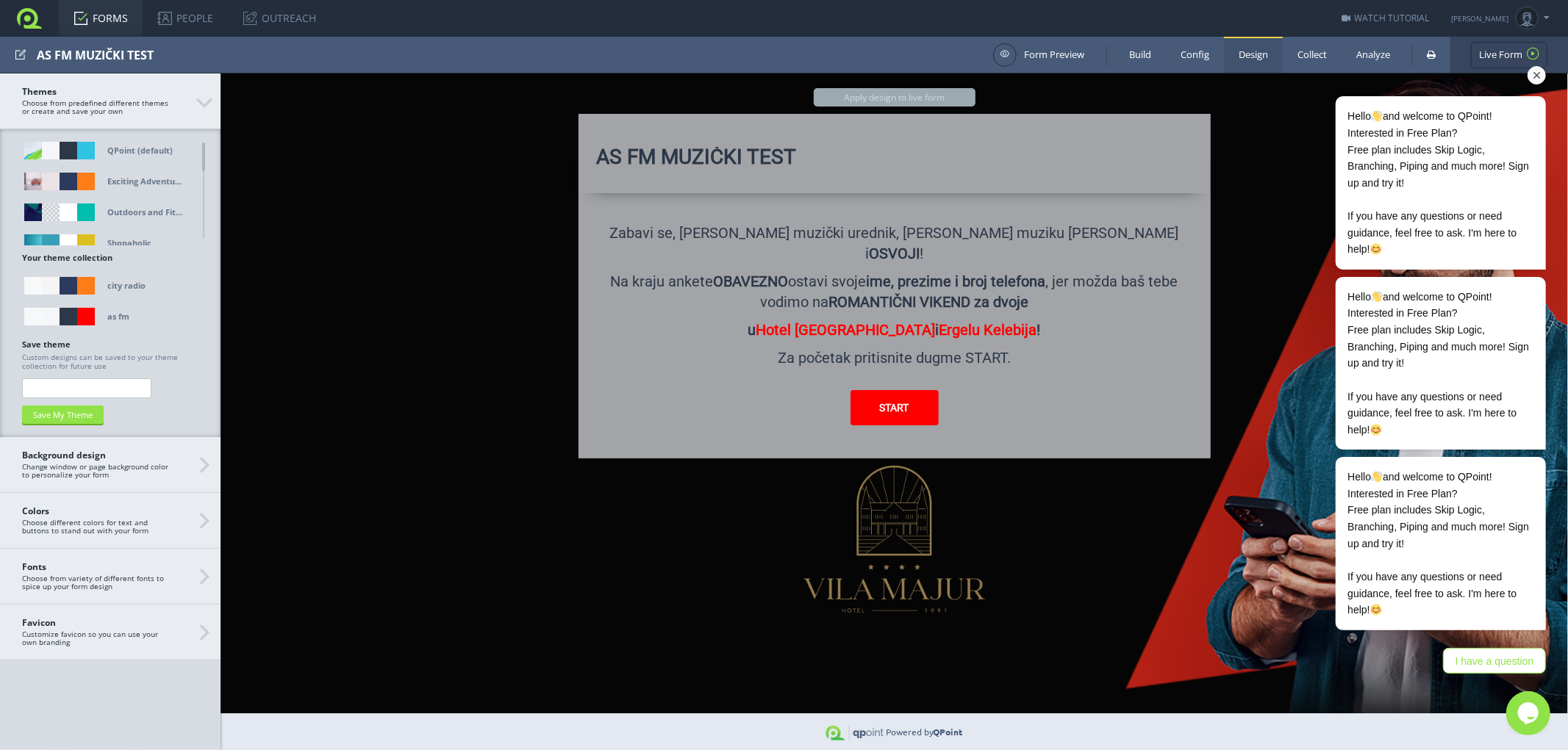
click at [1303, 50] on div "Hello and welcome to QPoint!​Interested in Free Plan? Free plan includes Skip L…" at bounding box center [1420, 321] width 265 height 720
click at [1301, 49] on div "Hello and welcome to QPoint!​Interested in Free Plan? Free plan includes Skip L…" at bounding box center [1420, 321] width 265 height 720
click at [1300, 50] on div "Hello and welcome to QPoint!​Interested in Free Plan? Free plan includes Skip L…" at bounding box center [1420, 321] width 265 height 720
click at [1298, 52] on div "Hello and welcome to QPoint!​Interested in Free Plan? Free plan includes Skip L…" at bounding box center [1420, 321] width 265 height 720
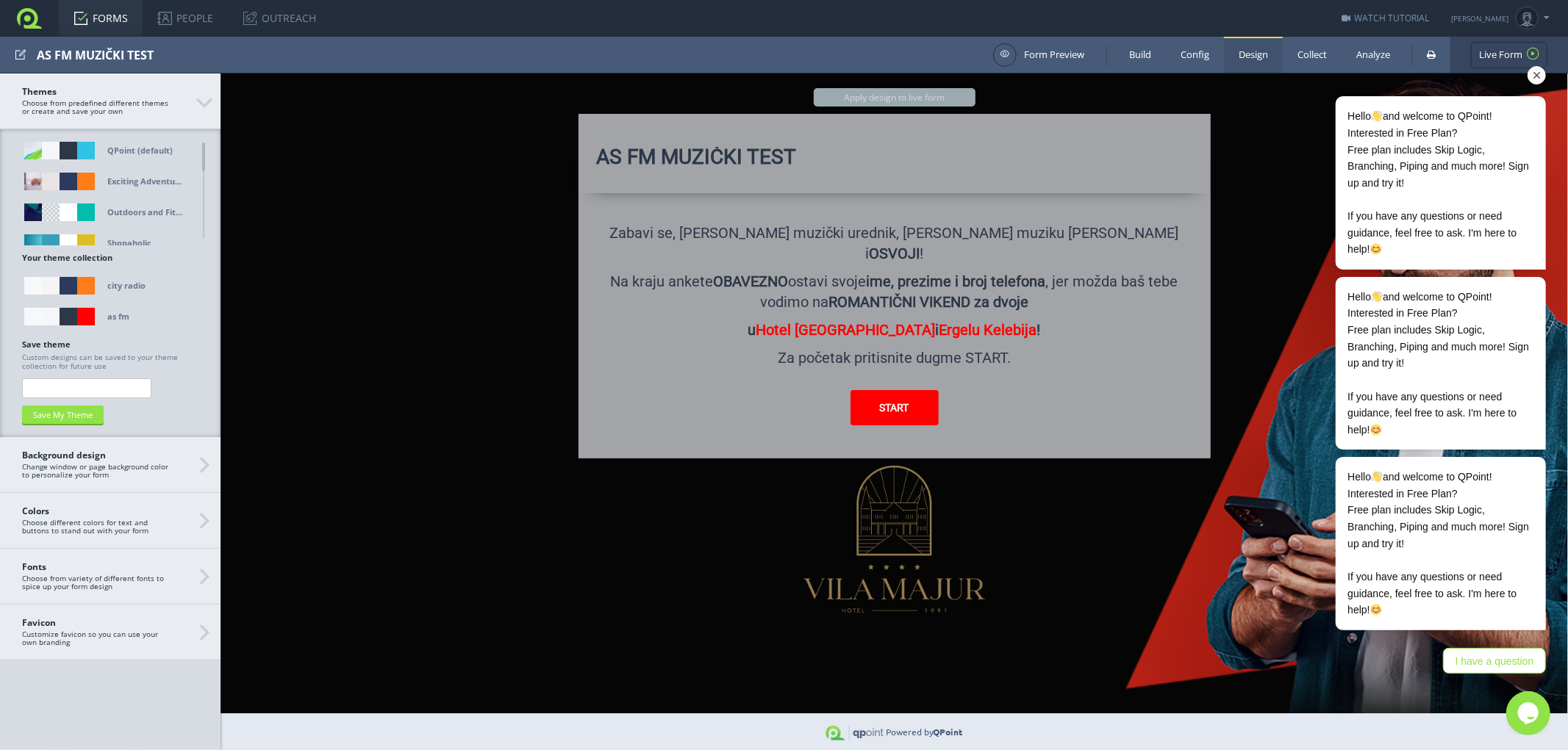
click at [1298, 49] on div "Hello and welcome to QPoint!​Interested in Free Plan? Free plan includes Skip L…" at bounding box center [1420, 321] width 265 height 720
click at [1297, 50] on div "Hello and welcome to QPoint!​Interested in Free Plan? Free plan includes Skip L…" at bounding box center [1420, 321] width 265 height 720
click at [1300, 54] on div "Hello and welcome to QPoint!​Interested in Free Plan? Free plan includes Skip L…" at bounding box center [1420, 321] width 265 height 720
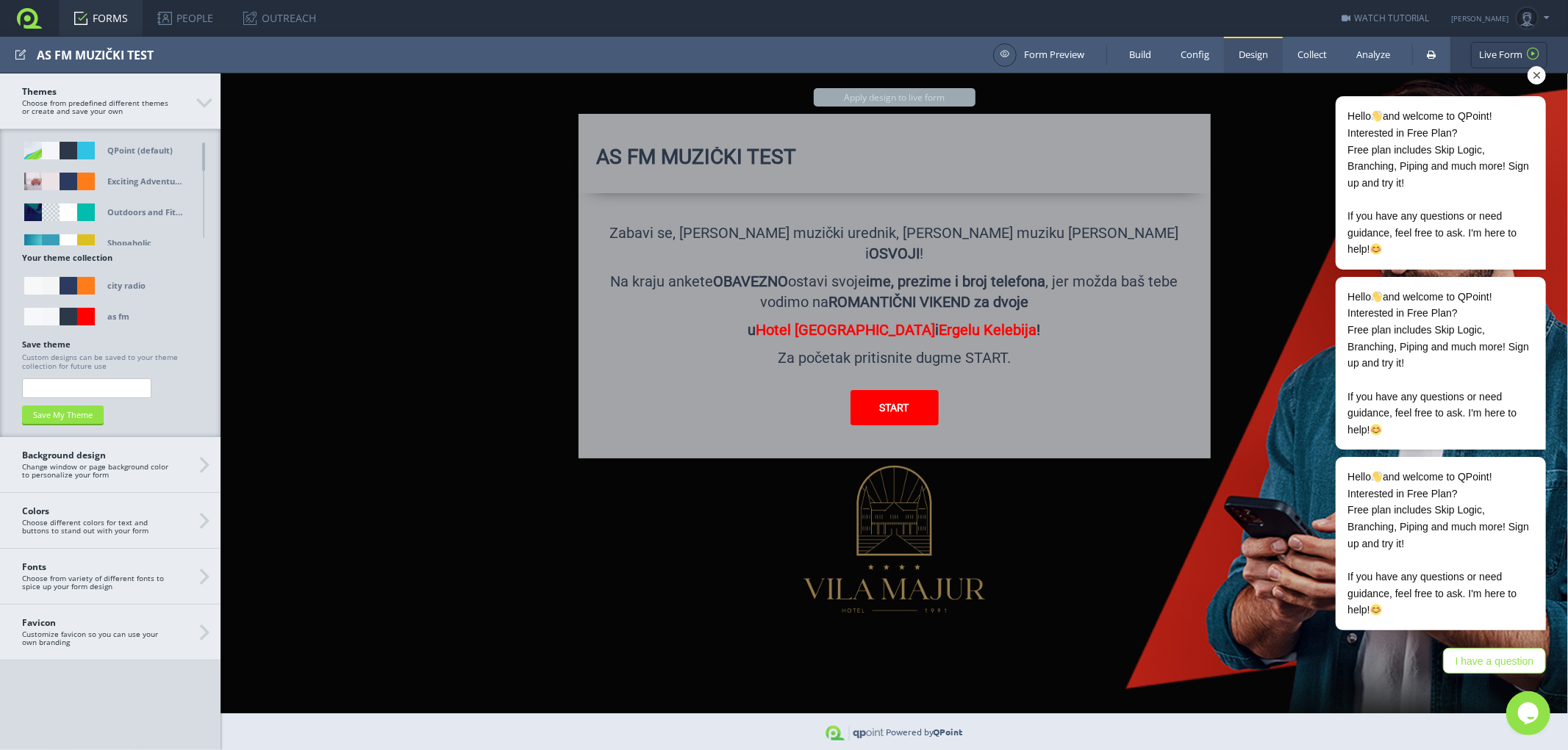
click at [1301, 52] on div "Hello and welcome to QPoint!​Interested in Free Plan? Free plan includes Skip L…" at bounding box center [1420, 321] width 265 height 720
drag, startPoint x: 1301, startPoint y: 52, endPoint x: 1295, endPoint y: 47, distance: 7.8
click at [1297, 48] on div "Hello and welcome to QPoint!​Interested in Free Plan? Free plan includes Skip L…" at bounding box center [1420, 321] width 265 height 720
click at [96, 16] on link "FORMS" at bounding box center [100, 18] width 84 height 37
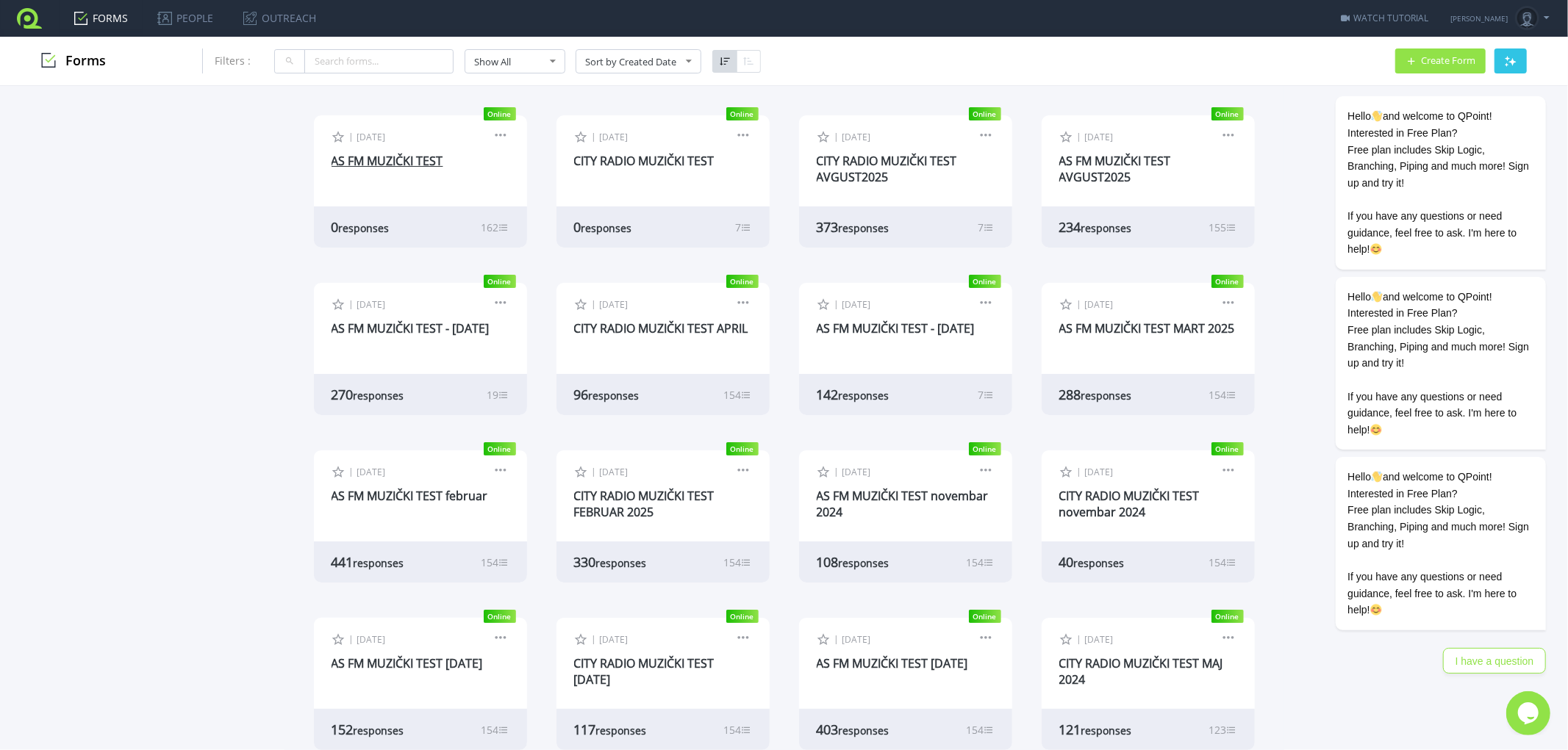
click at [394, 159] on link "AS FM MUZIČKI TEST" at bounding box center [387, 161] width 112 height 16
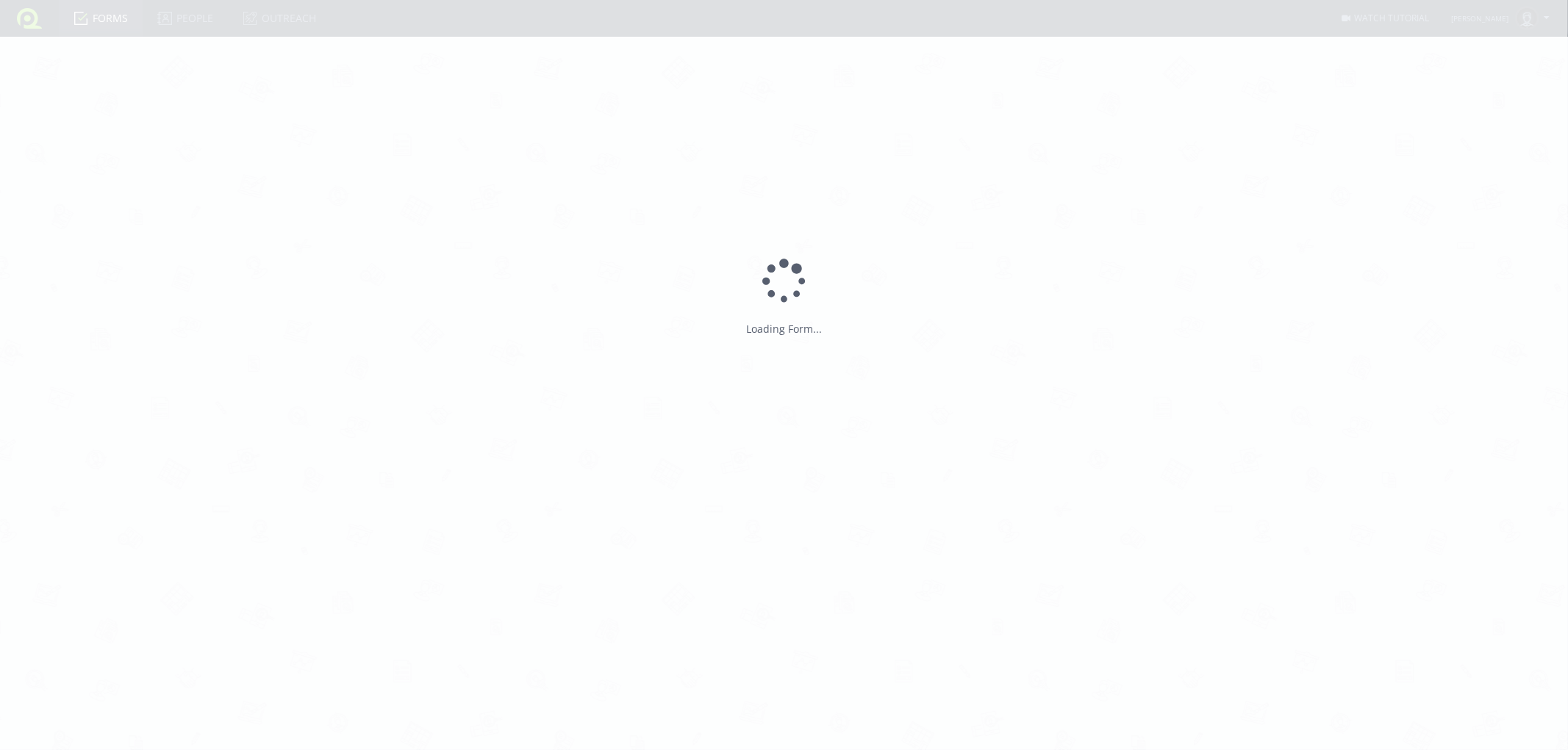
type input "AS FM MUZIČKI TEST"
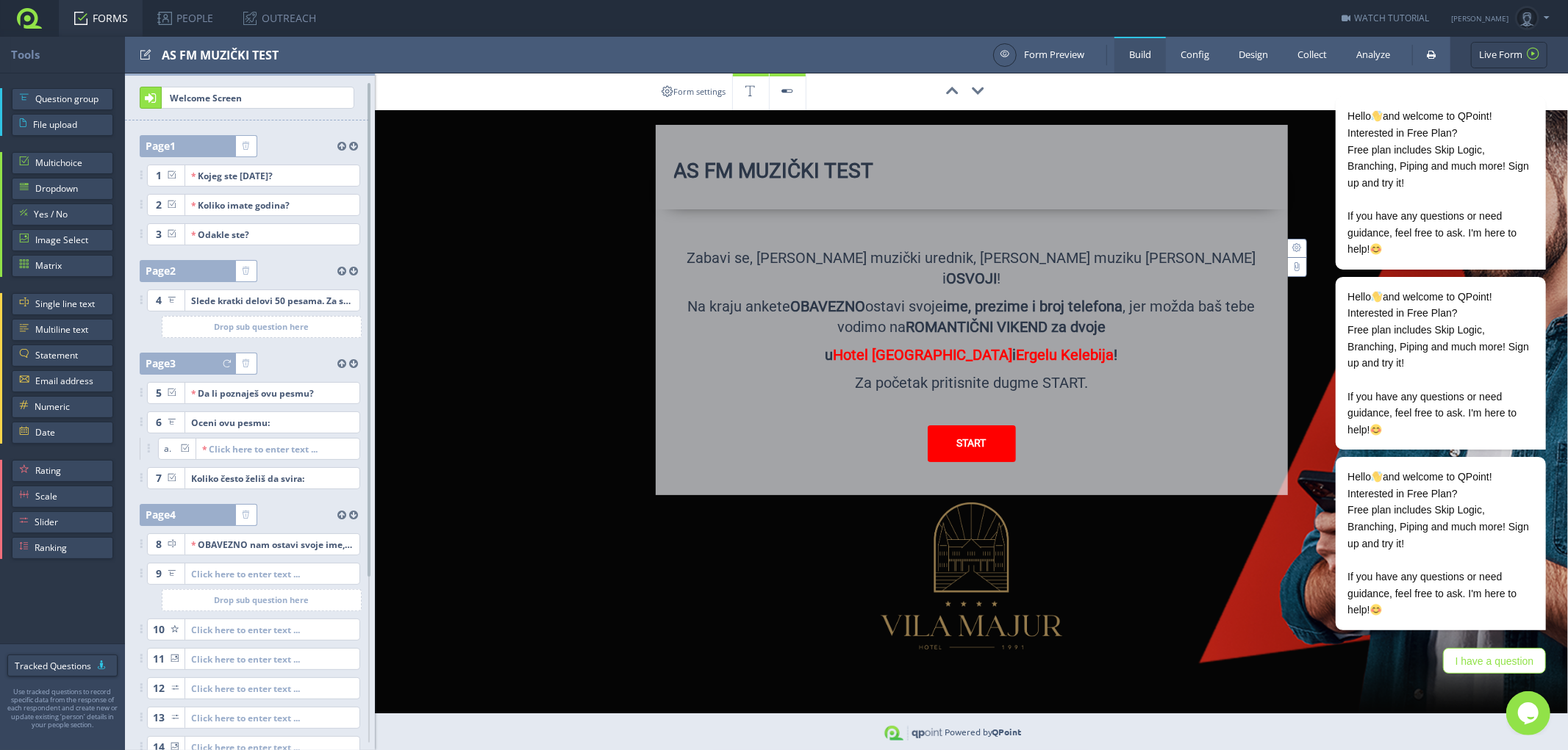
click at [106, 16] on link "FORMS" at bounding box center [100, 18] width 84 height 37
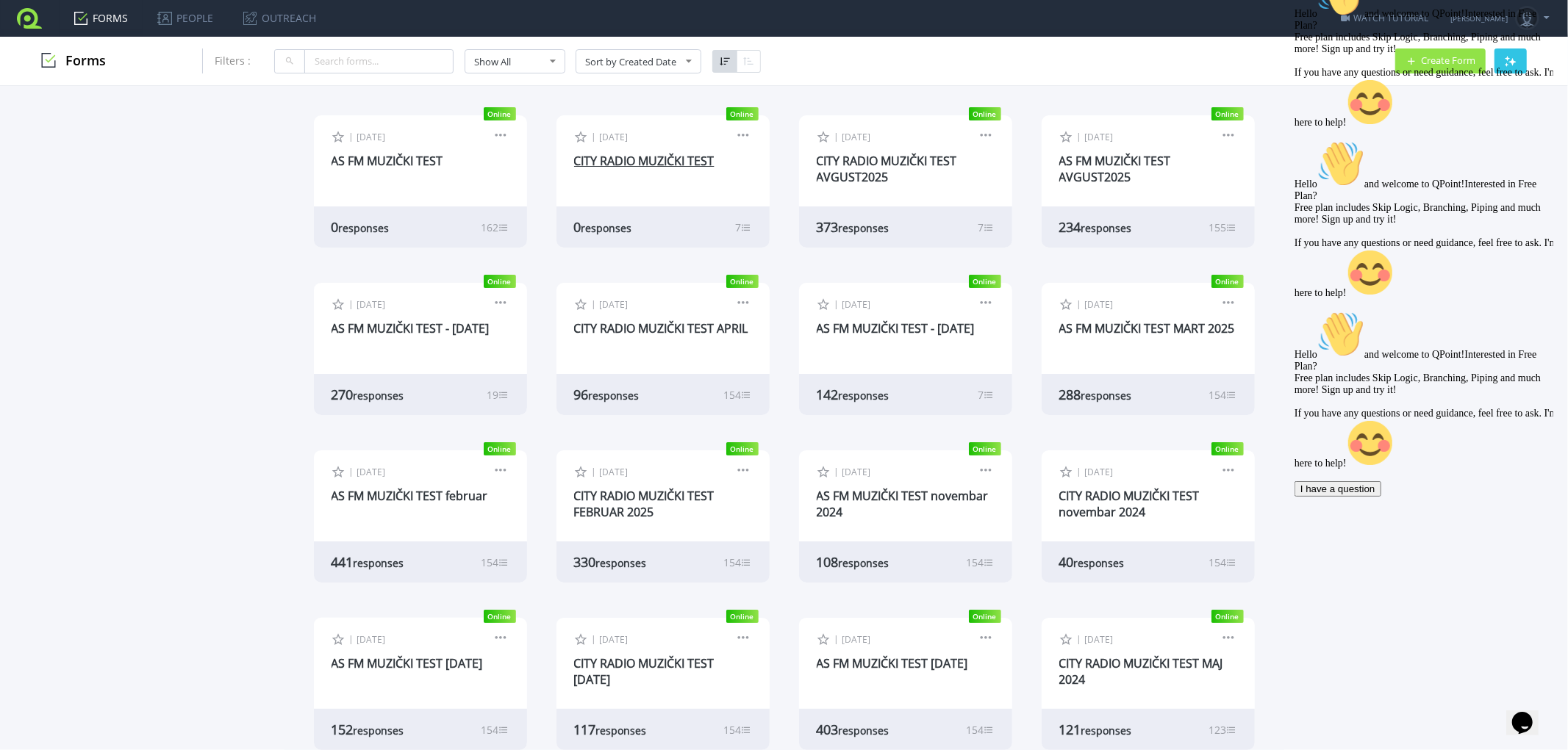
click at [667, 157] on link "CITY RADIO MUZIČKI TEST" at bounding box center [644, 161] width 140 height 16
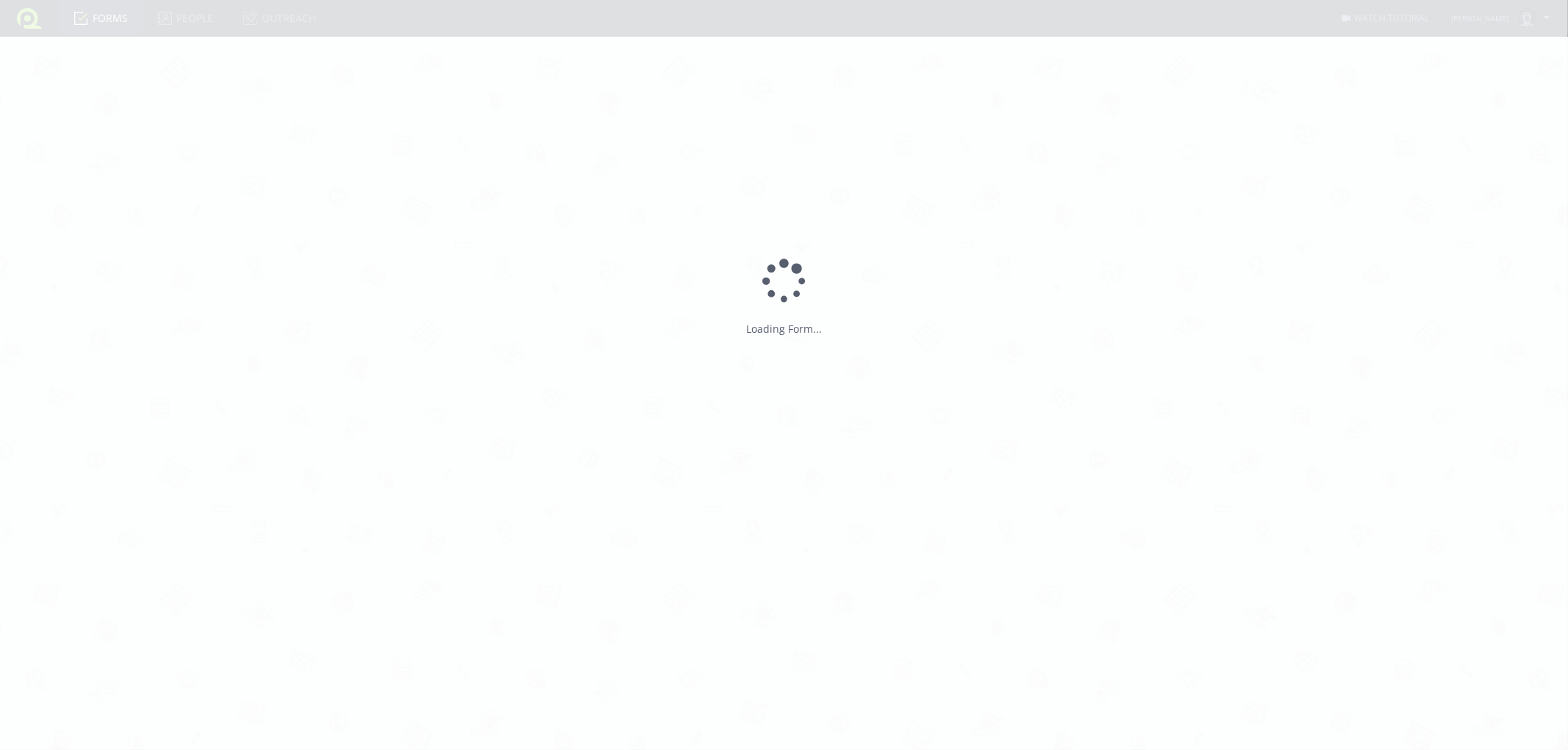
type input "CITY RADIO MUZIČKI TEST"
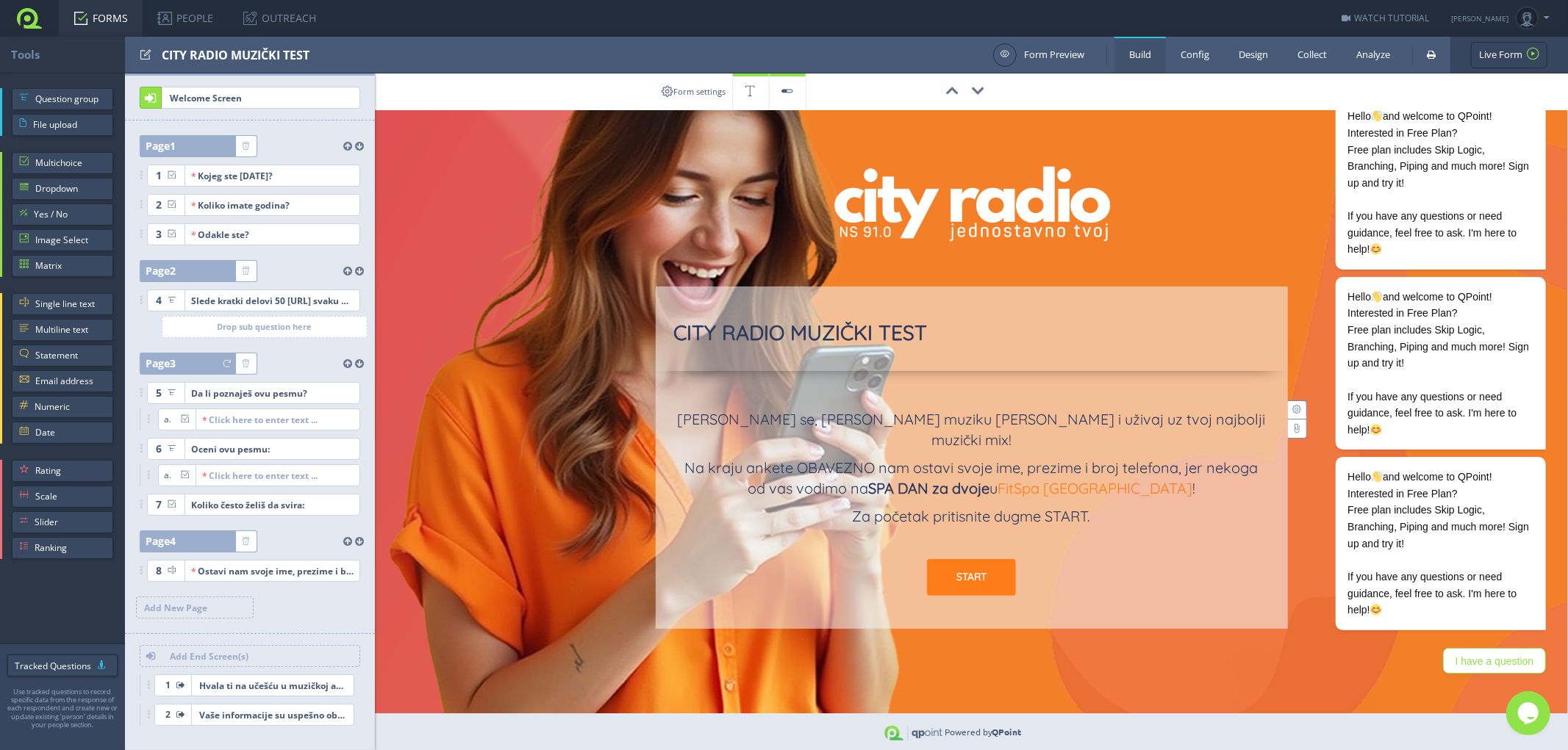
click at [100, 17] on link "FORMS" at bounding box center [100, 18] width 84 height 37
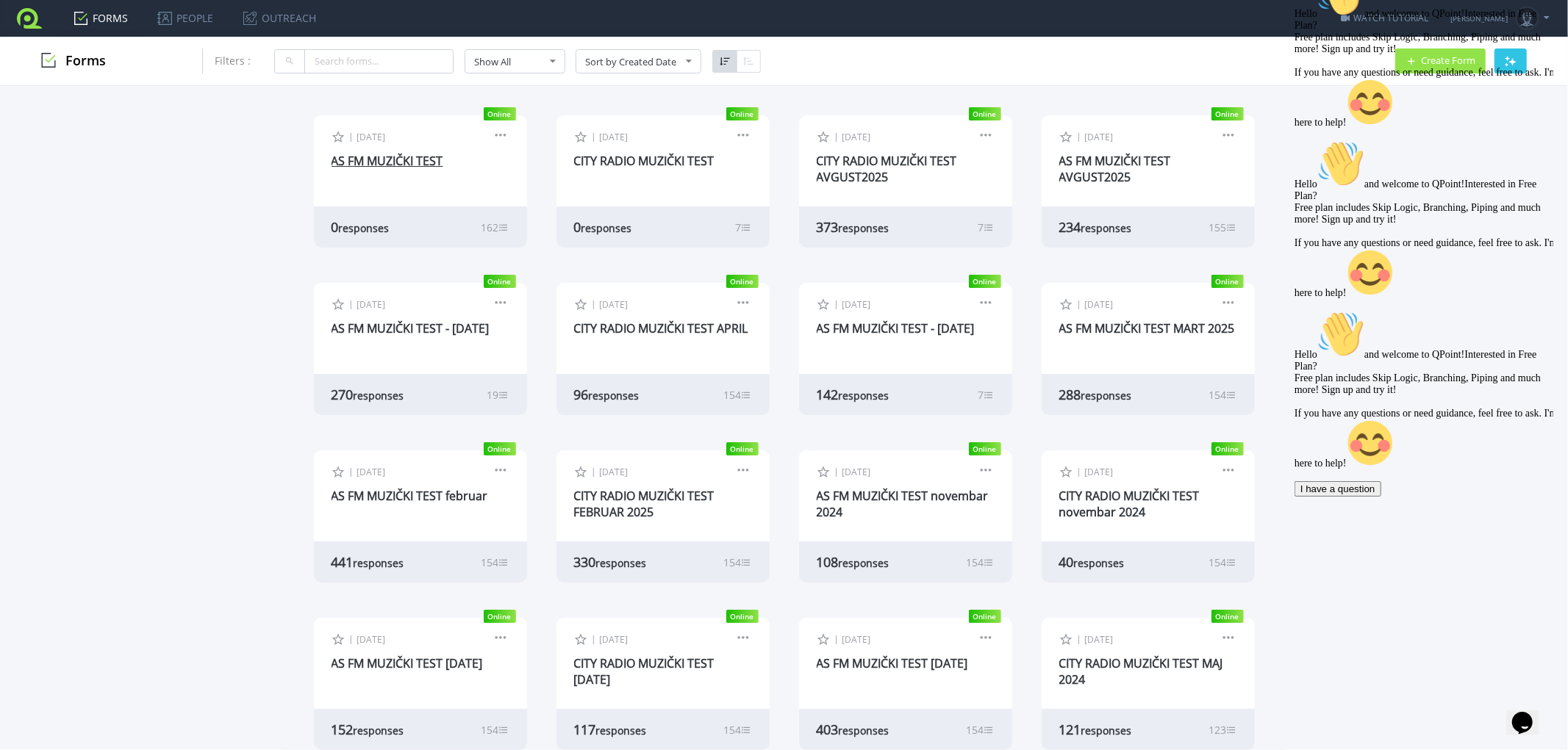
click at [365, 159] on link "AS FM MUZIČKI TEST" at bounding box center [387, 161] width 112 height 16
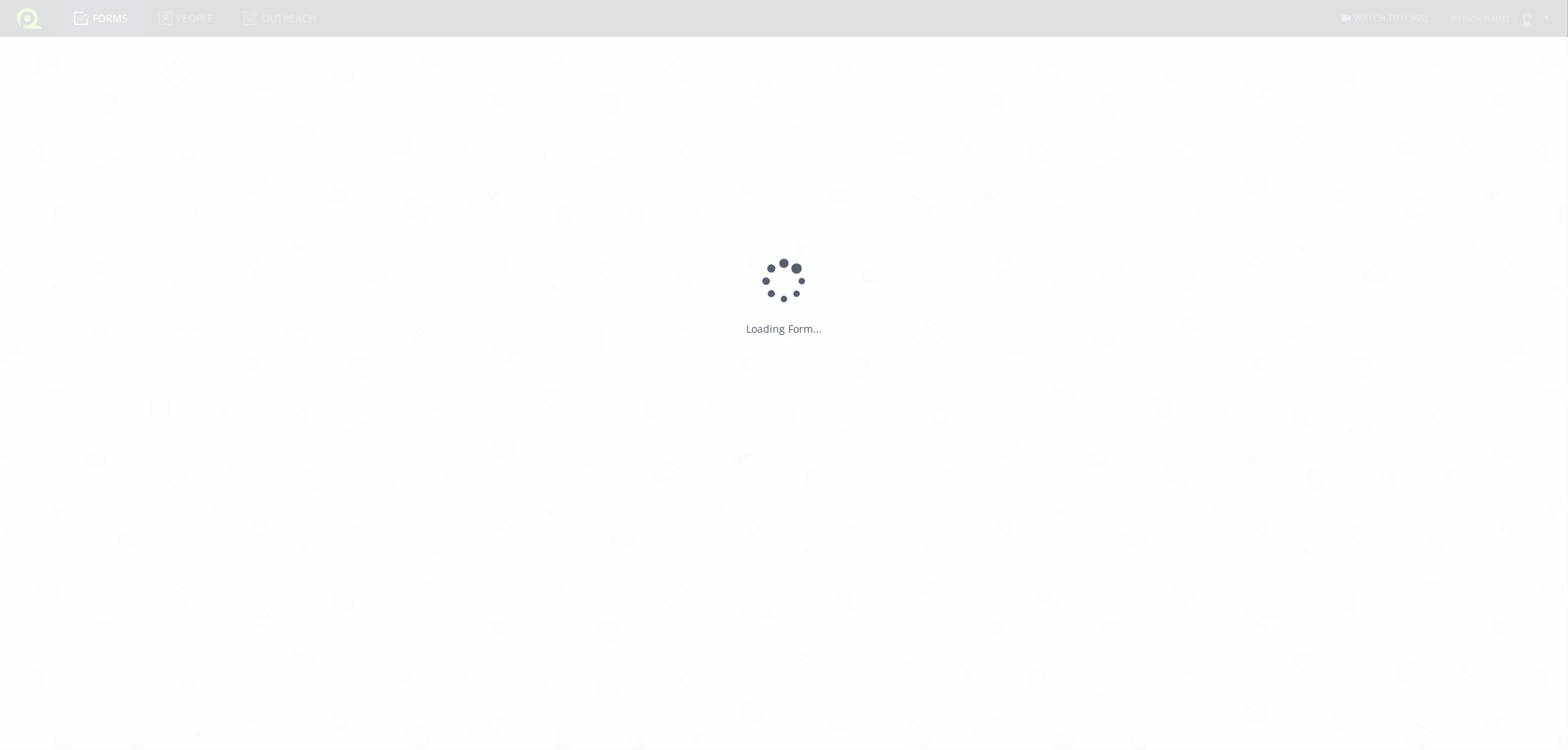
type input "AS FM MUZIČKI TEST"
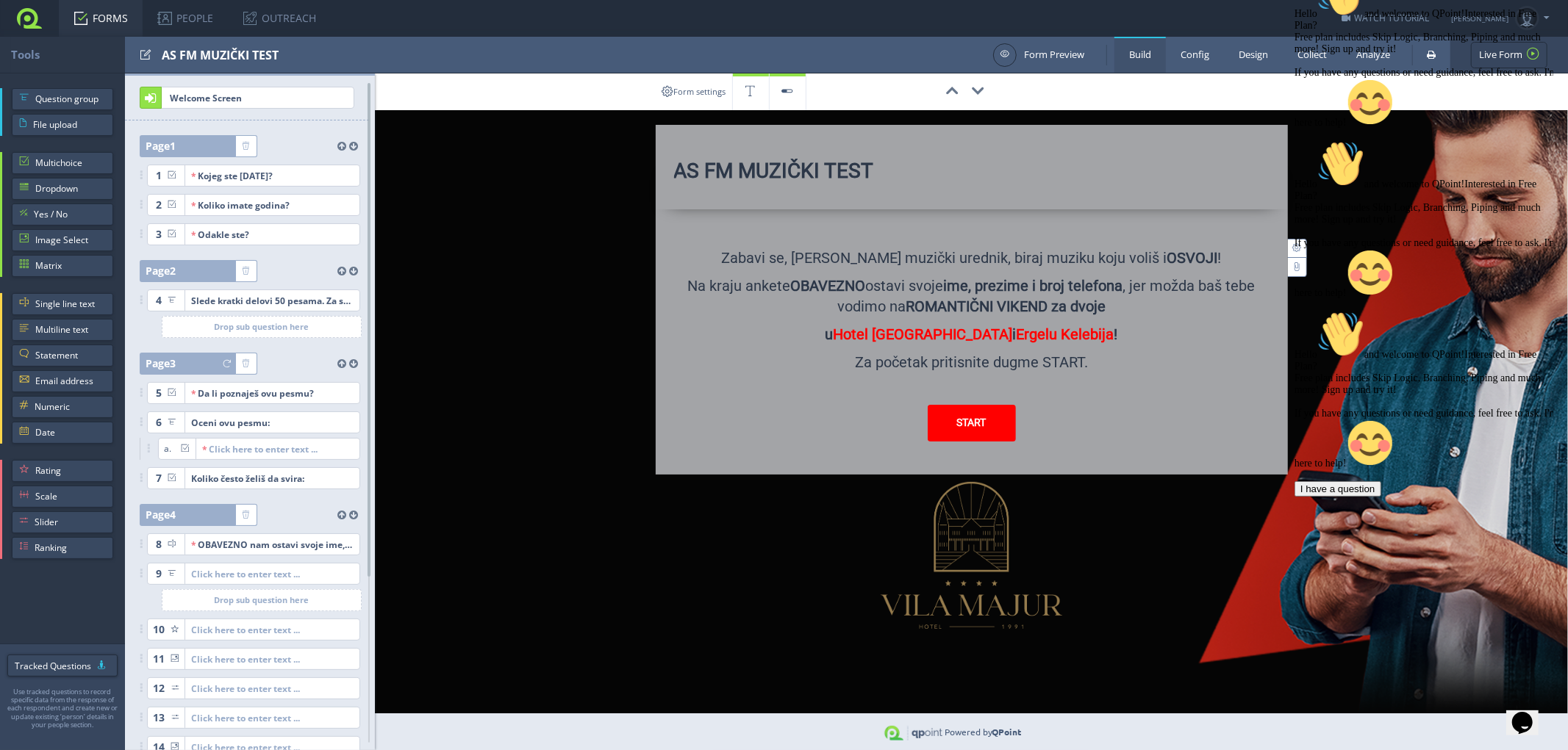
click at [1305, 53] on div "Hello and welcome to QPoint!​Interested in Free Plan? Free plan includes Skip L…" at bounding box center [1426, 233] width 265 height 527
click at [1309, 61] on div "Hello and welcome to QPoint!​Interested in Free Plan? Free plan includes Skip L…" at bounding box center [1426, 233] width 265 height 527
click at [1312, 55] on div "Hello and welcome to QPoint!​Interested in Free Plan? Free plan includes Skip L…" at bounding box center [1426, 233] width 265 height 527
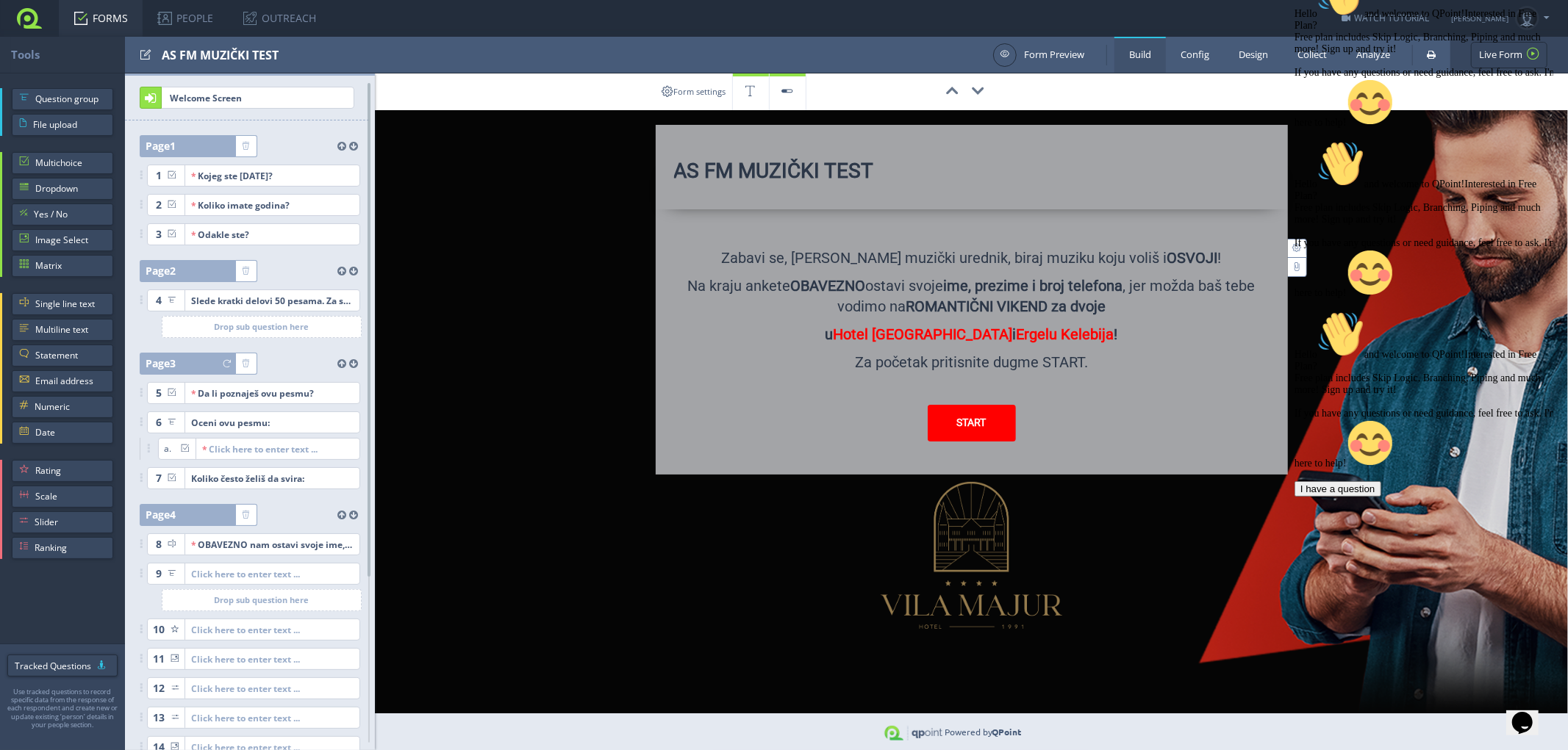
click at [1312, 55] on div "Hello and welcome to QPoint!​Interested in Free Plan? Free plan includes Skip L…" at bounding box center [1426, 233] width 265 height 527
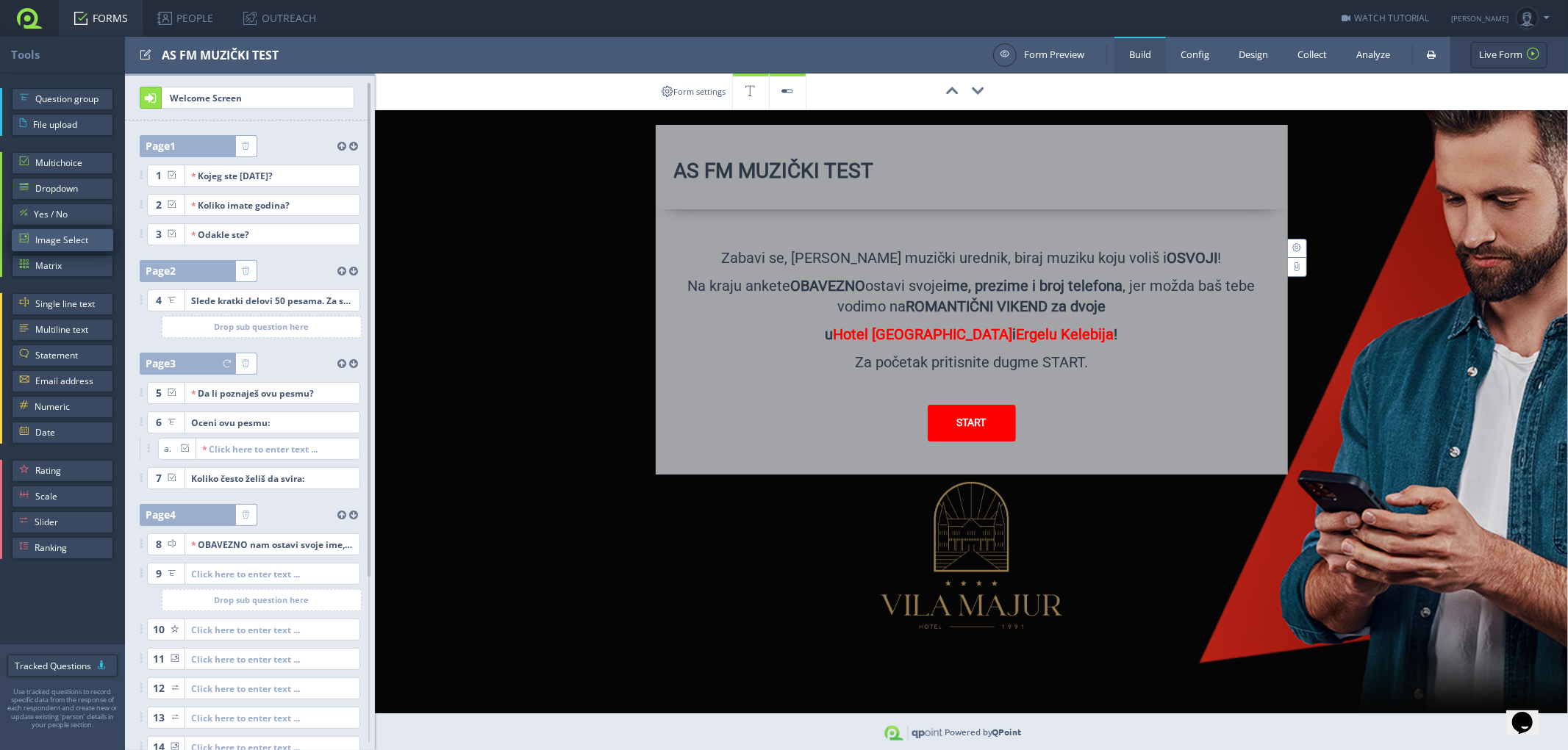
click at [60, 239] on span "Image Select" at bounding box center [70, 240] width 70 height 22
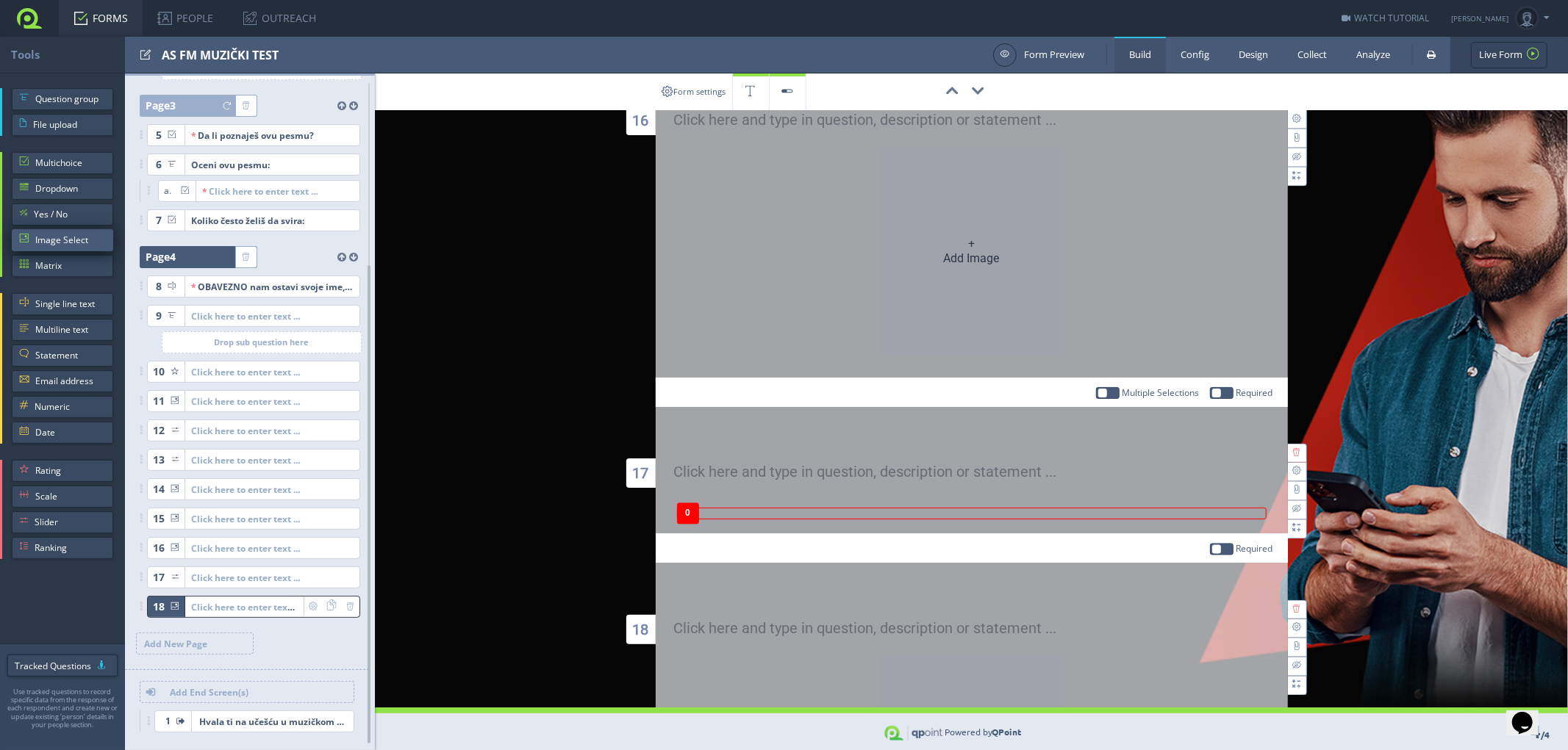
scroll to position [2447, 0]
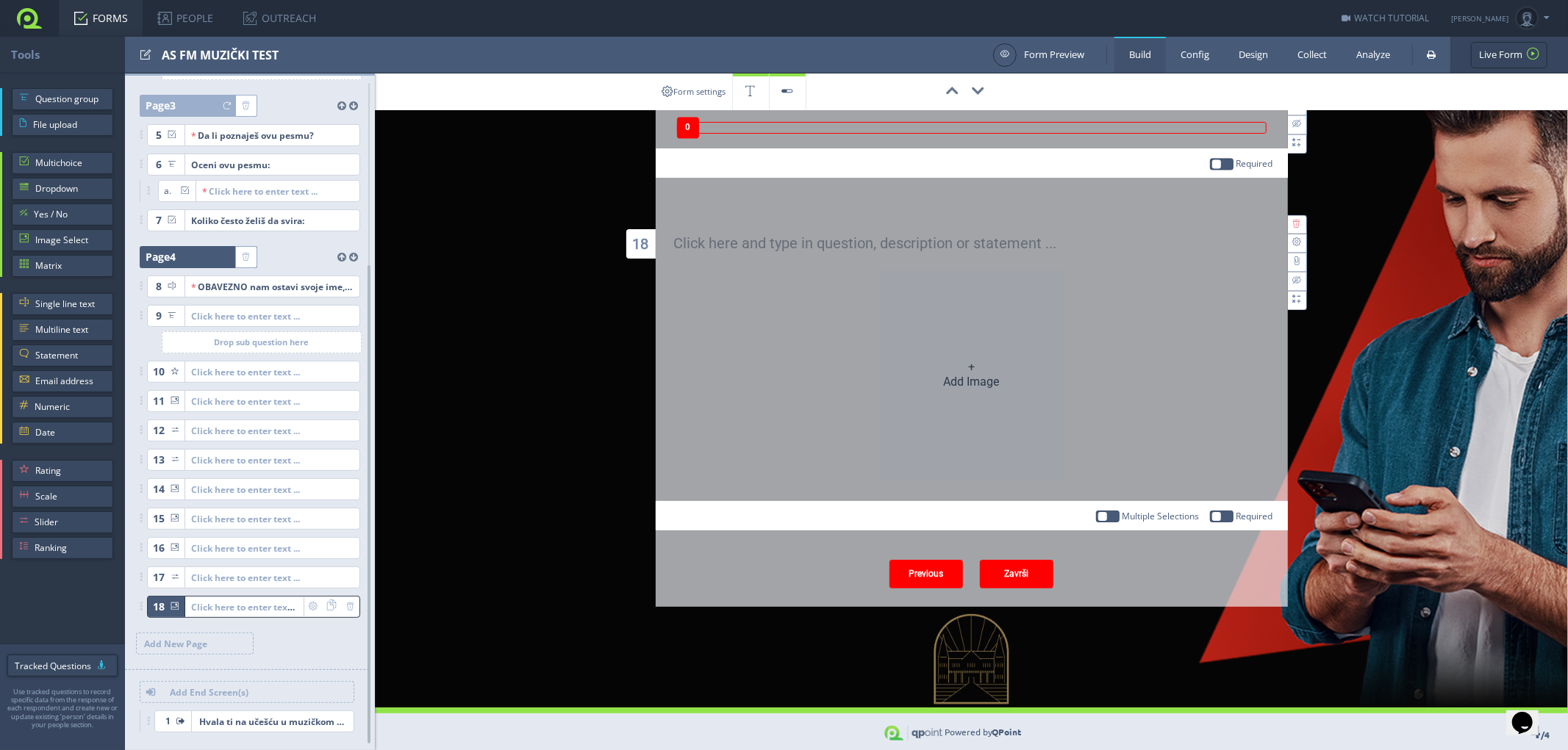
click at [92, 12] on link "FORMS" at bounding box center [100, 18] width 84 height 37
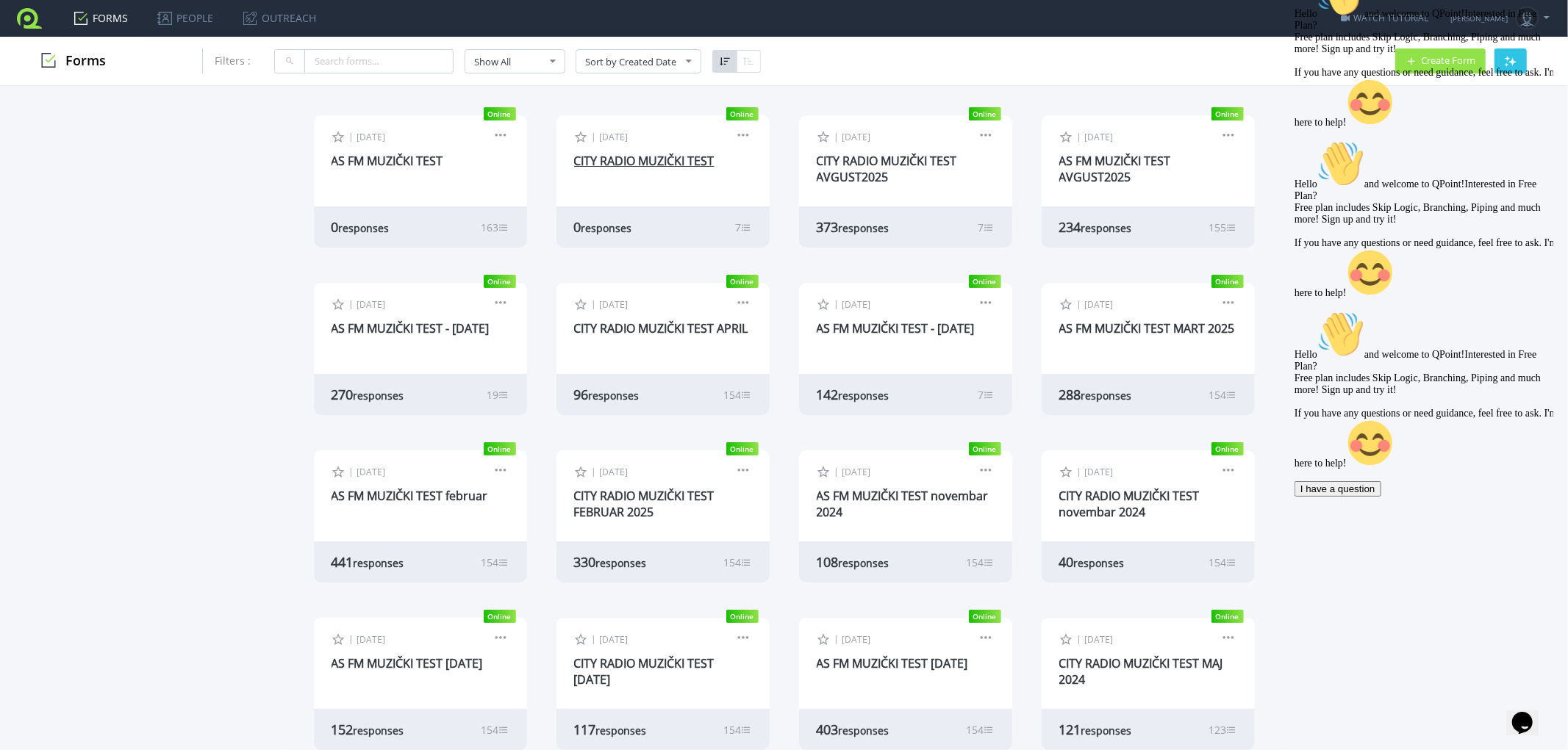
click at [639, 158] on link "CITY RADIO MUZIČKI TEST" at bounding box center [644, 161] width 140 height 16
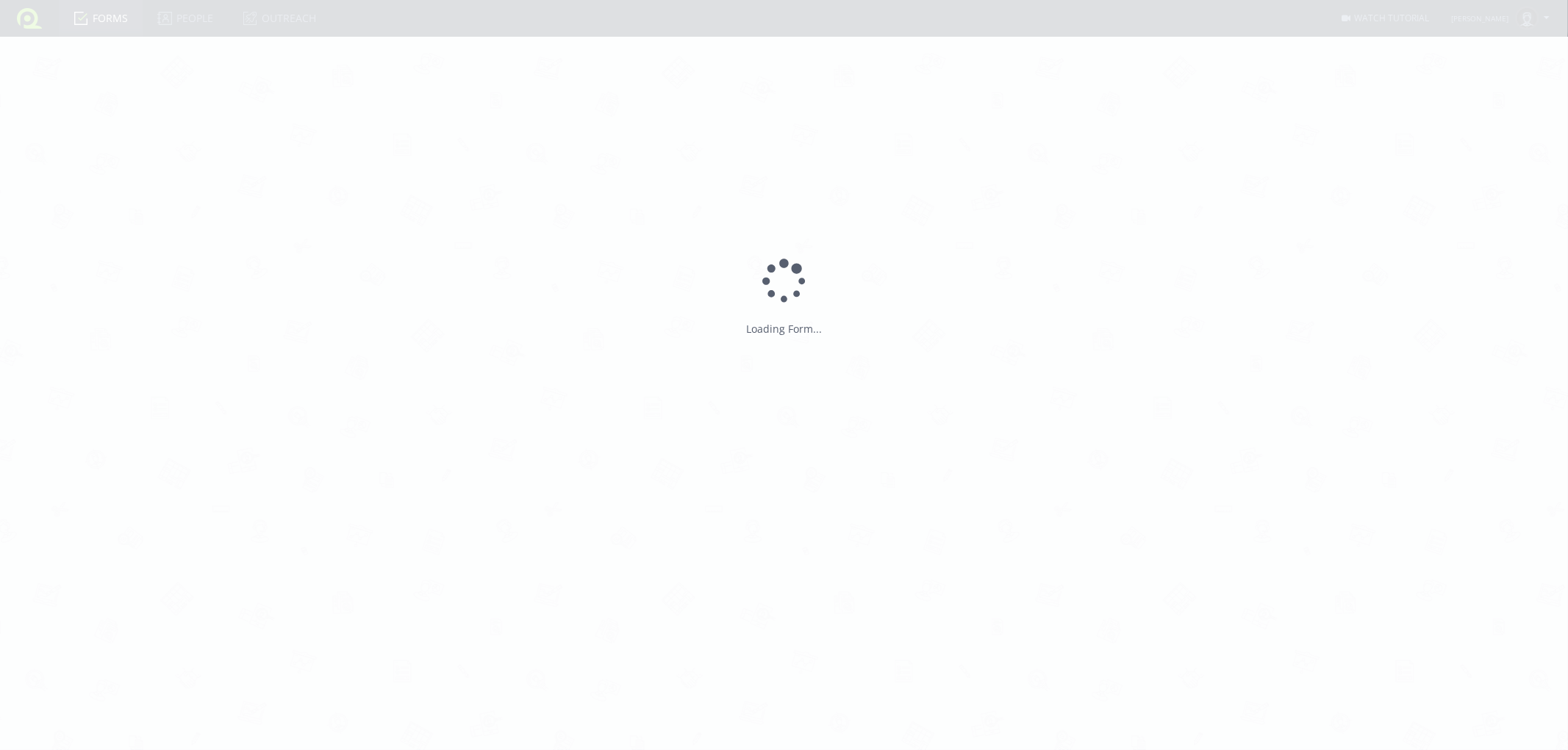
type input "CITY RADIO MUZIČKI TEST"
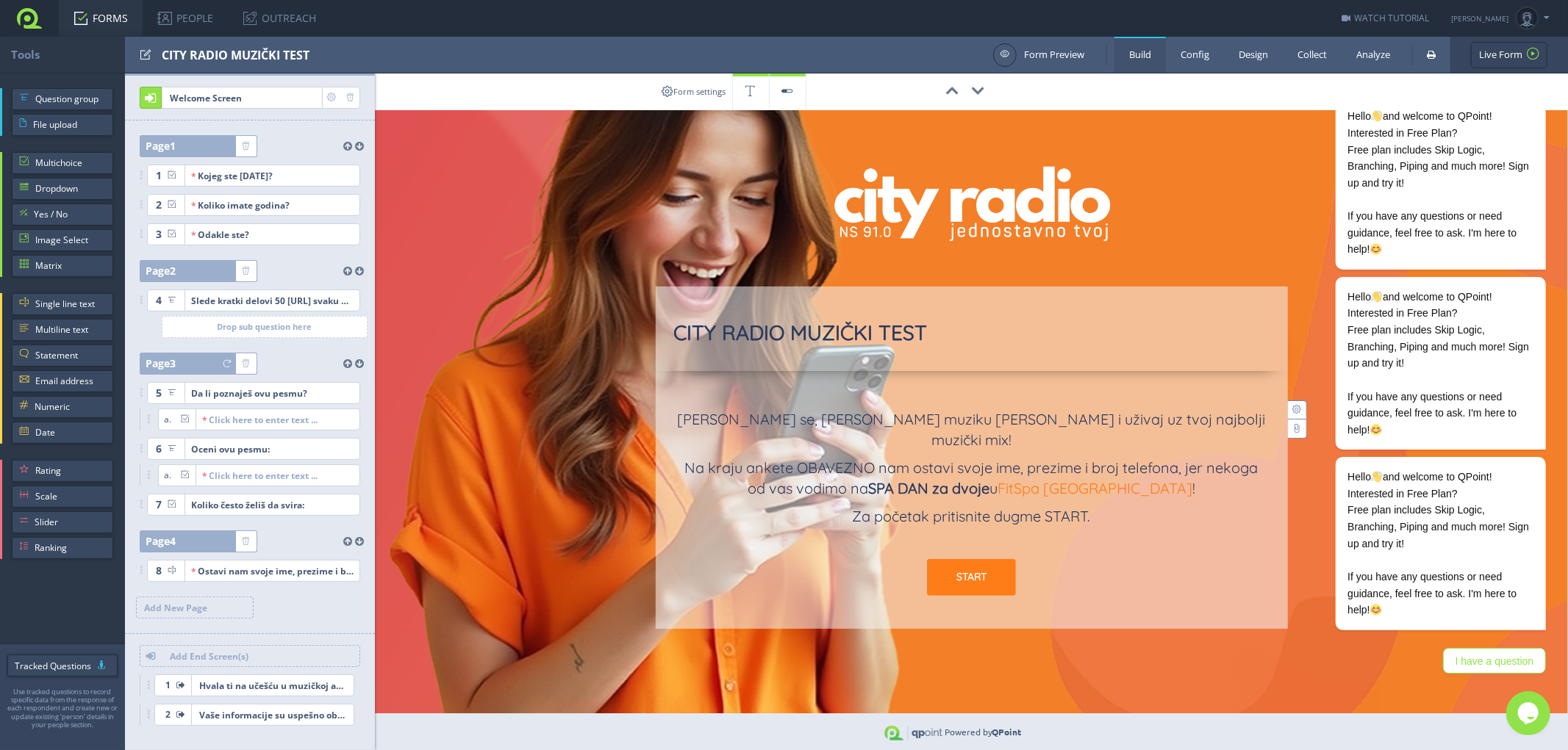
click at [256, 94] on span "Welcome Screen" at bounding box center [242, 97] width 160 height 20
click at [1535, 75] on icon "Chat attention grabber" at bounding box center [1537, 76] width 13 height 13
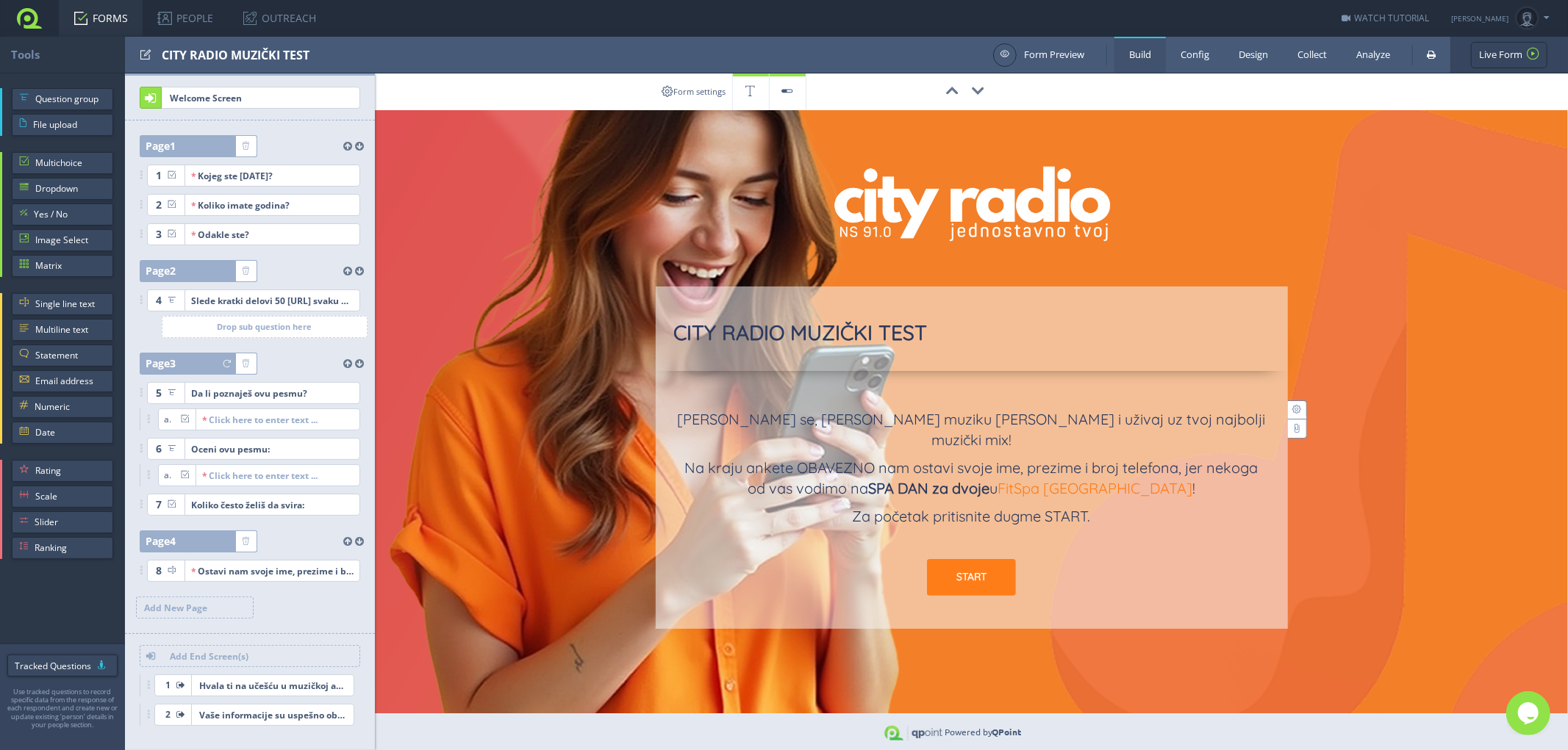
click at [100, 16] on link "FORMS" at bounding box center [100, 18] width 84 height 37
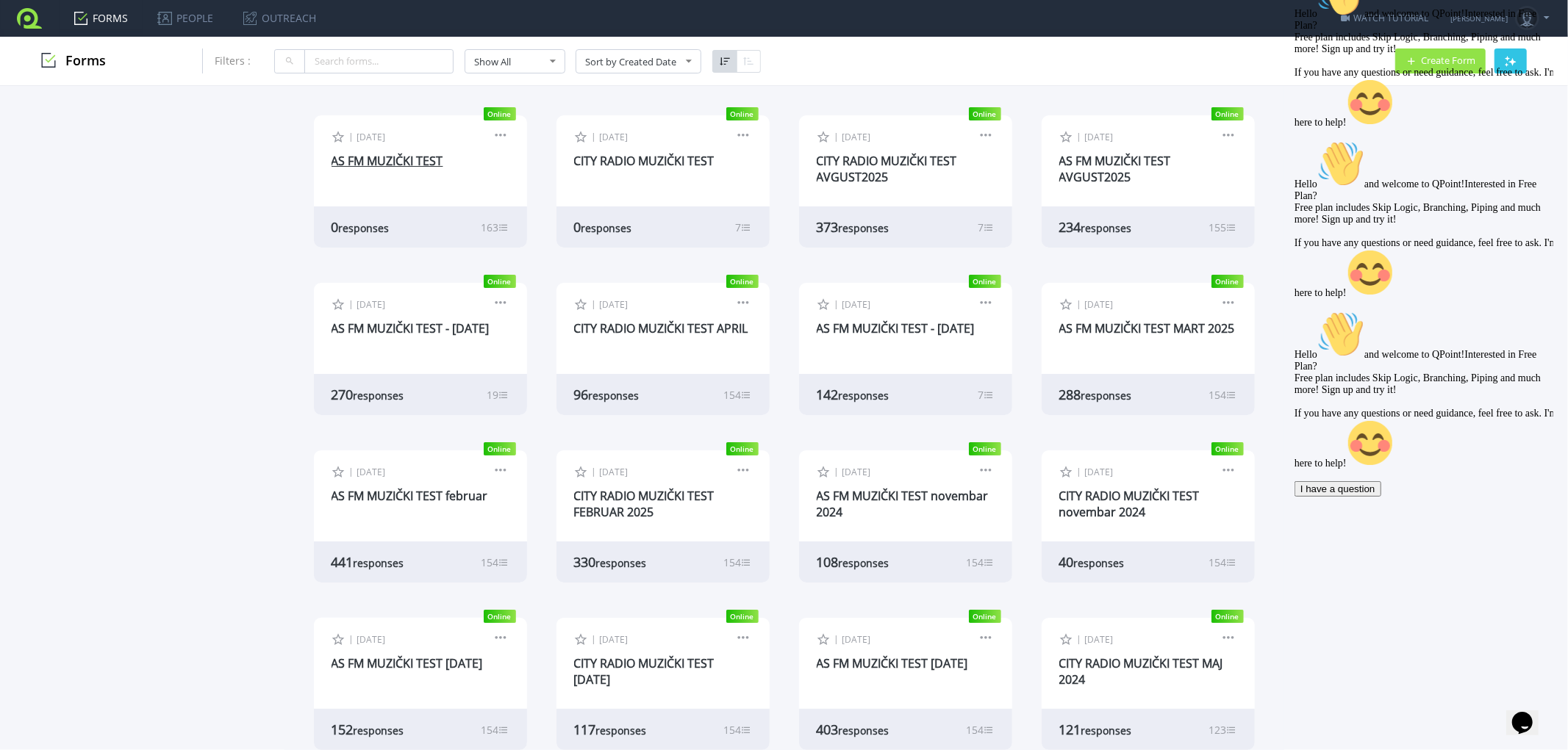
click at [390, 153] on link "AS FM MUZIČKI TEST" at bounding box center [387, 161] width 112 height 16
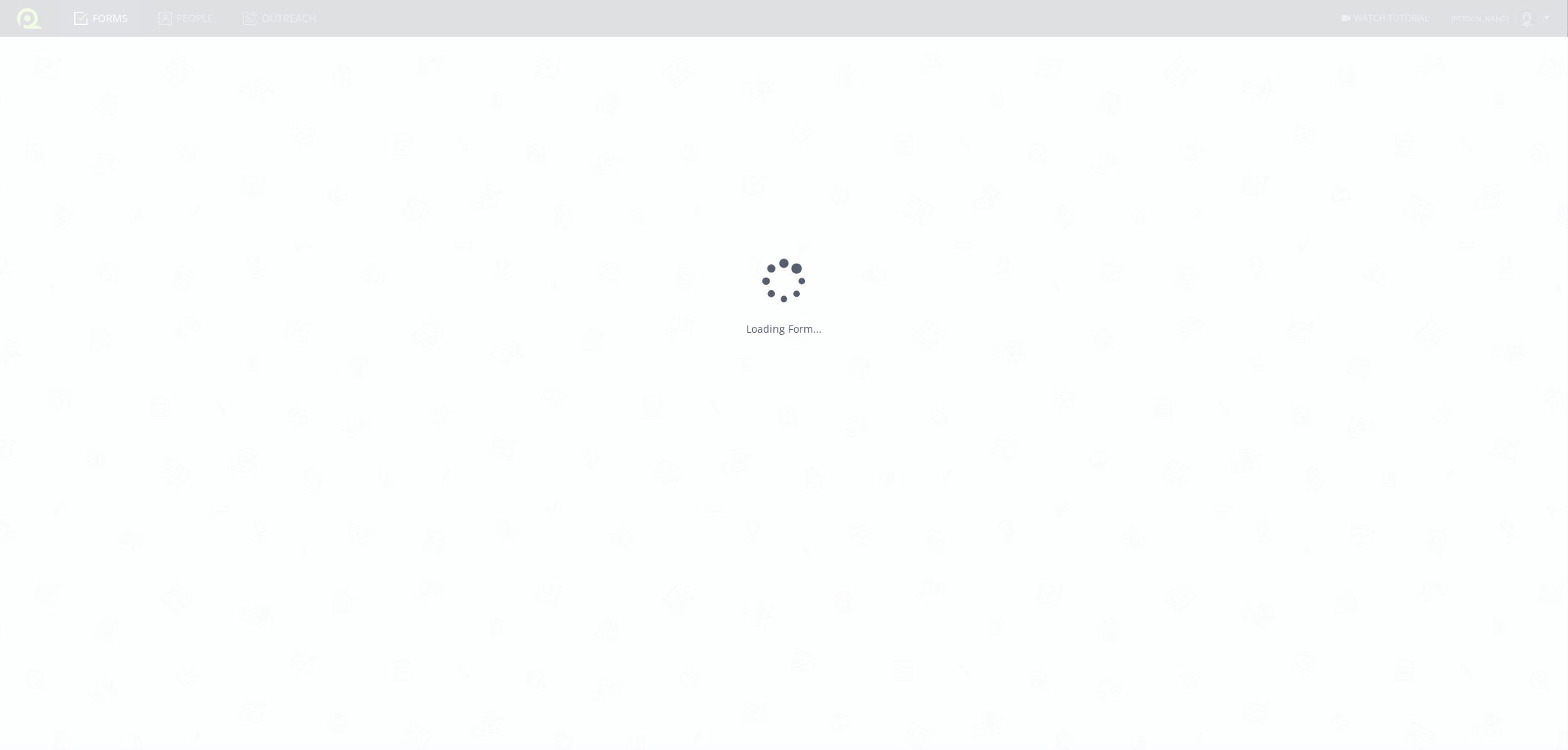
type input "AS FM MUZIČKI TEST"
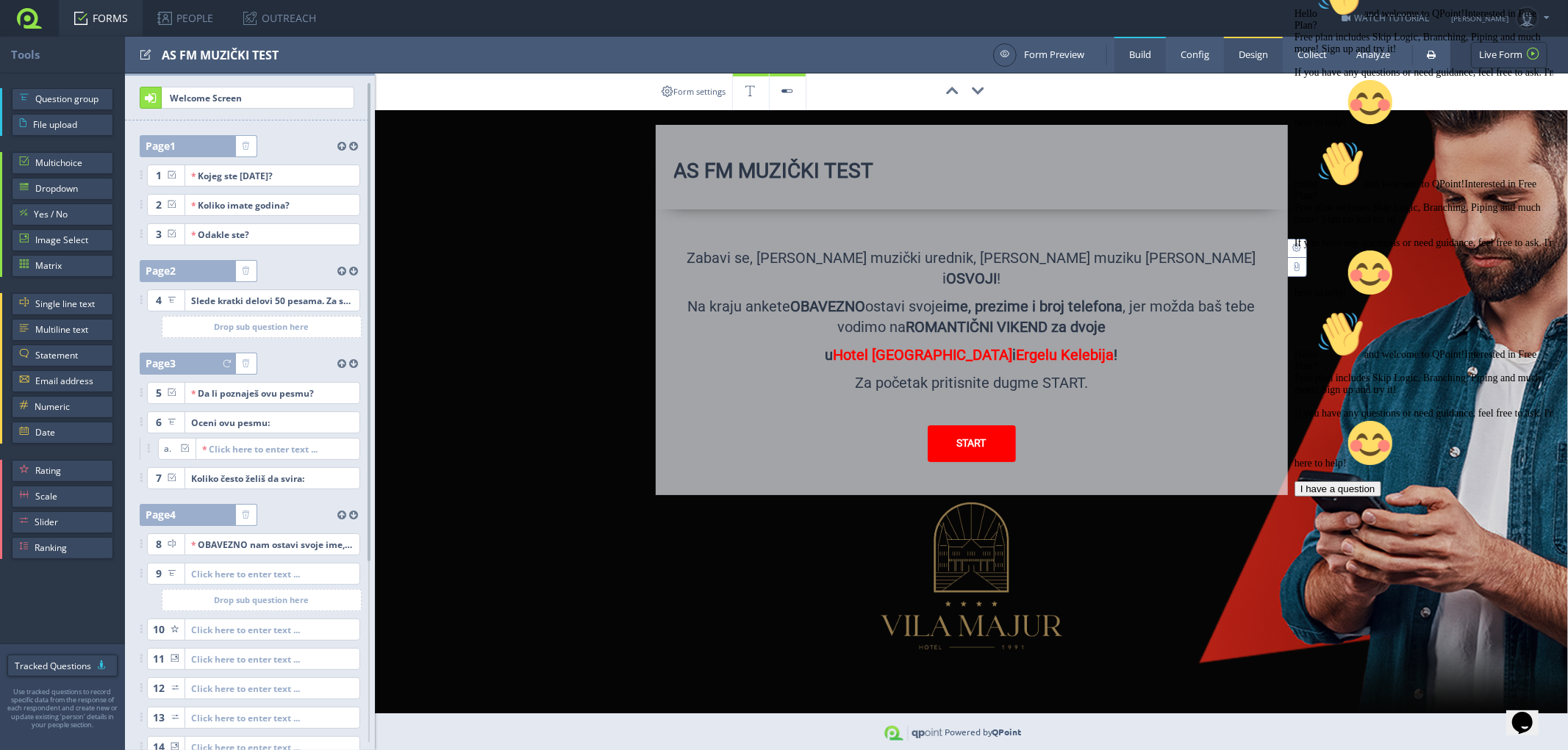
click at [1255, 55] on link "Design" at bounding box center [1253, 55] width 58 height 36
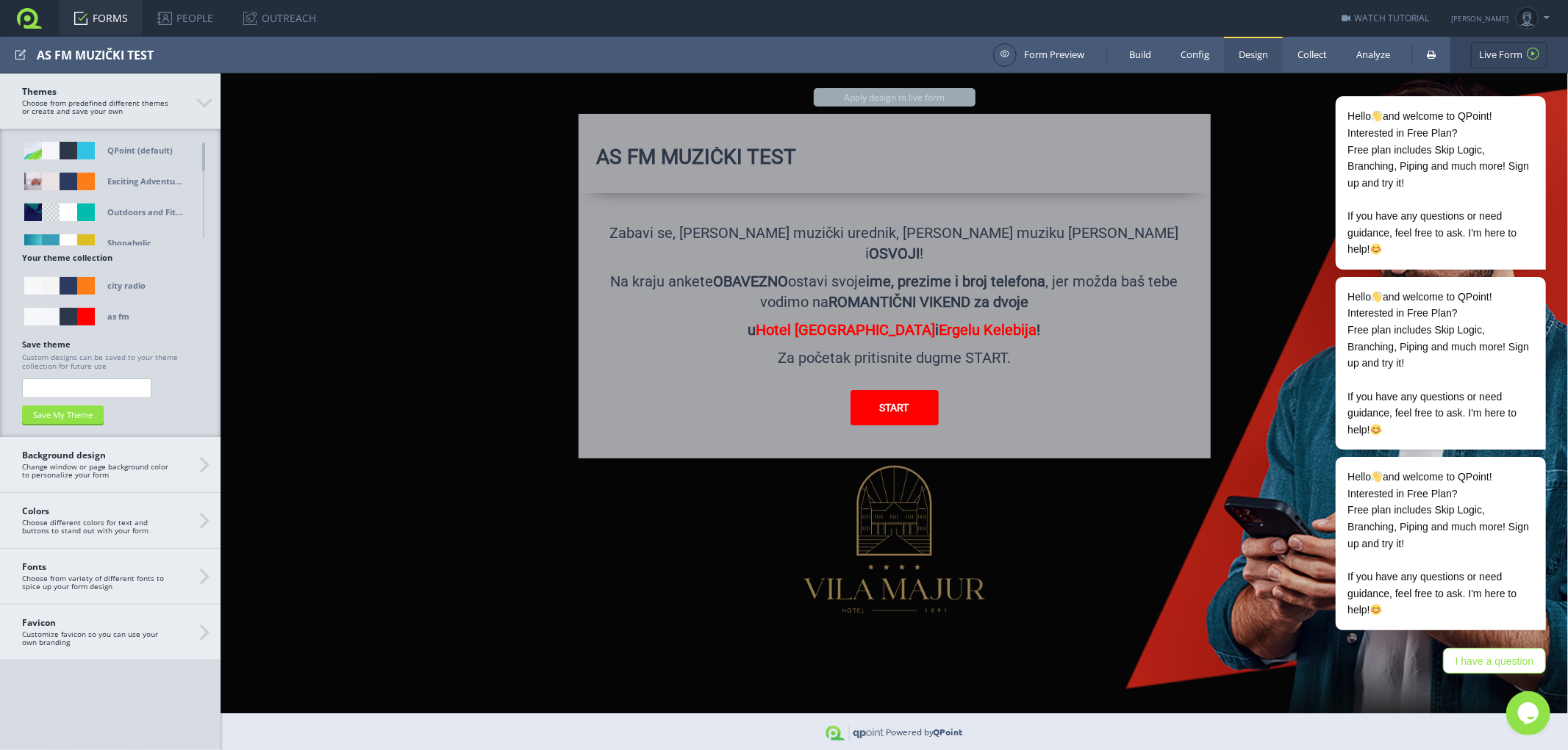
click at [201, 98] on h3 "Themes Choose from predefined different themes or create and save your own" at bounding box center [110, 101] width 220 height 56
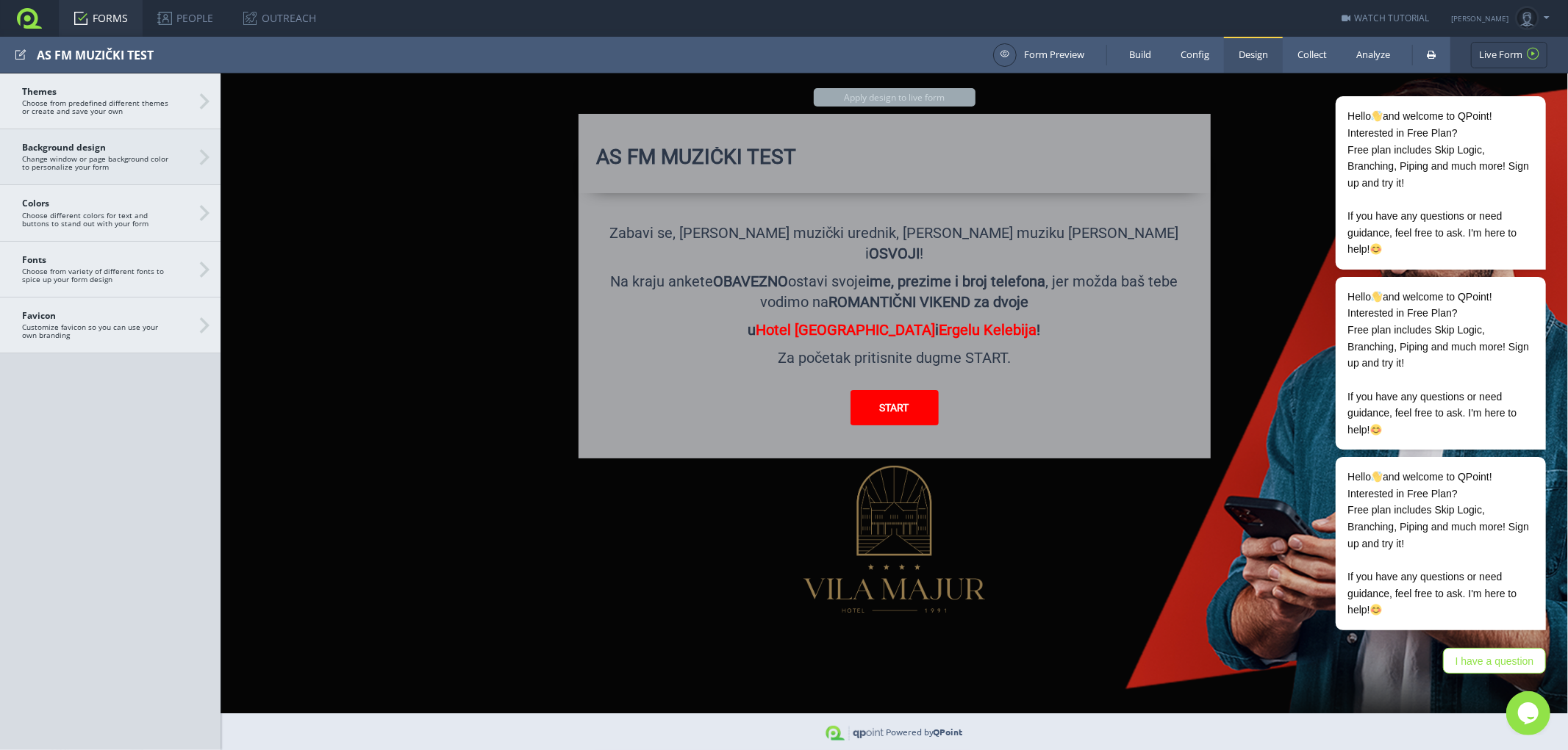
click at [192, 154] on span "Background design Change window or page background color to personalize your fo…" at bounding box center [109, 157] width 176 height 28
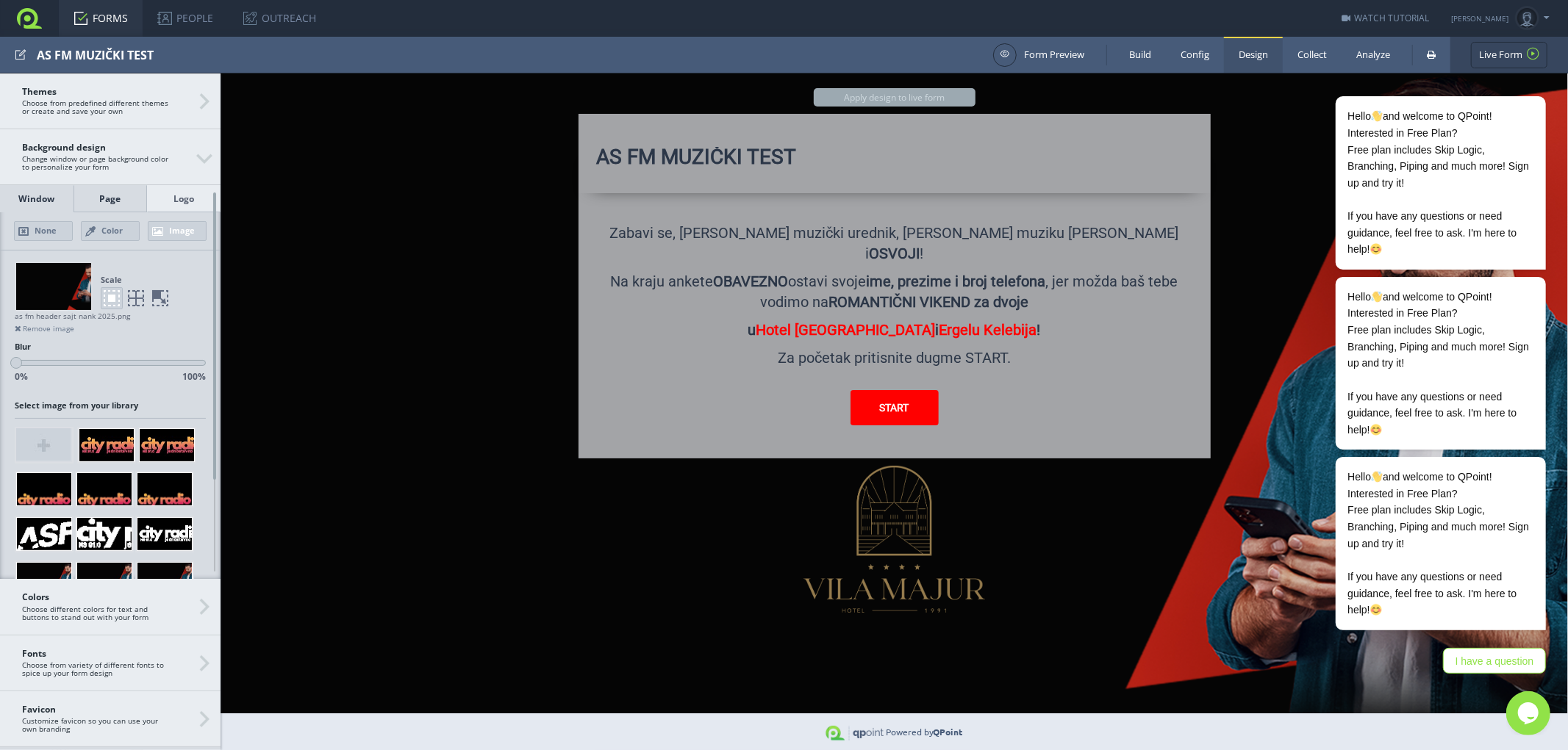
click at [109, 196] on div "Page" at bounding box center [110, 199] width 73 height 27
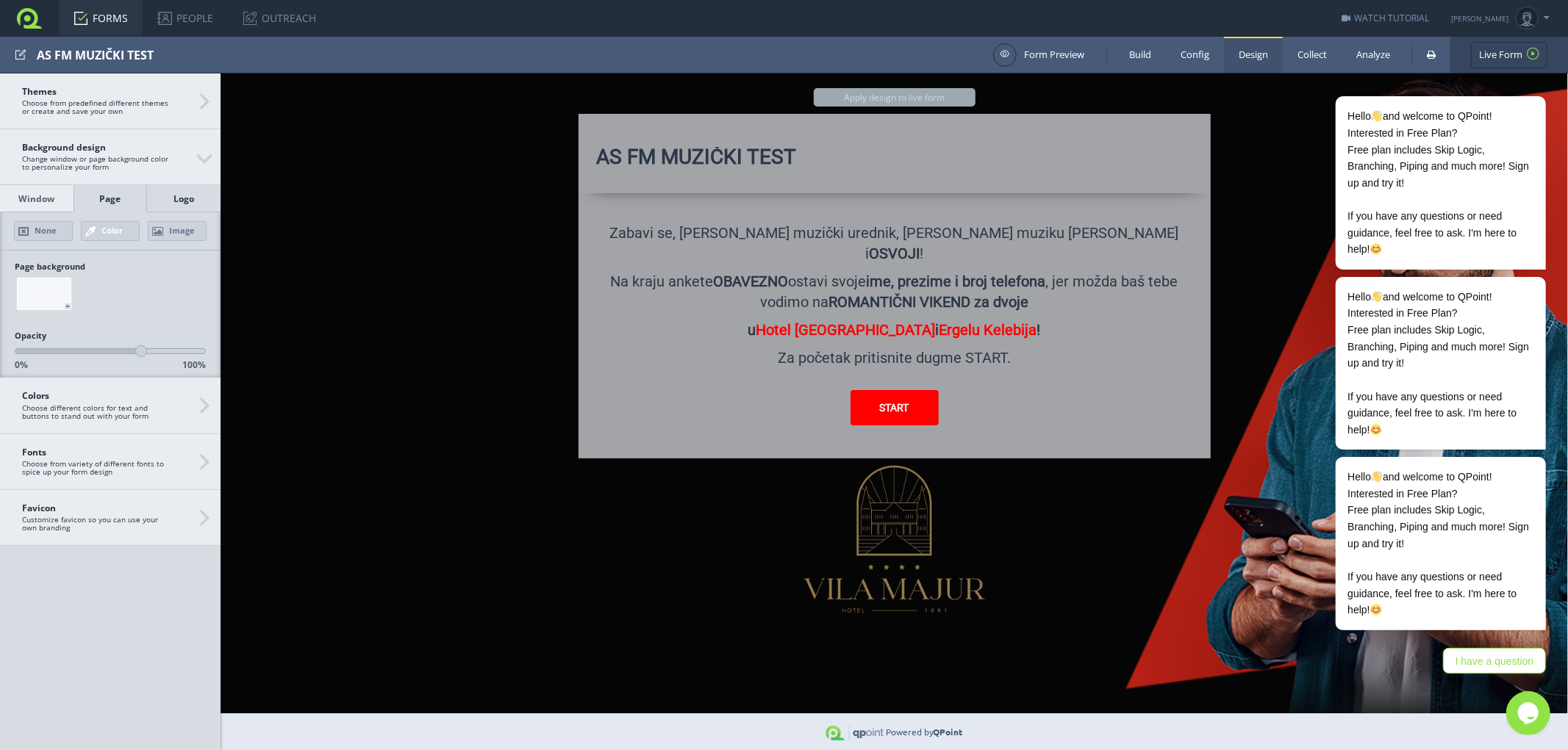
click at [172, 196] on div "Logo" at bounding box center [184, 199] width 73 height 27
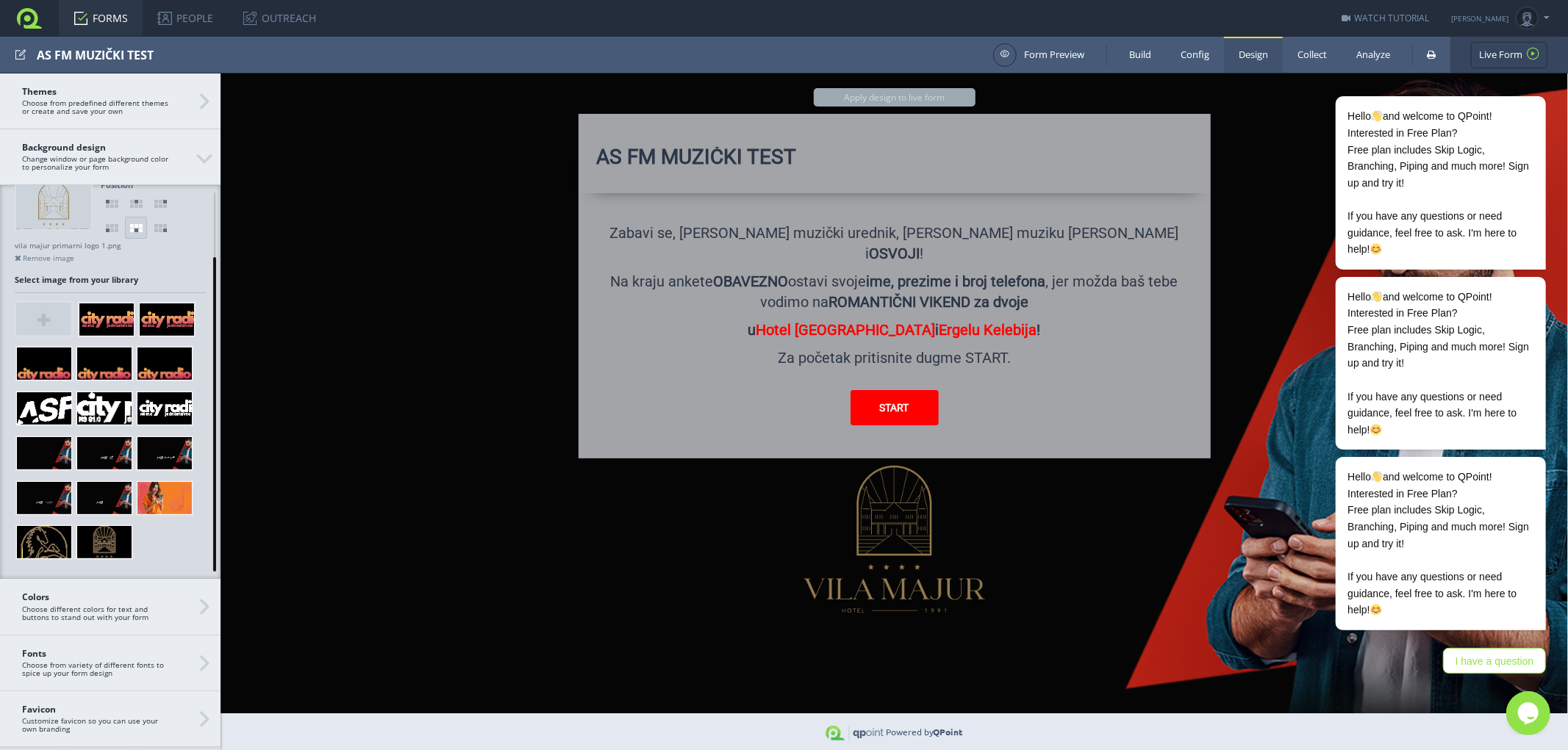
click at [211, 480] on div at bounding box center [215, 414] width 12 height 315
click at [64, 530] on span at bounding box center [64, 533] width 10 height 10
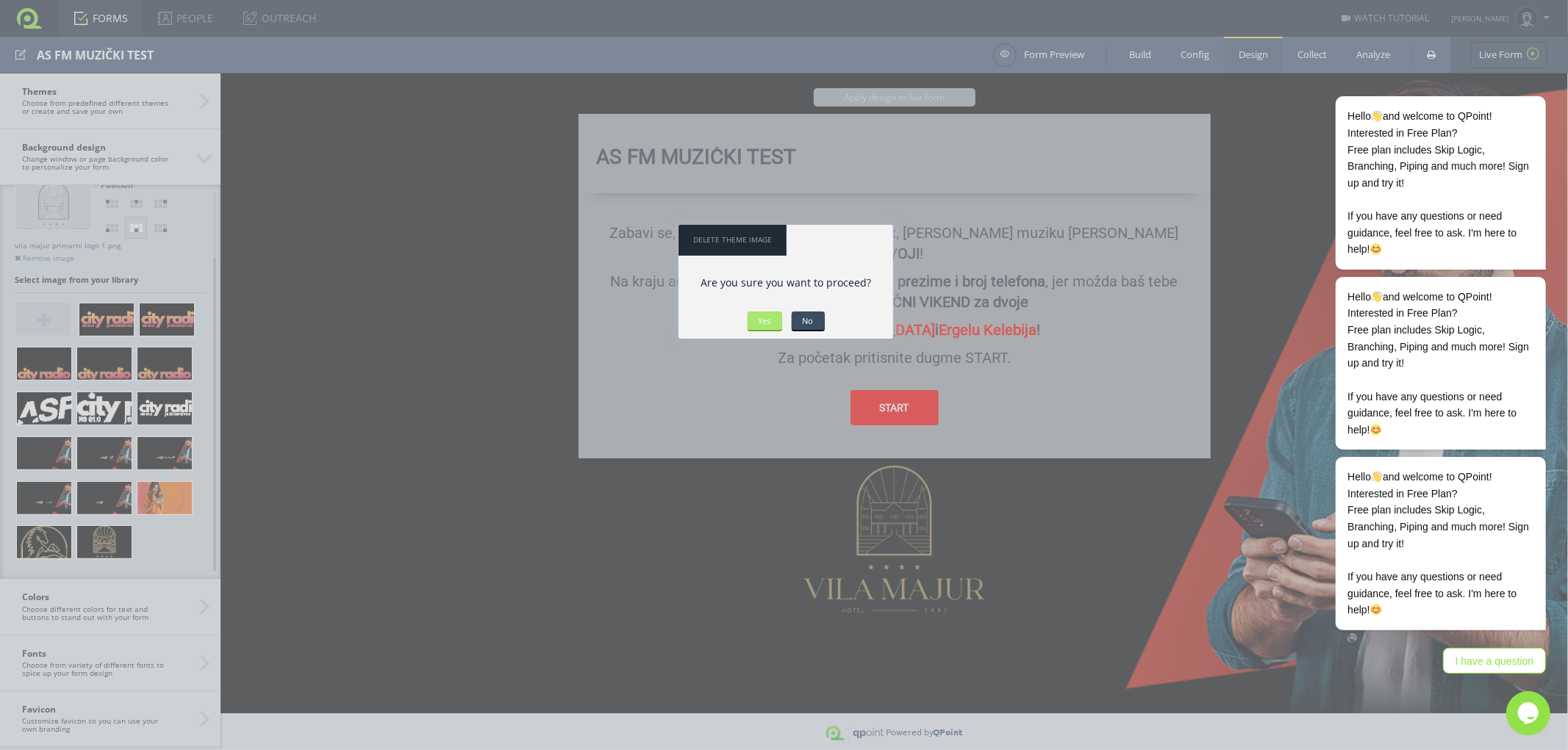
click at [765, 322] on input "Yes" at bounding box center [765, 321] width 34 height 19
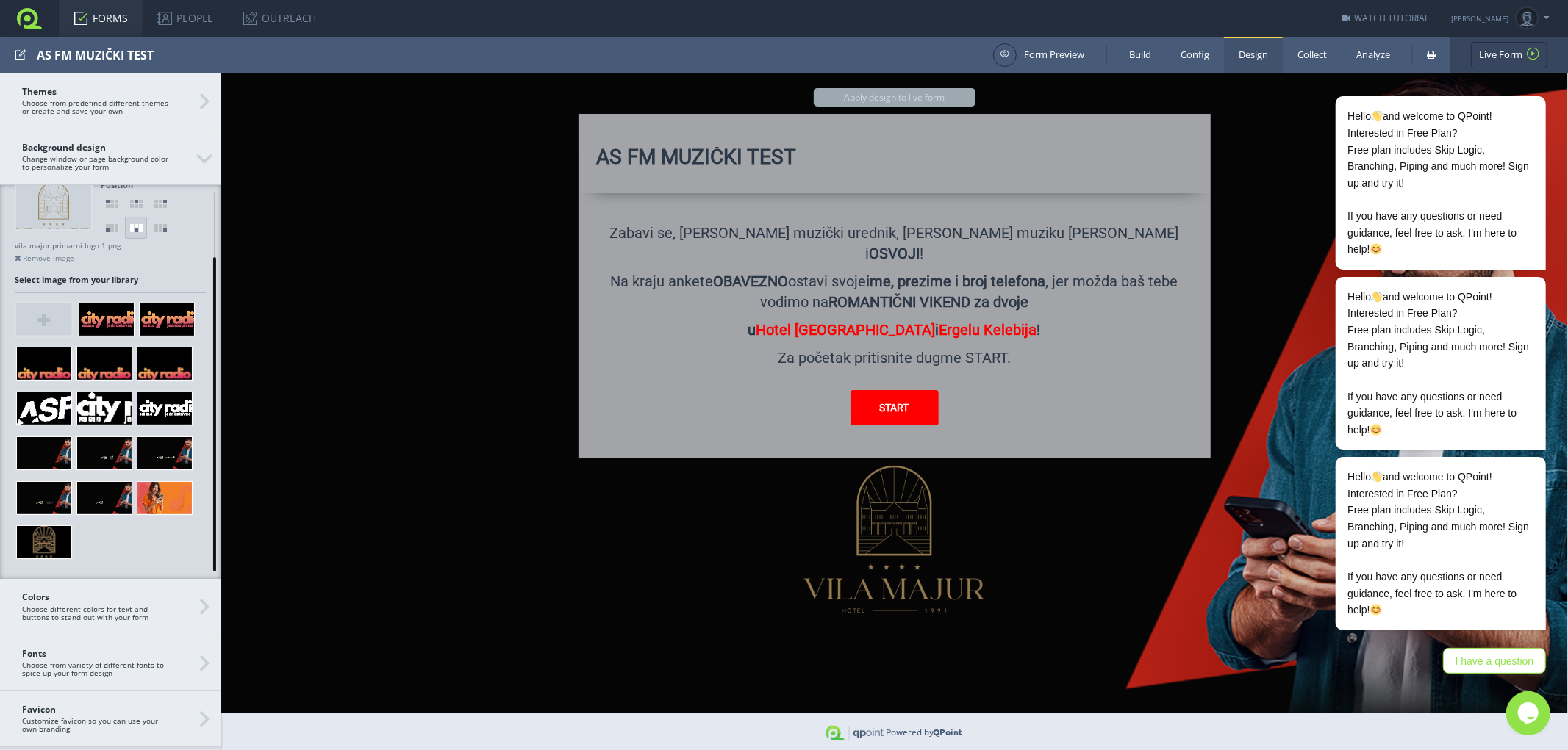
click at [214, 420] on div at bounding box center [214, 414] width 3 height 315
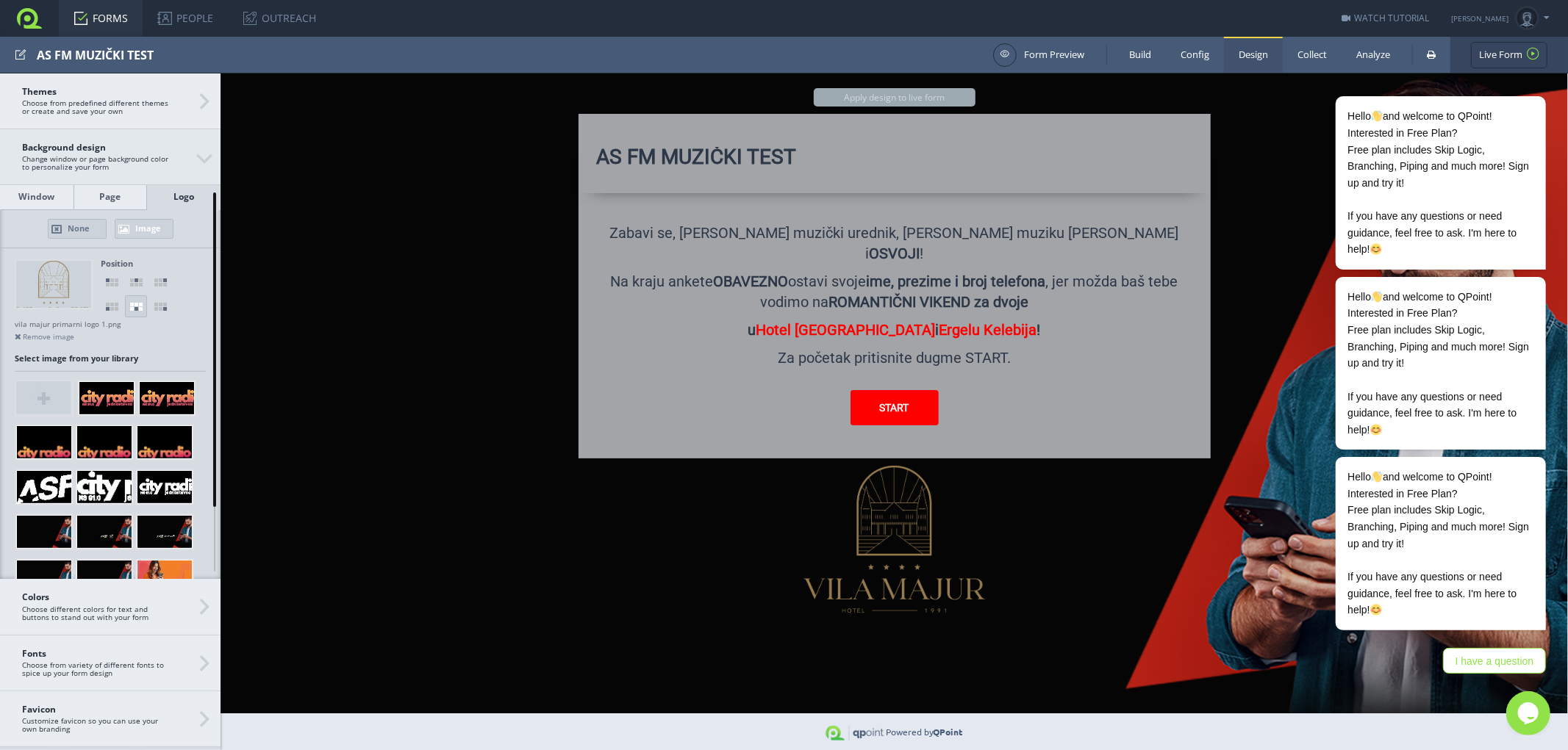
click at [200, 162] on h3 "Background design Change window or page background color to personalize your fo…" at bounding box center [110, 157] width 220 height 56
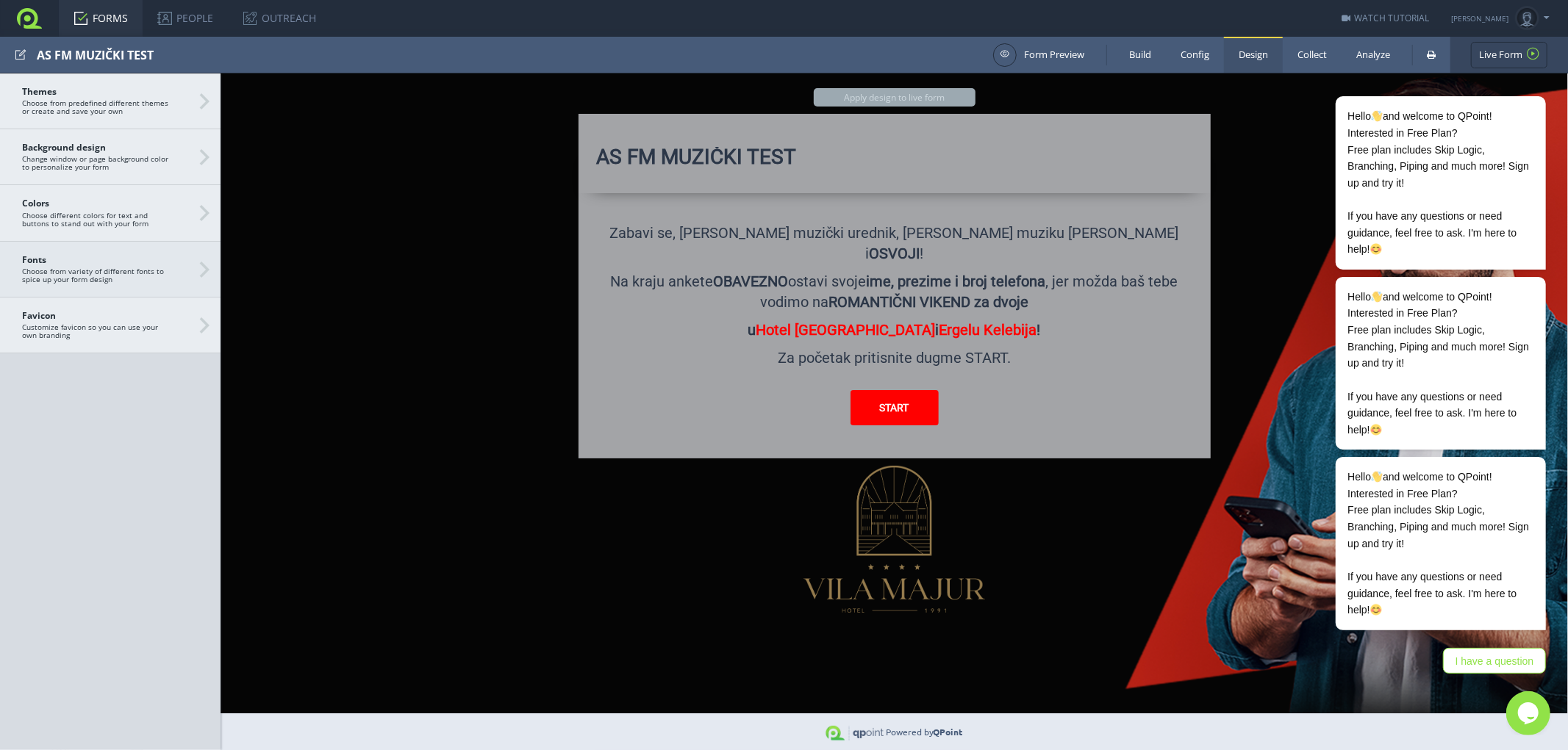
click at [202, 267] on h3 "Fonts Choose from variety of different fonts to spice up your form design" at bounding box center [110, 270] width 220 height 56
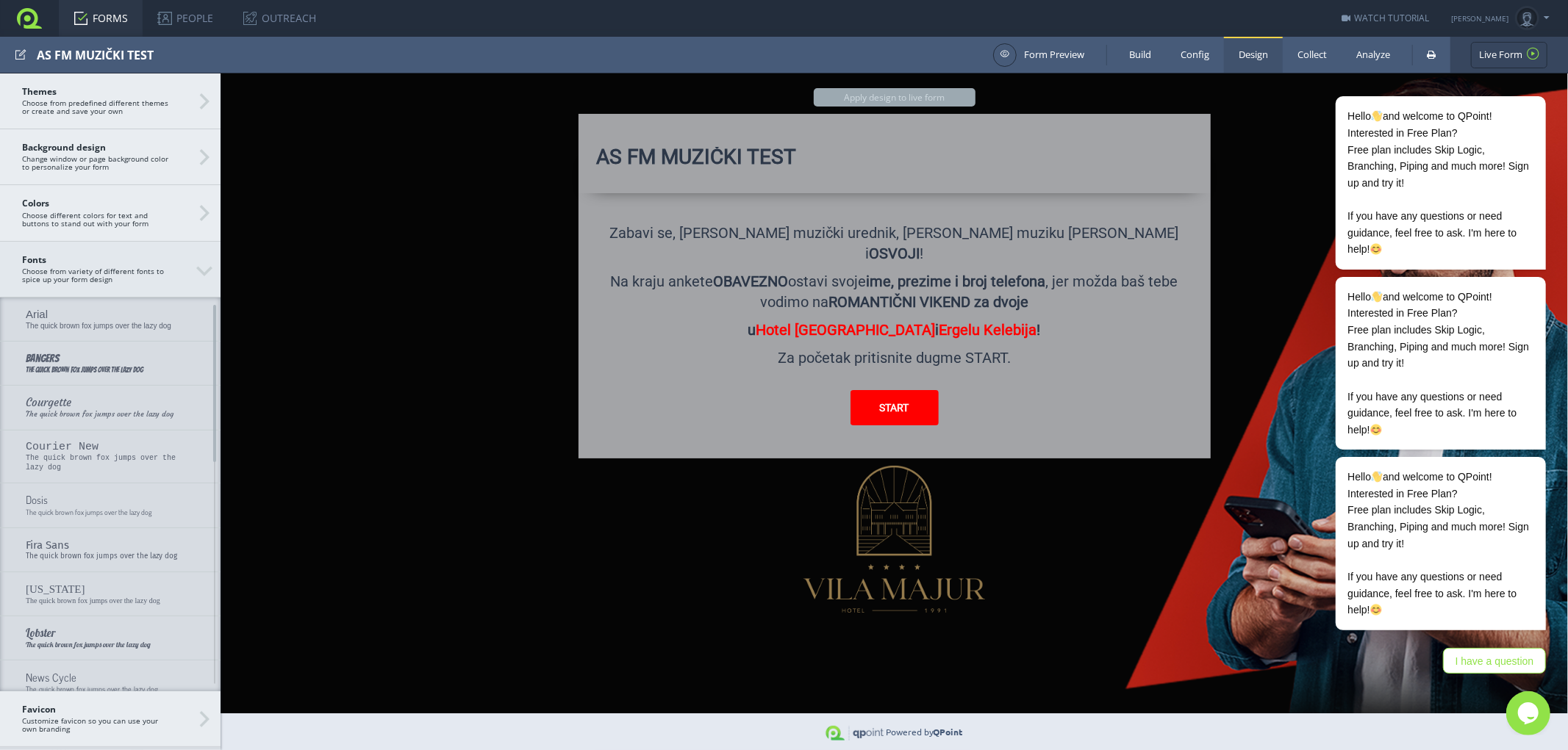
click at [202, 267] on h3 "Fonts Choose from variety of different fonts to spice up your form design" at bounding box center [110, 270] width 220 height 56
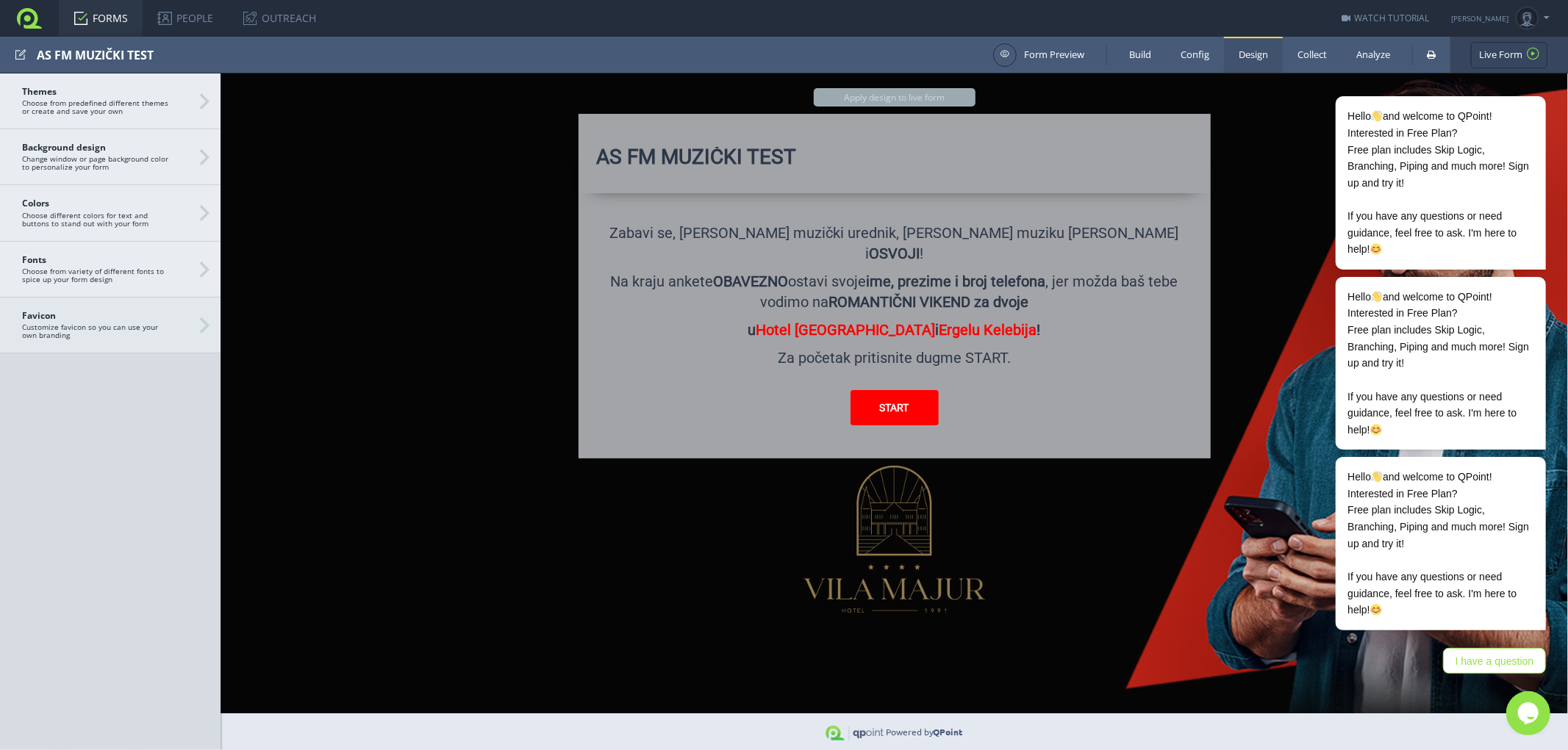
click at [205, 324] on h3 "Favicon Customize favicon so you can use your own branding" at bounding box center [110, 325] width 220 height 56
click at [204, 211] on h3 "Colors Choose different colors for text and buttons to stand out with your form" at bounding box center [110, 213] width 220 height 56
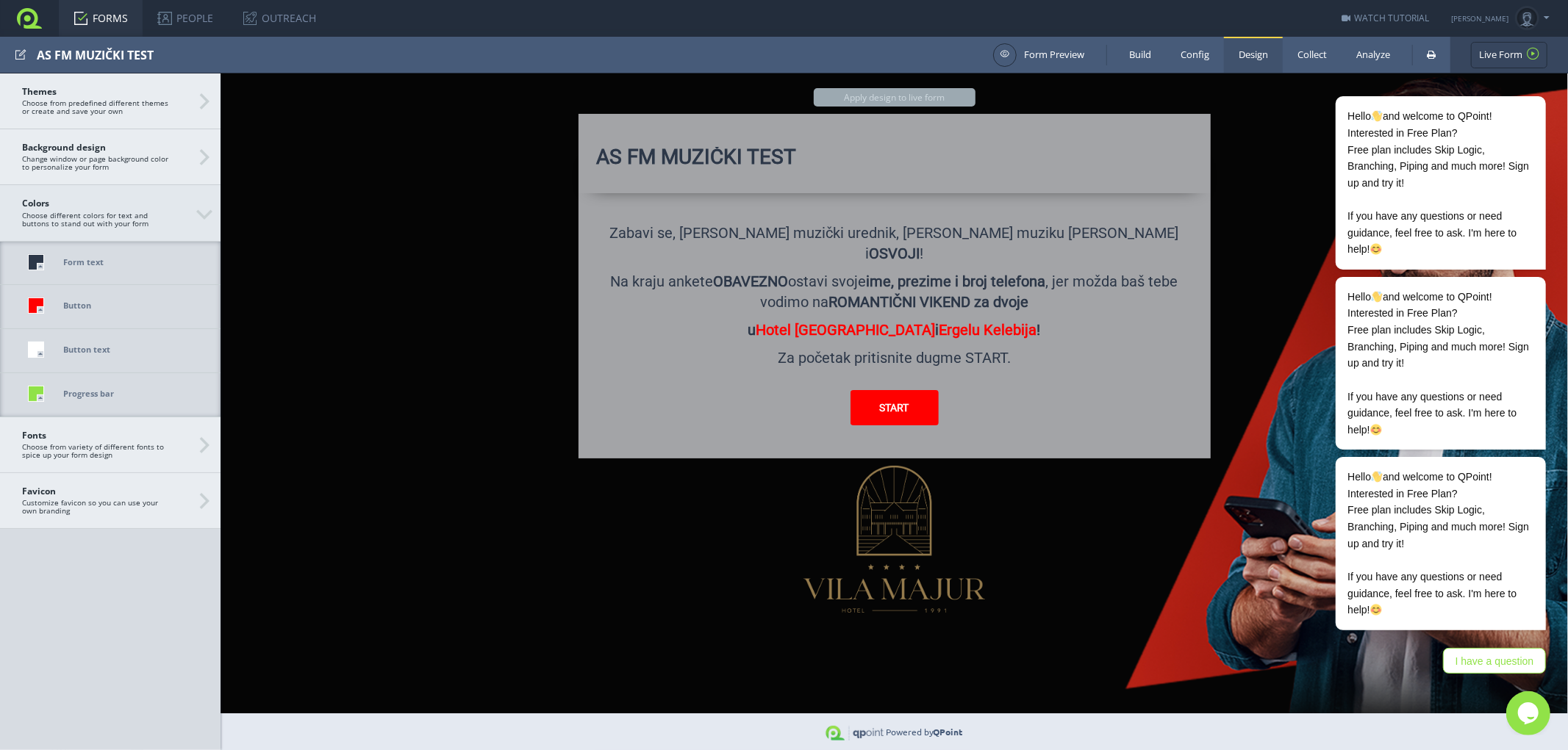
click at [204, 211] on h3 "Colors Choose different colors for text and buttons to stand out with your form" at bounding box center [110, 213] width 220 height 56
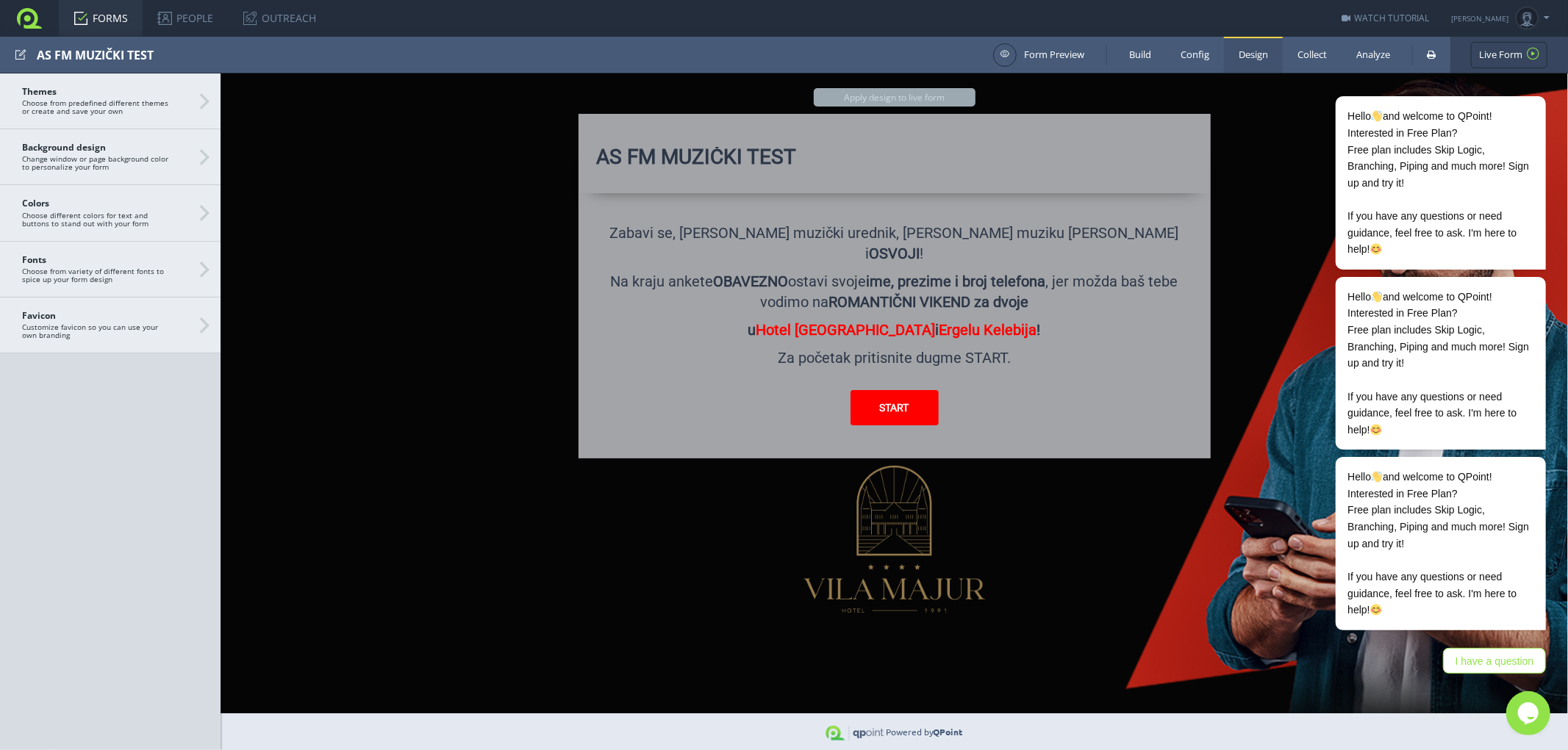
click at [99, 16] on link "FORMS" at bounding box center [100, 18] width 84 height 37
